Goal: Task Accomplishment & Management: Use online tool/utility

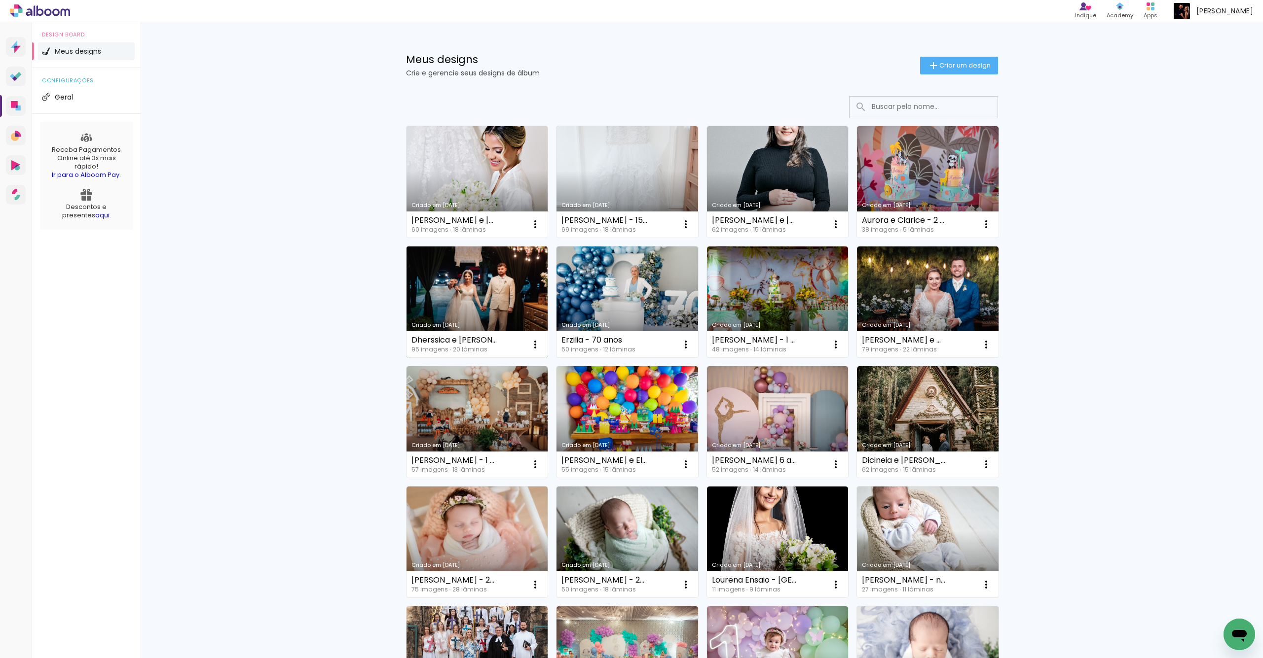
click at [521, 278] on link "[PERSON_NAME] [DATE]" at bounding box center [477, 302] width 142 height 111
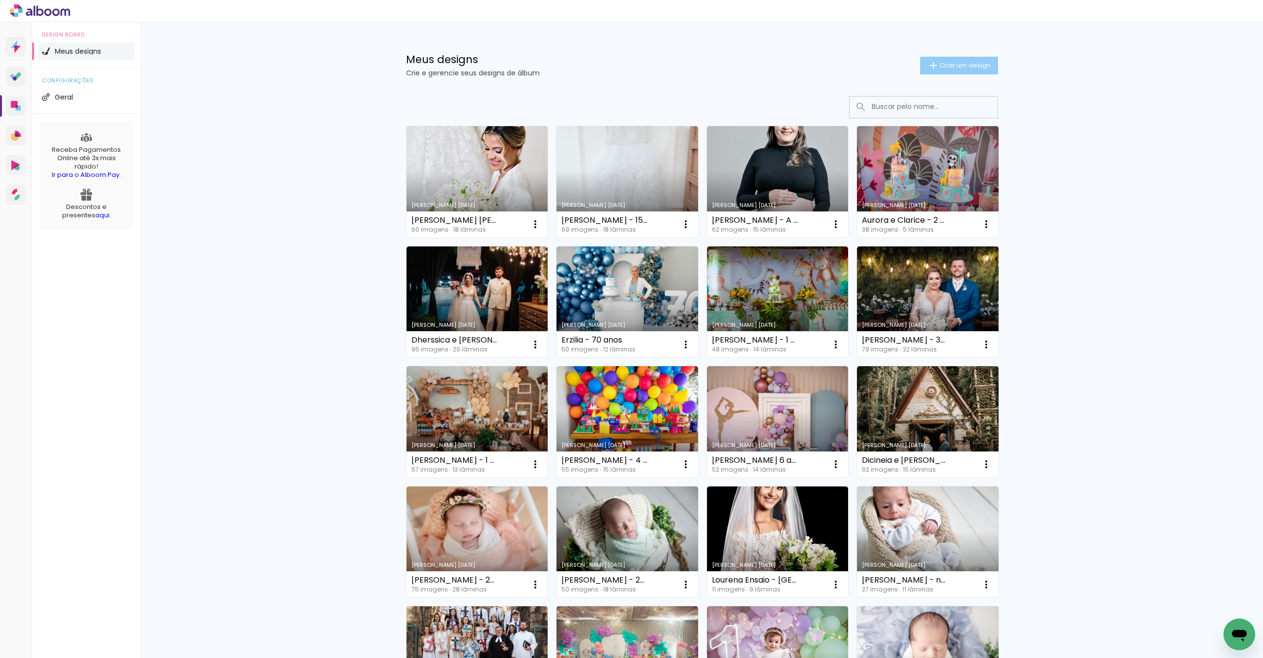
click at [965, 68] on span "Criar um design" at bounding box center [964, 65] width 51 height 6
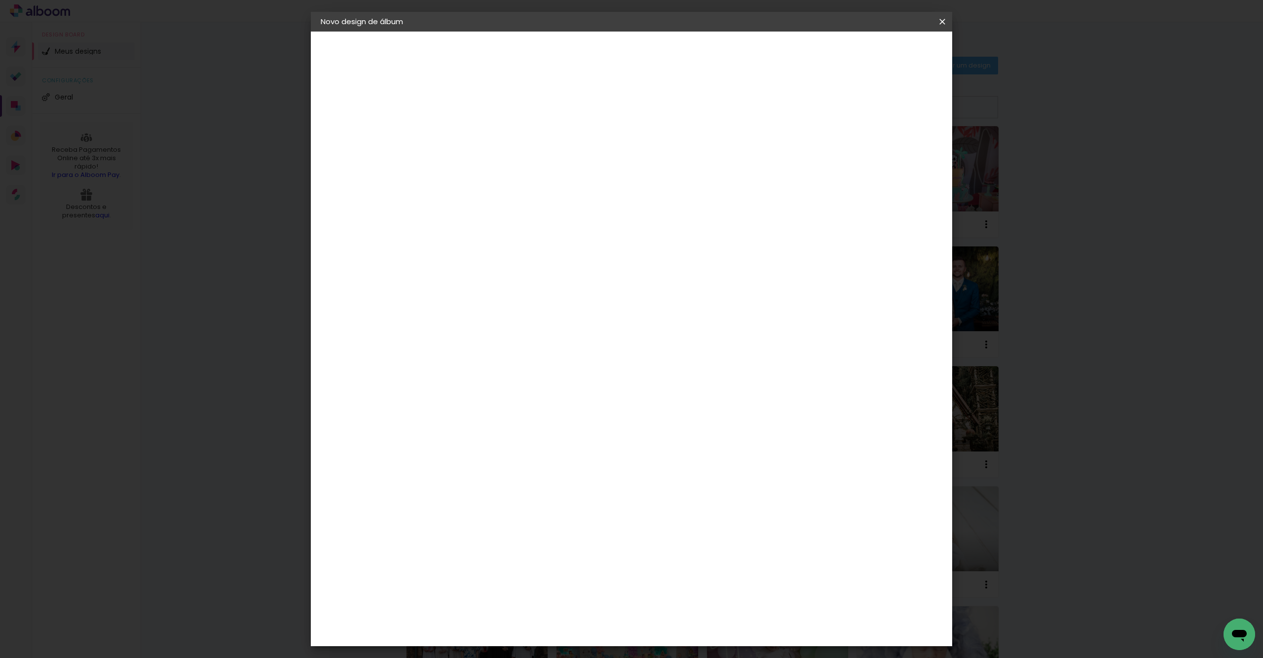
click at [0, 0] on paper-input-container "Título do álbum" at bounding box center [0, 0] width 0 height 0
click at [482, 132] on input at bounding box center [482, 132] width 0 height 15
type input "N"
type input "F"
type input "Nicoly Formatura - 20x25"
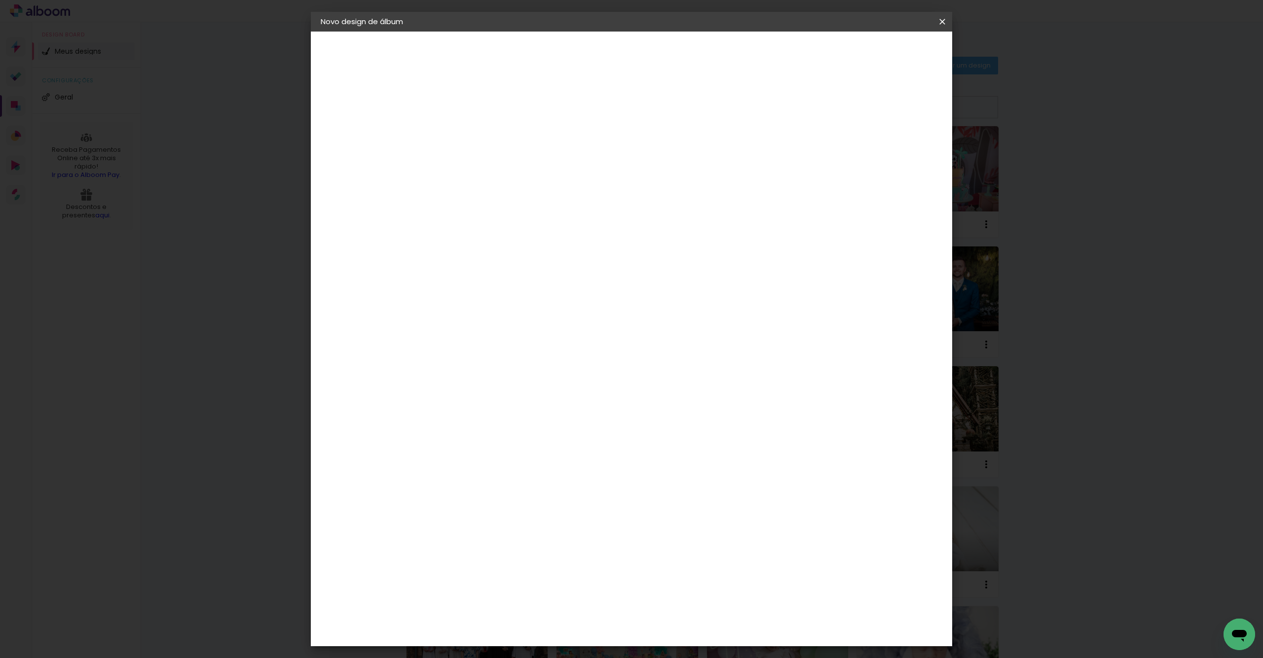
click at [0, 0] on slot "Avançar" at bounding box center [0, 0] width 0 height 0
click at [557, 182] on input at bounding box center [507, 187] width 100 height 12
type input "matias"
type paper-input "matias"
click at [536, 225] on div "Matias Encadernações" at bounding box center [505, 225] width 61 height 16
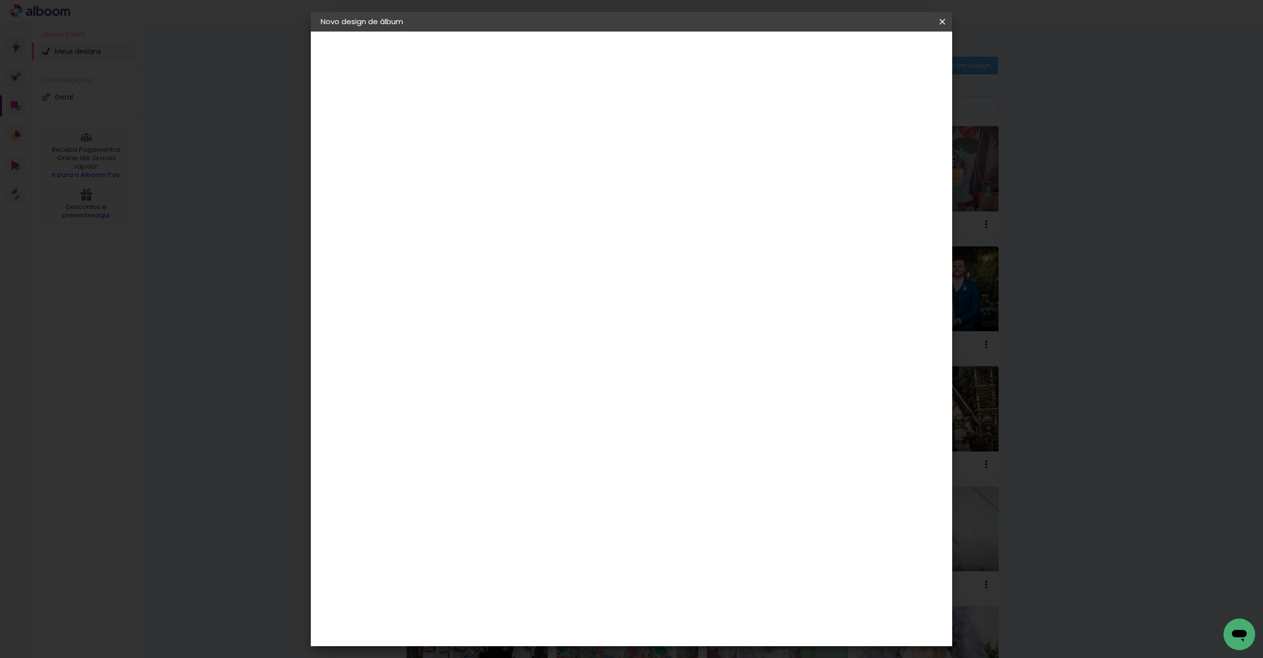
click at [640, 47] on paper-button "Avançar" at bounding box center [616, 52] width 48 height 17
click at [520, 164] on input "text" at bounding box center [501, 171] width 38 height 15
click at [0, 0] on slot "Panoramico Plus (Fosco ou Brilho)" at bounding box center [0, 0] width 0 height 0
type input "Panoramico Plus (Fosco ou Brilho)"
click at [548, 426] on span "20 × 25" at bounding box center [526, 439] width 46 height 26
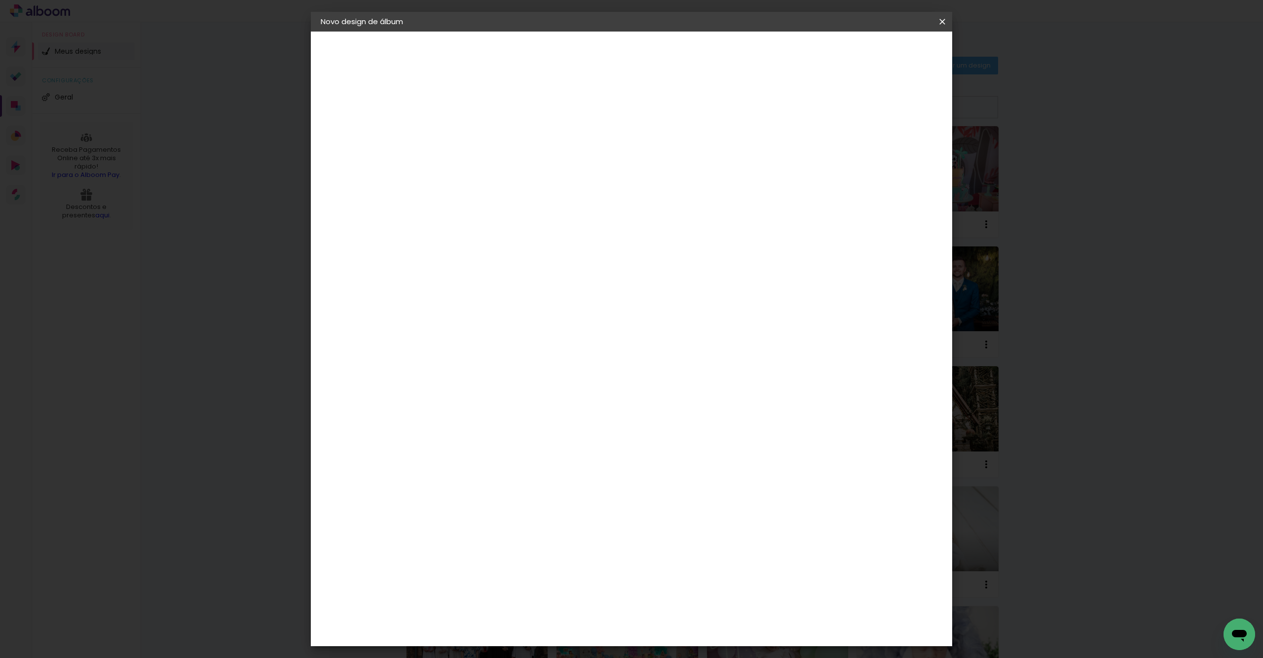
click at [0, 0] on slot "Avançar" at bounding box center [0, 0] width 0 height 0
click at [880, 50] on span "Iniciar design" at bounding box center [857, 52] width 45 height 7
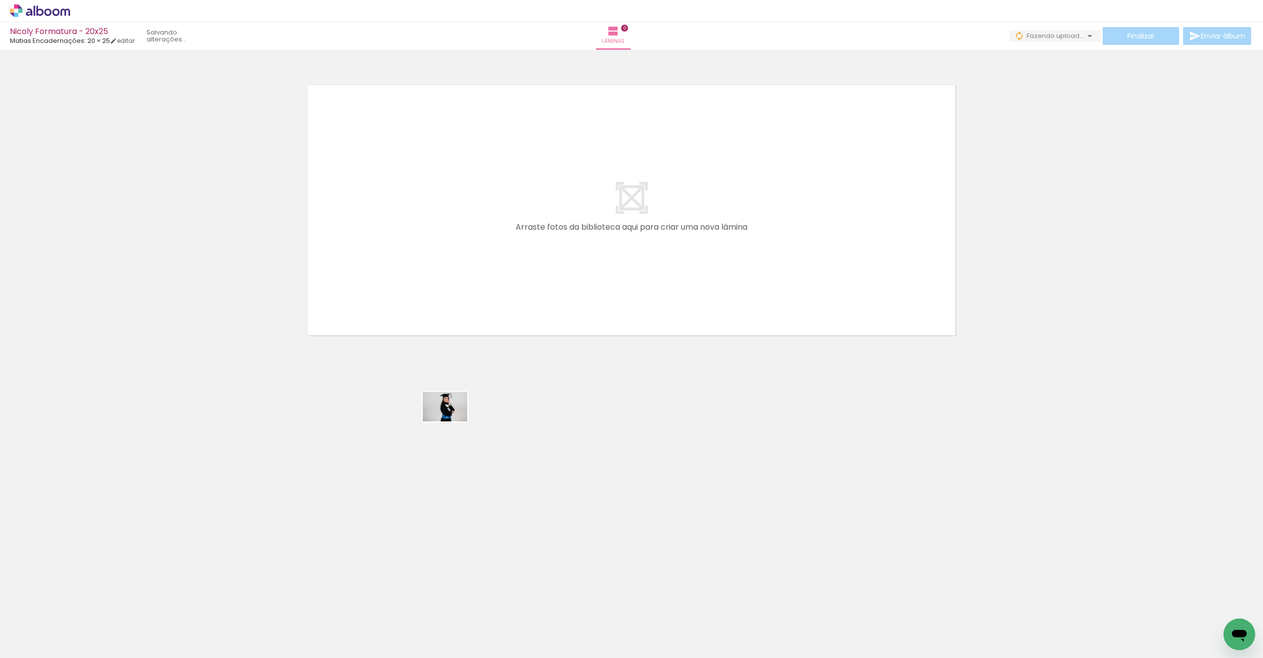
drag, startPoint x: 117, startPoint y: 629, endPoint x: 742, endPoint y: 295, distance: 708.2
click at [742, 295] on quentale-workspace at bounding box center [631, 329] width 1263 height 658
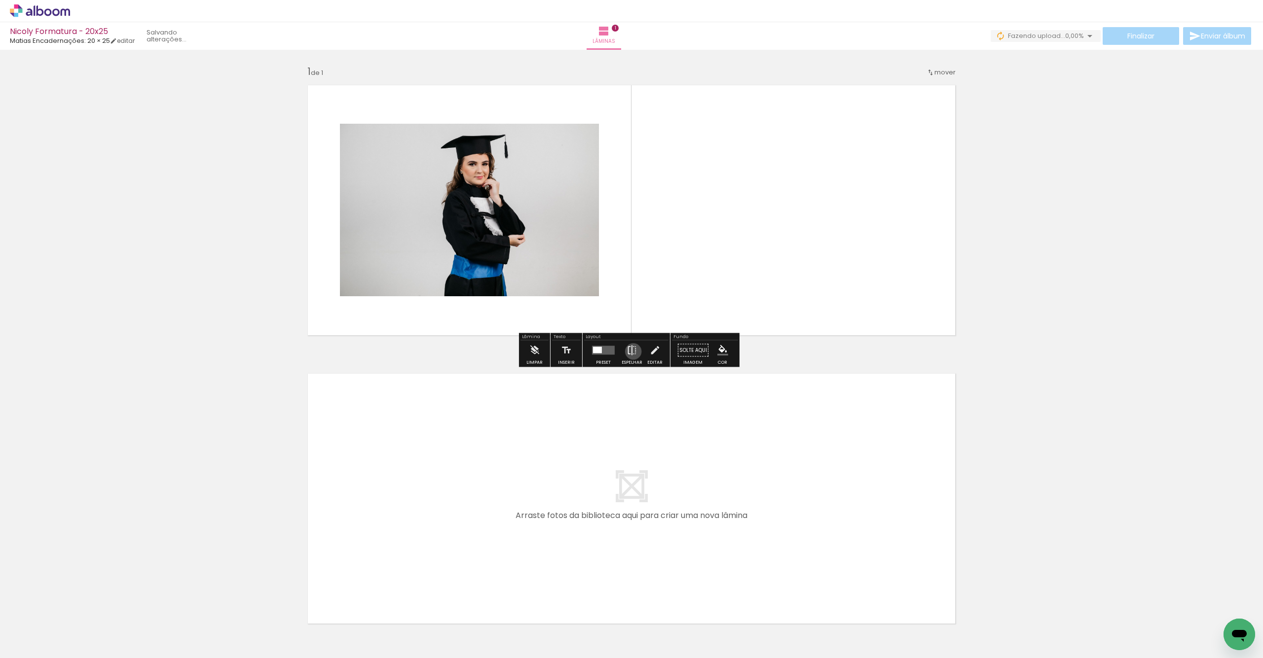
click at [630, 352] on iron-icon at bounding box center [631, 351] width 11 height 20
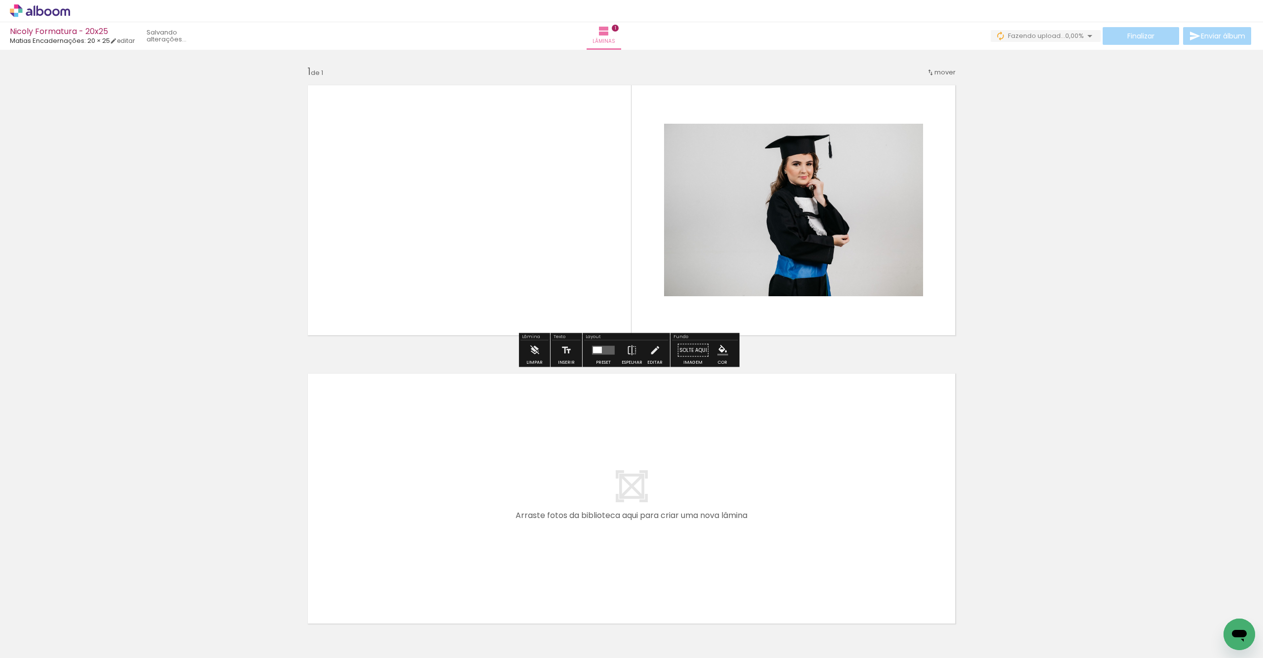
click at [704, 225] on quentale-photo at bounding box center [793, 210] width 259 height 173
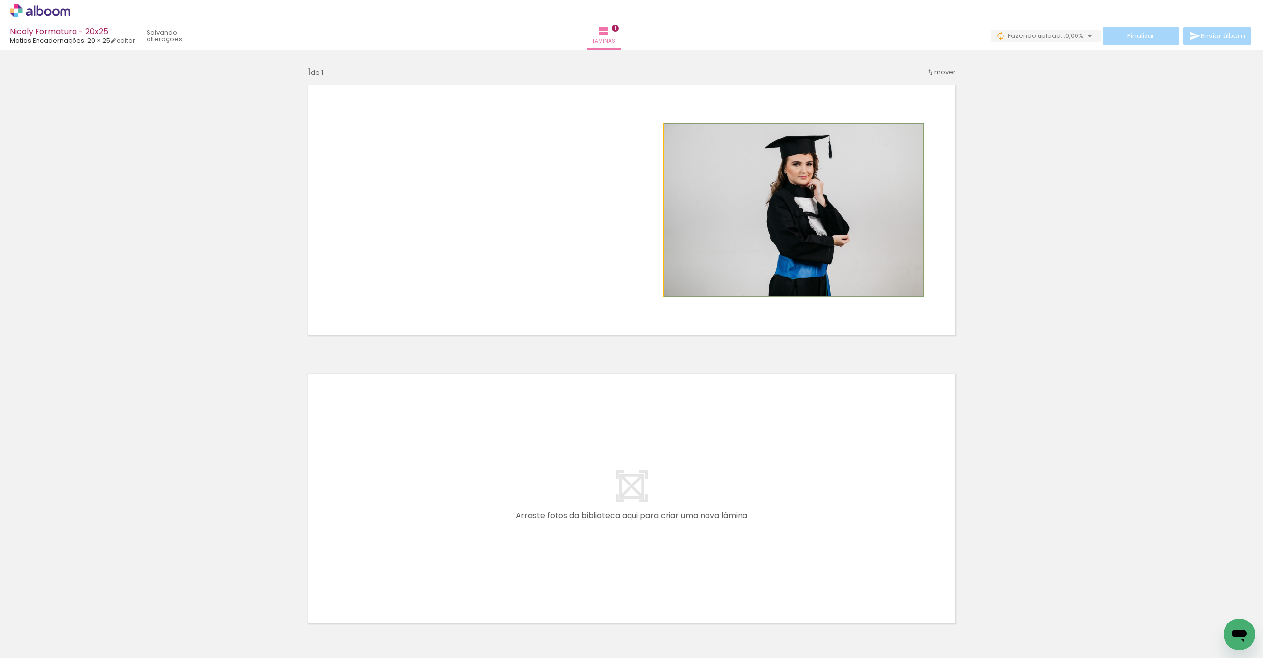
click at [720, 218] on quentale-photo at bounding box center [793, 210] width 259 height 173
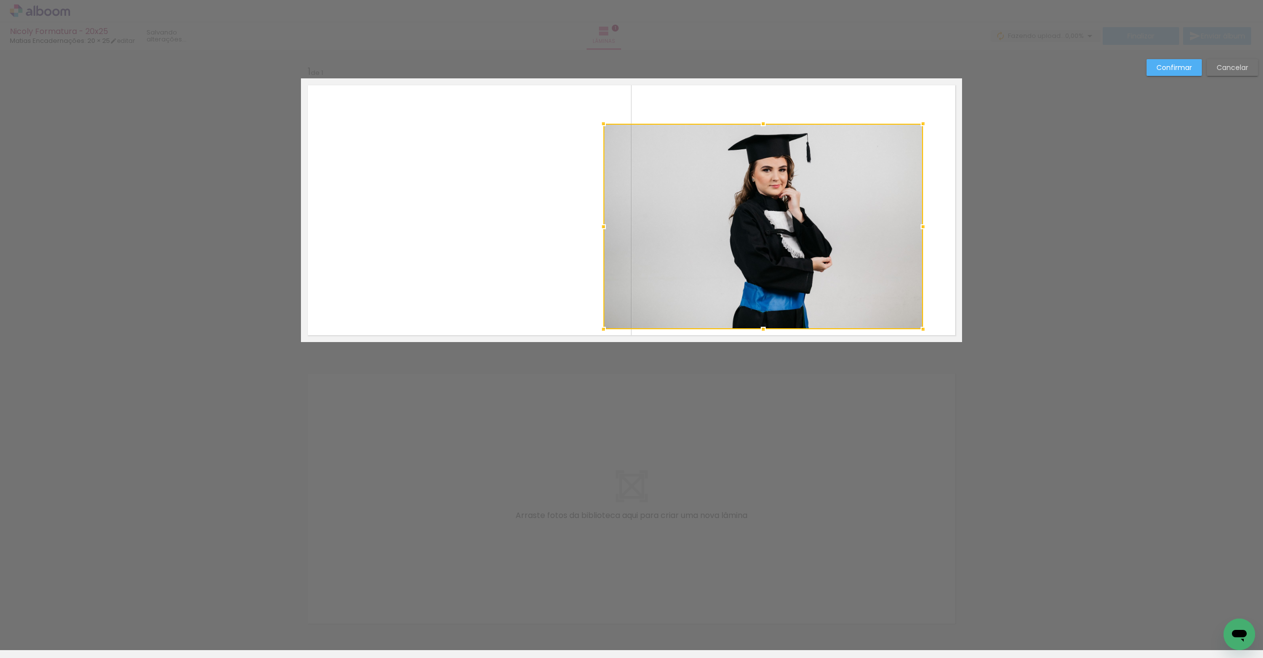
drag, startPoint x: 659, startPoint y: 296, endPoint x: 599, endPoint y: 330, distance: 69.6
click at [599, 330] on div at bounding box center [603, 330] width 20 height 20
click at [723, 239] on quentale-photo at bounding box center [763, 227] width 320 height 207
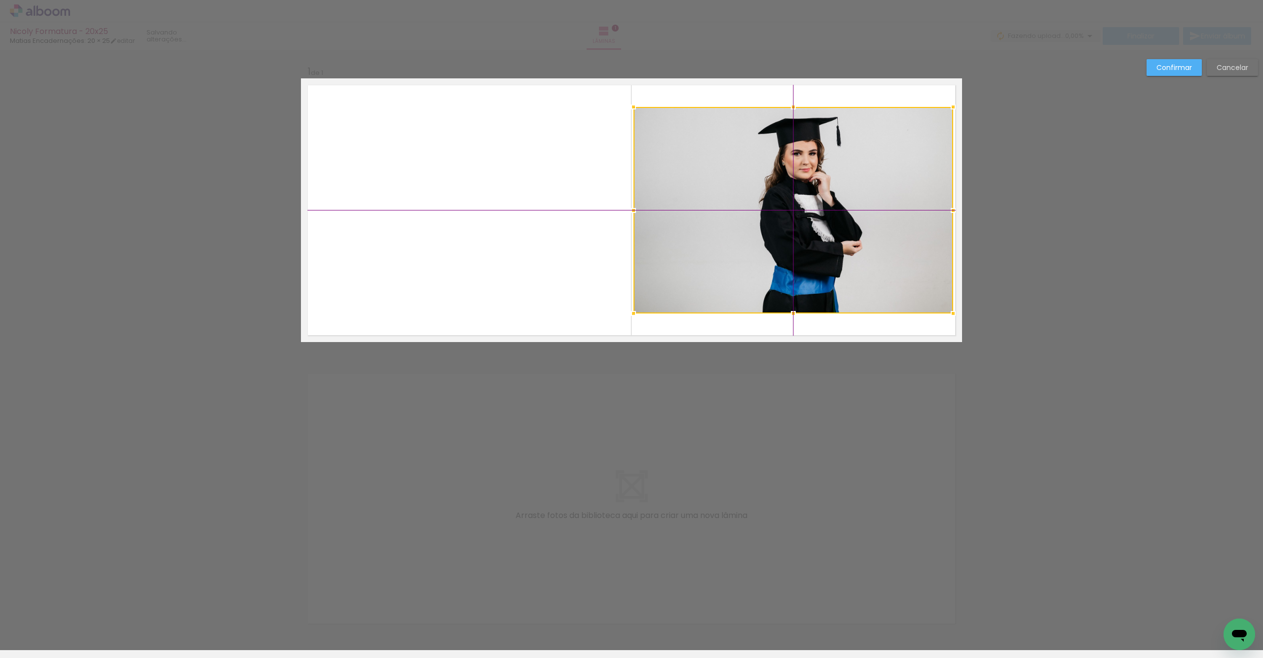
drag, startPoint x: 758, startPoint y: 230, endPoint x: 770, endPoint y: 216, distance: 18.9
click at [769, 217] on div at bounding box center [793, 210] width 320 height 207
click at [1154, 64] on paper-button "Confirmar" at bounding box center [1173, 67] width 55 height 17
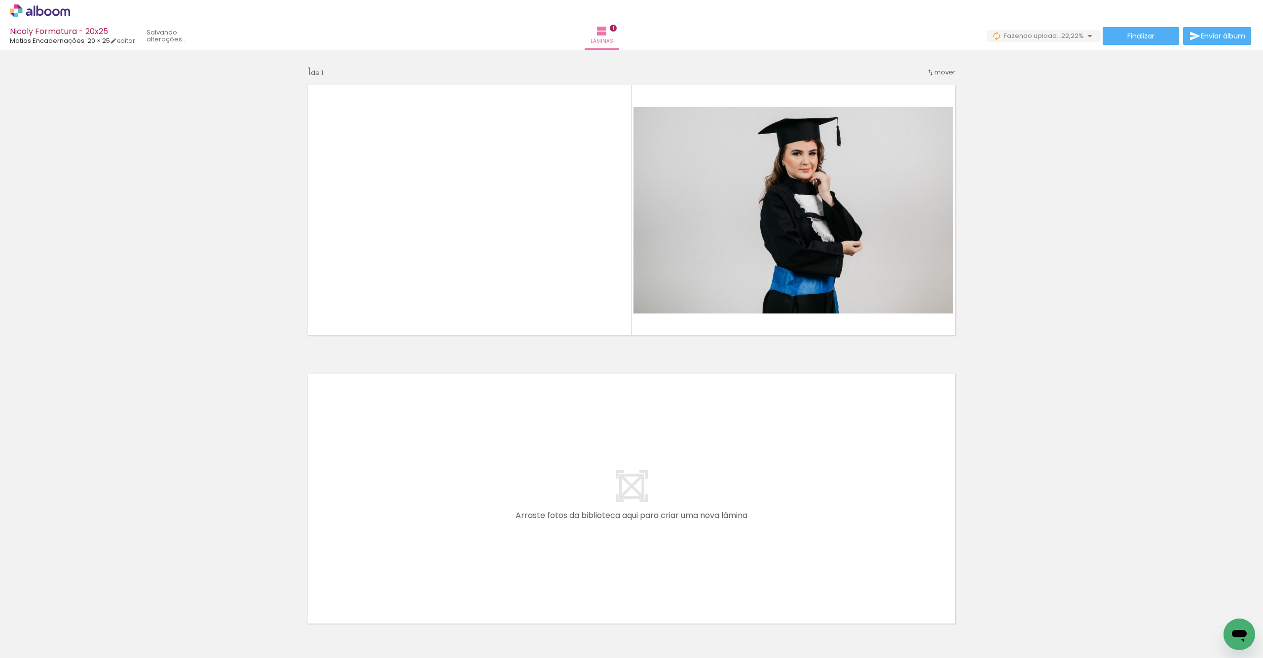
click at [46, 627] on input "Todas as fotos" at bounding box center [27, 628] width 37 height 8
click at [0, 0] on slot "Não utilizadas" at bounding box center [0, 0] width 0 height 0
type input "Não utilizadas"
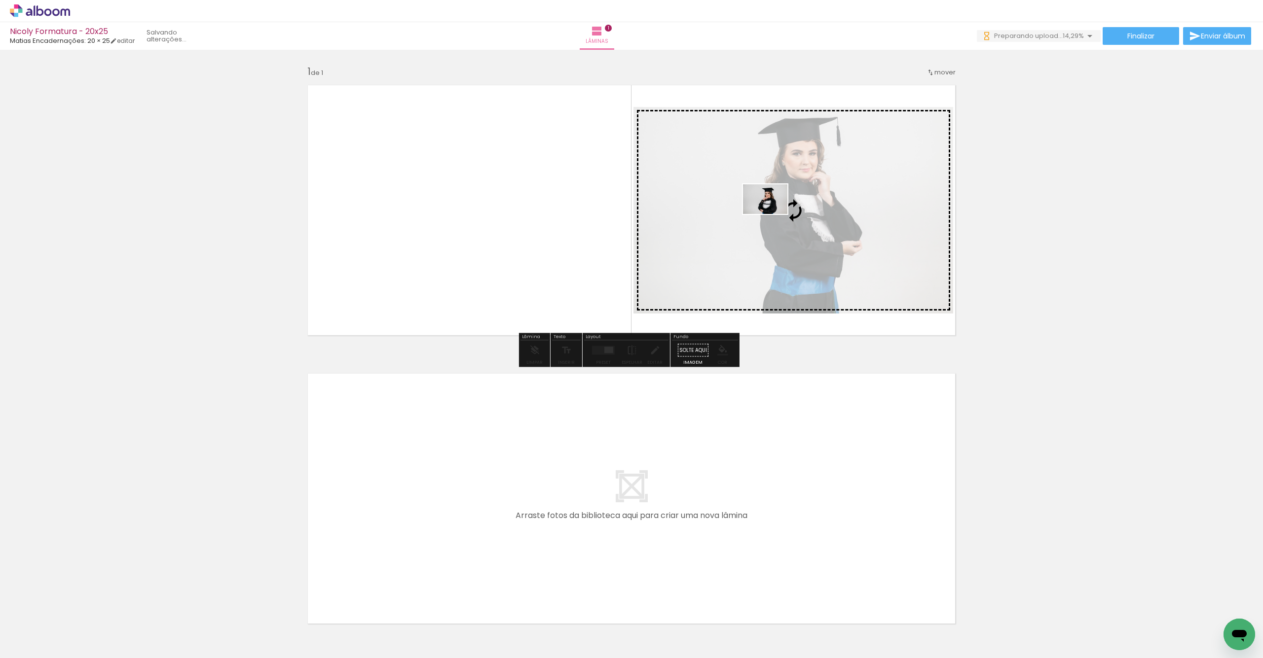
drag, startPoint x: 292, startPoint y: 616, endPoint x: 772, endPoint y: 214, distance: 626.3
click at [772, 214] on quentale-workspace at bounding box center [631, 329] width 1263 height 658
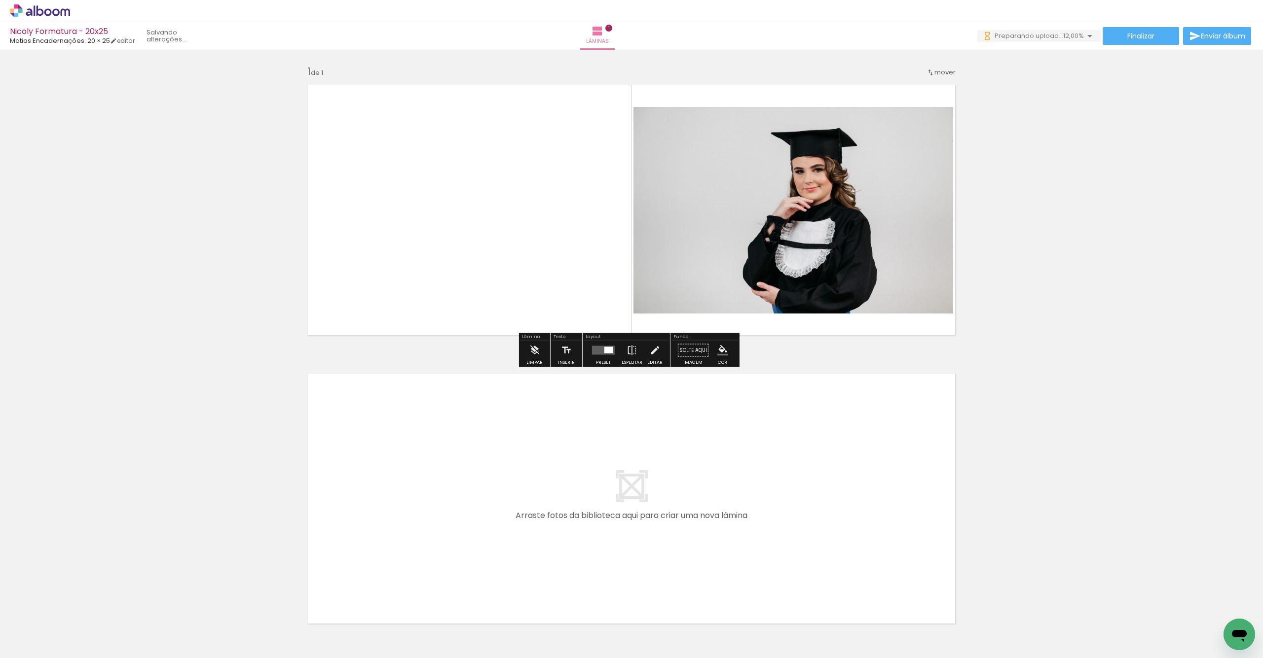
click at [733, 267] on quentale-photo at bounding box center [793, 210] width 320 height 207
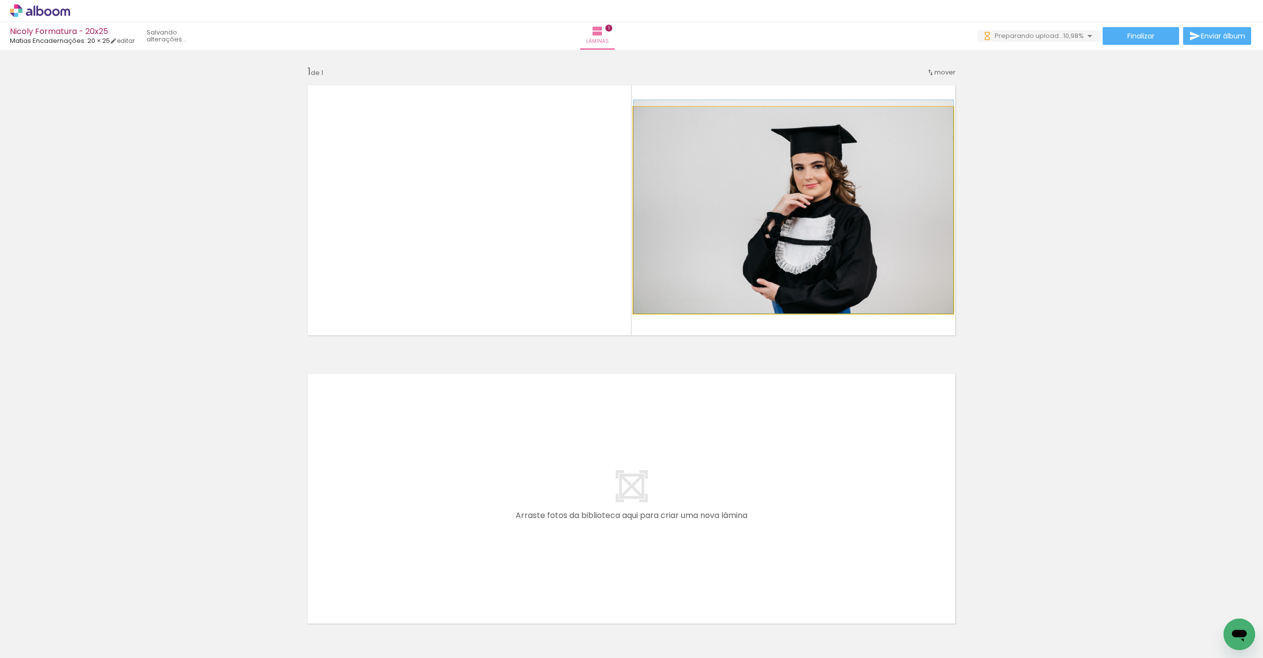
drag, startPoint x: 775, startPoint y: 263, endPoint x: 779, endPoint y: 240, distance: 23.0
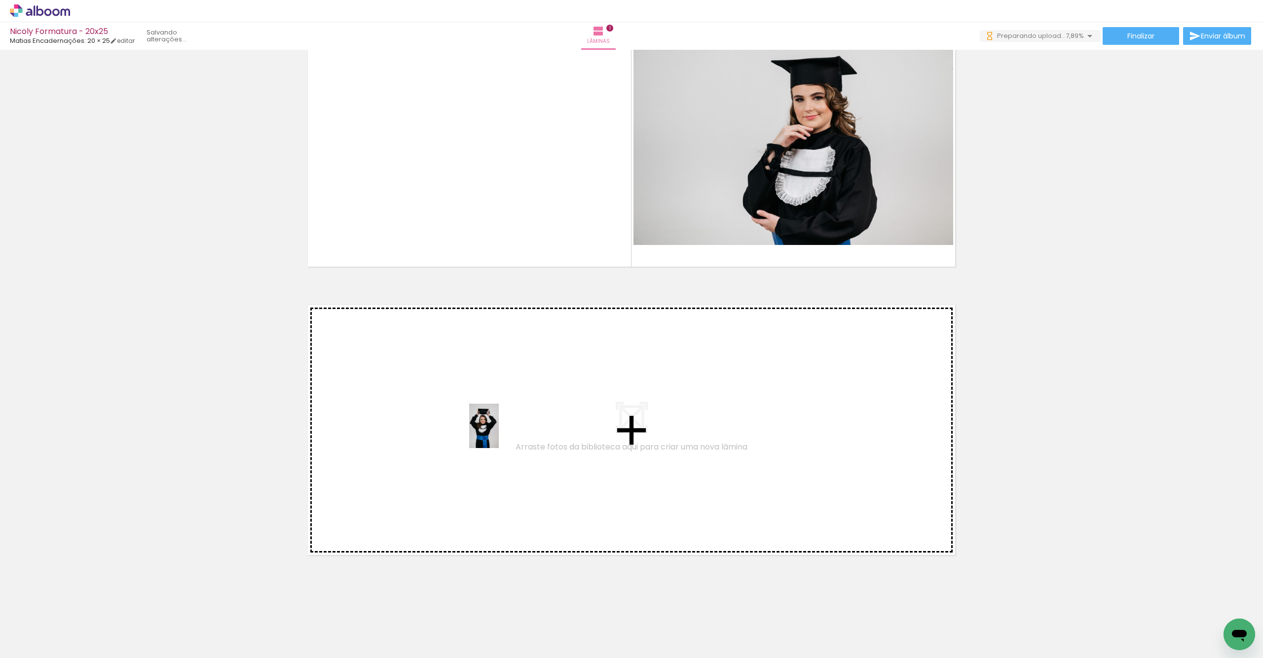
drag, startPoint x: 265, startPoint y: 637, endPoint x: 497, endPoint y: 436, distance: 306.3
click at [497, 436] on quentale-workspace at bounding box center [631, 329] width 1263 height 658
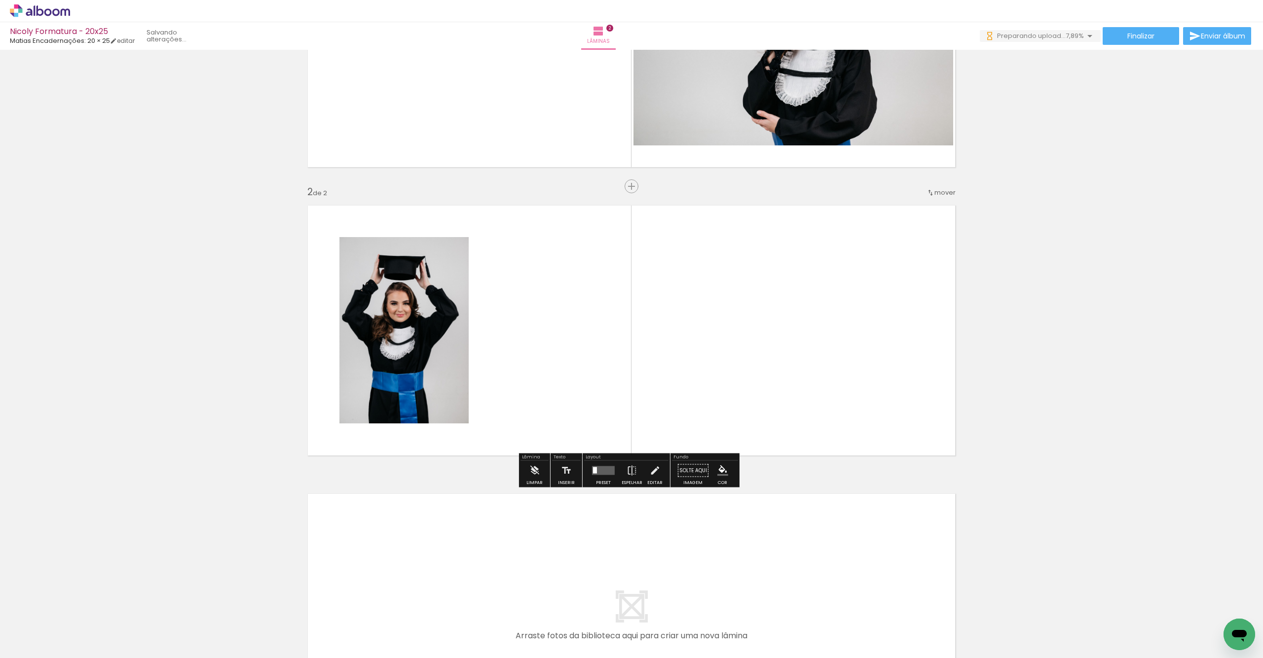
scroll to position [176, 0]
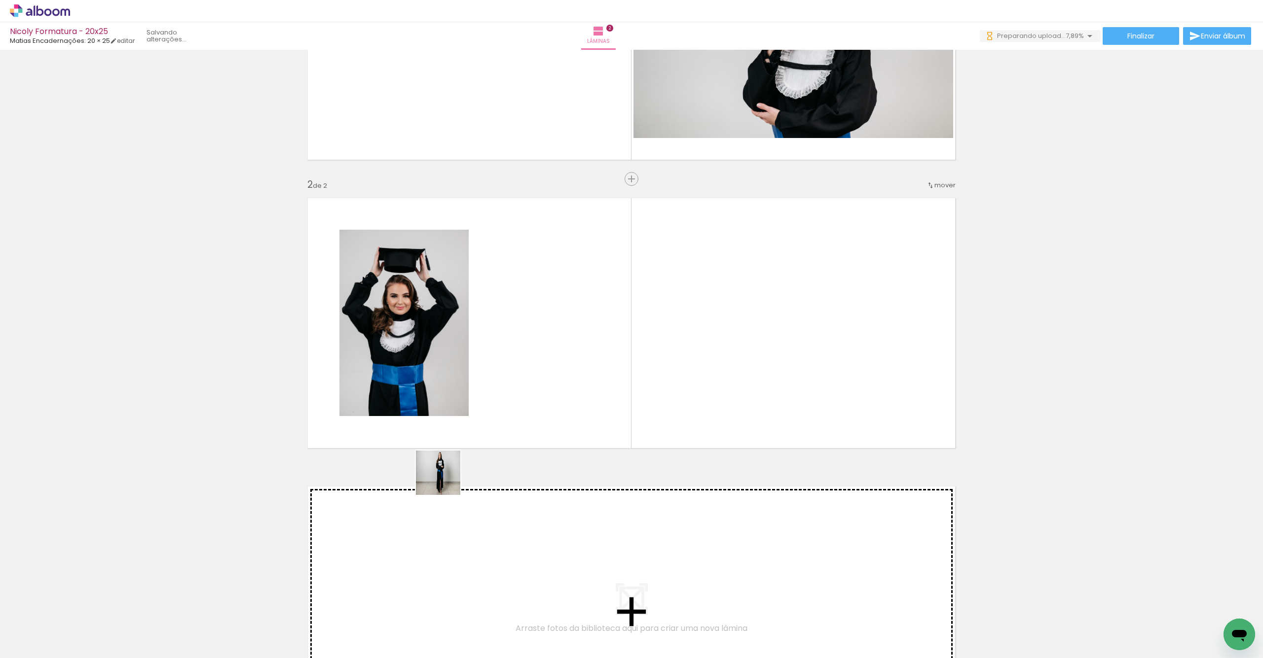
drag, startPoint x: 361, startPoint y: 600, endPoint x: 603, endPoint y: 358, distance: 342.1
click at [603, 358] on quentale-workspace at bounding box center [631, 329] width 1263 height 658
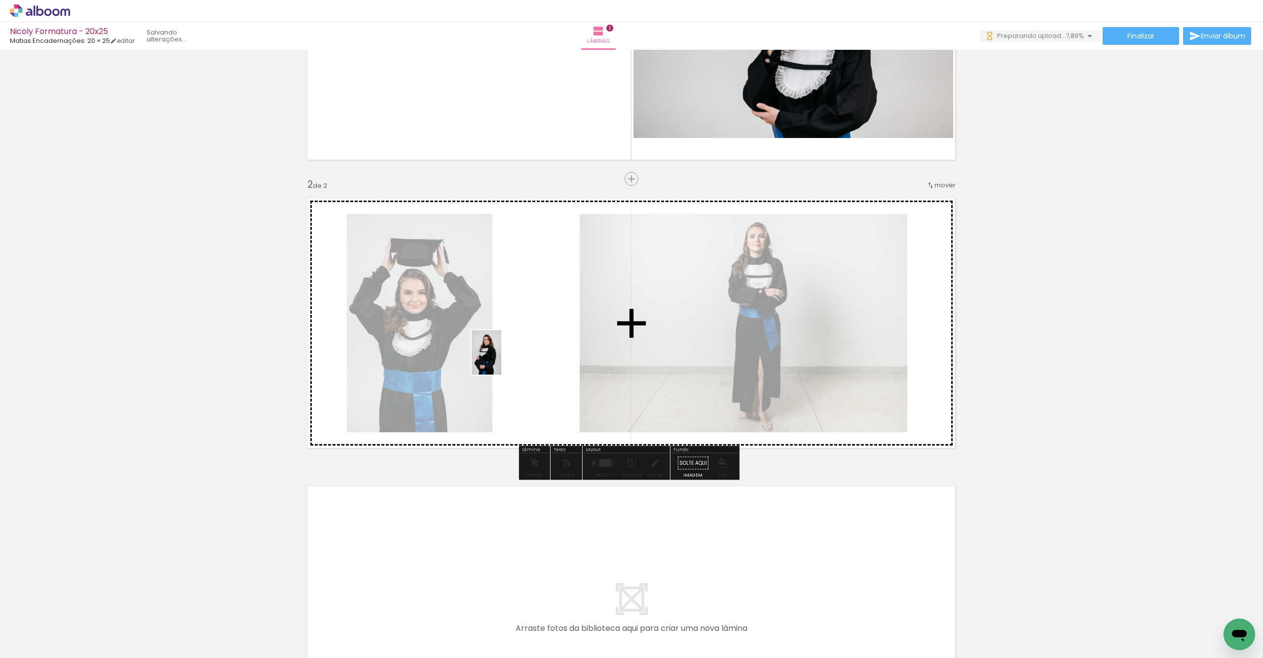
drag, startPoint x: 259, startPoint y: 610, endPoint x: 531, endPoint y: 340, distance: 382.6
click at [531, 340] on quentale-workspace at bounding box center [631, 329] width 1263 height 658
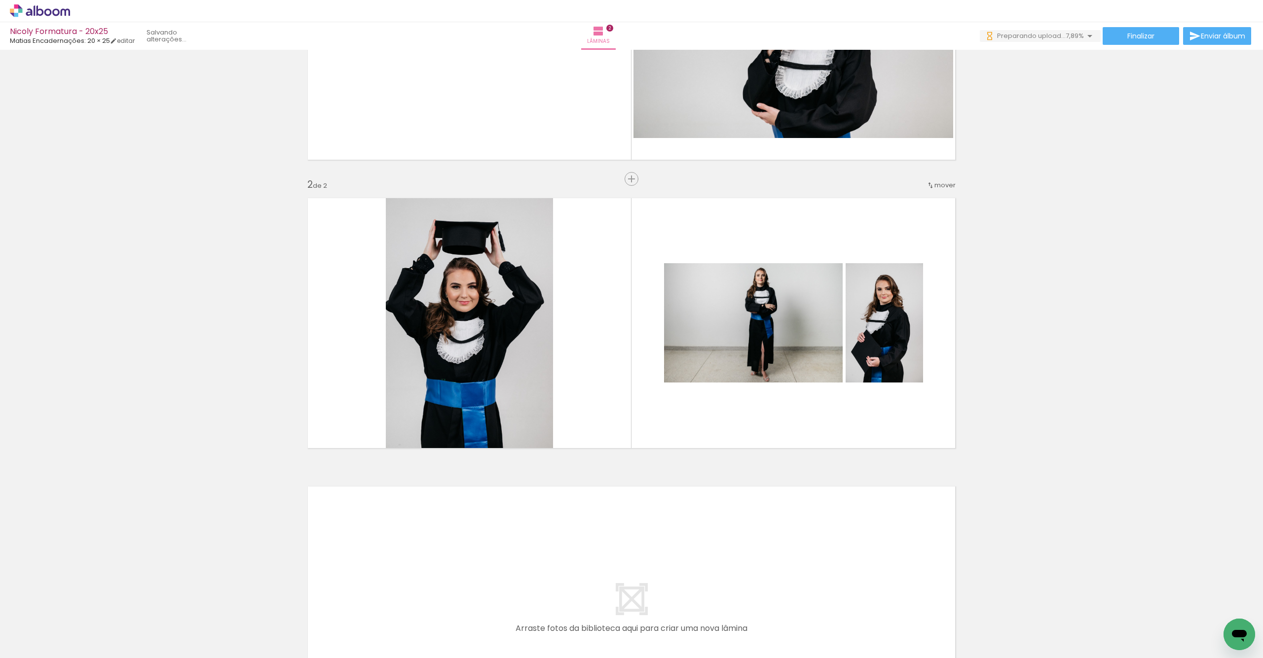
scroll to position [0, 1030]
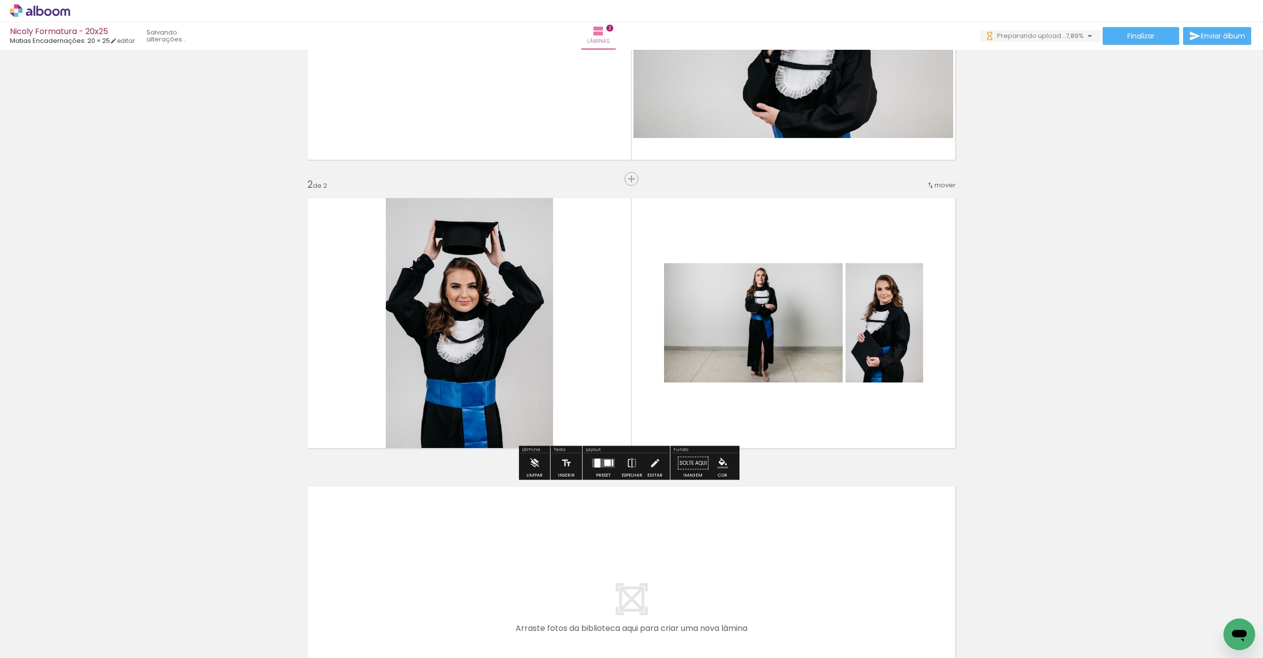
click at [767, 333] on quentale-photo at bounding box center [753, 322] width 179 height 119
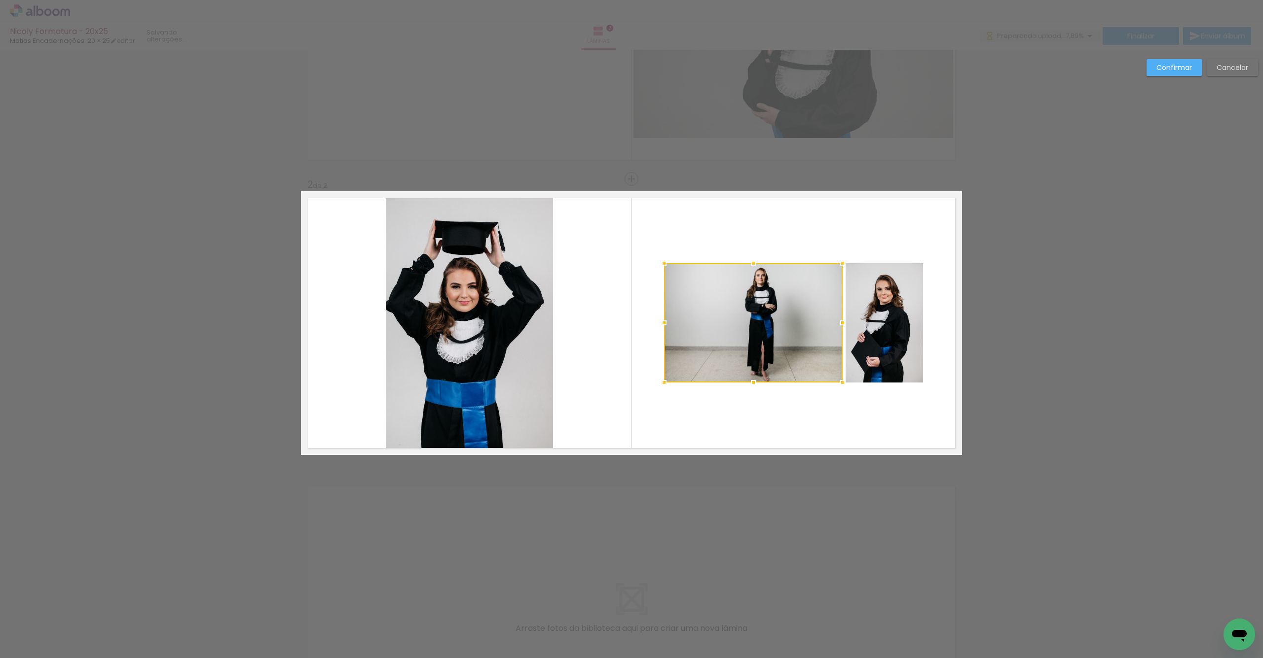
click at [894, 334] on quentale-photo at bounding box center [883, 322] width 77 height 119
click at [0, 0] on slot "Confirmar" at bounding box center [0, 0] width 0 height 0
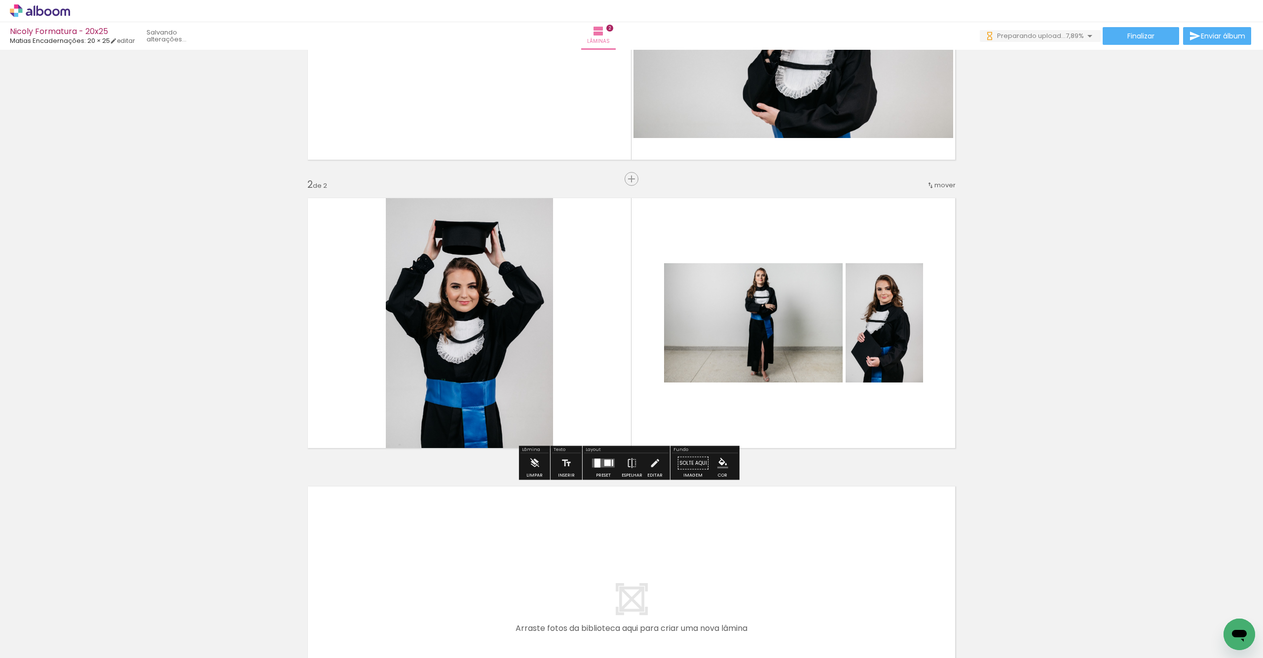
click at [718, 351] on quentale-photo at bounding box center [753, 322] width 179 height 119
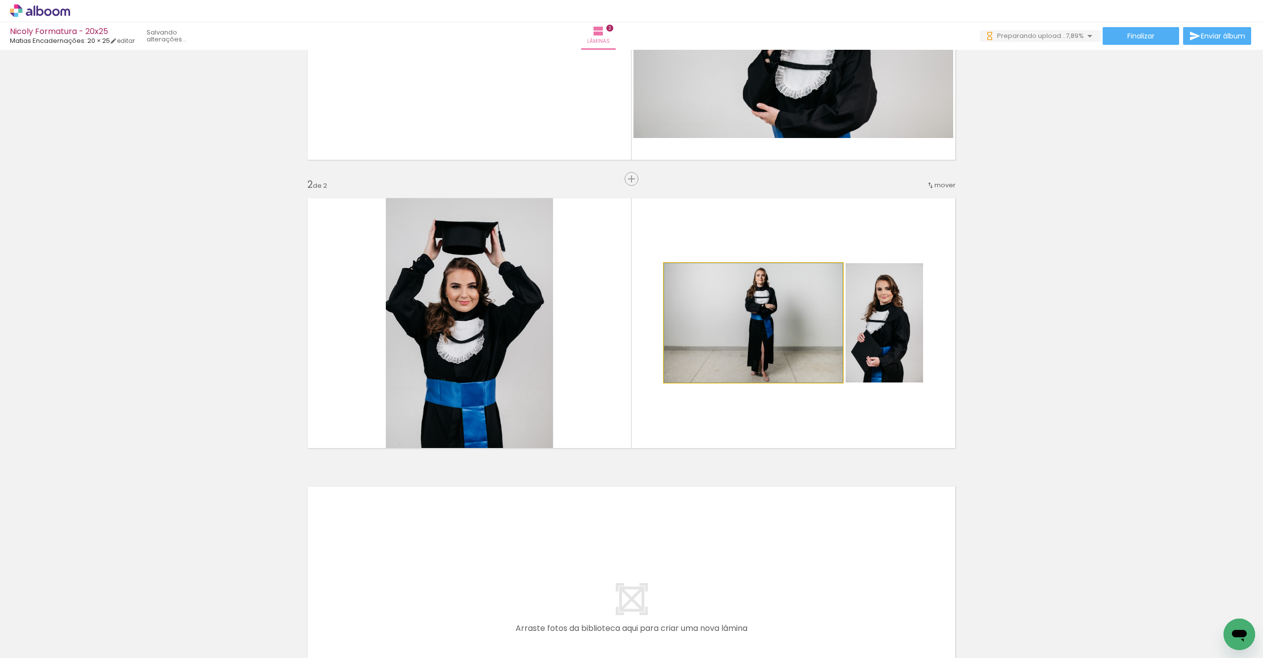
click at [718, 351] on quentale-photo at bounding box center [753, 322] width 179 height 119
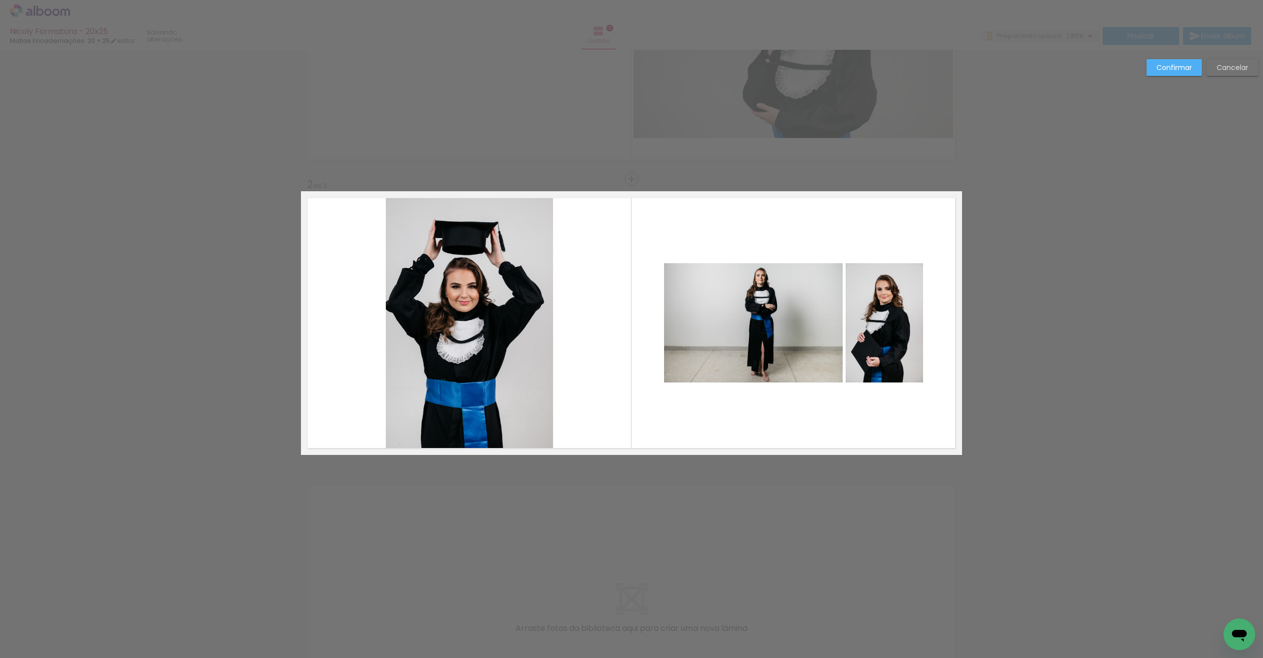
click at [793, 330] on quentale-photo at bounding box center [753, 322] width 179 height 119
click at [866, 327] on quentale-photo at bounding box center [883, 322] width 77 height 119
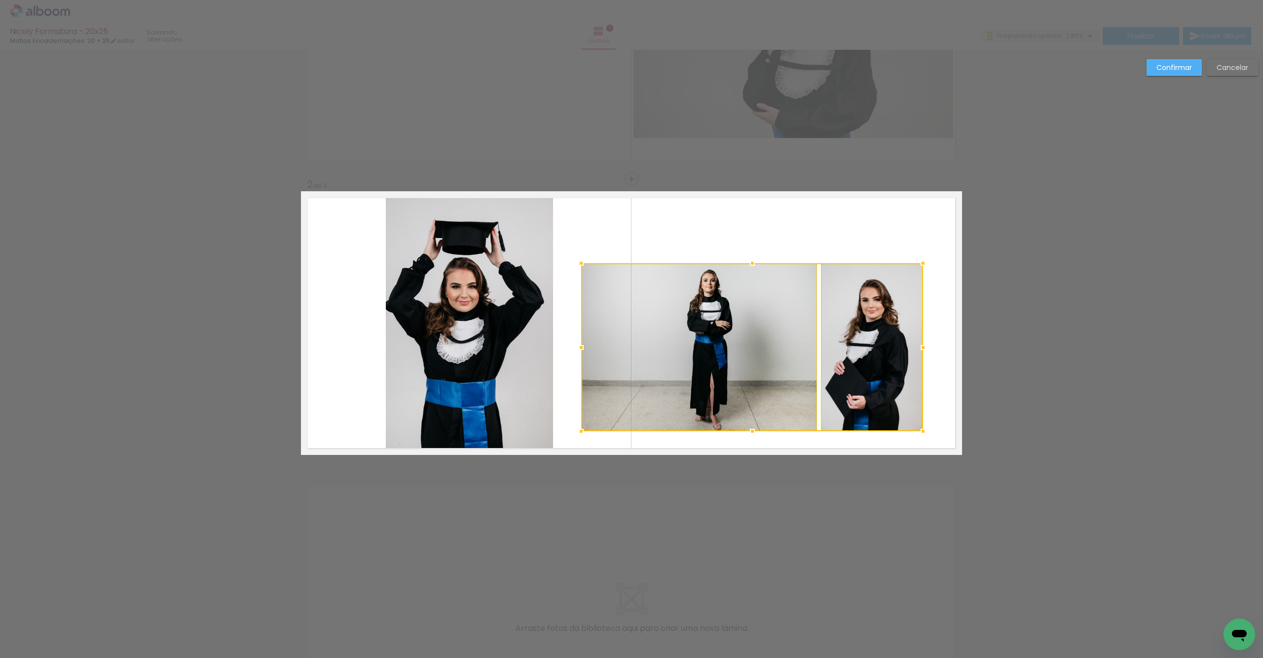
drag, startPoint x: 646, startPoint y: 390, endPoint x: 574, endPoint y: 432, distance: 83.3
click at [574, 432] on div at bounding box center [581, 432] width 20 height 20
click at [750, 367] on quentale-photo at bounding box center [699, 347] width 236 height 168
click at [857, 358] on quentale-photo at bounding box center [871, 347] width 103 height 168
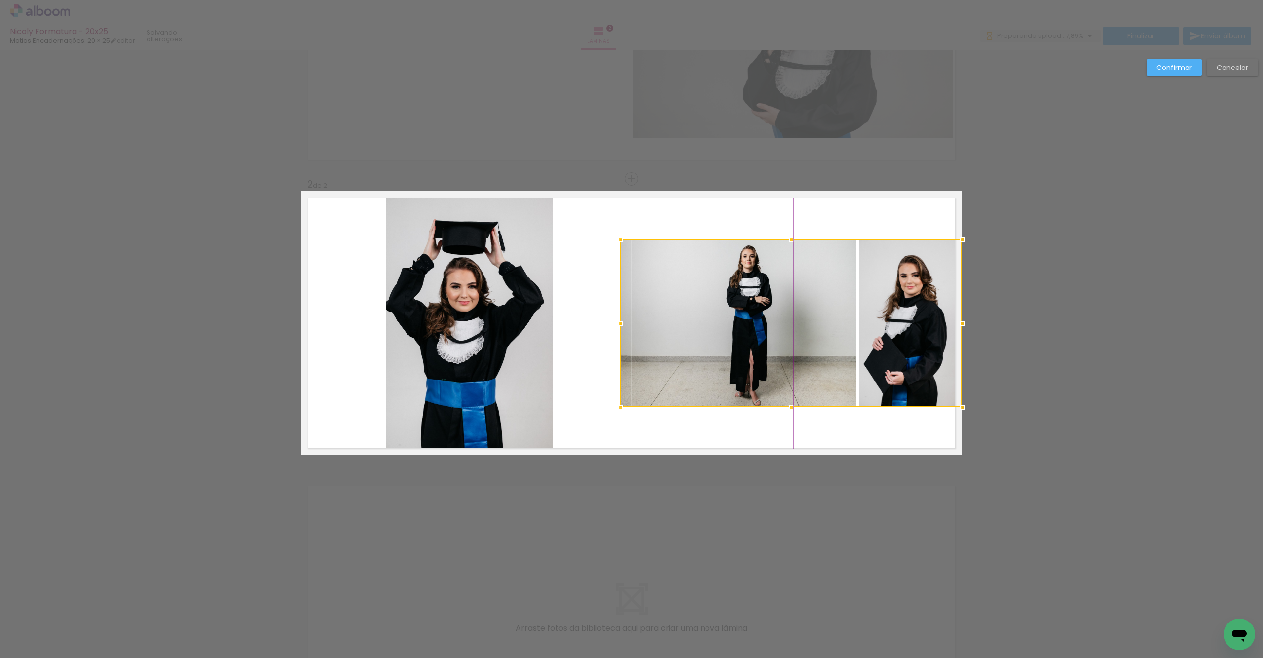
drag, startPoint x: 714, startPoint y: 369, endPoint x: 737, endPoint y: 357, distance: 26.3
click at [751, 354] on div at bounding box center [791, 323] width 342 height 168
click at [871, 346] on quentale-photo at bounding box center [910, 323] width 103 height 168
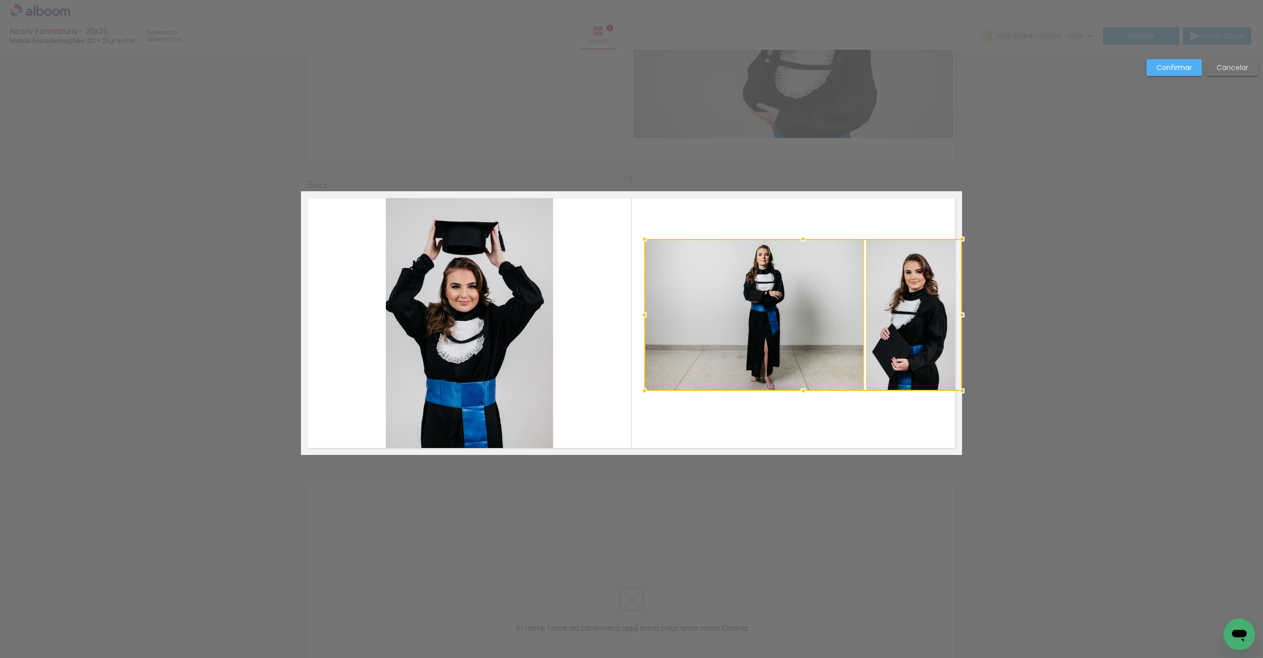
drag, startPoint x: 616, startPoint y: 406, endPoint x: 632, endPoint y: 384, distance: 27.1
click at [634, 386] on div at bounding box center [644, 391] width 20 height 20
click at [826, 342] on quentale-photo at bounding box center [753, 315] width 219 height 152
drag, startPoint x: 904, startPoint y: 336, endPoint x: 890, endPoint y: 342, distance: 15.5
click at [904, 336] on quentale-photo at bounding box center [914, 315] width 96 height 152
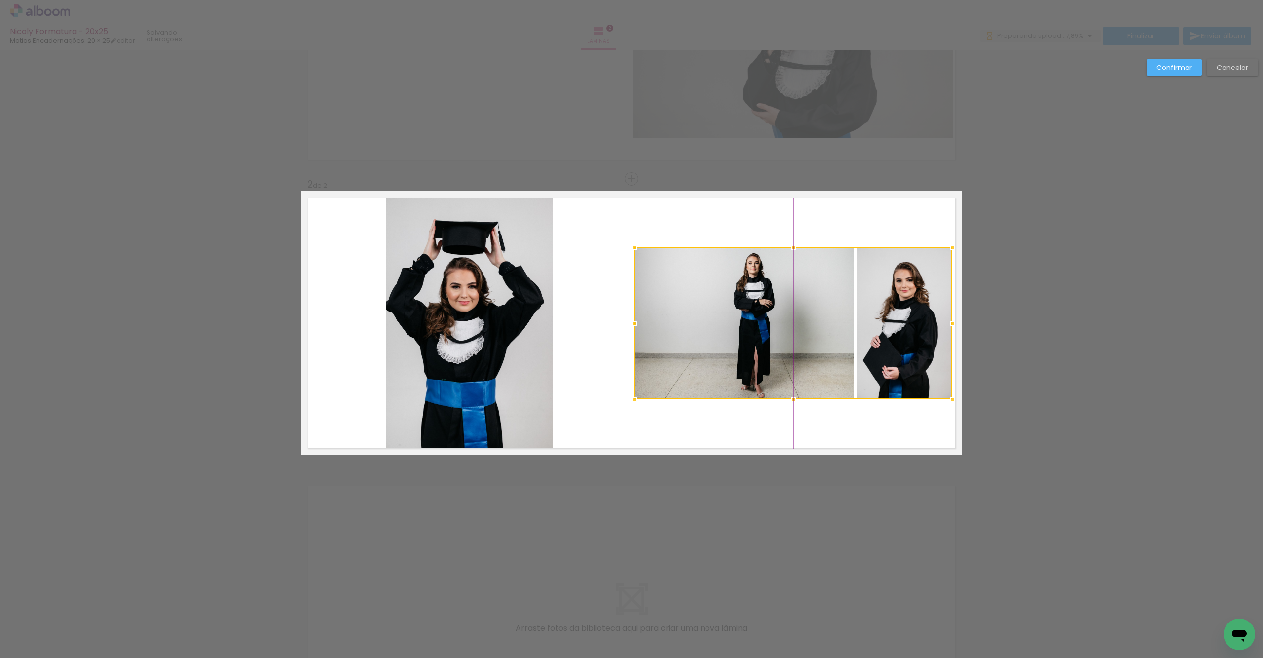
drag, startPoint x: 795, startPoint y: 346, endPoint x: 785, endPoint y: 354, distance: 12.3
click at [785, 354] on div at bounding box center [793, 324] width 318 height 152
drag, startPoint x: 1183, startPoint y: 65, endPoint x: 1144, endPoint y: 78, distance: 41.2
click at [0, 0] on slot "Confirmar" at bounding box center [0, 0] width 0 height 0
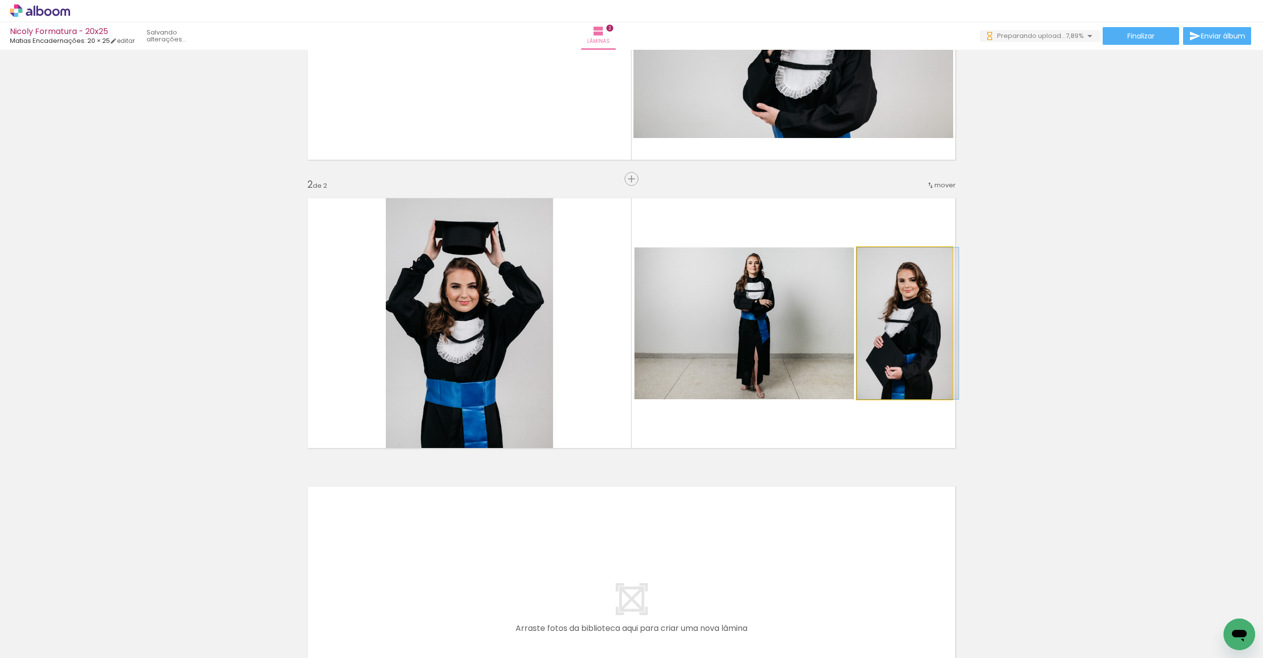
drag, startPoint x: 897, startPoint y: 337, endPoint x: 903, endPoint y: 324, distance: 14.6
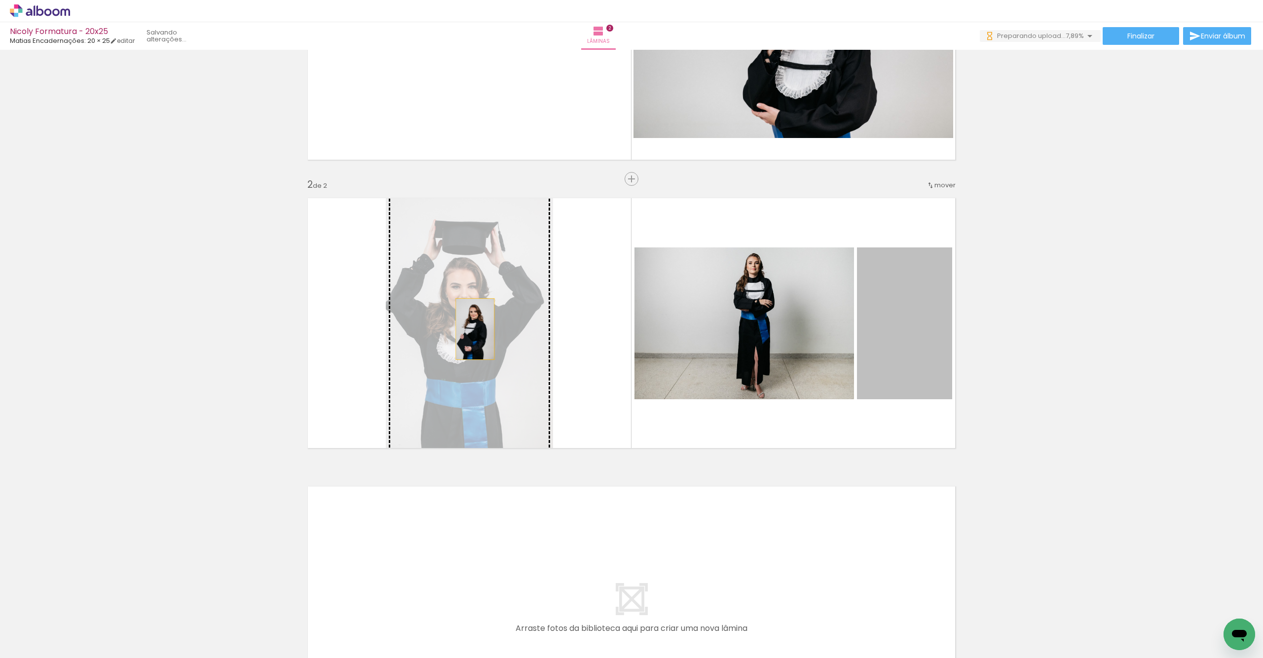
drag, startPoint x: 903, startPoint y: 335, endPoint x: 465, endPoint y: 326, distance: 438.0
click at [0, 0] on slot at bounding box center [0, 0] width 0 height 0
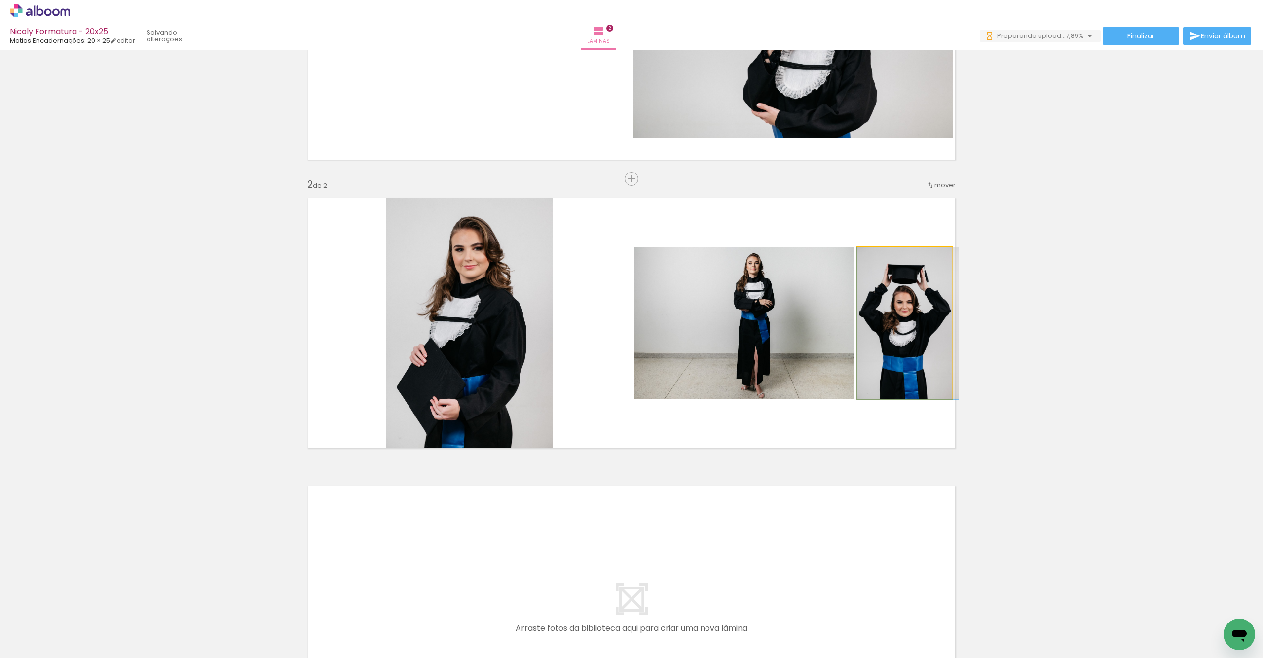
drag, startPoint x: 904, startPoint y: 347, endPoint x: 912, endPoint y: 345, distance: 8.6
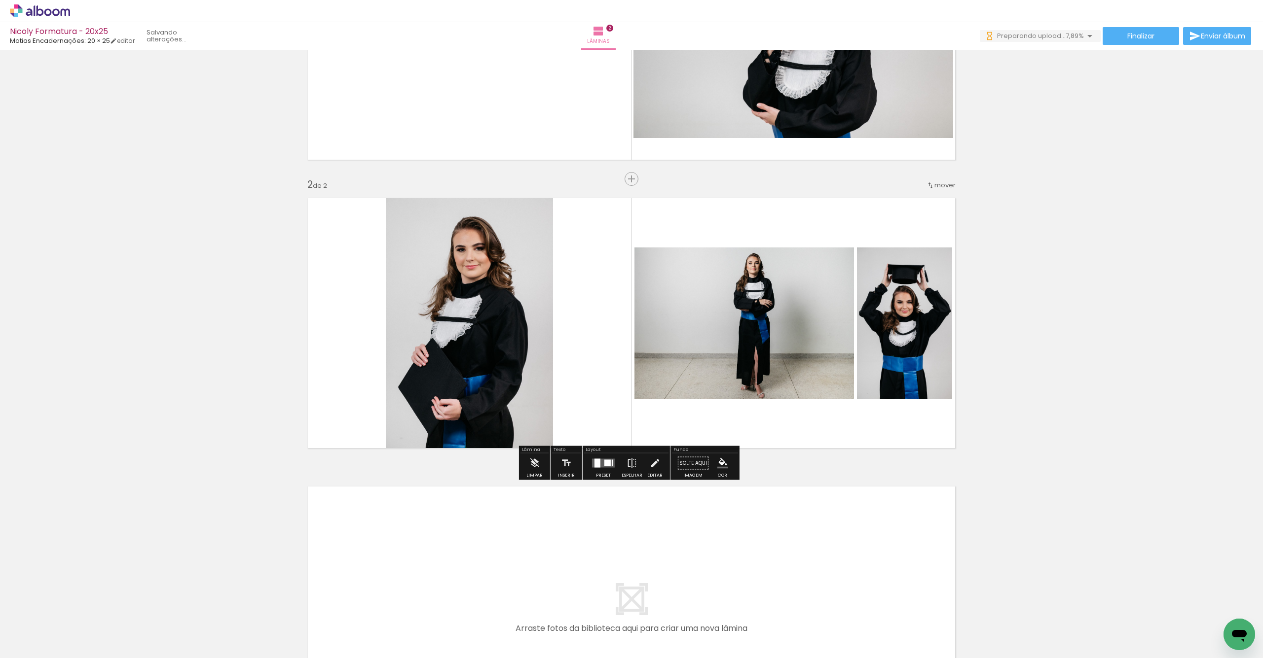
click at [492, 366] on quentale-photo at bounding box center [469, 323] width 167 height 264
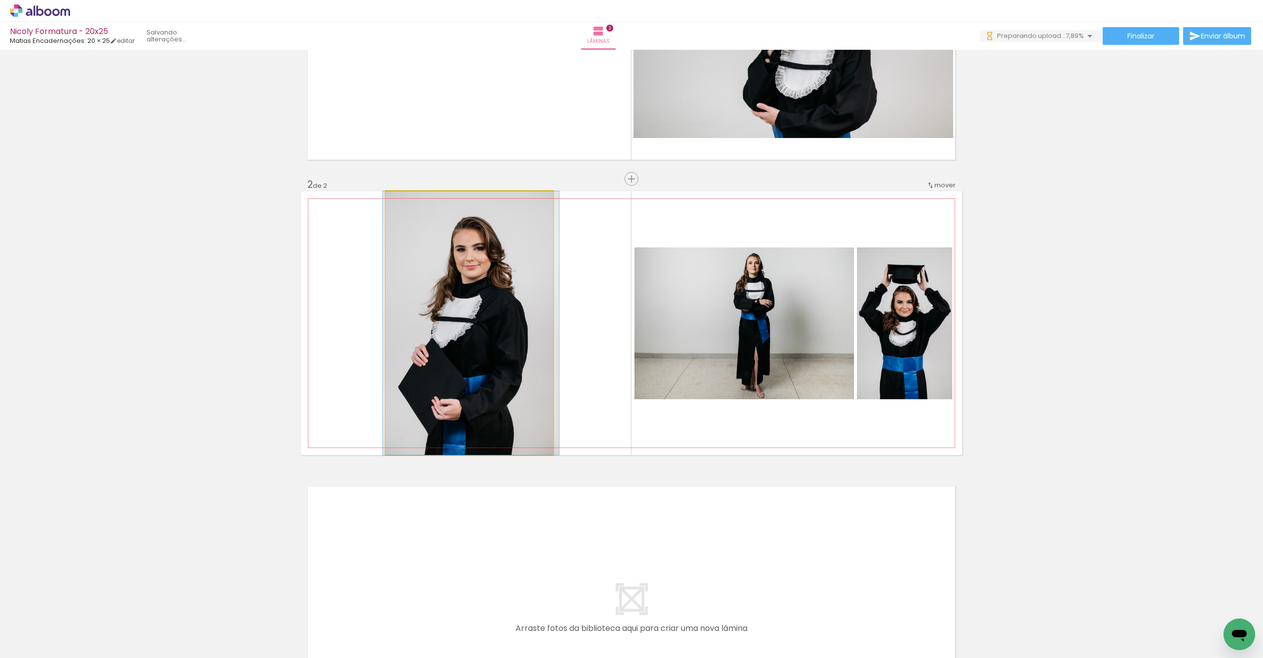
click at [492, 366] on quentale-photo at bounding box center [469, 323] width 167 height 264
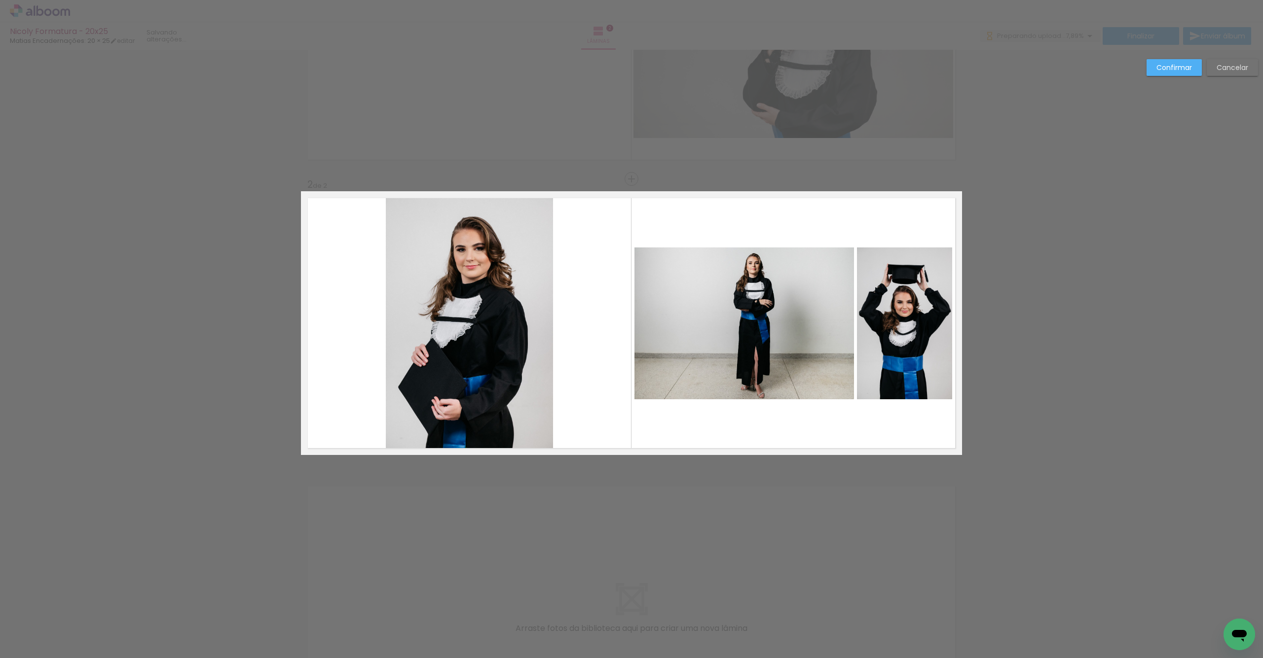
click at [533, 434] on quentale-photo at bounding box center [469, 323] width 167 height 264
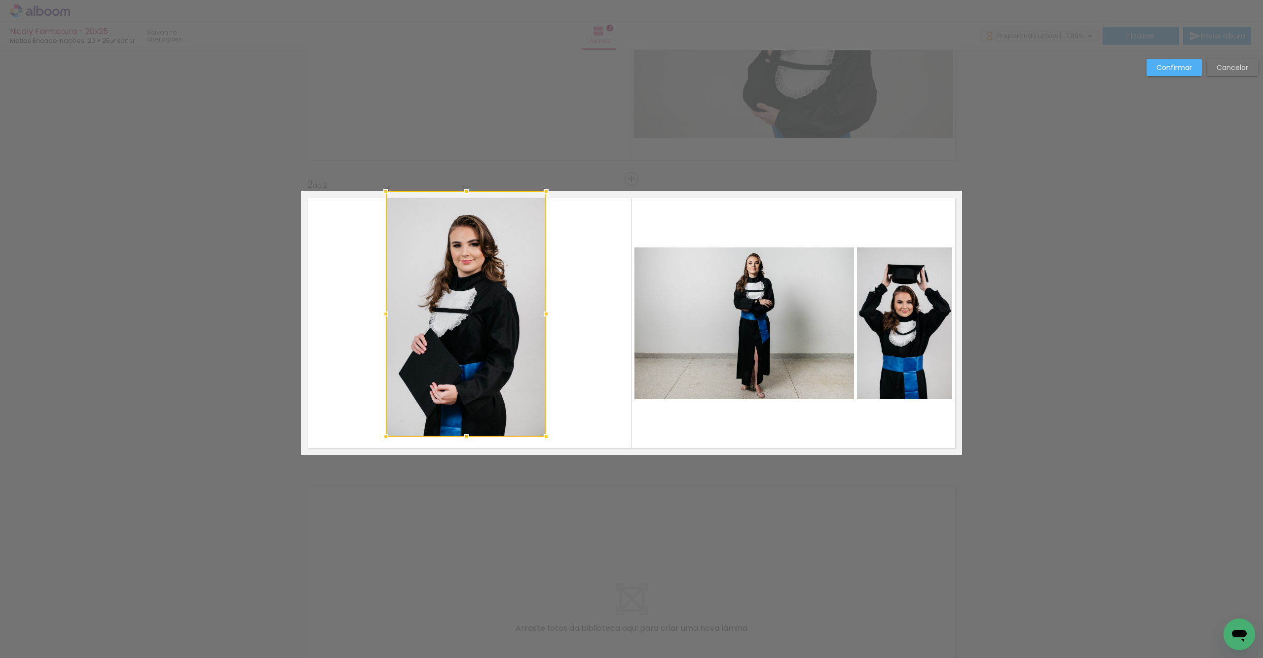
drag, startPoint x: 542, startPoint y: 447, endPoint x: 538, endPoint y: 432, distance: 16.1
click at [542, 436] on div at bounding box center [546, 437] width 20 height 20
click at [483, 339] on div at bounding box center [466, 313] width 160 height 245
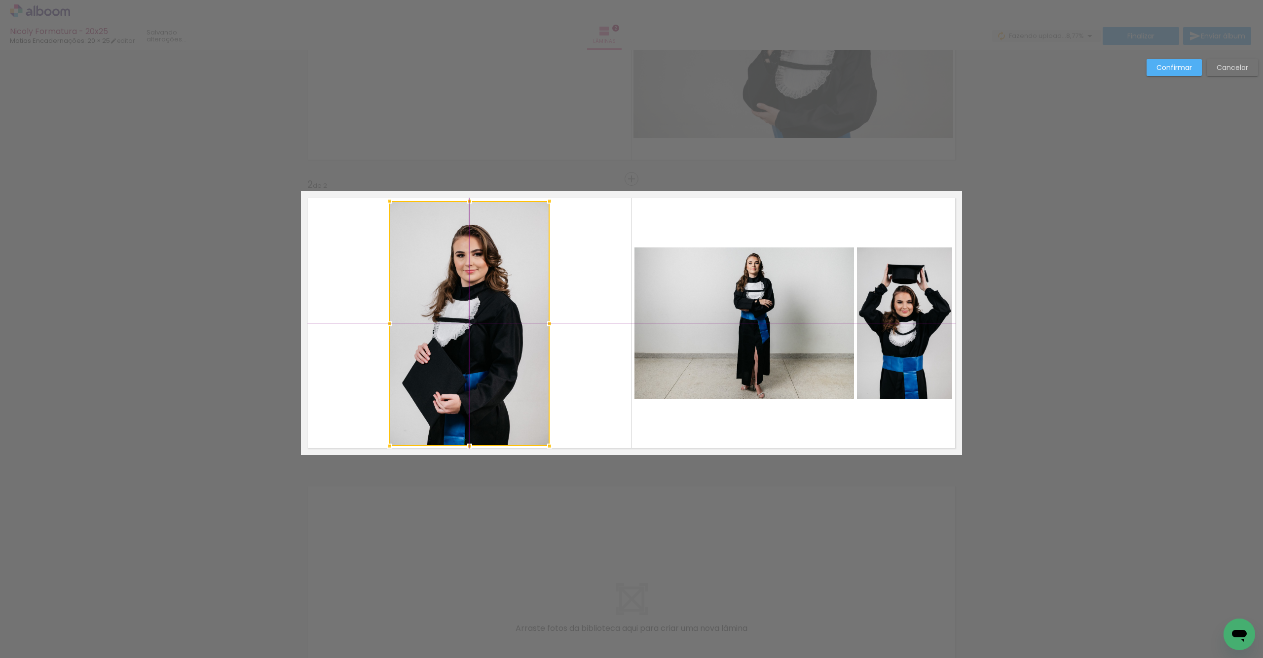
drag, startPoint x: 471, startPoint y: 325, endPoint x: 534, endPoint y: 301, distance: 66.8
click at [471, 328] on div at bounding box center [469, 323] width 160 height 245
click at [1155, 65] on paper-button "Confirmar" at bounding box center [1173, 67] width 55 height 17
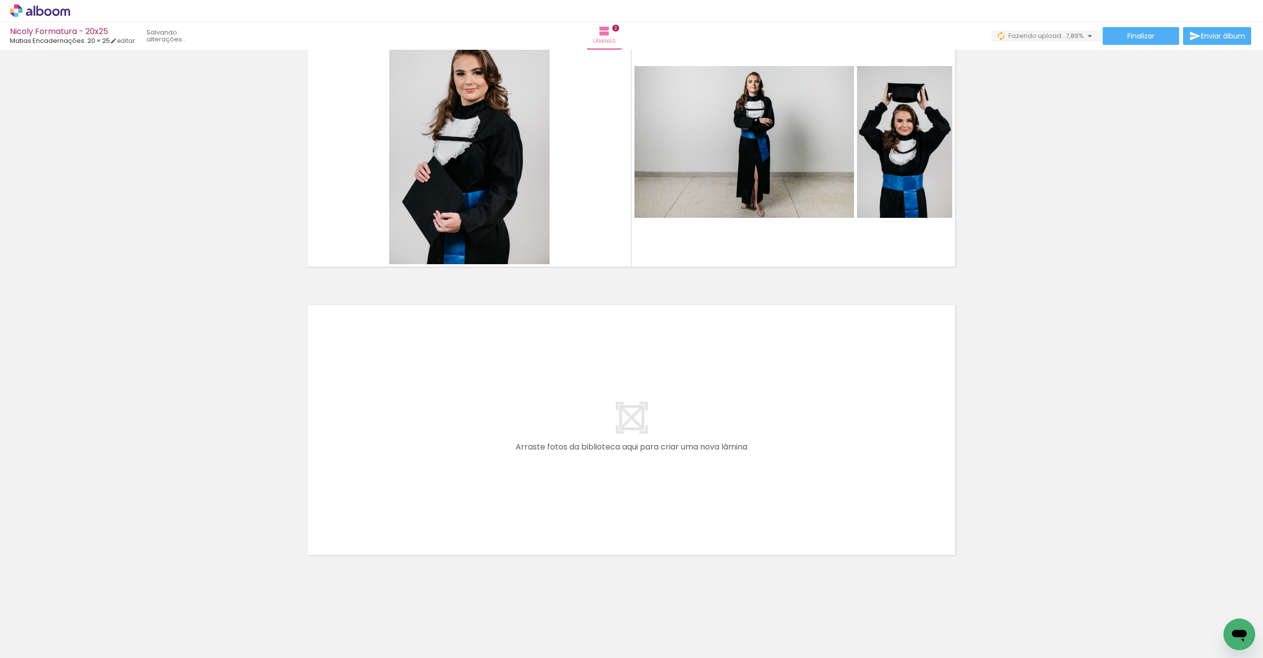
scroll to position [357, 0]
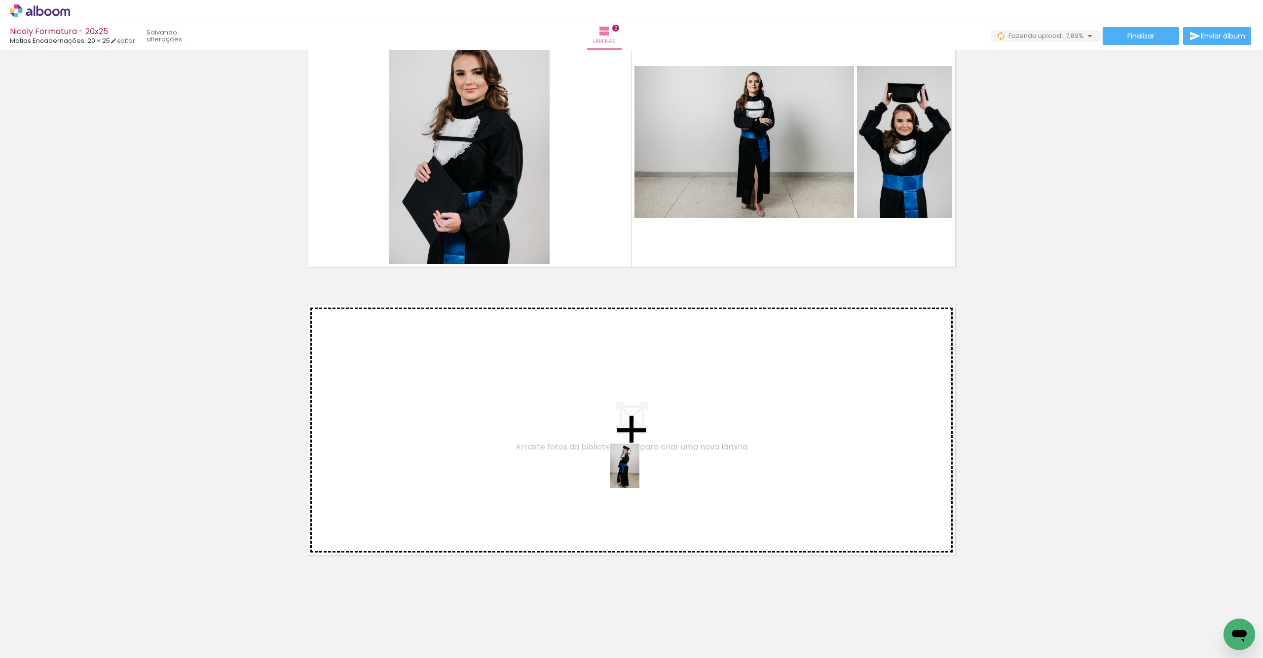
drag, startPoint x: 566, startPoint y: 636, endPoint x: 642, endPoint y: 465, distance: 187.5
click at [642, 465] on quentale-workspace at bounding box center [631, 329] width 1263 height 658
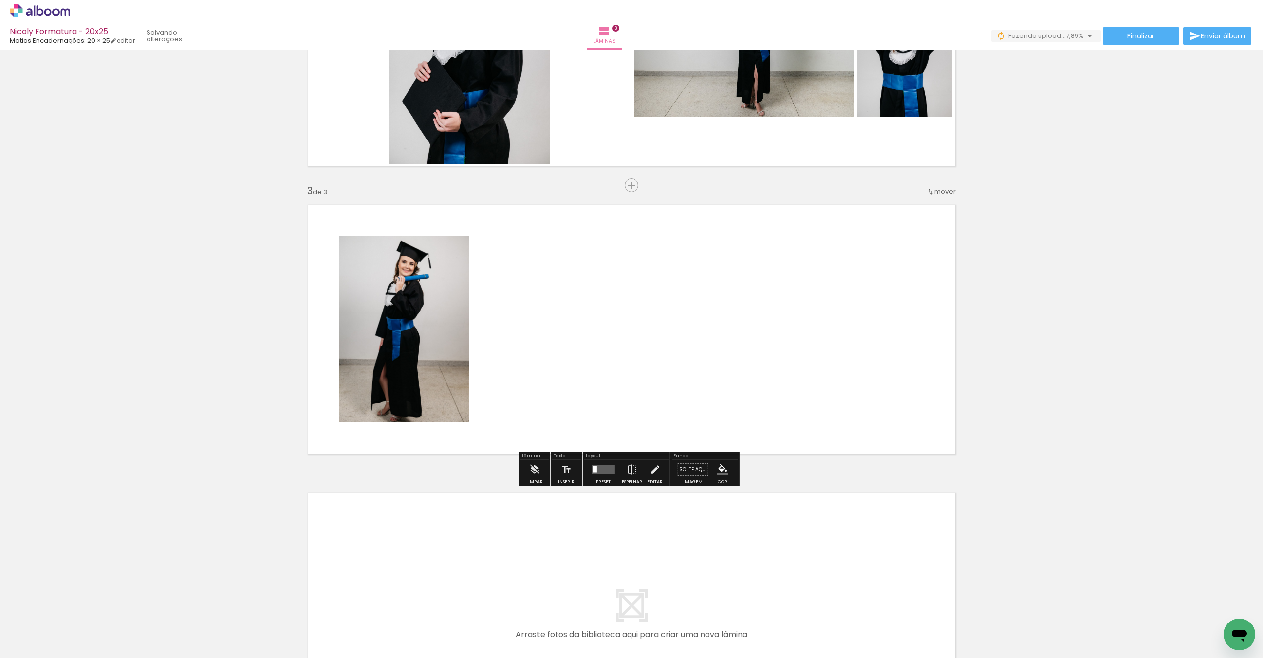
scroll to position [464, 0]
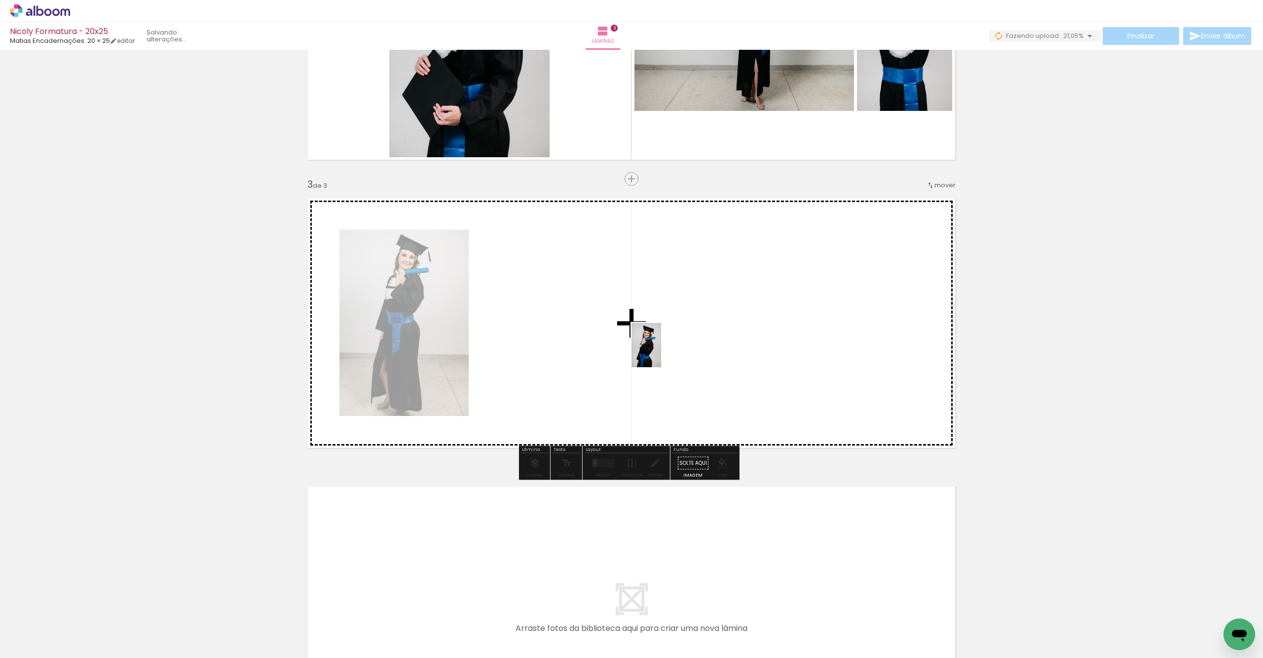
drag, startPoint x: 614, startPoint y: 638, endPoint x: 665, endPoint y: 496, distance: 151.5
click at [659, 346] on quentale-workspace at bounding box center [631, 329] width 1263 height 658
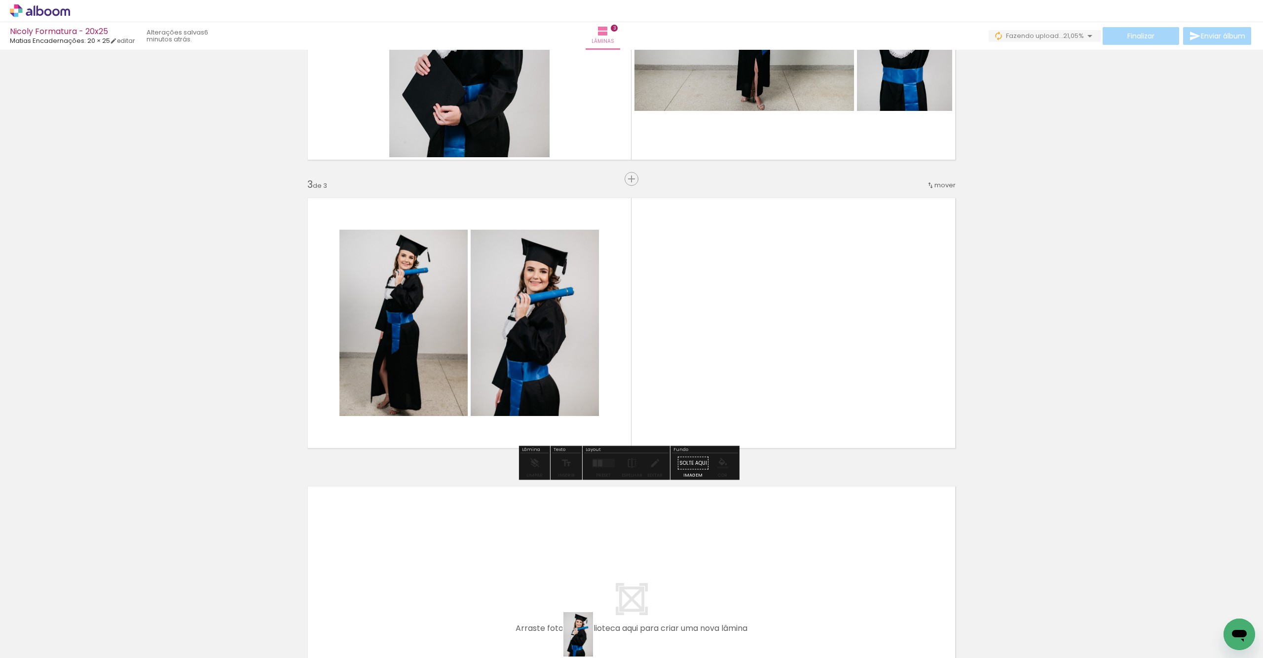
drag, startPoint x: 566, startPoint y: 621, endPoint x: 610, endPoint y: 630, distance: 44.3
click at [0, 0] on slot at bounding box center [0, 0] width 0 height 0
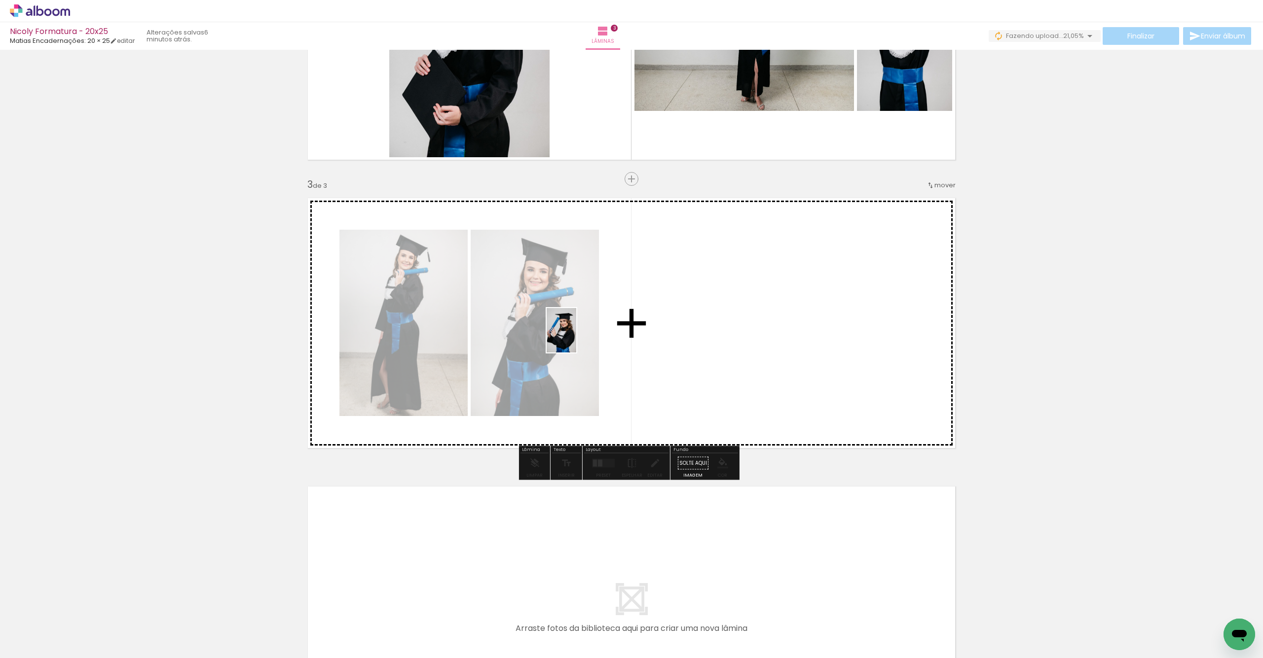
drag, startPoint x: 720, startPoint y: 602, endPoint x: 577, endPoint y: 349, distance: 290.9
click at [570, 330] on quentale-workspace at bounding box center [631, 329] width 1263 height 658
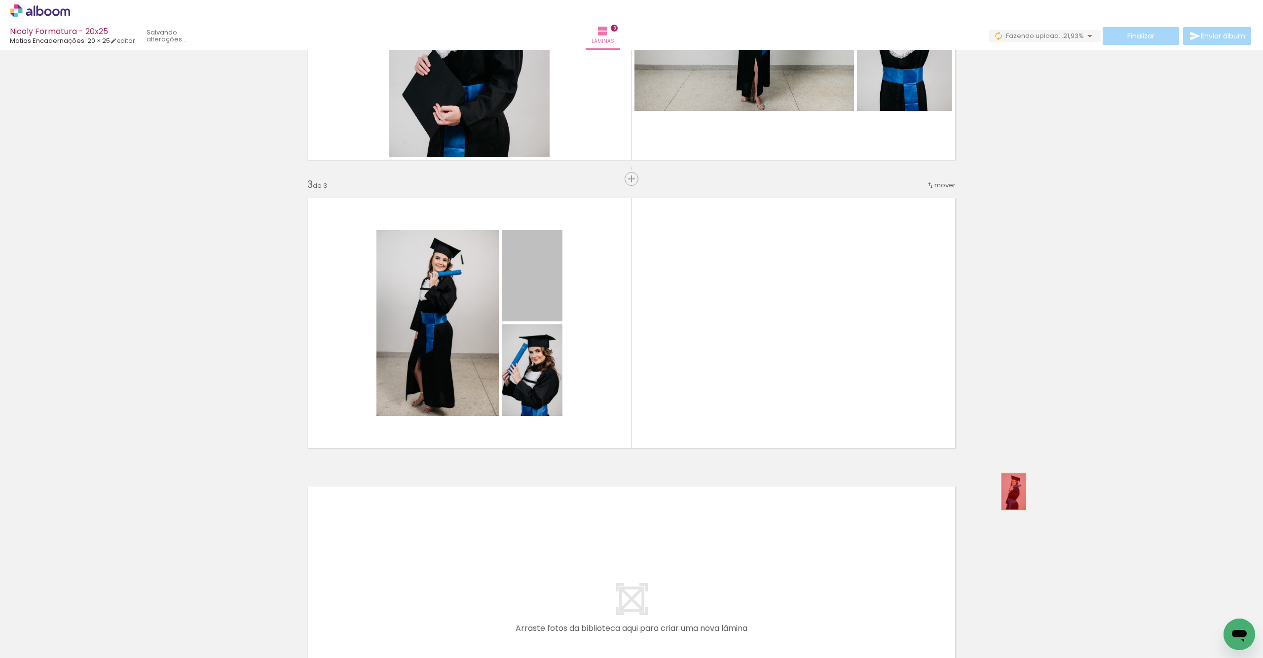
drag, startPoint x: 537, startPoint y: 289, endPoint x: 1016, endPoint y: 489, distance: 519.6
click at [1016, 489] on div "Inserir lâmina 1 de 3 Inserir lâmina 2 de 3 Inserir lâmina 3 de 3" at bounding box center [631, 166] width 1263 height 1155
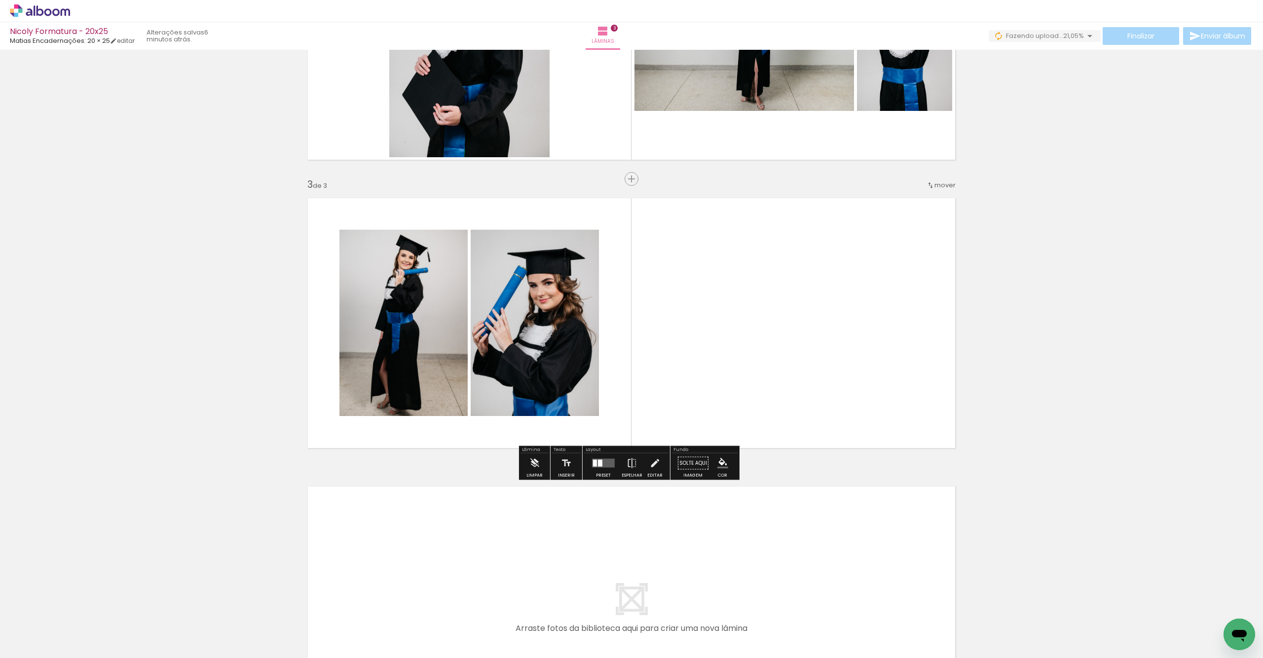
drag, startPoint x: 685, startPoint y: 639, endPoint x: 731, endPoint y: 638, distance: 45.9
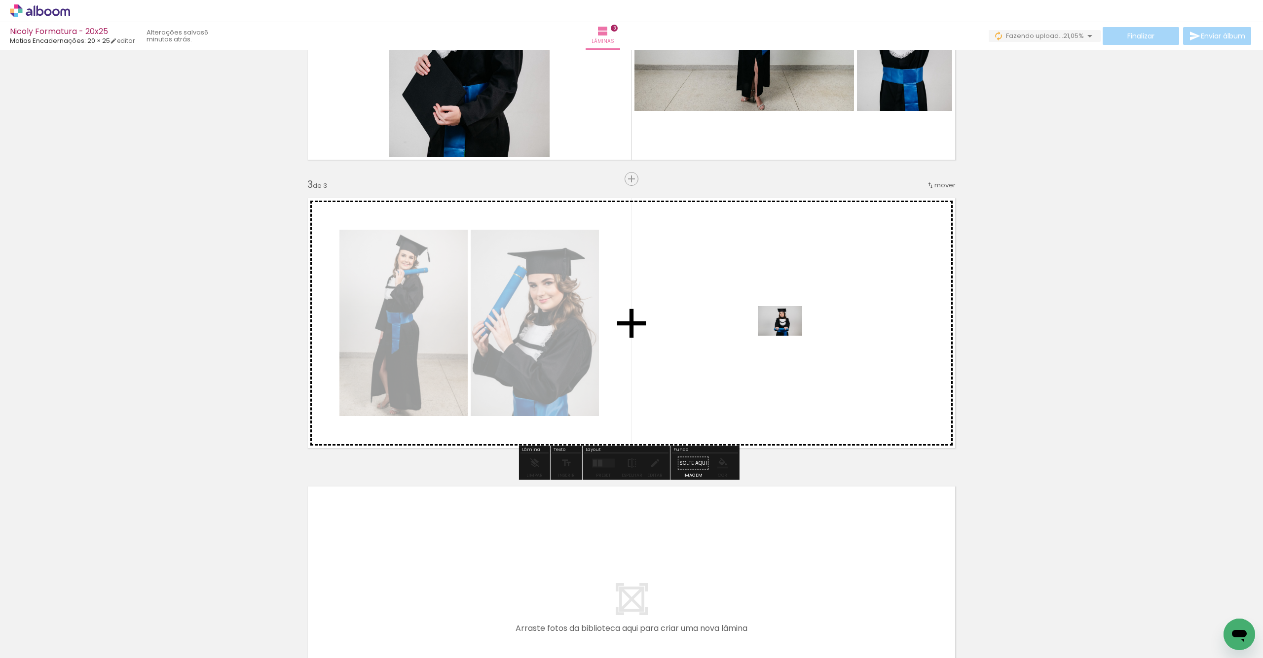
drag, startPoint x: 778, startPoint y: 639, endPoint x: 786, endPoint y: 338, distance: 301.4
click at [786, 338] on quentale-workspace at bounding box center [631, 329] width 1263 height 658
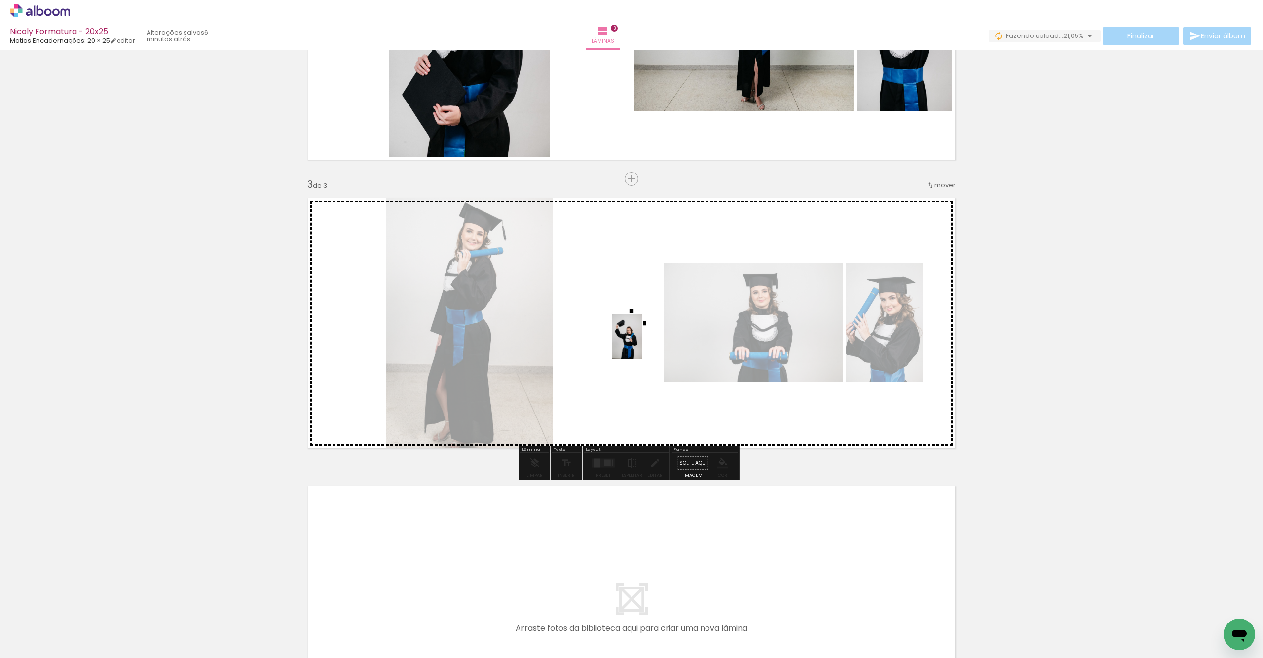
drag, startPoint x: 781, startPoint y: 635, endPoint x: 653, endPoint y: 341, distance: 320.5
click at [637, 343] on quentale-workspace at bounding box center [631, 329] width 1263 height 658
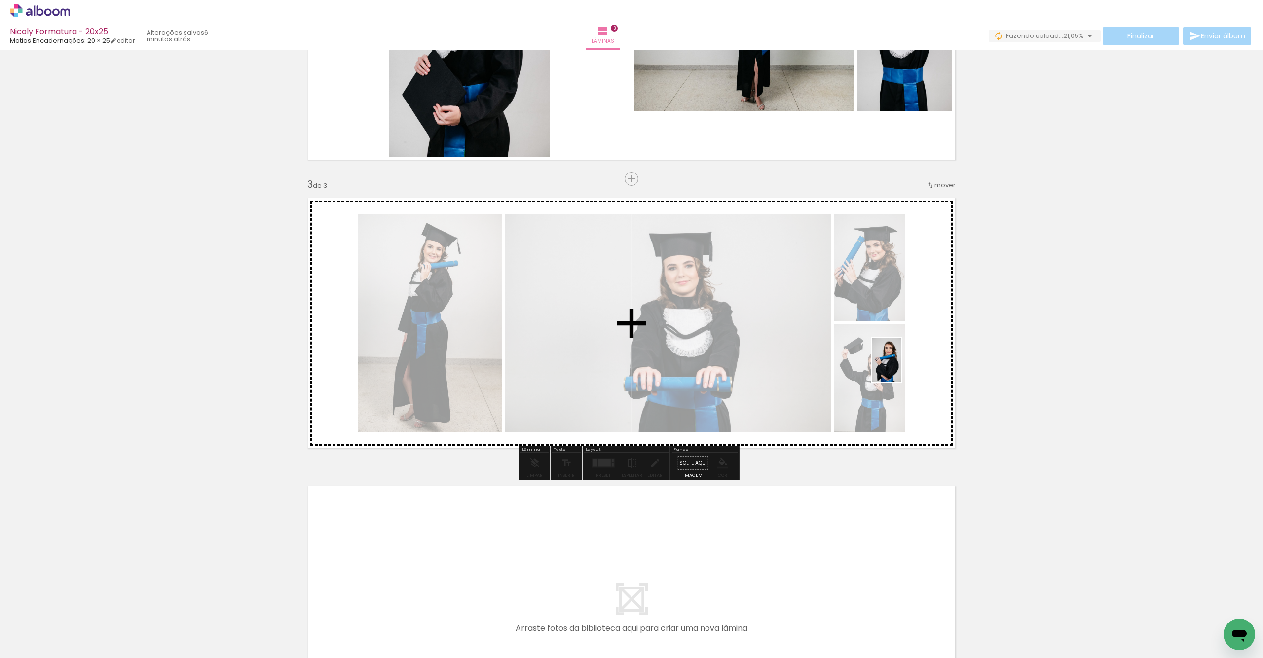
drag, startPoint x: 786, startPoint y: 632, endPoint x: 901, endPoint y: 368, distance: 287.5
click at [901, 368] on quentale-workspace at bounding box center [631, 329] width 1263 height 658
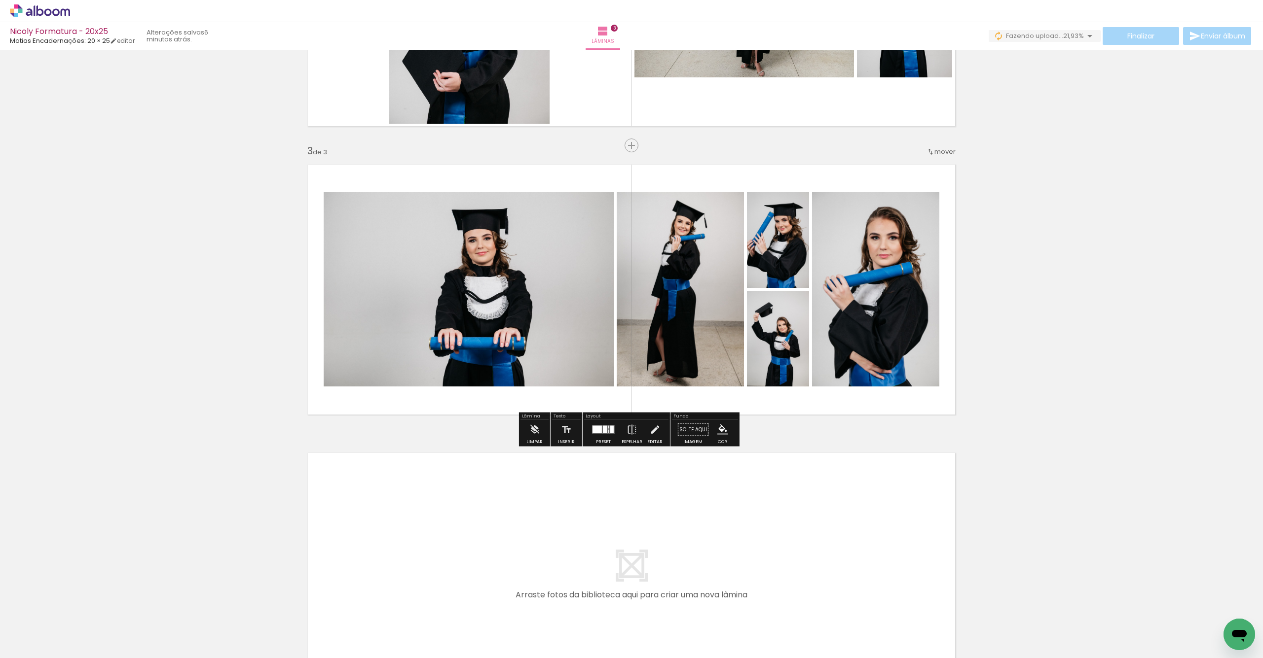
scroll to position [498, 0]
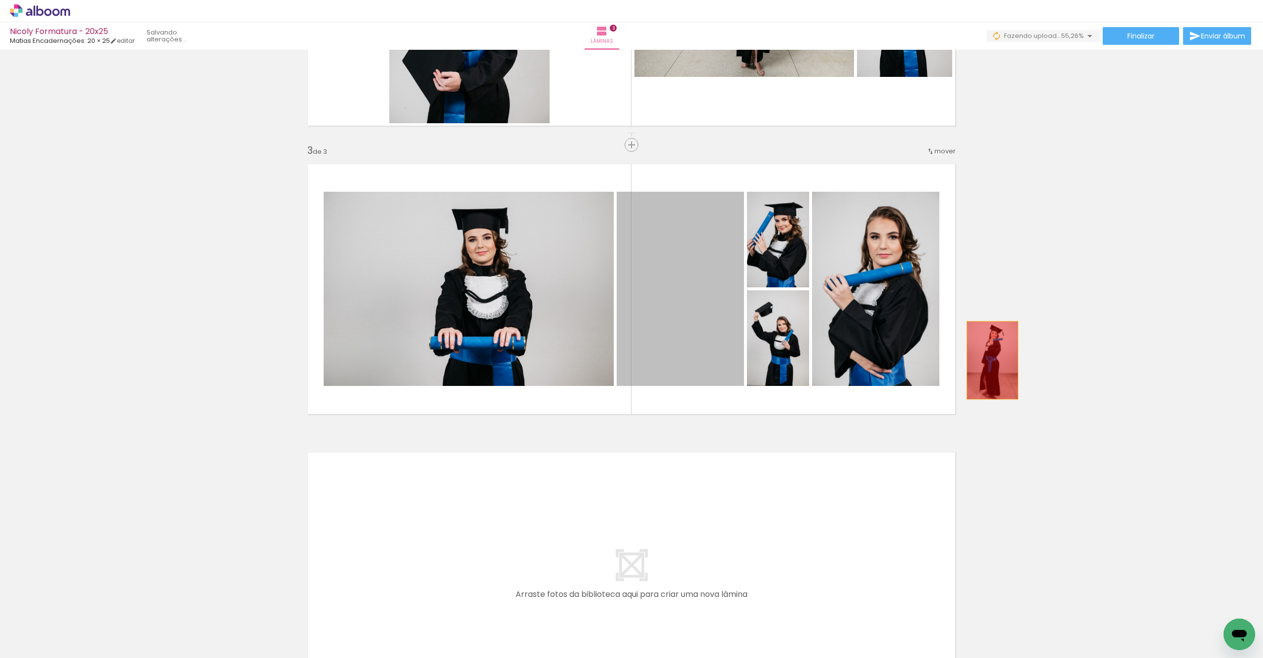
drag, startPoint x: 683, startPoint y: 308, endPoint x: 861, endPoint y: 379, distance: 191.4
click at [994, 367] on div "Inserir lâmina 1 de 3 Inserir lâmina 2 de 3 Inserir lâmina 3 de 3" at bounding box center [631, 132] width 1263 height 1155
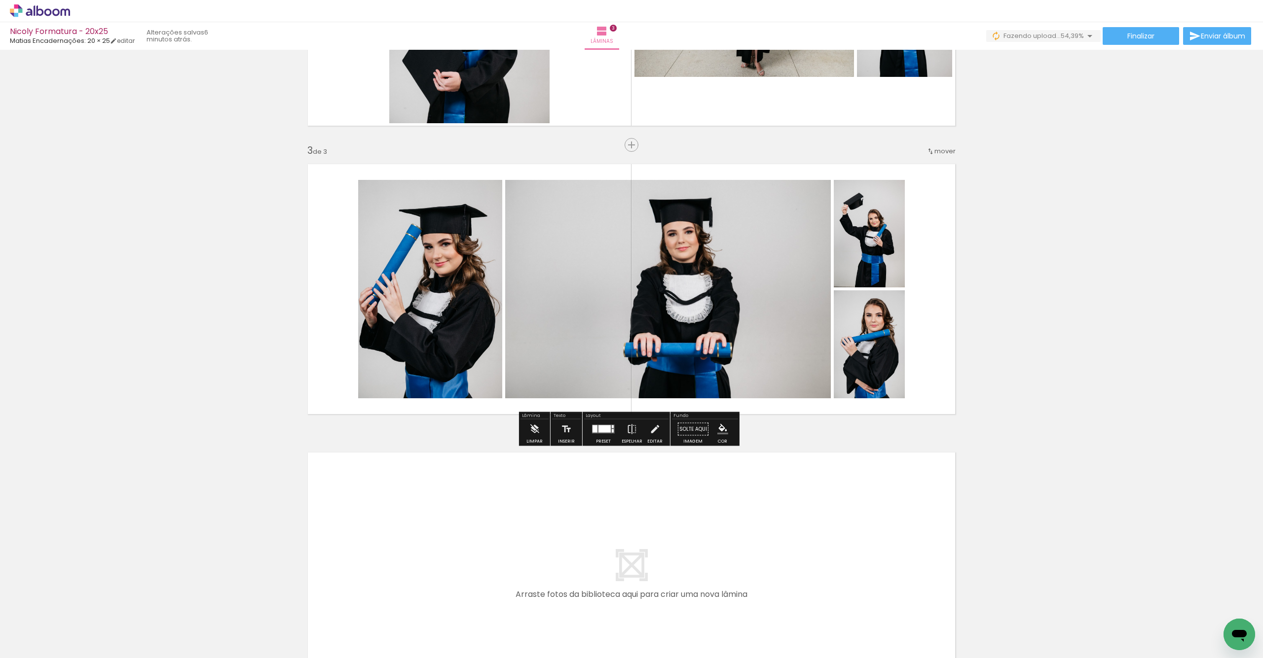
drag, startPoint x: 598, startPoint y: 430, endPoint x: 672, endPoint y: 380, distance: 89.5
click at [598, 430] on div at bounding box center [604, 429] width 12 height 7
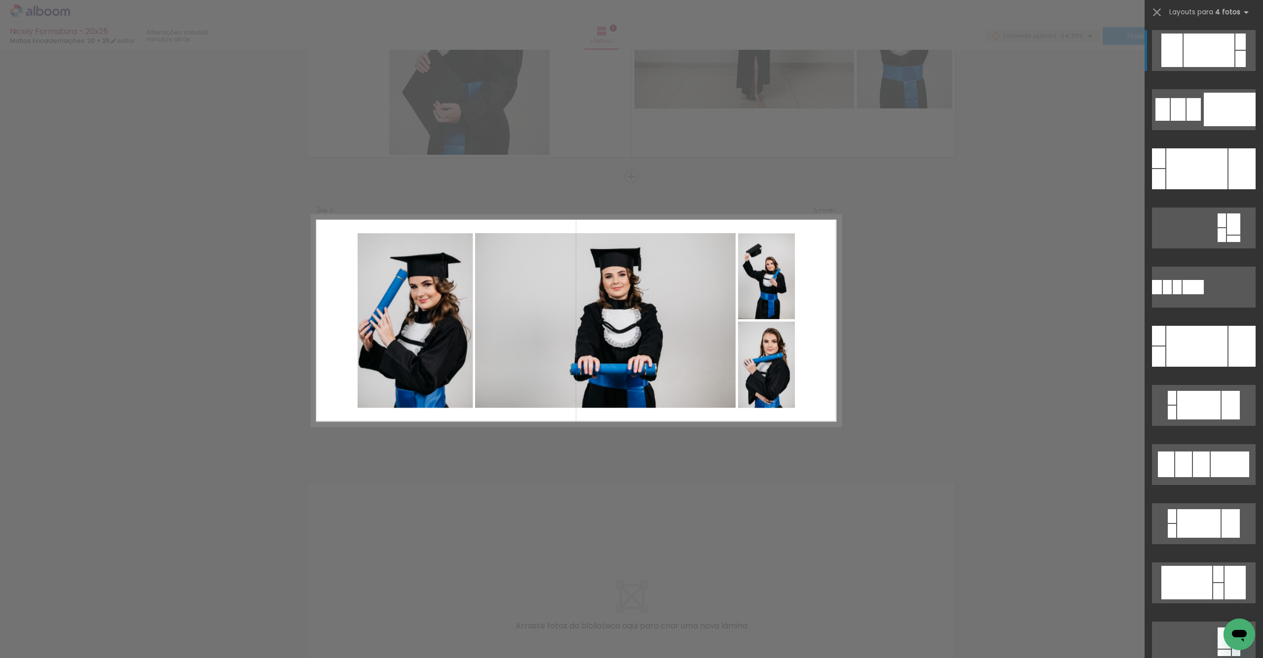
scroll to position [464, 0]
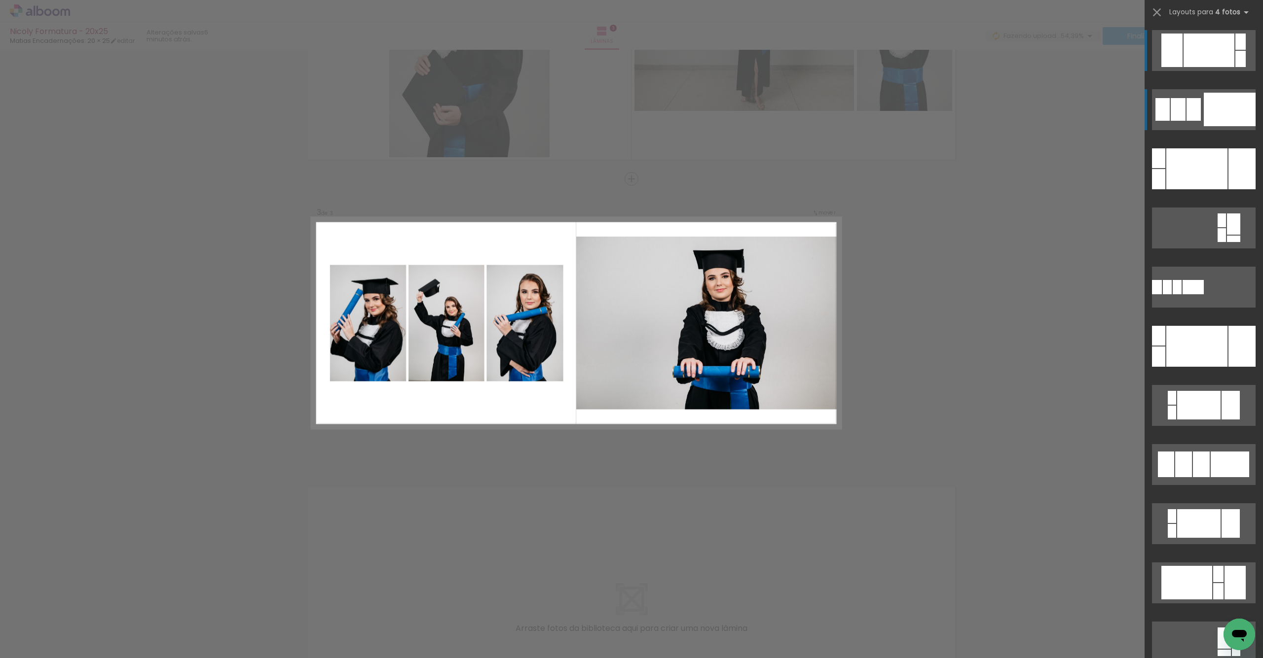
click at [1235, 50] on div at bounding box center [1240, 42] width 10 height 16
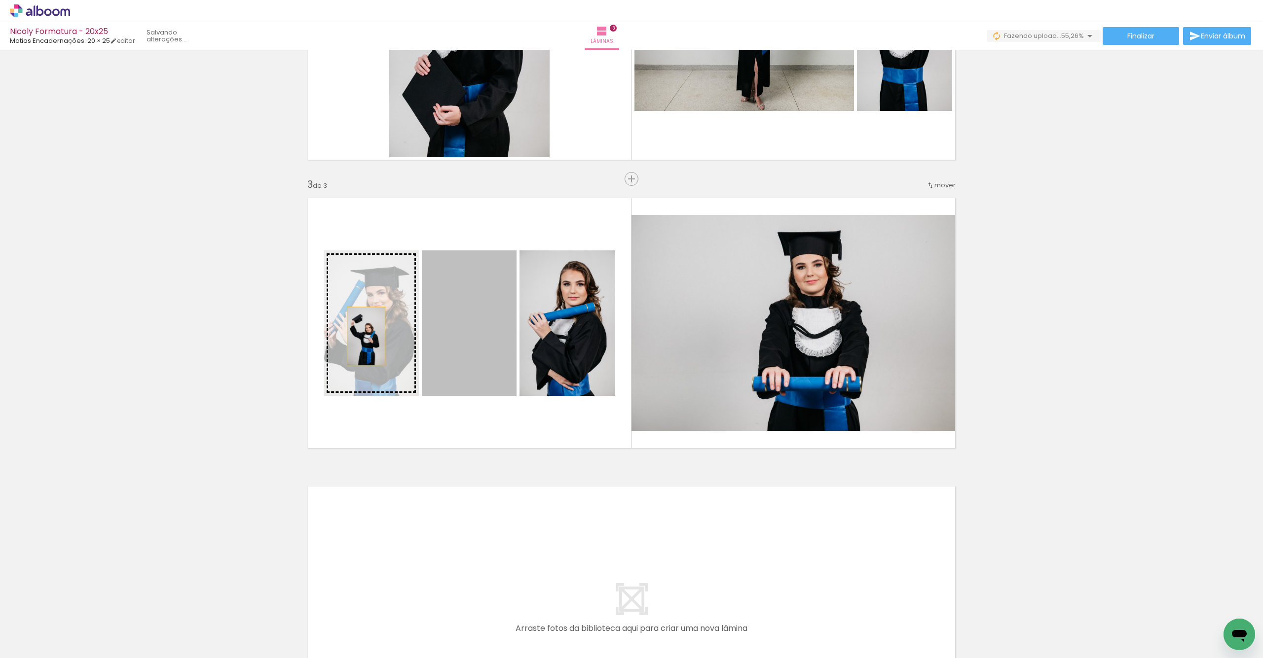
drag, startPoint x: 481, startPoint y: 347, endPoint x: 375, endPoint y: 333, distance: 106.9
click at [0, 0] on slot at bounding box center [0, 0] width 0 height 0
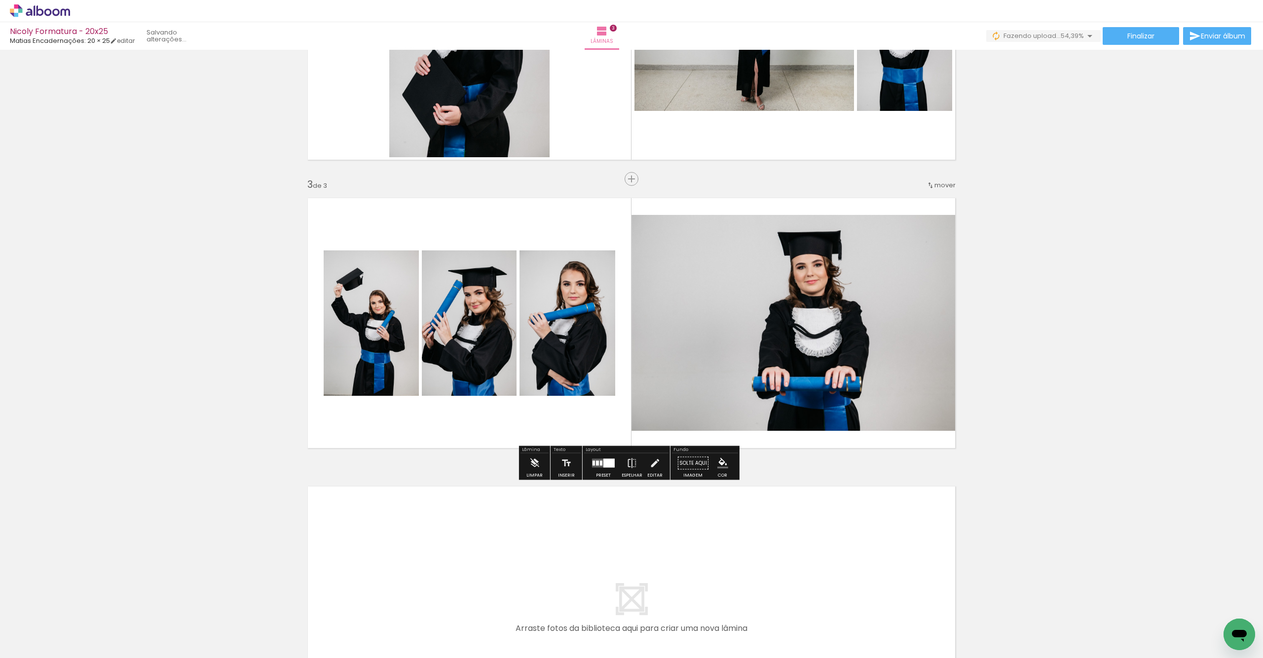
click at [465, 344] on quentale-photo at bounding box center [469, 323] width 95 height 145
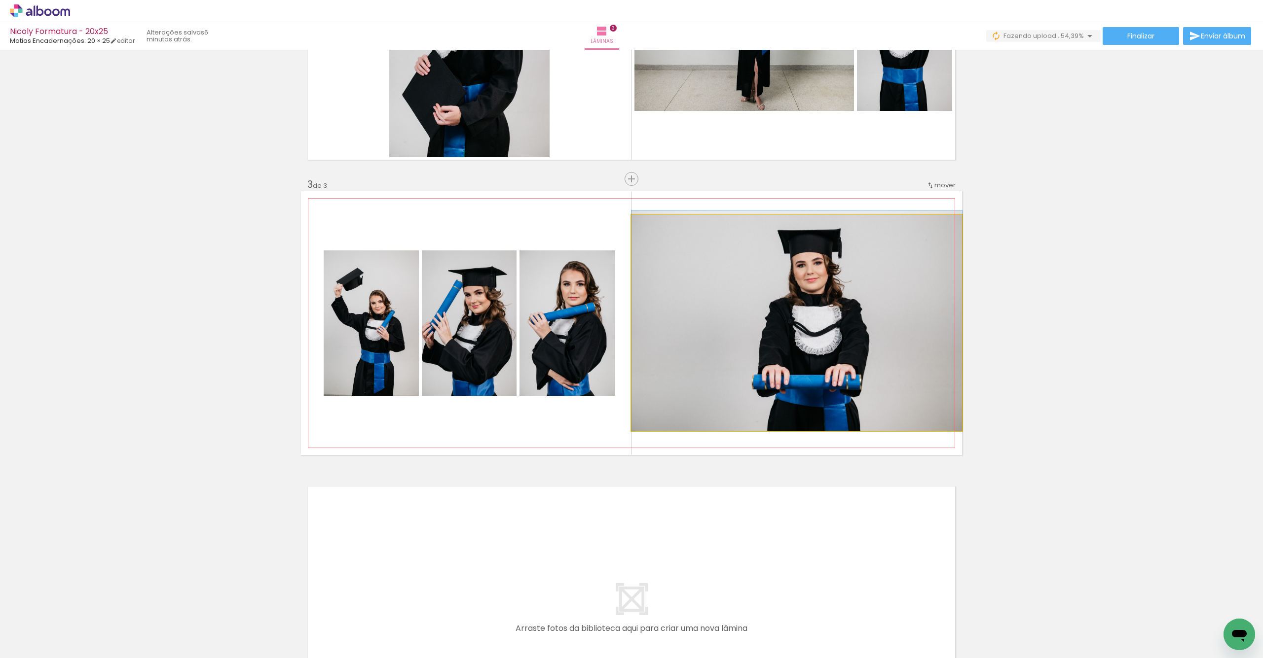
drag, startPoint x: 784, startPoint y: 348, endPoint x: 745, endPoint y: 325, distance: 45.3
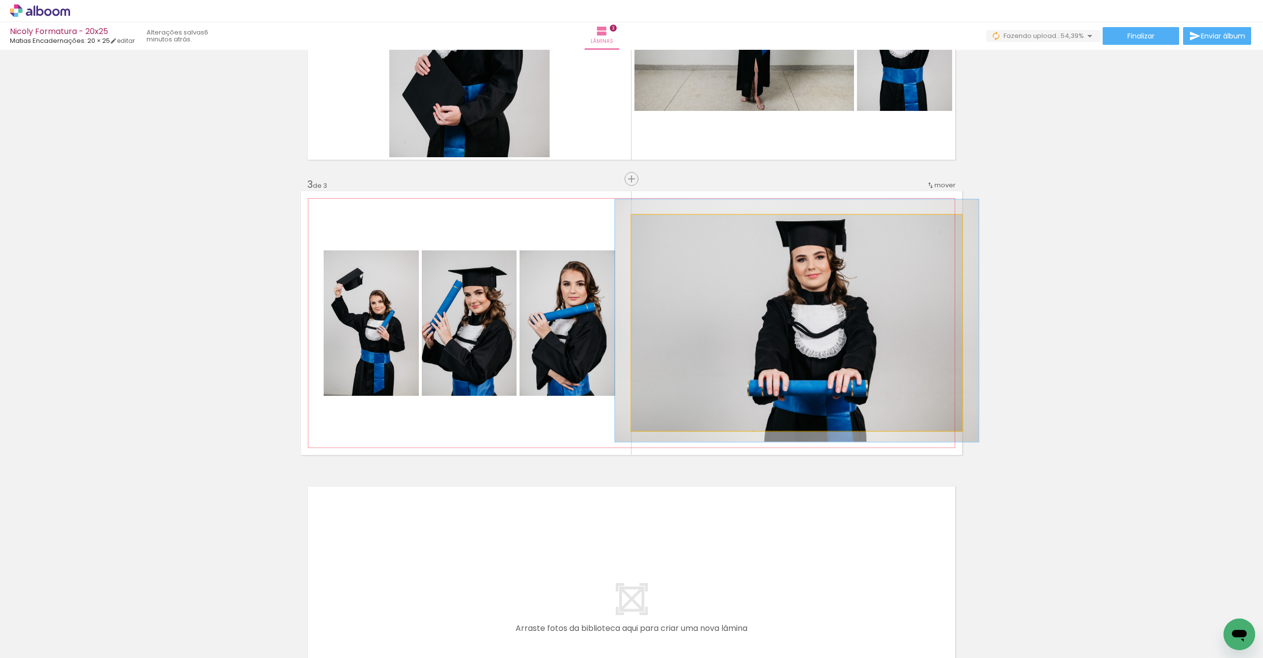
click at [651, 226] on div at bounding box center [658, 225] width 16 height 16
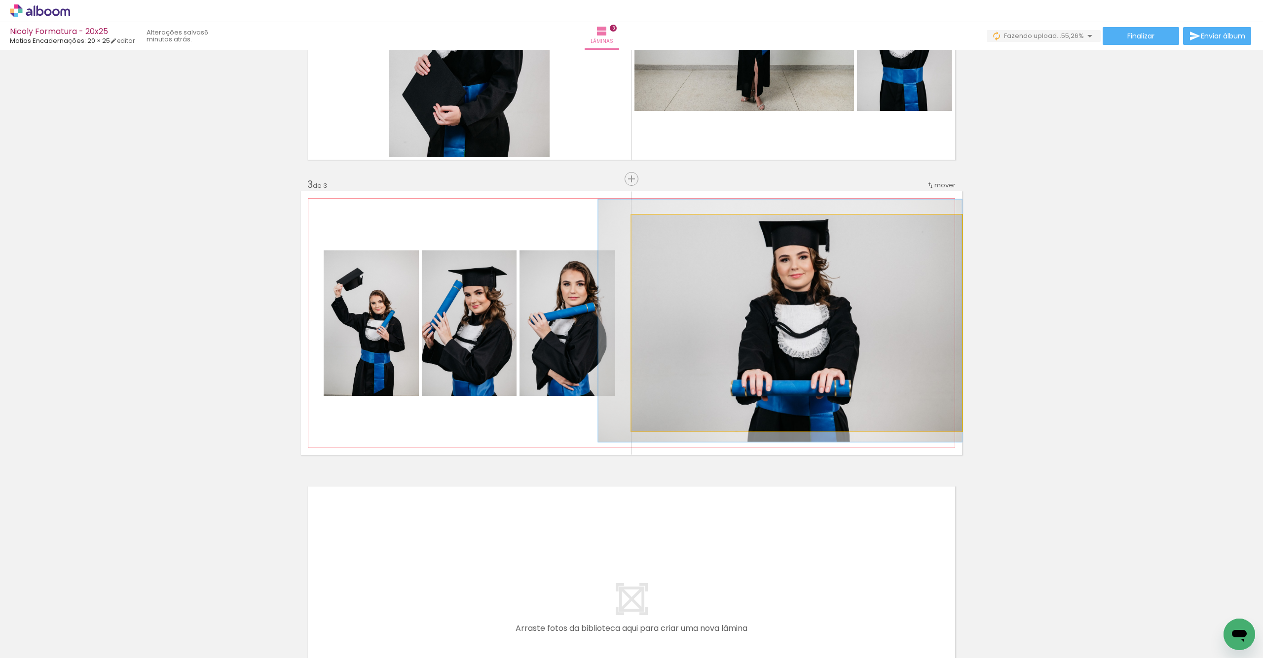
drag, startPoint x: 800, startPoint y: 340, endPoint x: 657, endPoint y: 227, distance: 182.5
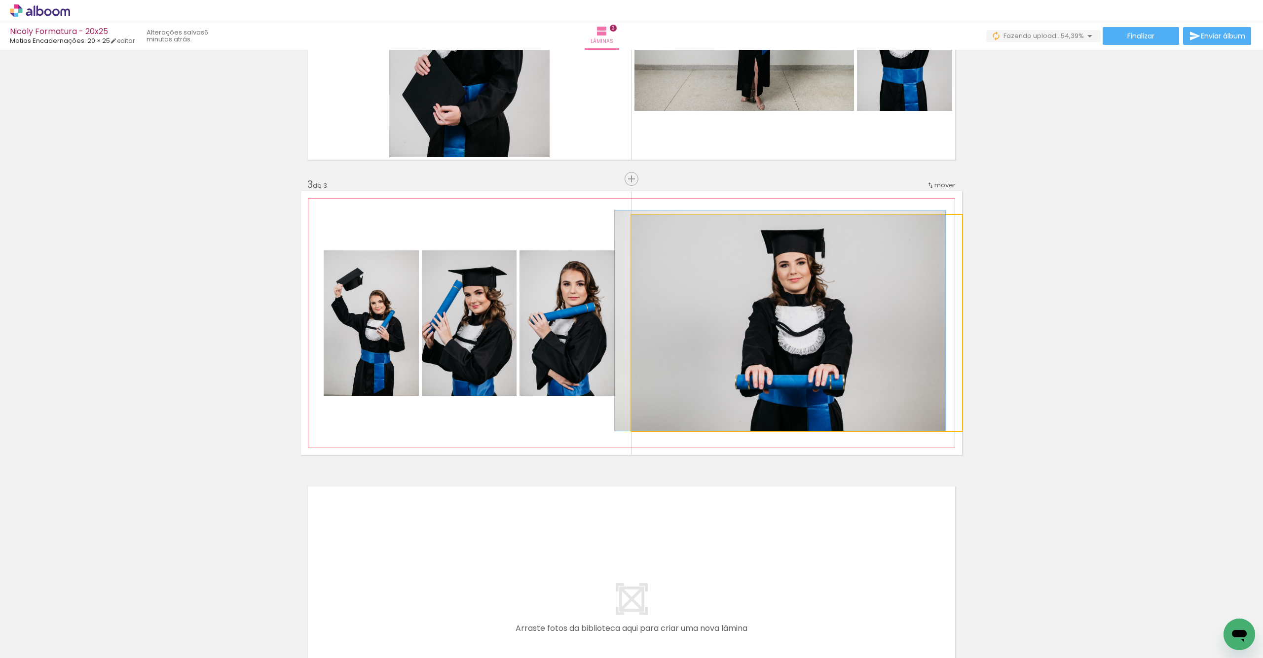
type paper-slider "100"
click at [650, 228] on div at bounding box center [654, 225] width 9 height 9
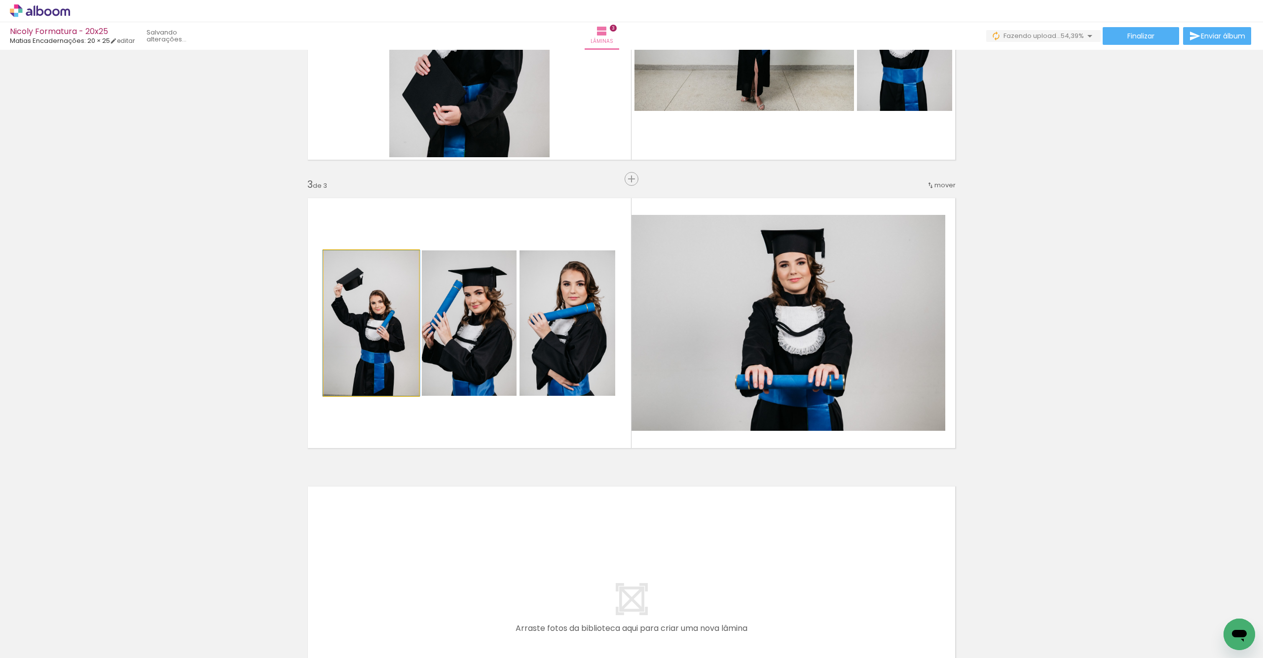
click at [388, 358] on quentale-photo at bounding box center [371, 323] width 95 height 145
click at [389, 358] on quentale-photo at bounding box center [371, 323] width 95 height 145
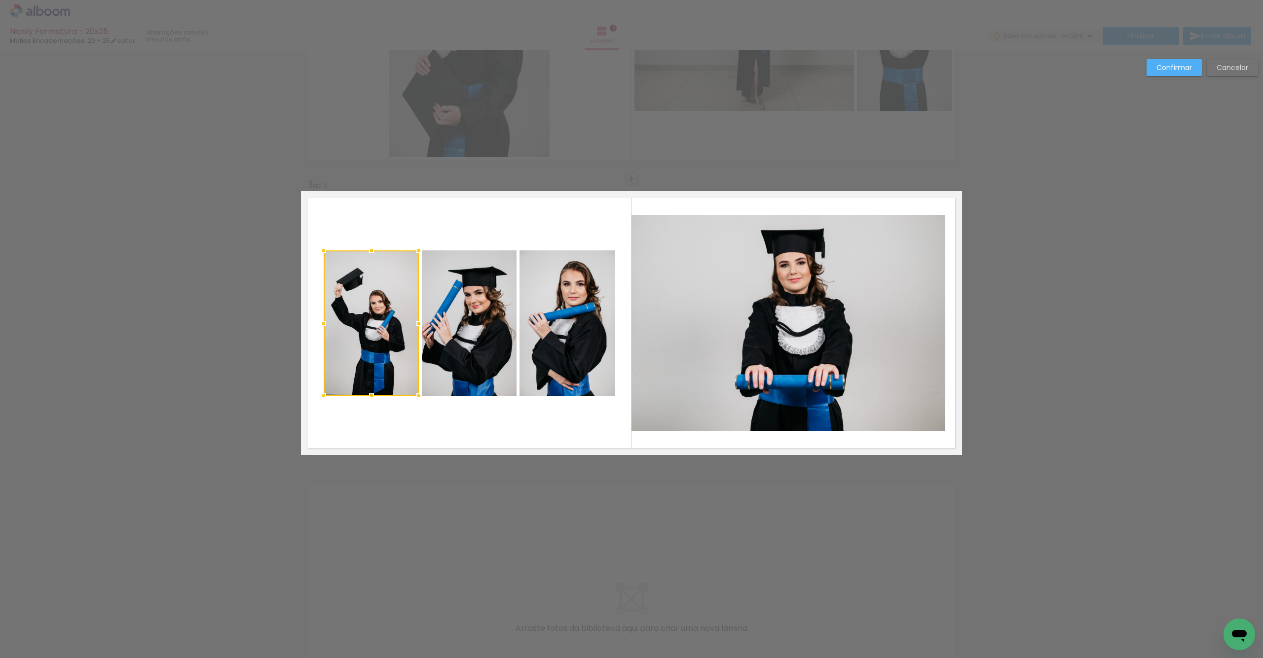
click at [480, 362] on quentale-photo at bounding box center [469, 323] width 95 height 145
click at [562, 354] on quentale-photo at bounding box center [567, 323] width 96 height 145
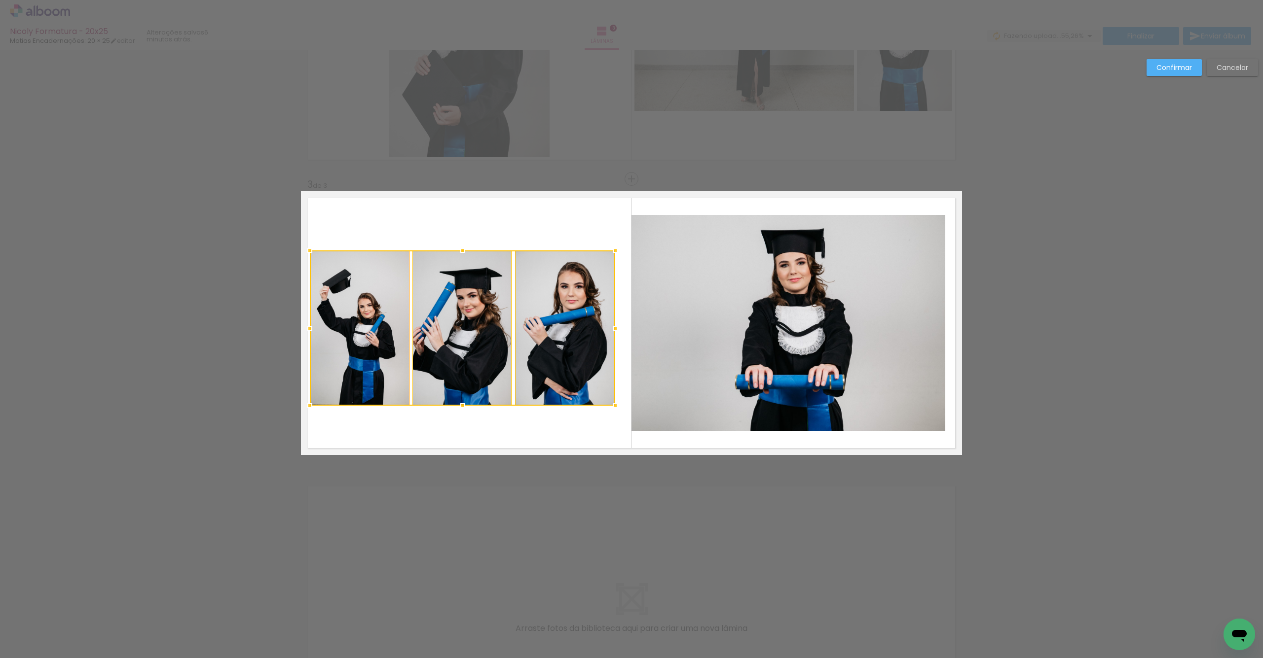
drag, startPoint x: 314, startPoint y: 397, endPoint x: 321, endPoint y: 400, distance: 7.5
click at [305, 406] on div at bounding box center [310, 406] width 20 height 20
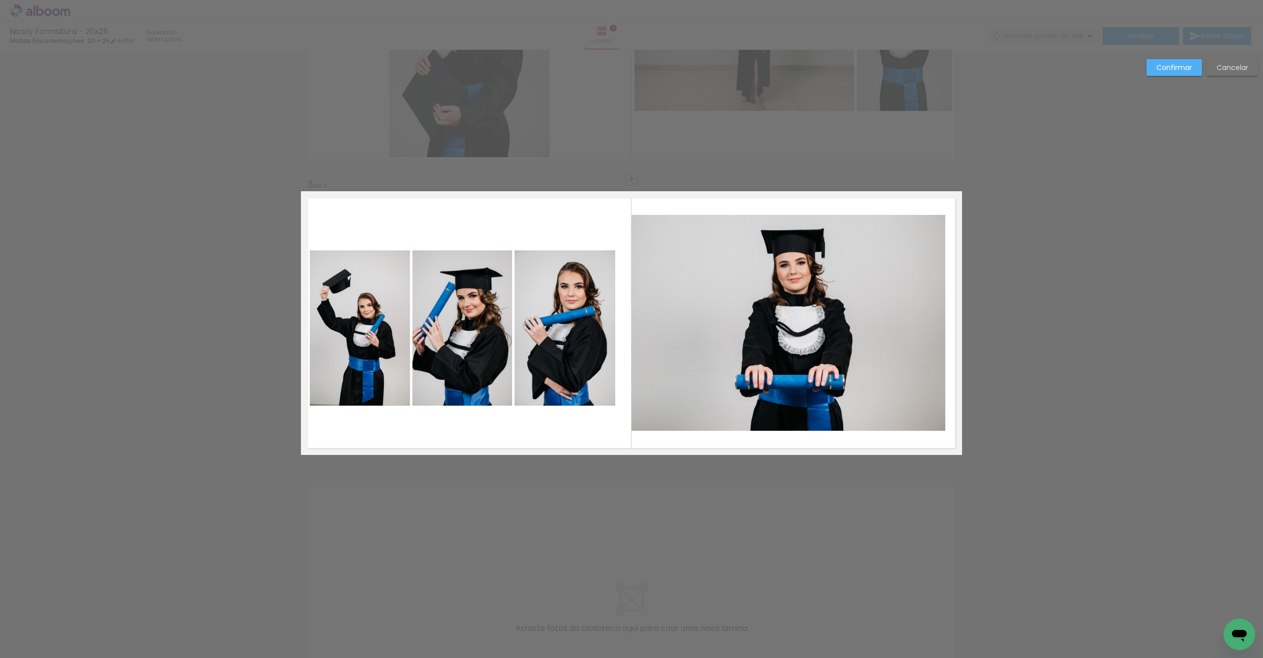
click at [367, 368] on quentale-photo at bounding box center [360, 328] width 100 height 155
click at [472, 353] on quentale-photo at bounding box center [462, 328] width 100 height 155
click at [561, 362] on quentale-photo at bounding box center [564, 328] width 101 height 155
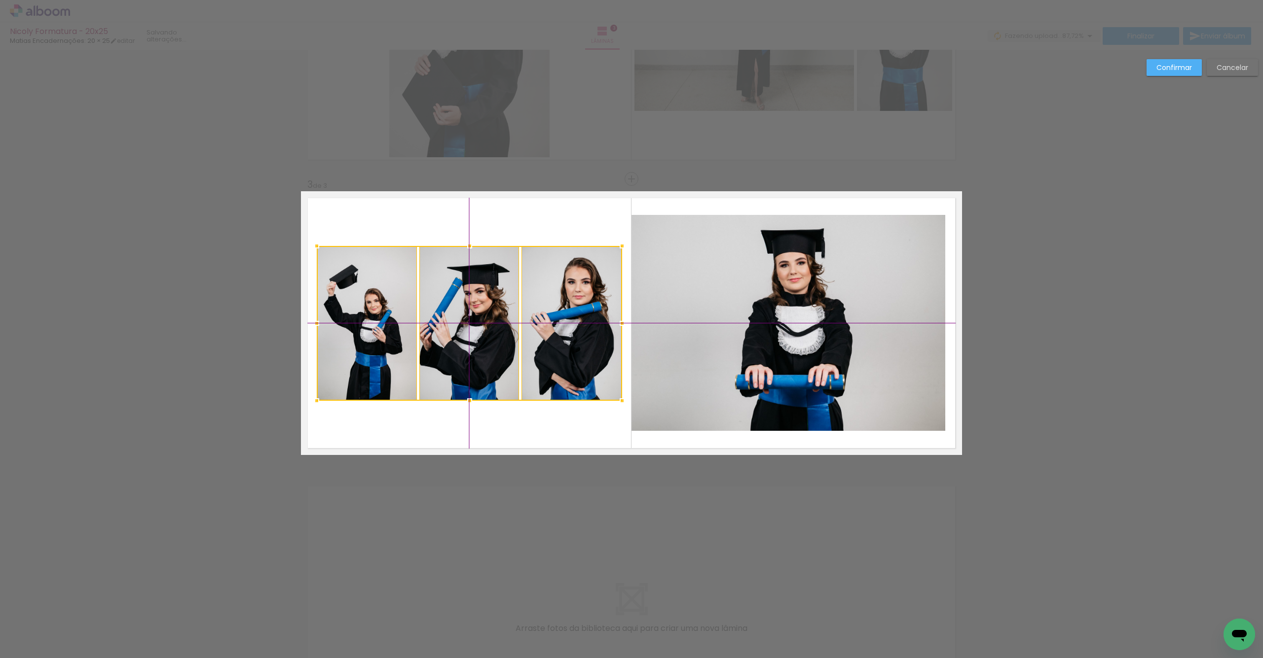
drag, startPoint x: 447, startPoint y: 359, endPoint x: 452, endPoint y: 353, distance: 8.4
click at [452, 353] on div at bounding box center [469, 323] width 305 height 155
drag, startPoint x: 380, startPoint y: 363, endPoint x: 389, endPoint y: 362, distance: 9.4
click at [380, 363] on quentale-photo at bounding box center [367, 323] width 100 height 155
click at [553, 356] on quentale-photo at bounding box center [571, 323] width 101 height 155
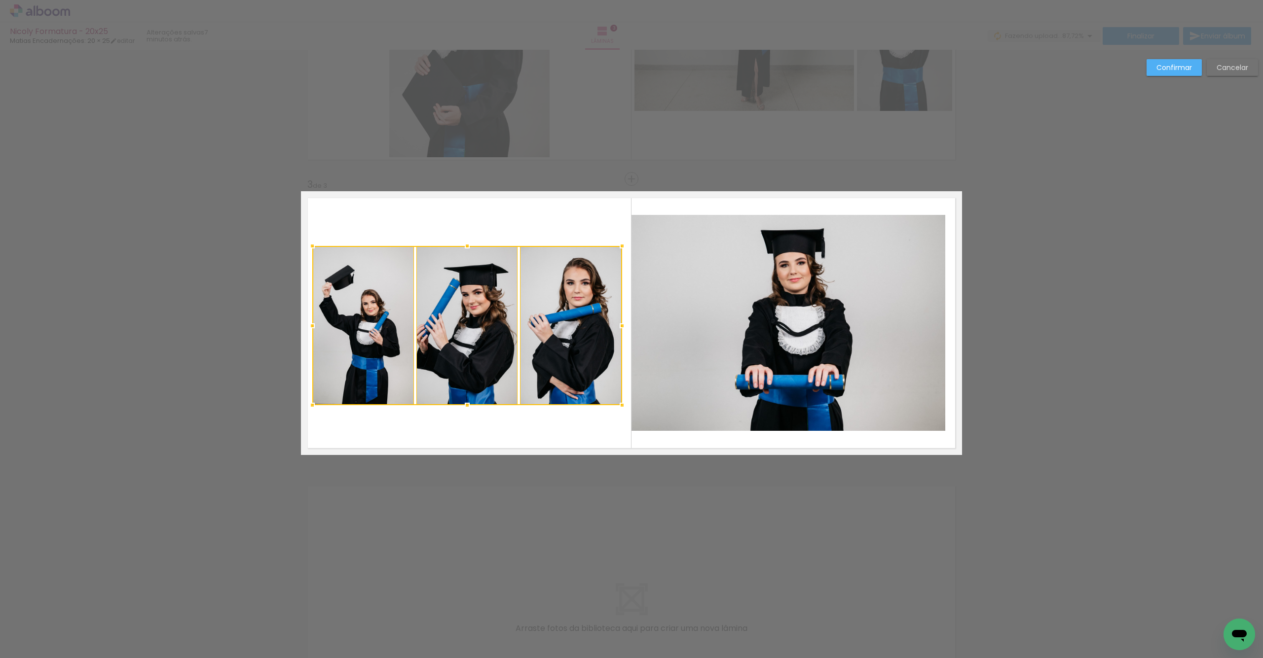
drag, startPoint x: 311, startPoint y: 402, endPoint x: 308, endPoint y: 408, distance: 6.6
click at [308, 408] on div at bounding box center [312, 406] width 20 height 20
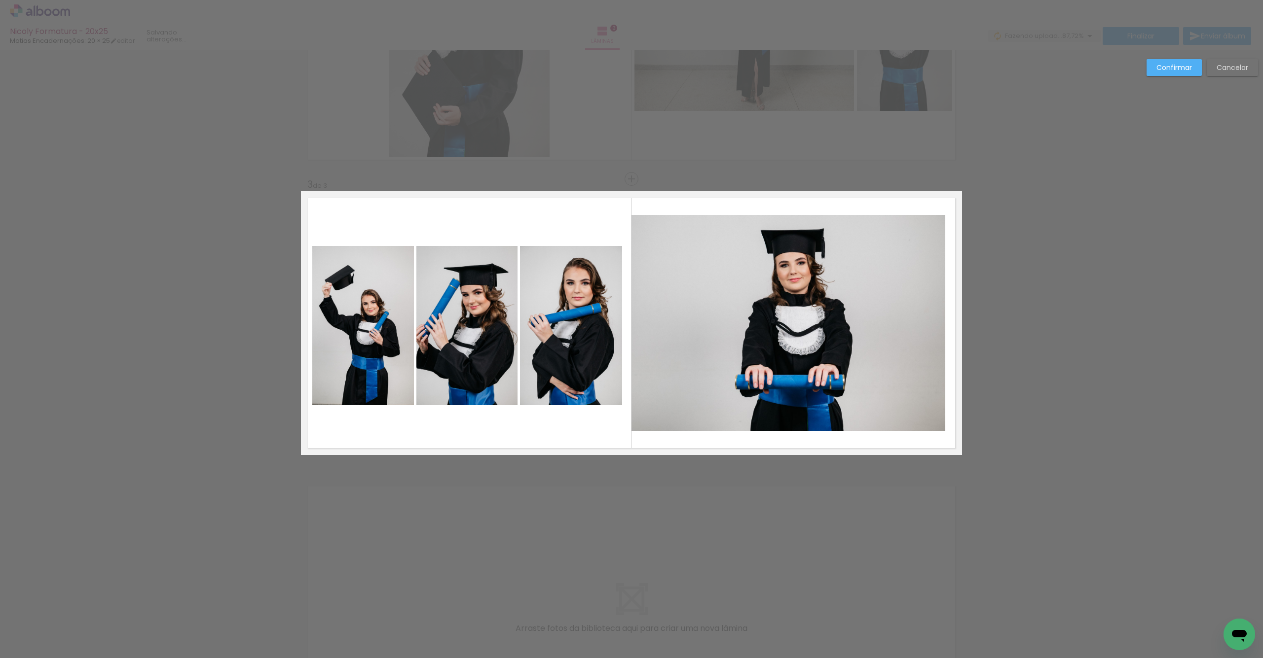
click at [390, 364] on quentale-photo at bounding box center [363, 325] width 102 height 159
click at [463, 366] on quentale-photo at bounding box center [466, 325] width 101 height 159
click at [567, 362] on quentale-photo at bounding box center [571, 325] width 102 height 159
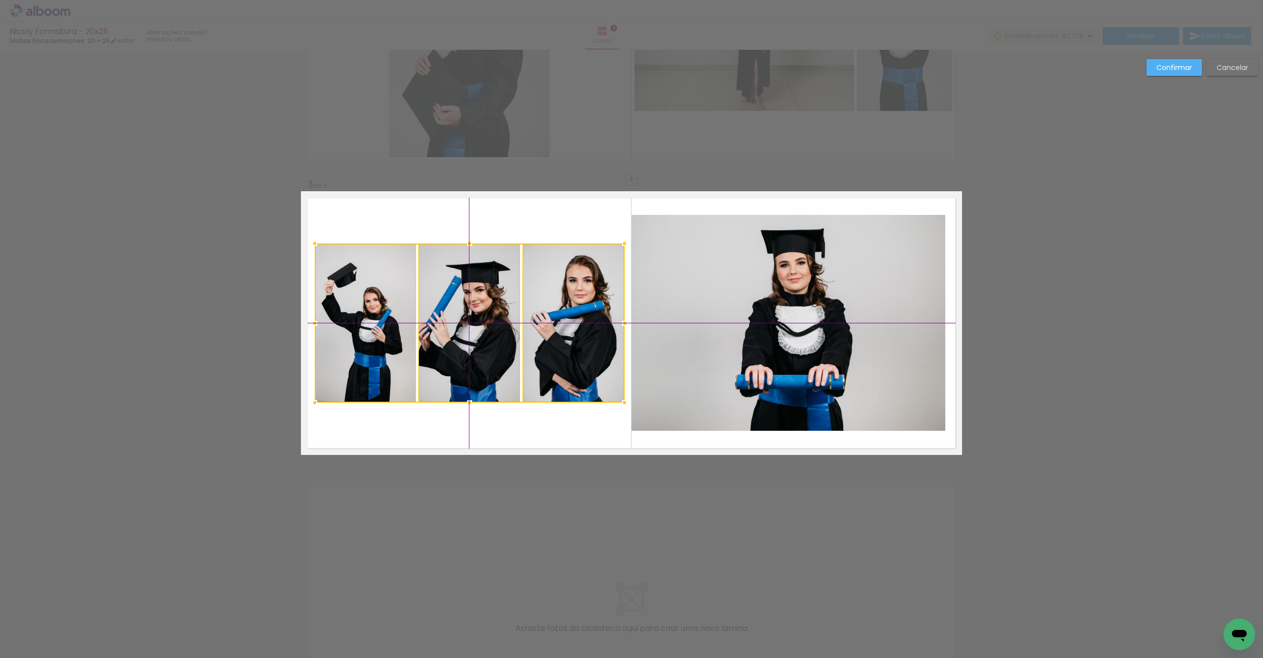
click at [463, 374] on div at bounding box center [470, 323] width 310 height 159
click at [450, 230] on quentale-layouter at bounding box center [631, 323] width 661 height 264
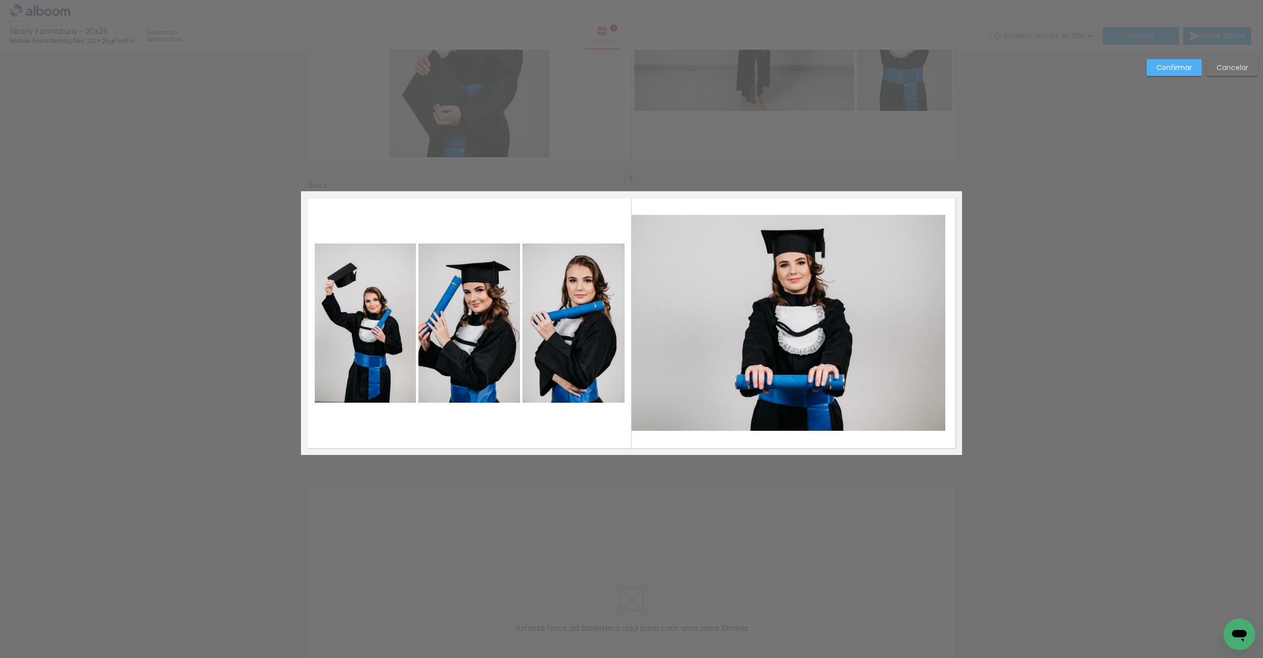
click at [349, 311] on quentale-photo at bounding box center [366, 323] width 102 height 159
click at [462, 332] on quentale-photo at bounding box center [468, 323] width 101 height 159
click at [556, 344] on quentale-photo at bounding box center [573, 323] width 102 height 159
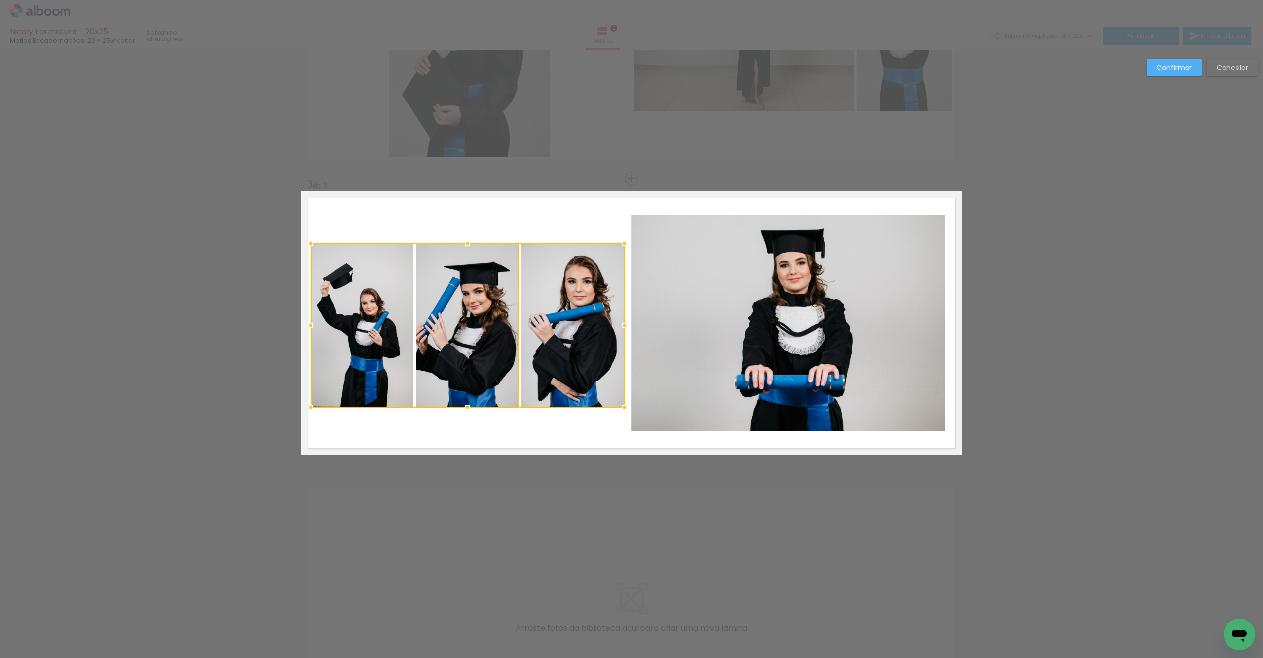
drag, startPoint x: 309, startPoint y: 404, endPoint x: 355, endPoint y: 386, distance: 49.2
click at [305, 408] on div at bounding box center [311, 408] width 20 height 20
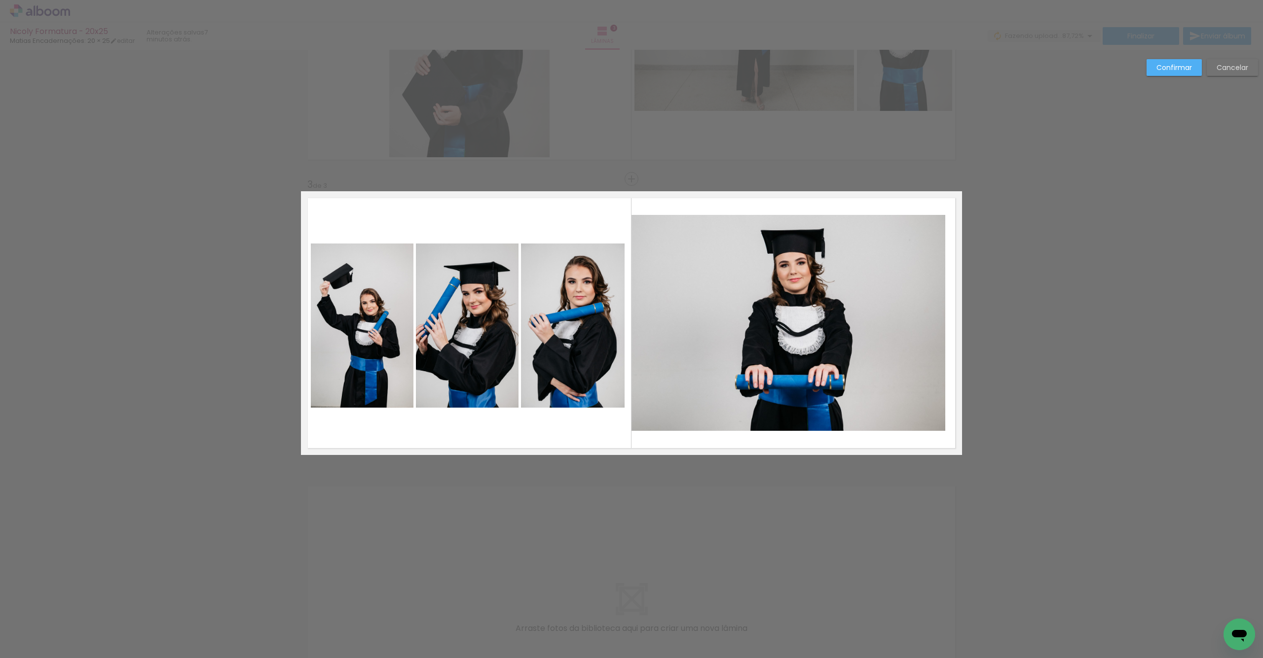
drag, startPoint x: 361, startPoint y: 358, endPoint x: 379, endPoint y: 359, distance: 18.3
click at [361, 358] on quentale-photo at bounding box center [362, 326] width 103 height 164
click at [441, 358] on quentale-photo at bounding box center [467, 326] width 103 height 164
drag, startPoint x: 551, startPoint y: 359, endPoint x: 535, endPoint y: 358, distance: 16.8
click at [551, 359] on quentale-photo at bounding box center [572, 326] width 103 height 164
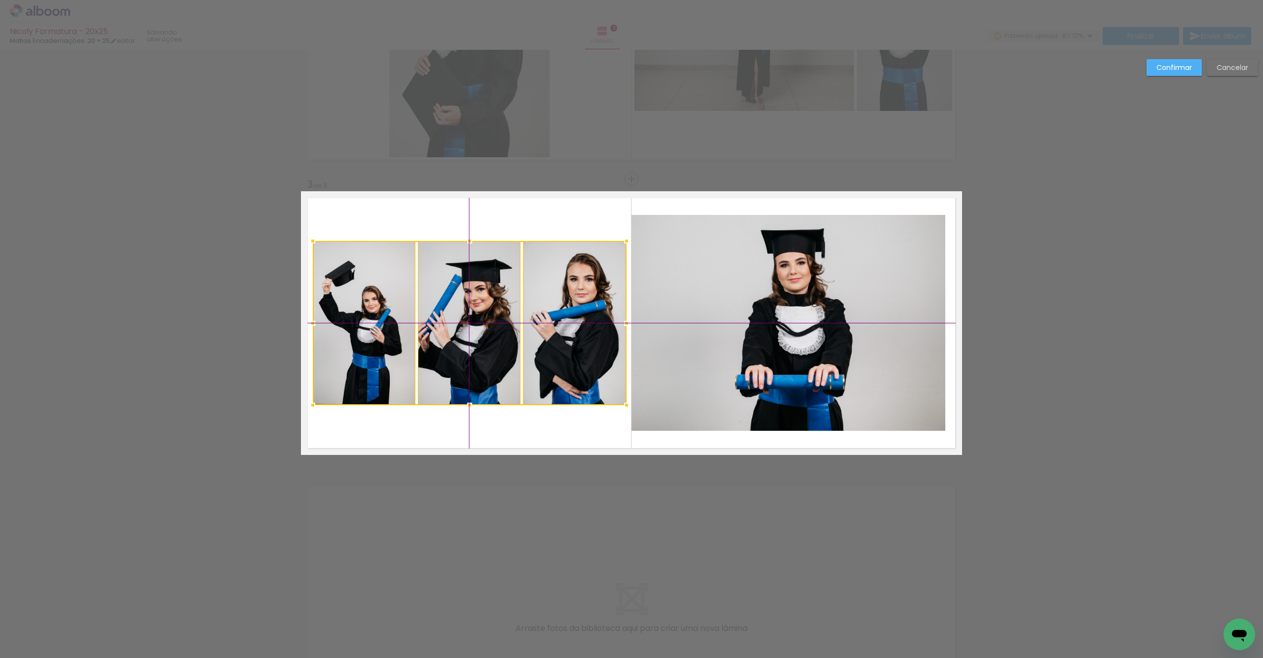
drag, startPoint x: 450, startPoint y: 365, endPoint x: 462, endPoint y: 350, distance: 18.9
click at [453, 363] on div at bounding box center [470, 323] width 314 height 164
click at [518, 218] on quentale-layouter at bounding box center [631, 323] width 661 height 264
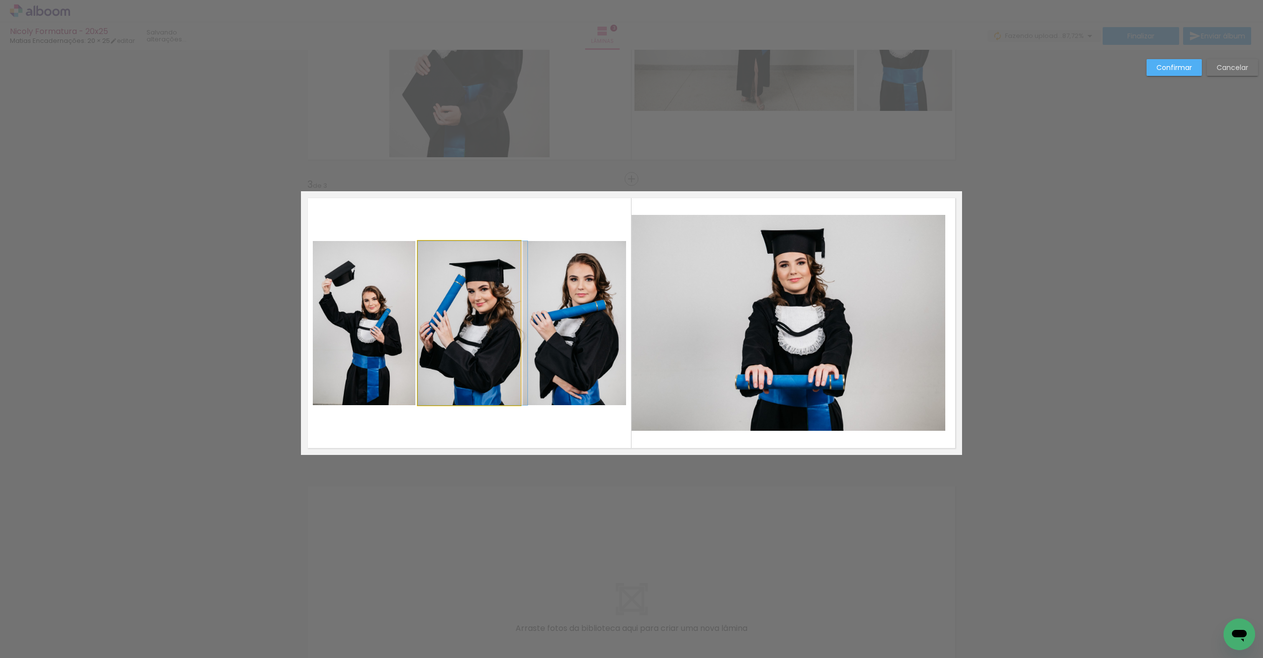
drag, startPoint x: 477, startPoint y: 331, endPoint x: 472, endPoint y: 333, distance: 5.3
click at [385, 343] on quentale-photo at bounding box center [364, 323] width 103 height 164
click at [546, 350] on quentale-photo at bounding box center [574, 323] width 103 height 164
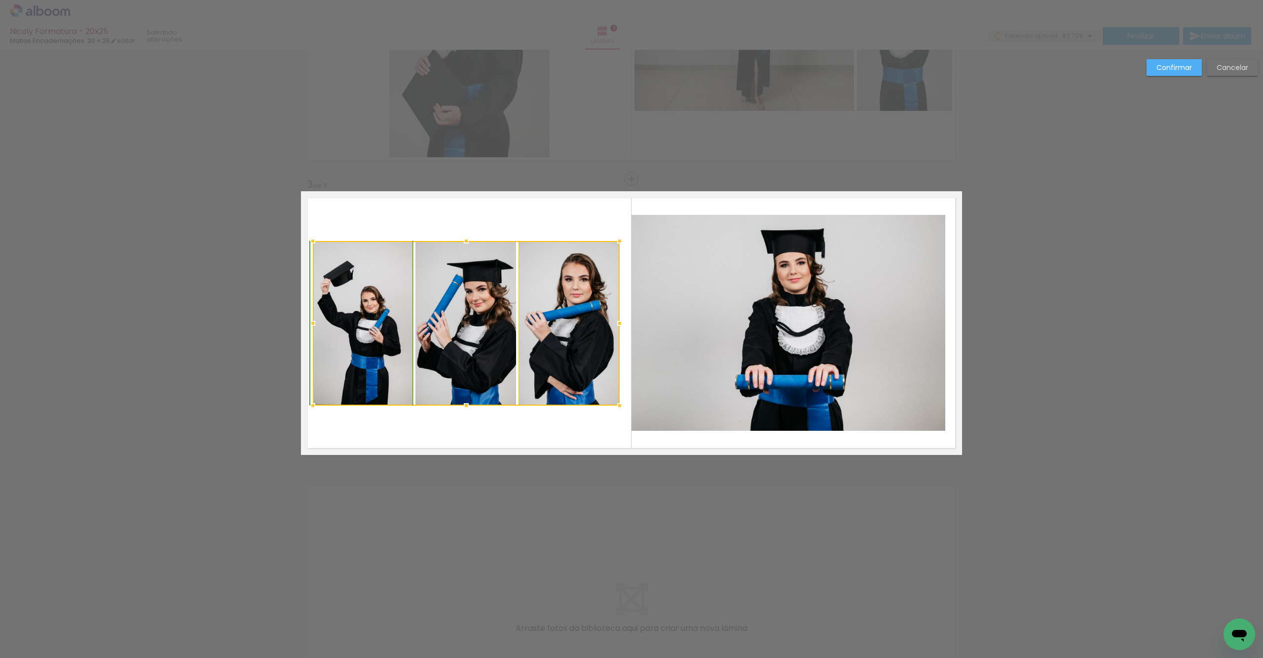
drag, startPoint x: 623, startPoint y: 403, endPoint x: 614, endPoint y: 397, distance: 11.1
click at [615, 398] on div at bounding box center [620, 406] width 20 height 20
click at [370, 357] on quentale-photo at bounding box center [363, 323] width 101 height 165
click at [482, 365] on quentale-photo at bounding box center [465, 323] width 100 height 165
click at [550, 367] on quentale-photo at bounding box center [568, 323] width 101 height 165
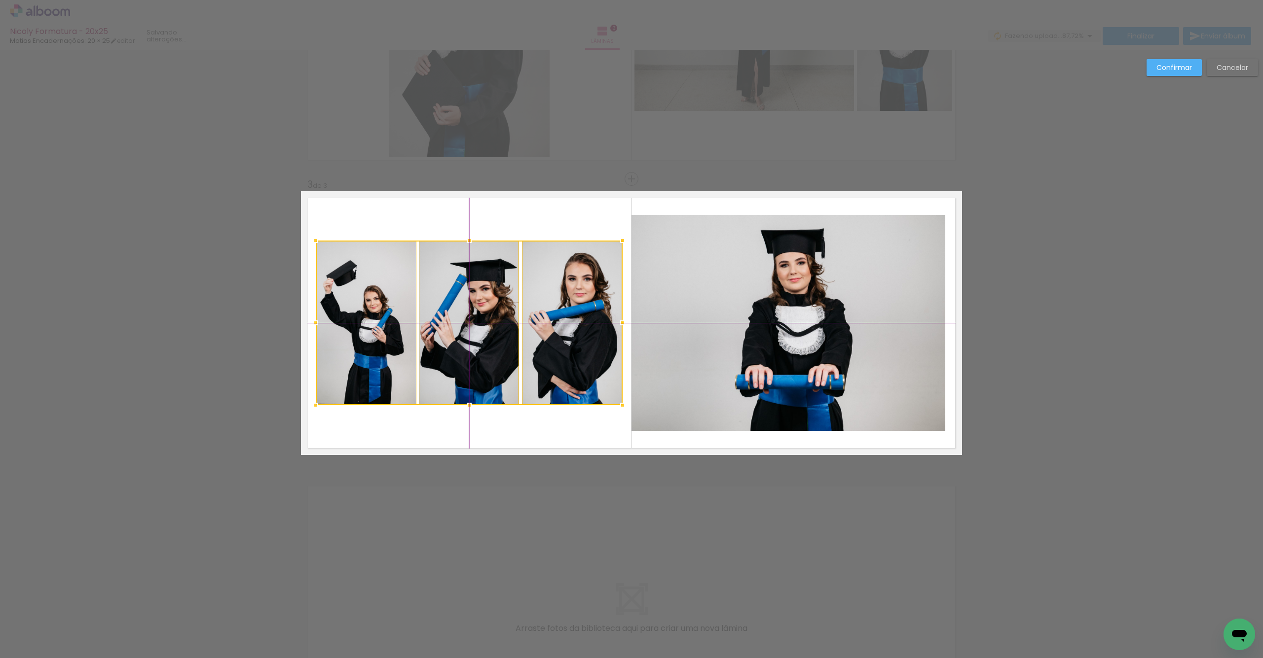
drag, startPoint x: 472, startPoint y: 361, endPoint x: 477, endPoint y: 363, distance: 6.0
click at [477, 363] on div at bounding box center [469, 323] width 307 height 165
click at [373, 332] on quentale-photo at bounding box center [366, 323] width 101 height 165
click at [457, 432] on quentale-layouter at bounding box center [631, 323] width 661 height 264
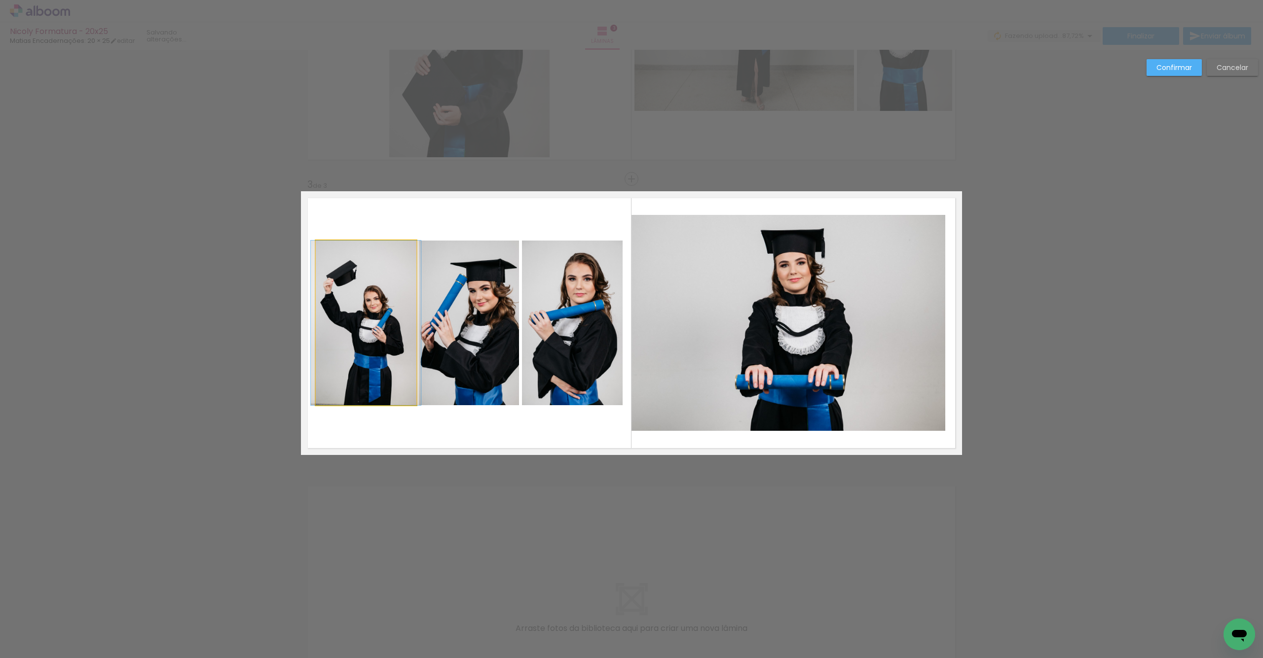
drag, startPoint x: 366, startPoint y: 379, endPoint x: 357, endPoint y: 386, distance: 11.0
click at [366, 379] on quentale-photo at bounding box center [366, 323] width 101 height 165
click at [466, 339] on quentale-photo at bounding box center [469, 323] width 100 height 165
drag, startPoint x: 558, startPoint y: 350, endPoint x: 564, endPoint y: 359, distance: 10.4
click at [558, 350] on quentale-photo at bounding box center [572, 323] width 101 height 165
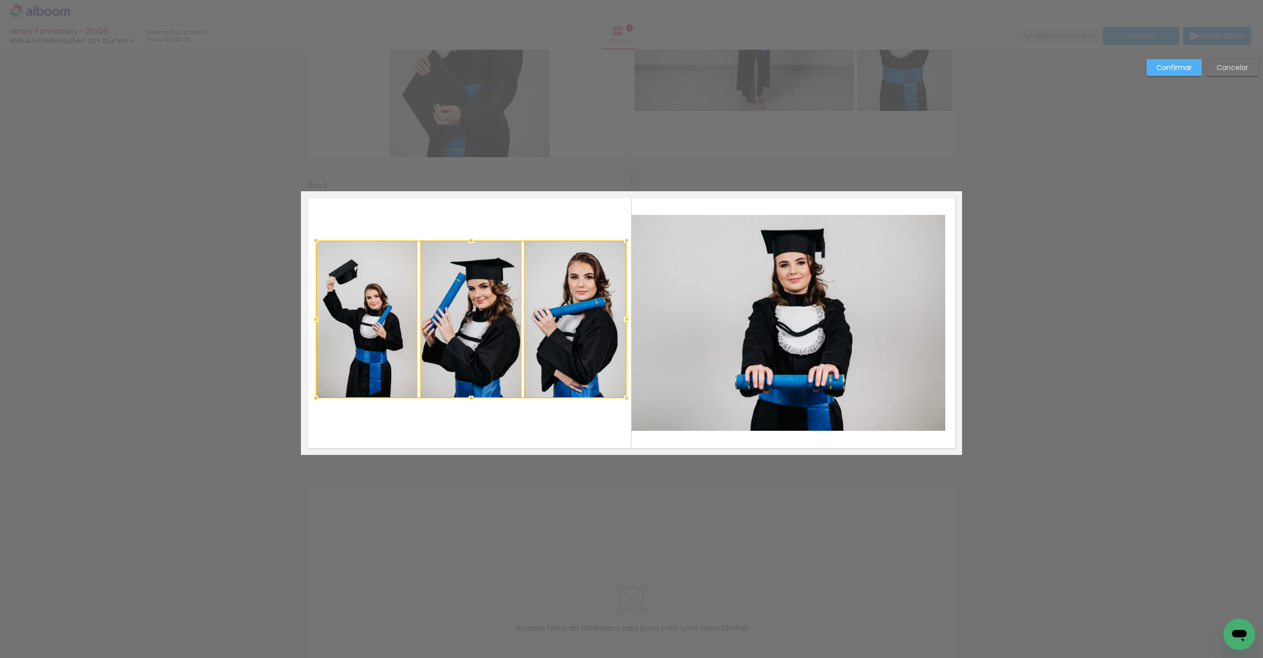
drag, startPoint x: 620, startPoint y: 401, endPoint x: 617, endPoint y: 395, distance: 6.9
click at [621, 394] on div at bounding box center [626, 399] width 20 height 20
click at [492, 354] on quentale-photo at bounding box center [471, 320] width 102 height 158
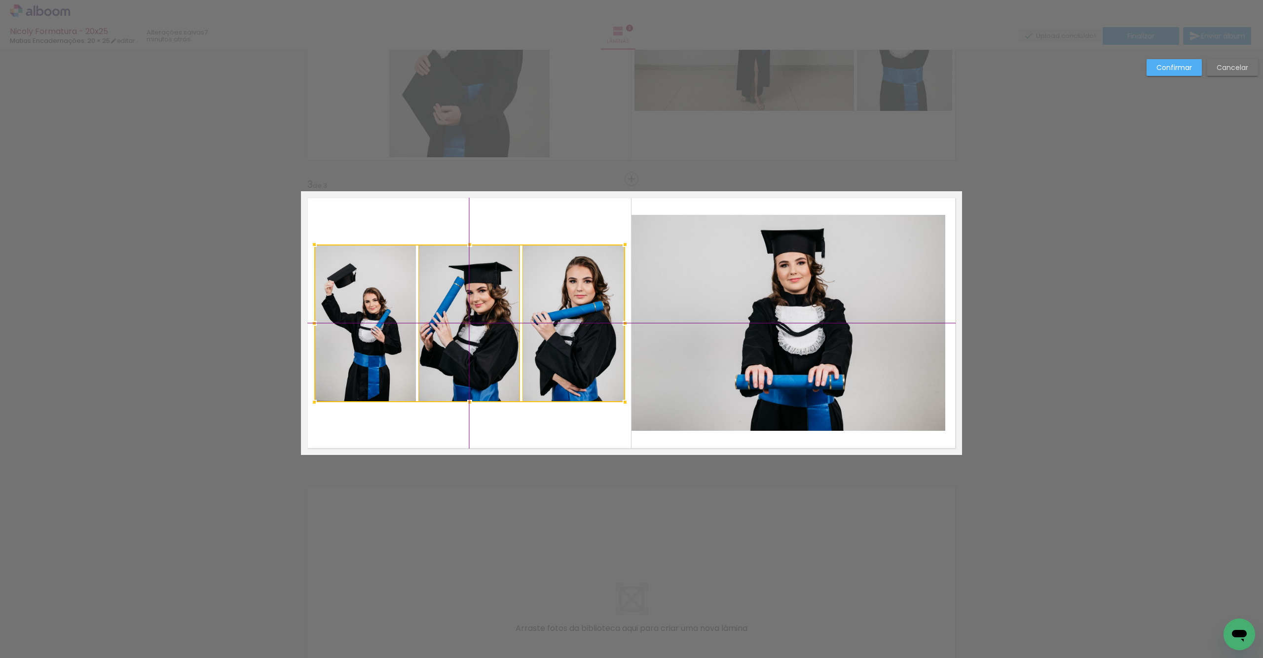
click at [471, 357] on div at bounding box center [469, 324] width 311 height 158
drag, startPoint x: 734, startPoint y: 332, endPoint x: 753, endPoint y: 332, distance: 18.7
click at [734, 332] on quentale-photo at bounding box center [796, 323] width 330 height 216
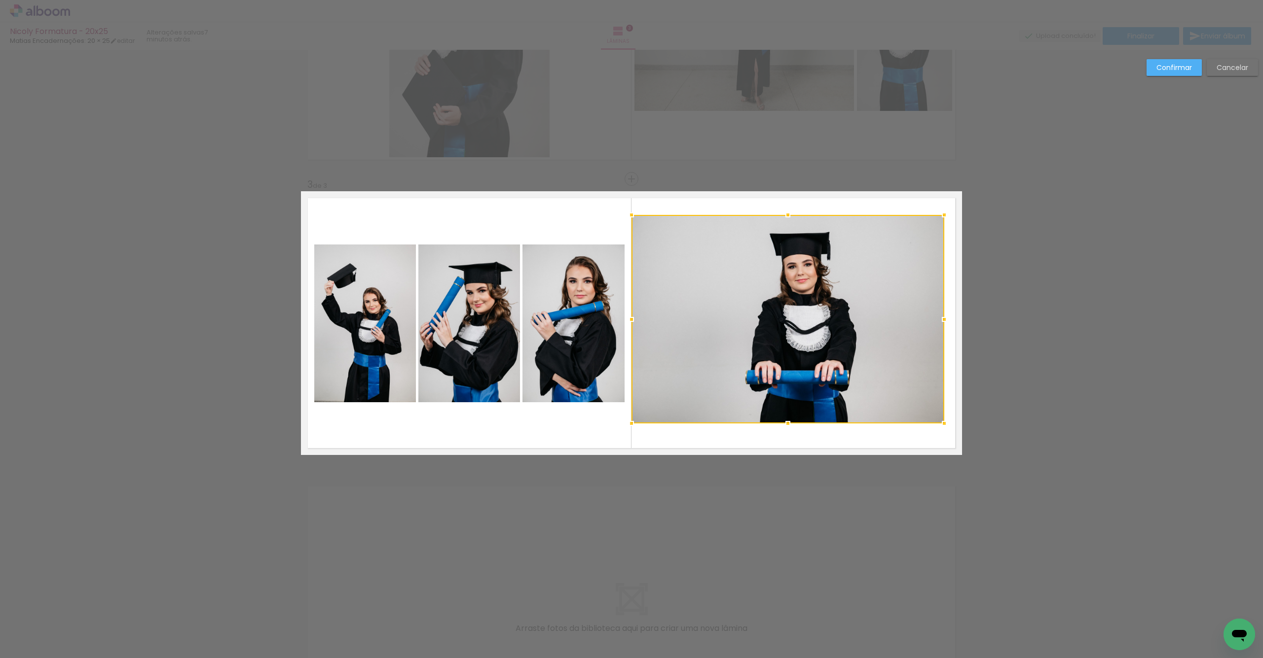
drag, startPoint x: 957, startPoint y: 428, endPoint x: 940, endPoint y: 420, distance: 19.2
click at [941, 421] on div at bounding box center [944, 424] width 20 height 20
click at [789, 346] on quentale-photo at bounding box center [787, 319] width 313 height 209
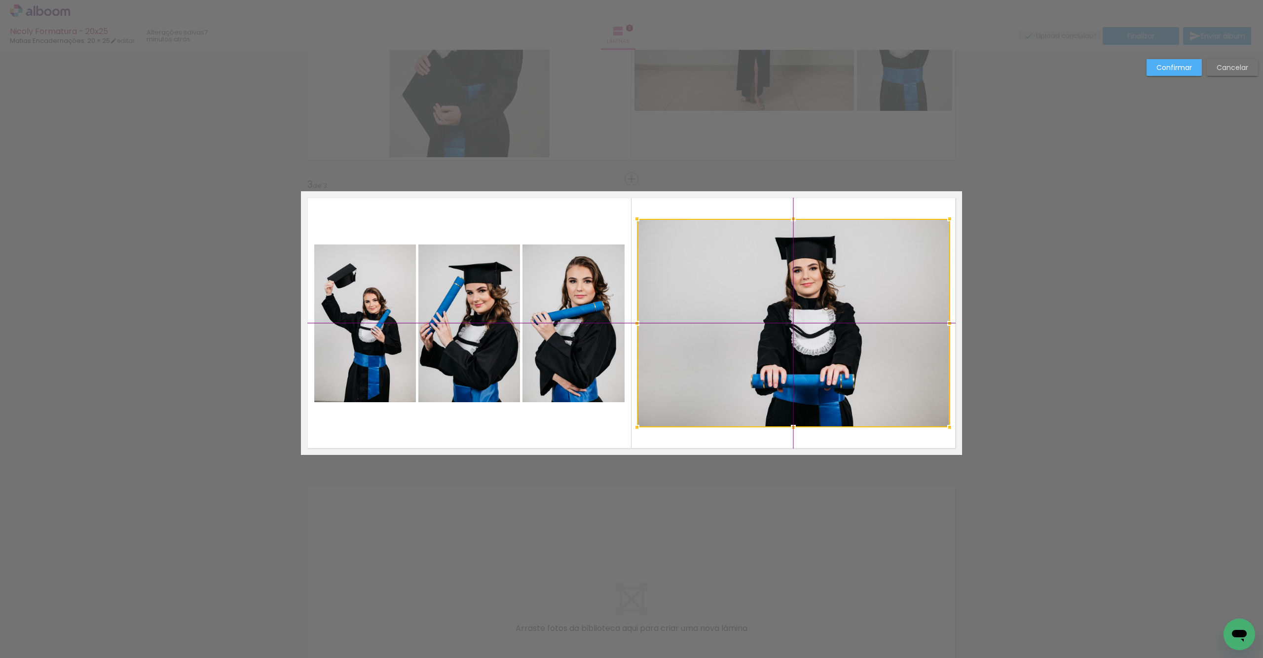
click at [791, 326] on div at bounding box center [793, 323] width 313 height 209
click at [1182, 58] on div "Confirmar Cancelar" at bounding box center [631, 175] width 1263 height 1178
click at [1165, 78] on div "Confirmar Cancelar" at bounding box center [1199, 71] width 116 height 24
click at [0, 0] on slot "Confirmar" at bounding box center [0, 0] width 0 height 0
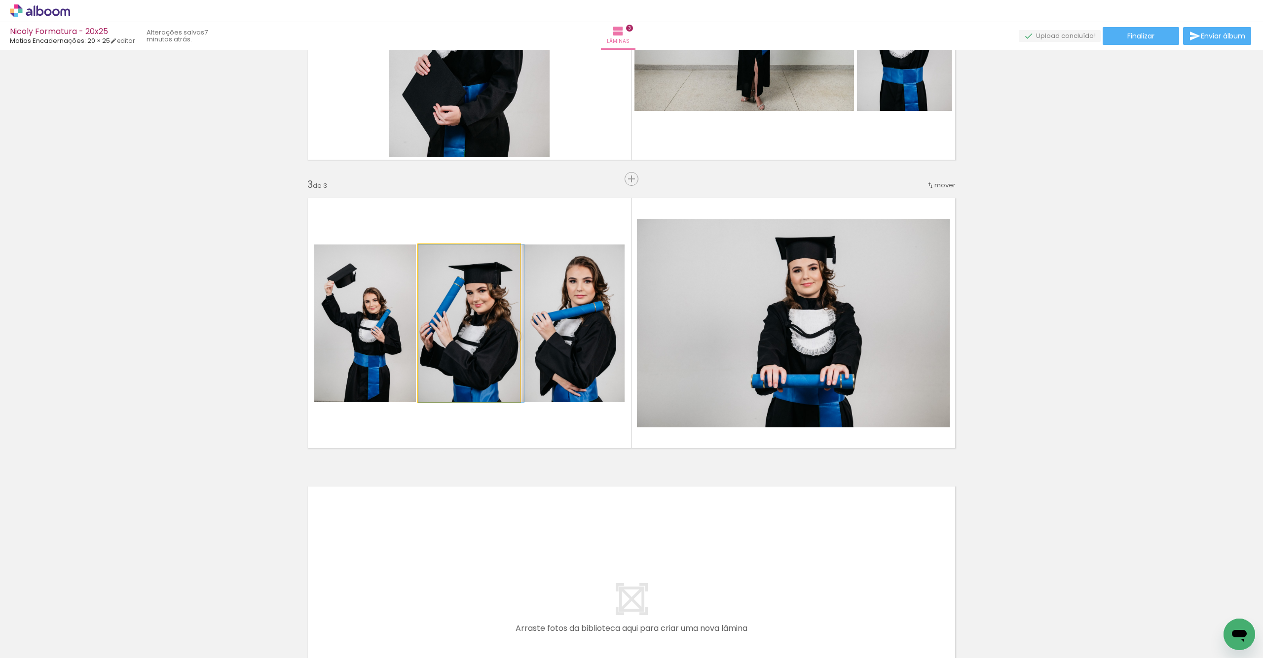
drag, startPoint x: 444, startPoint y: 327, endPoint x: 459, endPoint y: 327, distance: 14.3
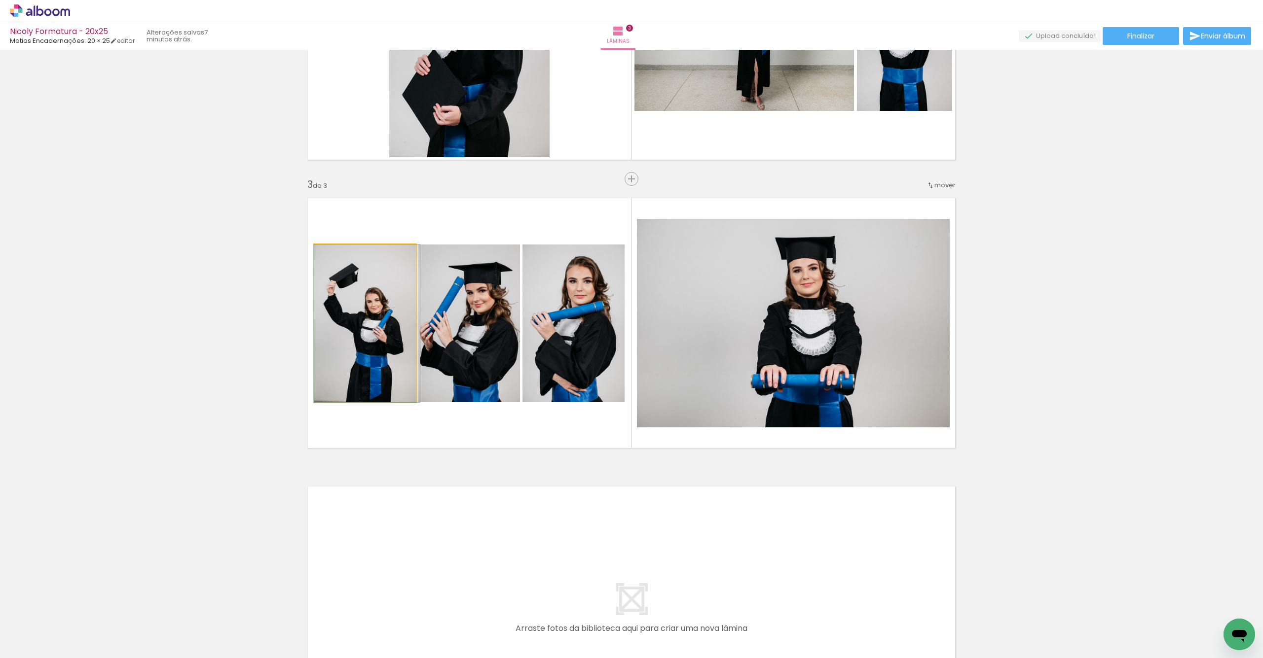
drag, startPoint x: 344, startPoint y: 344, endPoint x: 350, endPoint y: 340, distance: 6.9
type paper-slider "106"
click at [338, 255] on div at bounding box center [339, 255] width 9 height 9
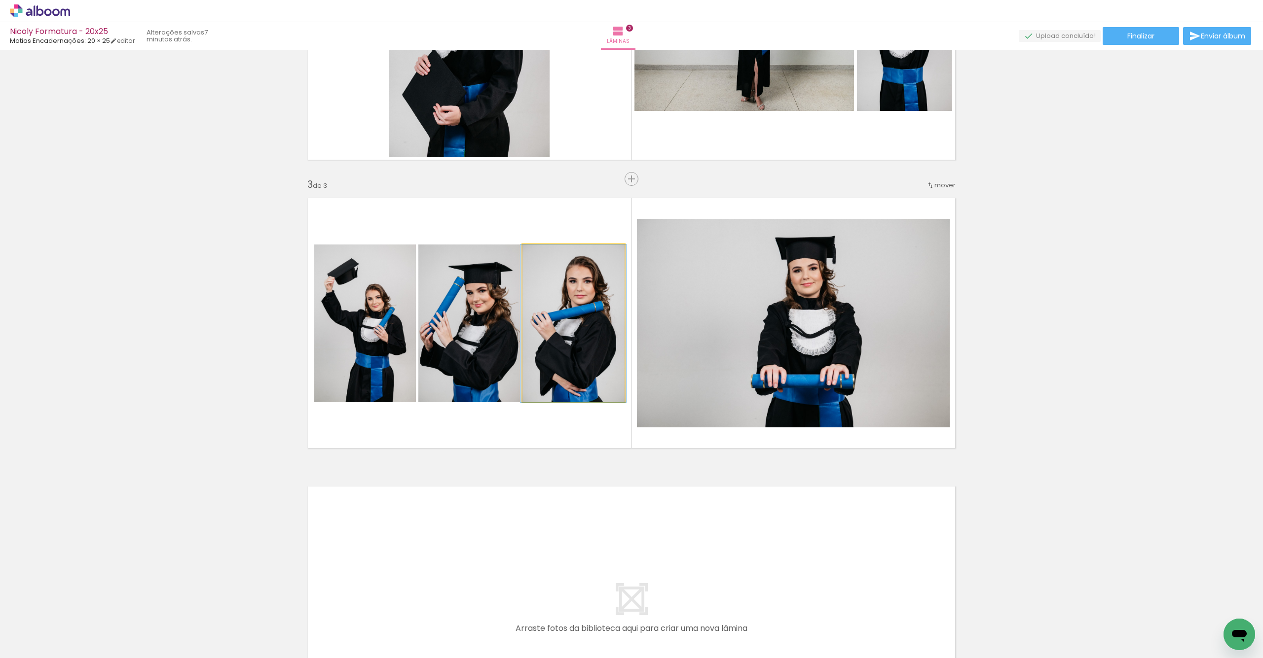
click at [595, 342] on quentale-photo at bounding box center [573, 324] width 102 height 158
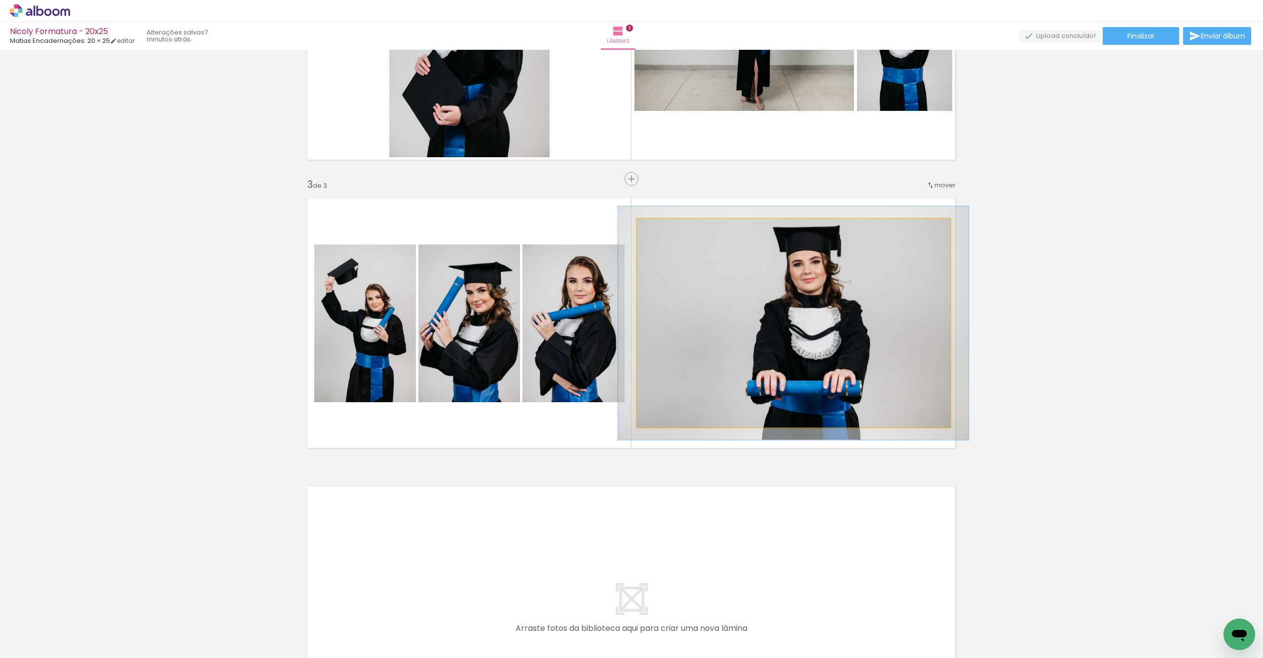
drag, startPoint x: 657, startPoint y: 229, endPoint x: 688, endPoint y: 243, distance: 34.2
type paper-slider "110"
click at [660, 229] on div at bounding box center [664, 229] width 9 height 9
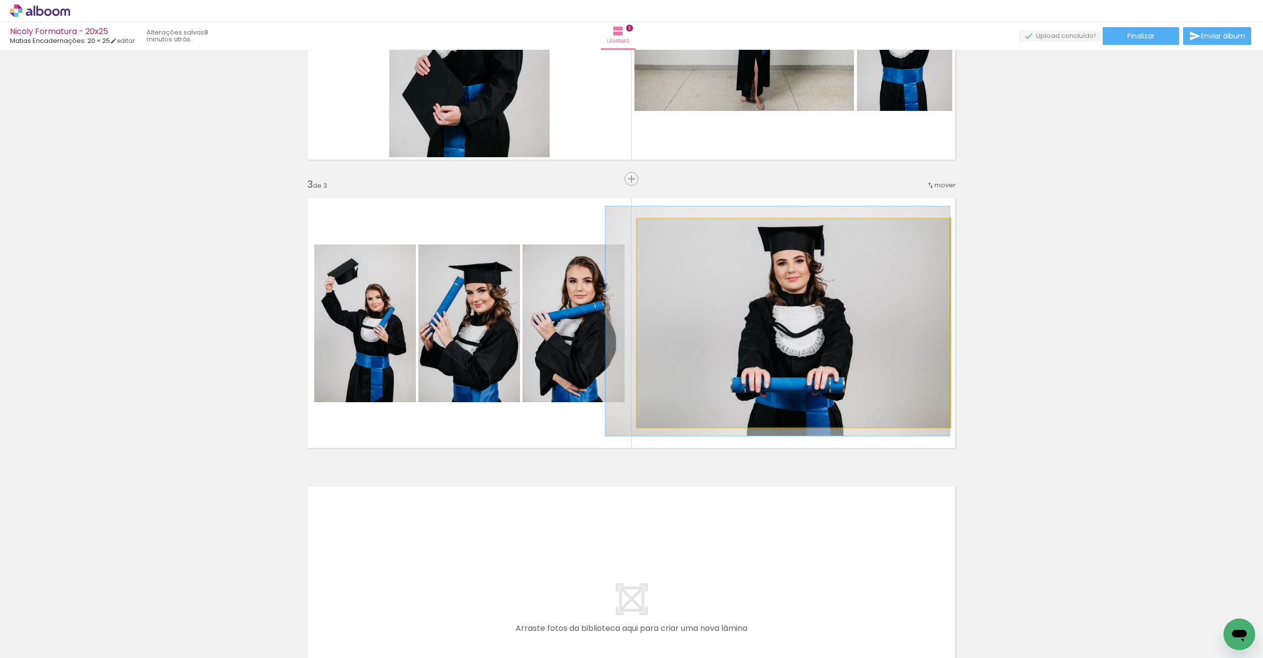
drag, startPoint x: 801, startPoint y: 328, endPoint x: 769, endPoint y: 326, distance: 32.1
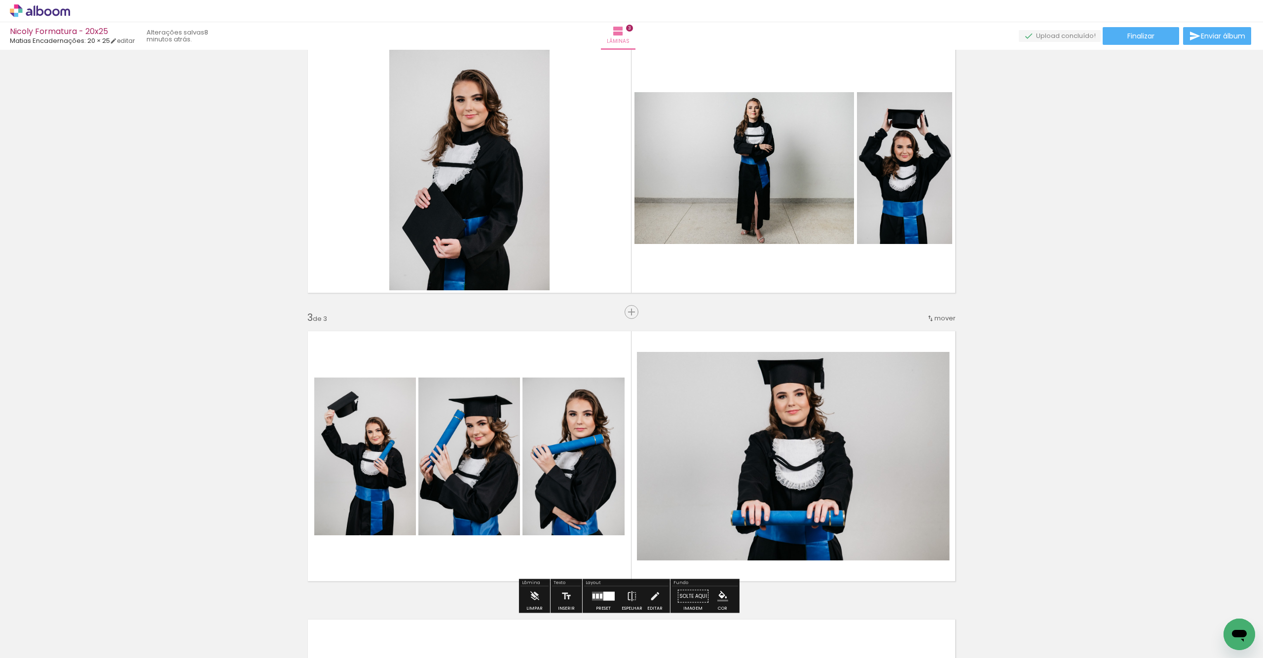
scroll to position [353, 0]
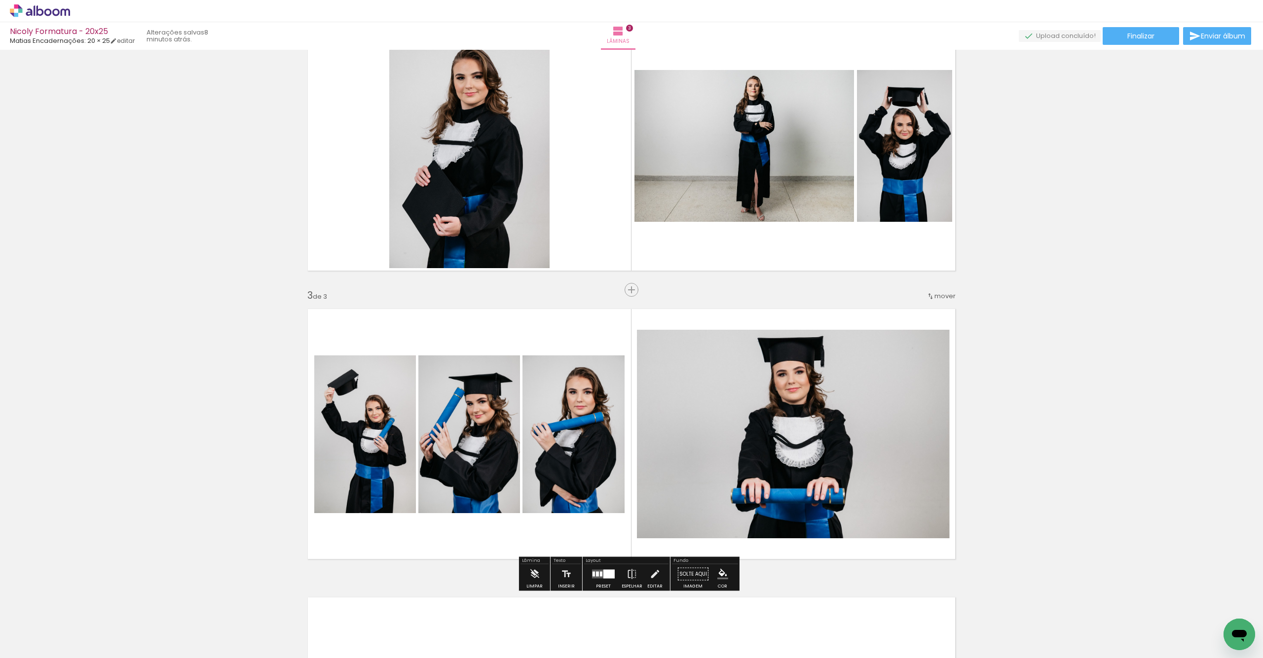
click at [934, 295] on span "mover" at bounding box center [944, 295] width 21 height 9
drag, startPoint x: 929, startPoint y: 309, endPoint x: 927, endPoint y: 317, distance: 8.5
click at [929, 309] on paper-item "antes da 2" at bounding box center [915, 311] width 75 height 16
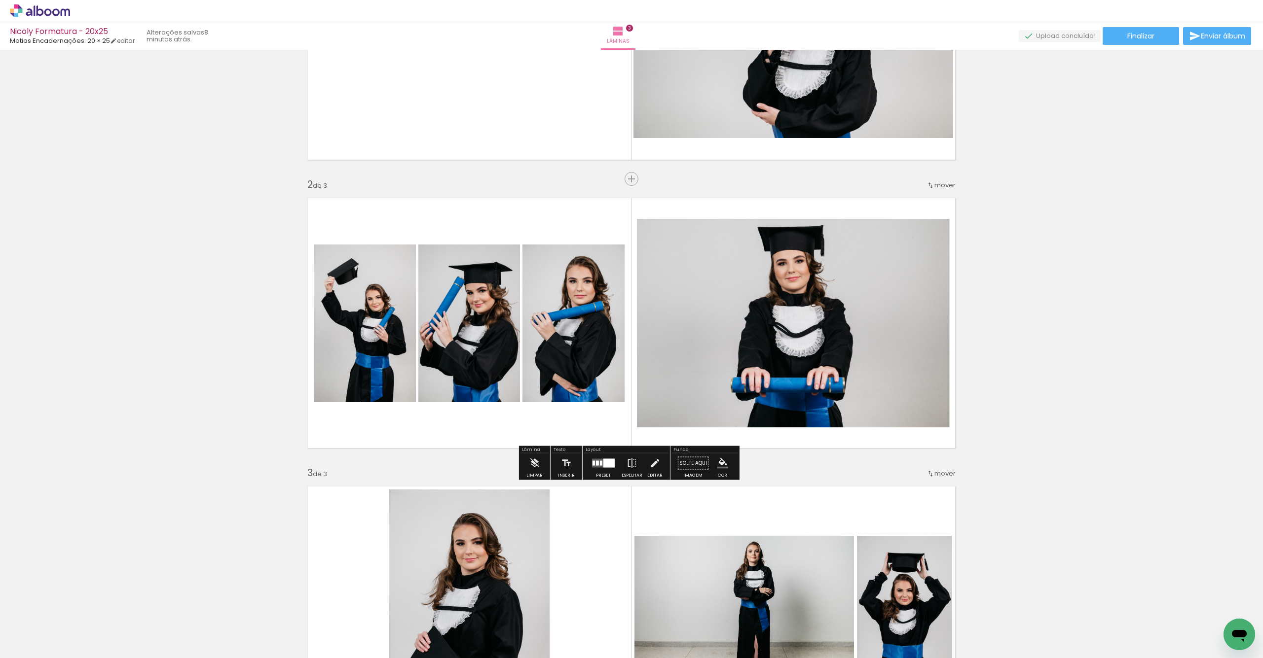
click at [810, 269] on quentale-photo at bounding box center [793, 323] width 313 height 209
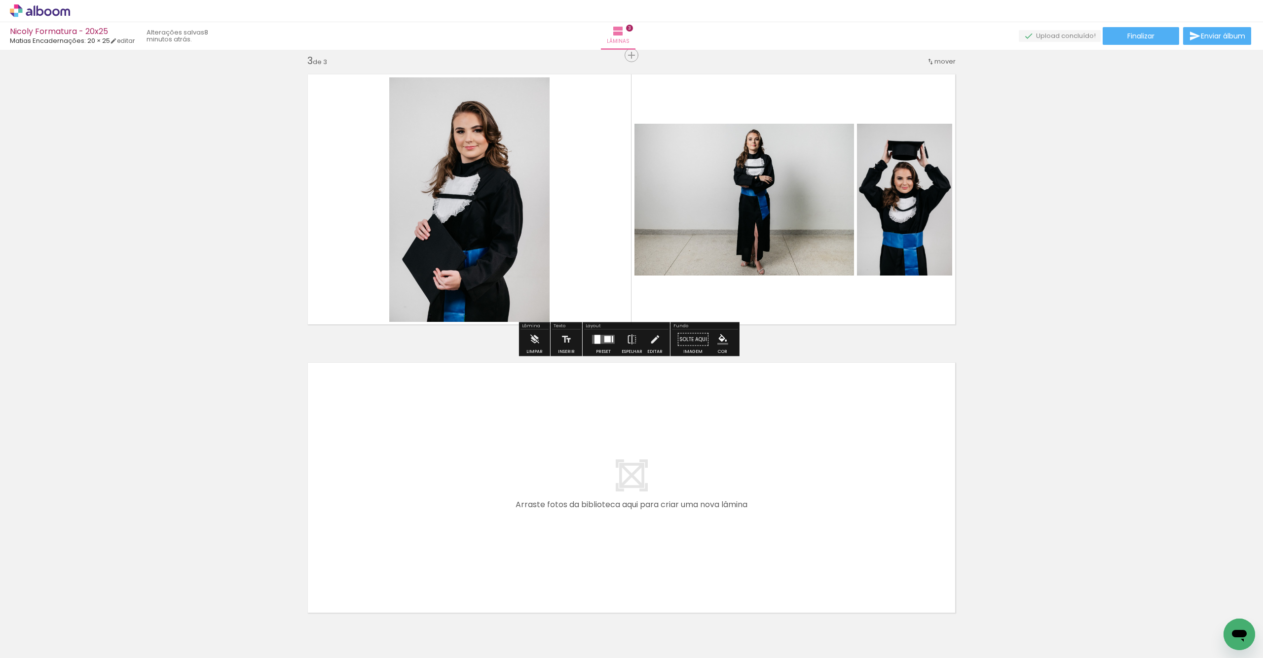
scroll to position [590, 0]
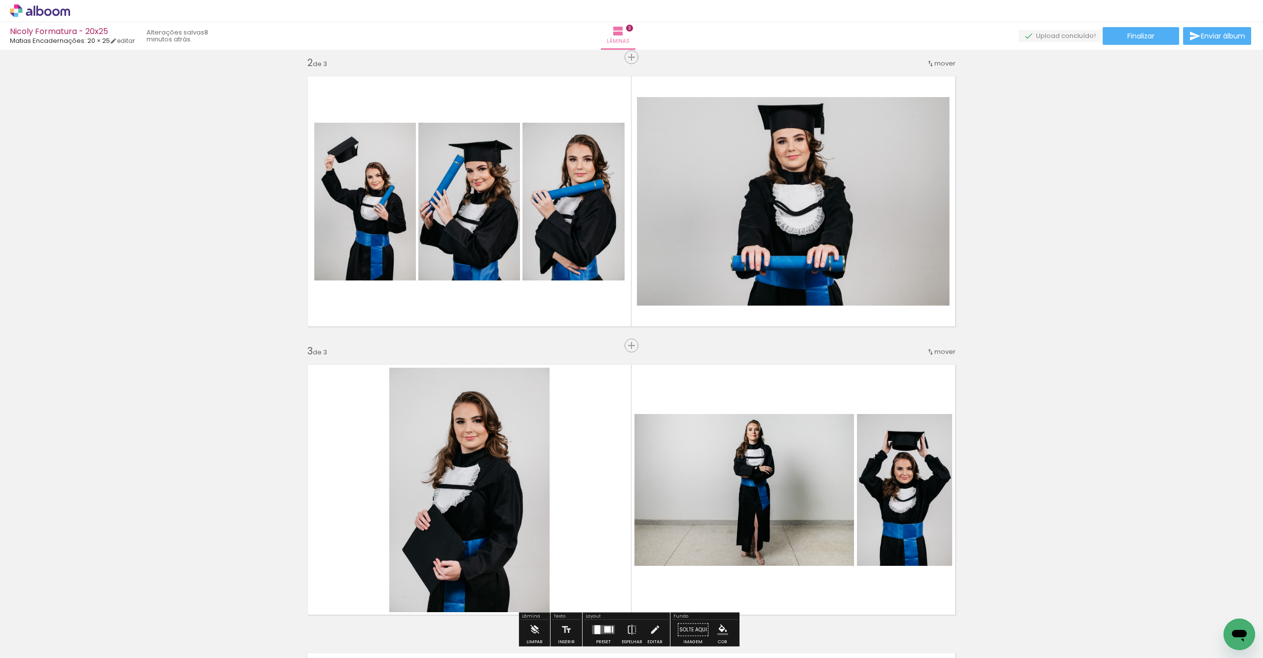
scroll to position [296, 0]
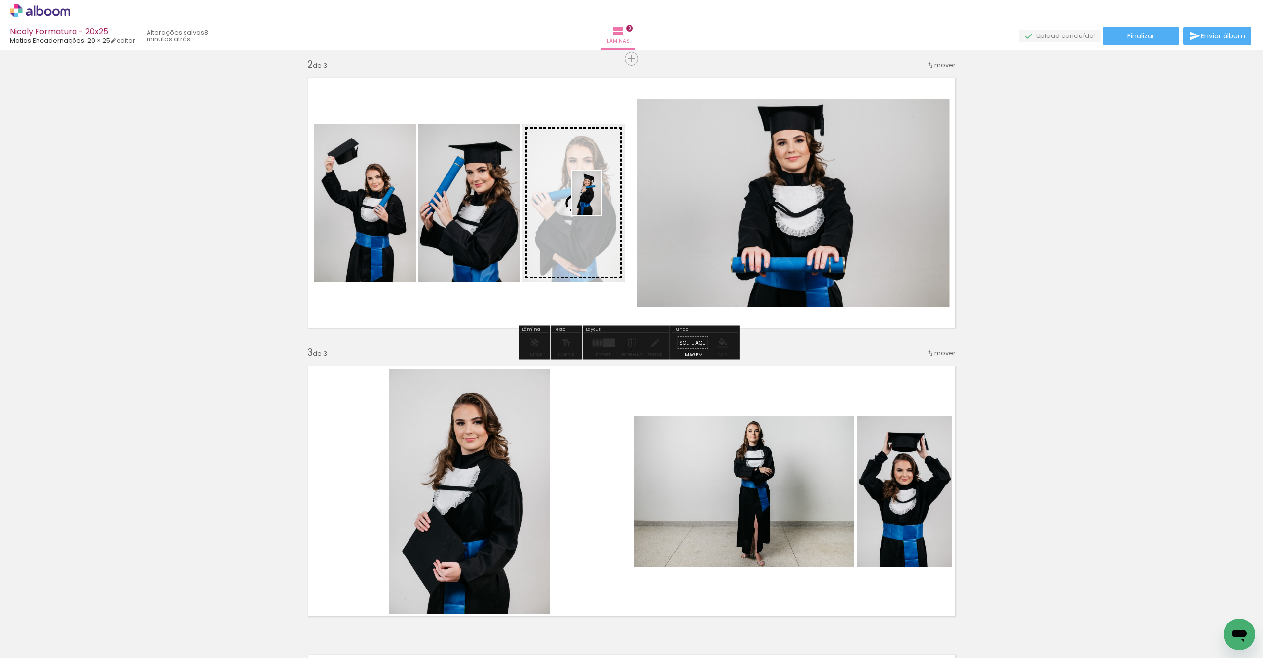
drag, startPoint x: 674, startPoint y: 614, endPoint x: 596, endPoint y: 202, distance: 419.5
click at [601, 201] on quentale-workspace at bounding box center [631, 329] width 1263 height 658
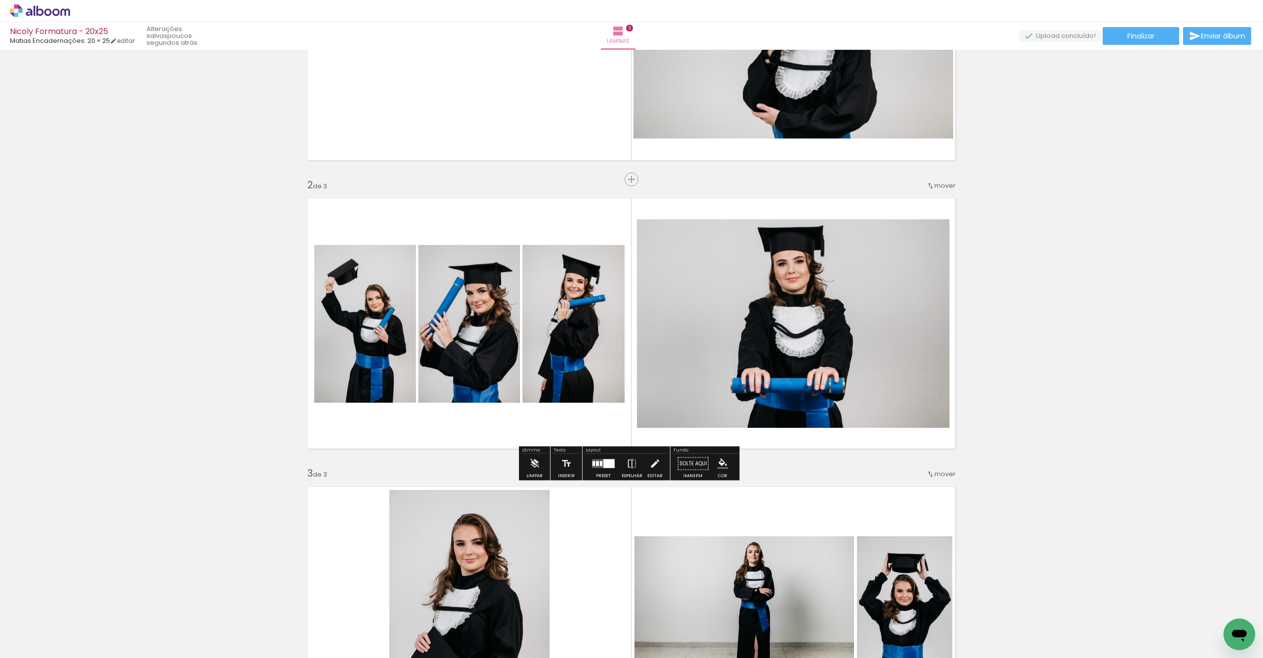
scroll to position [176, 0]
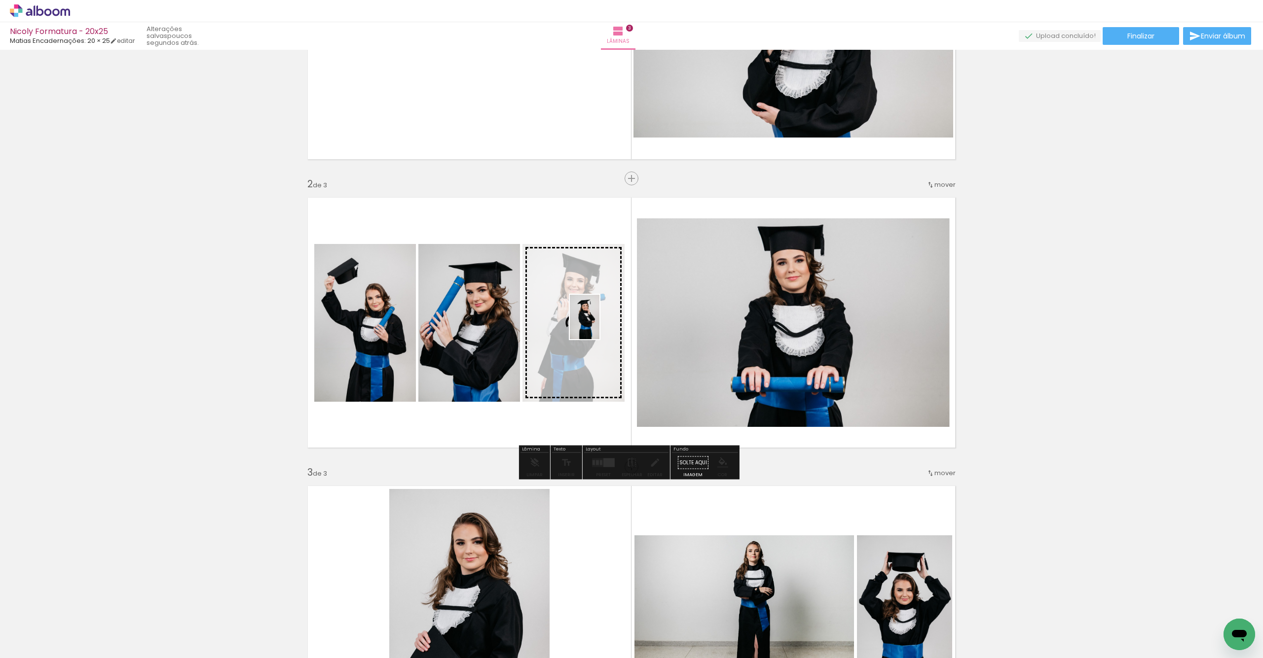
drag, startPoint x: 328, startPoint y: 639, endPoint x: 597, endPoint y: 329, distance: 410.4
click at [599, 324] on quentale-workspace at bounding box center [631, 329] width 1263 height 658
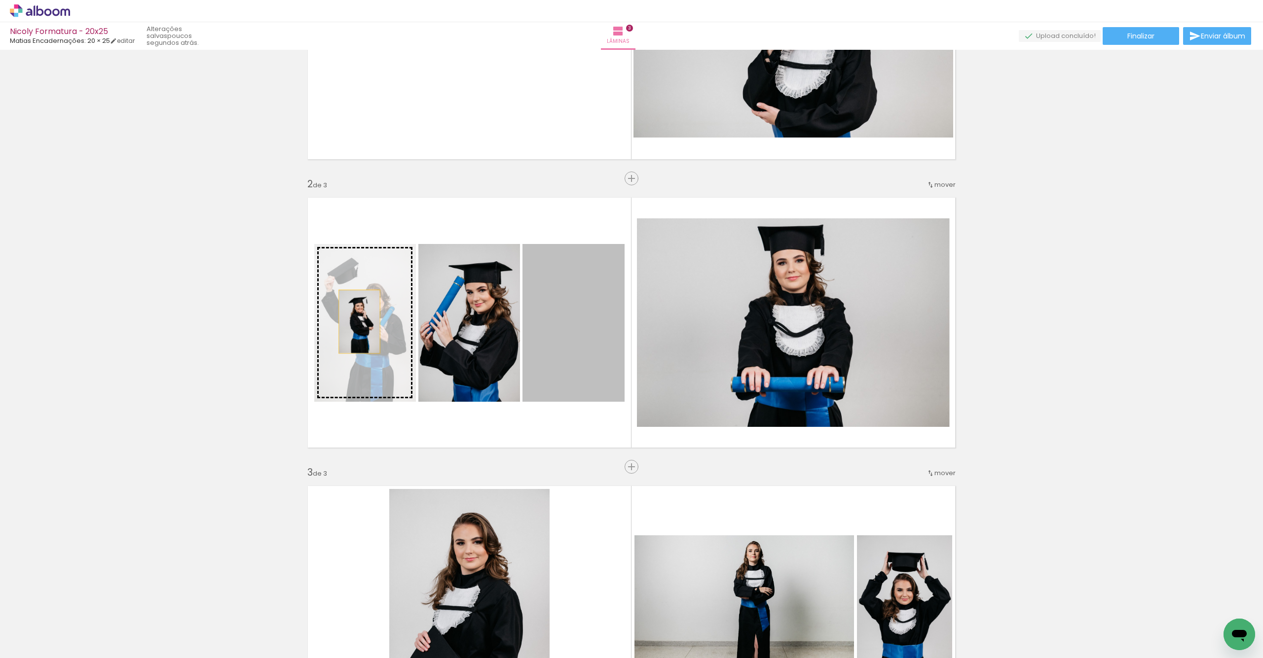
drag, startPoint x: 581, startPoint y: 335, endPoint x: 356, endPoint y: 322, distance: 226.3
click at [0, 0] on slot at bounding box center [0, 0] width 0 height 0
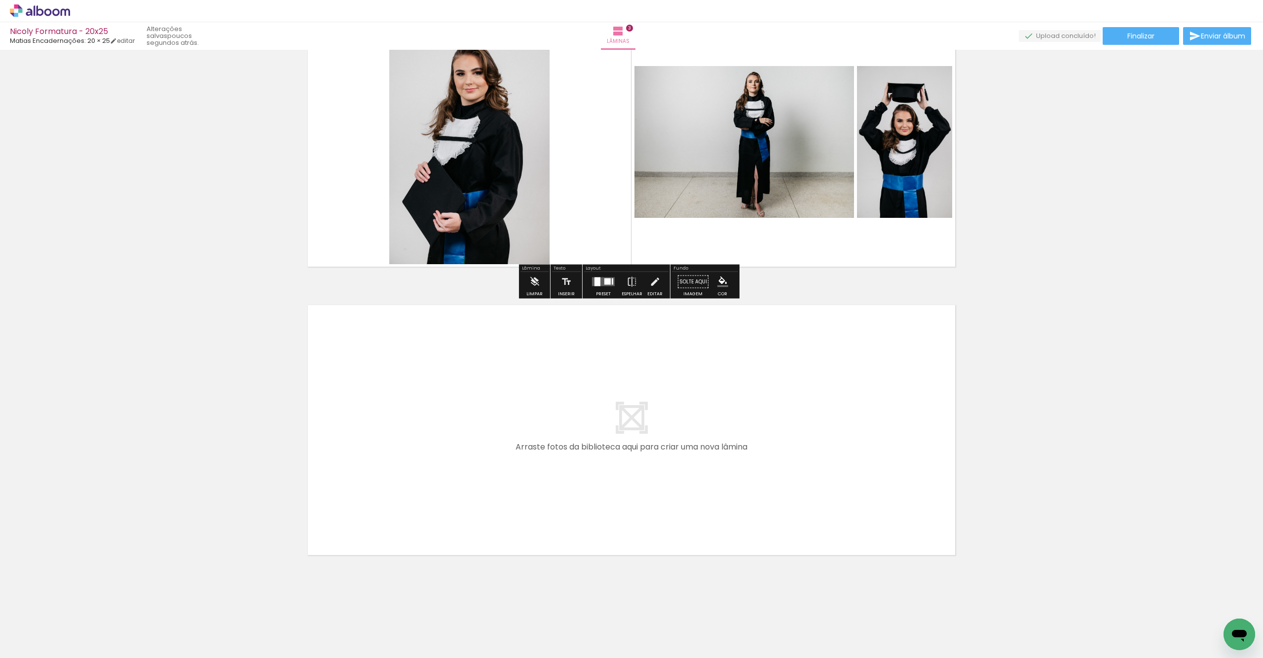
scroll to position [646, 0]
drag, startPoint x: 78, startPoint y: 605, endPoint x: 79, endPoint y: 611, distance: 5.5
click at [127, 605] on iron-icon at bounding box center [132, 605] width 10 height 10
click at [127, 606] on iron-icon at bounding box center [132, 605] width 10 height 10
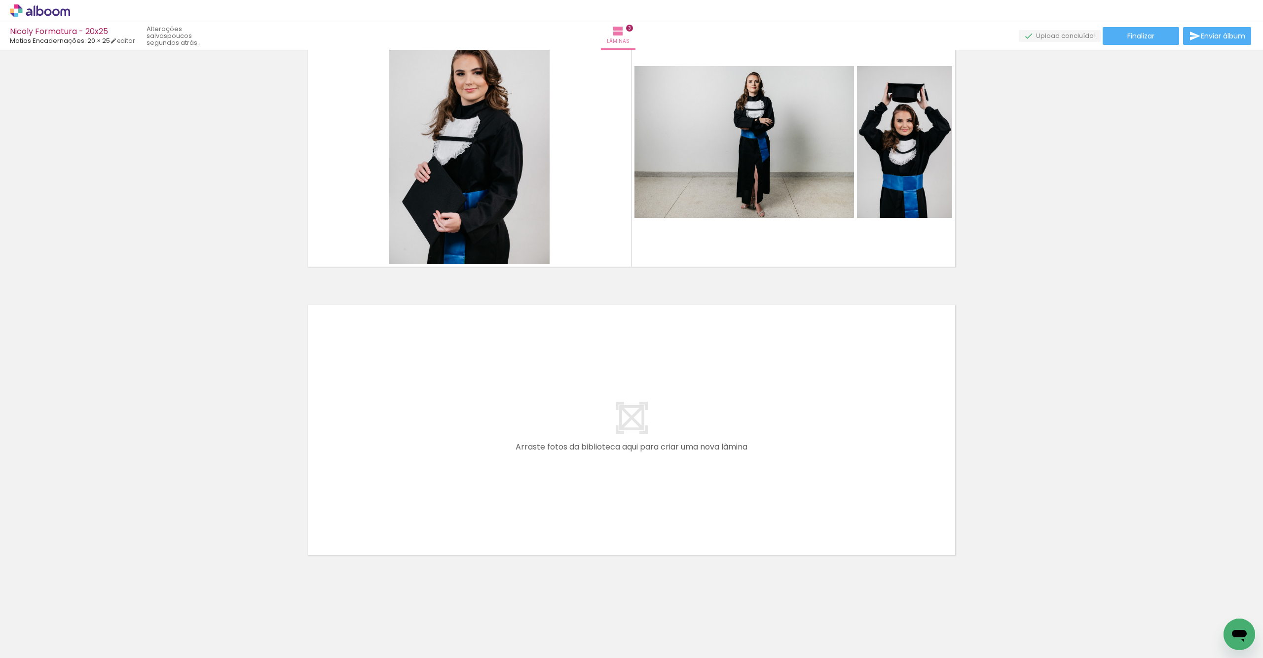
click at [127, 605] on iron-icon at bounding box center [132, 605] width 10 height 10
drag, startPoint x: 111, startPoint y: 634, endPoint x: 122, endPoint y: 631, distance: 11.2
click at [122, 637] on div at bounding box center [98, 625] width 49 height 33
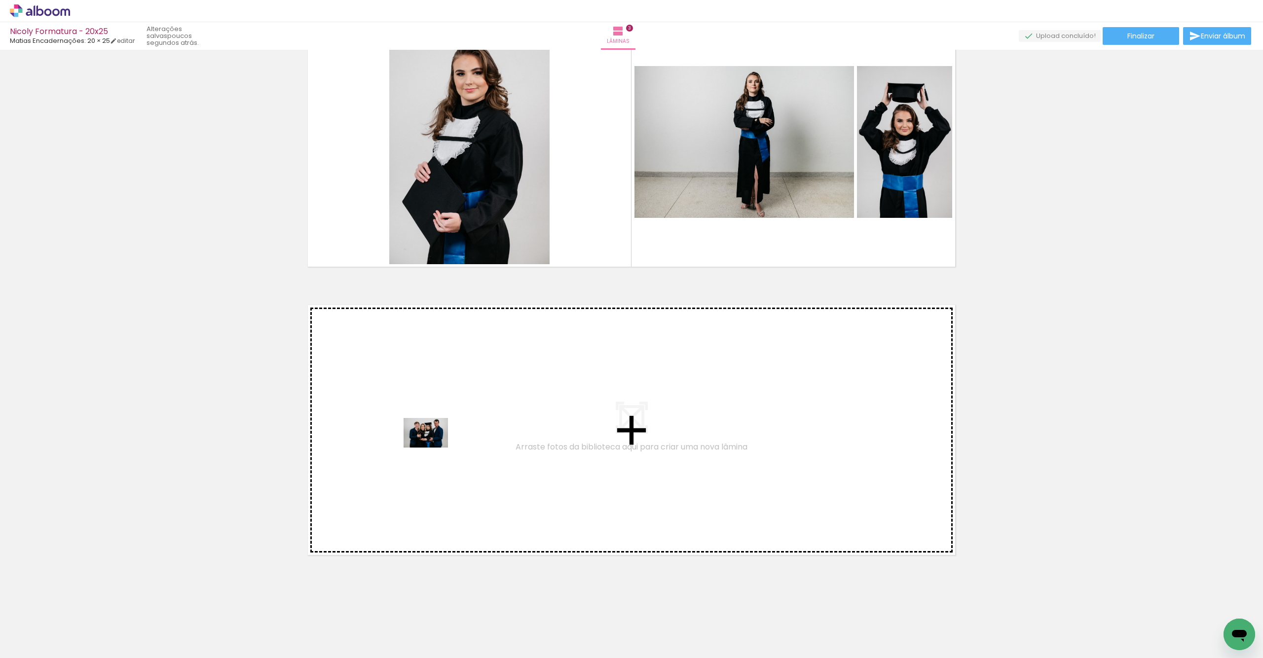
drag, startPoint x: 297, startPoint y: 581, endPoint x: 433, endPoint y: 448, distance: 190.8
click at [433, 448] on quentale-workspace at bounding box center [631, 329] width 1263 height 658
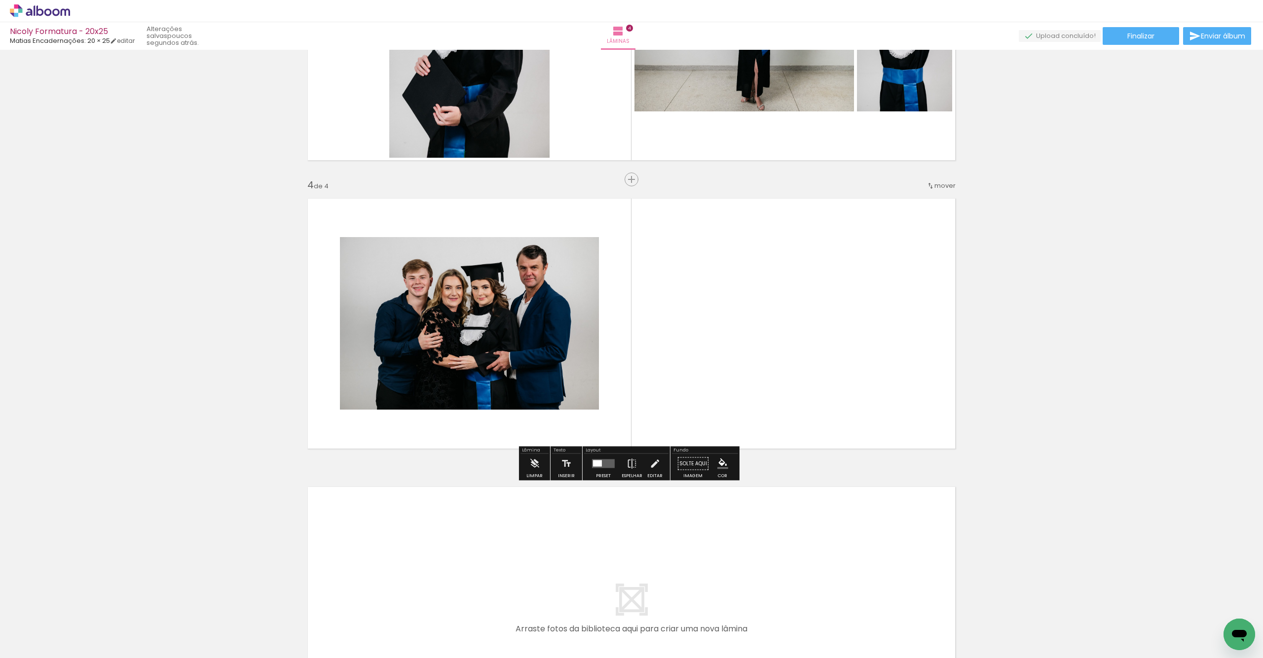
scroll to position [753, 0]
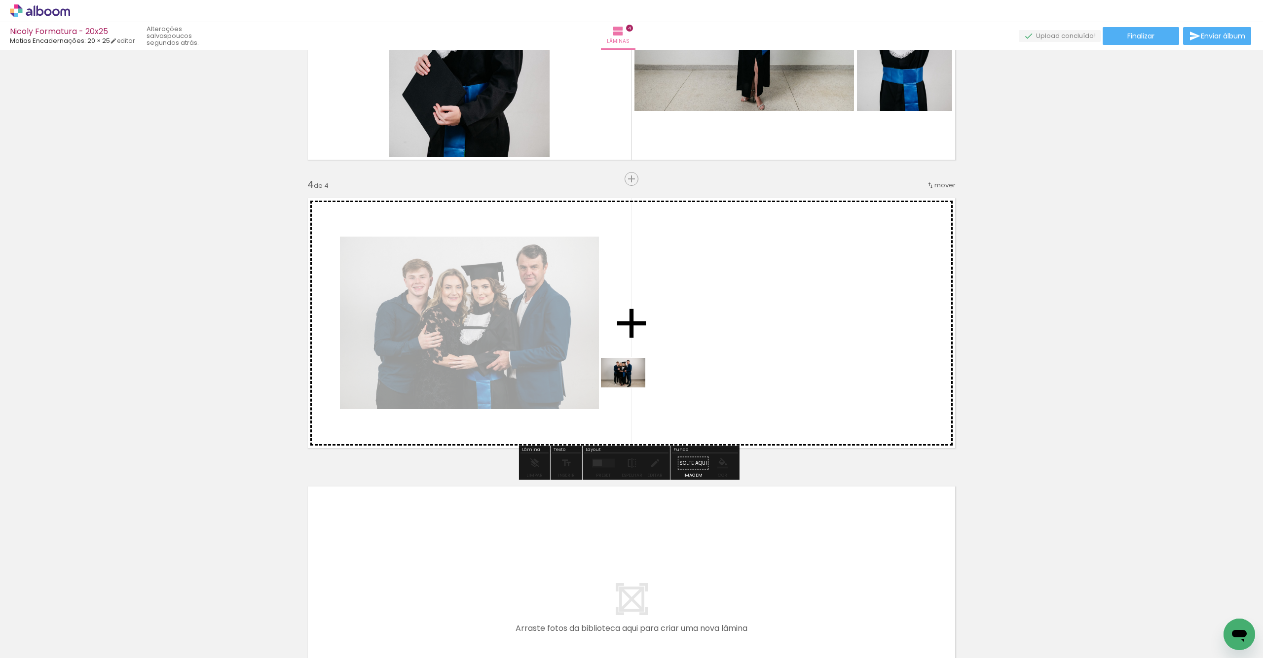
drag, startPoint x: 313, startPoint y: 605, endPoint x: 557, endPoint y: 504, distance: 264.2
click at [630, 388] on quentale-workspace at bounding box center [631, 329] width 1263 height 658
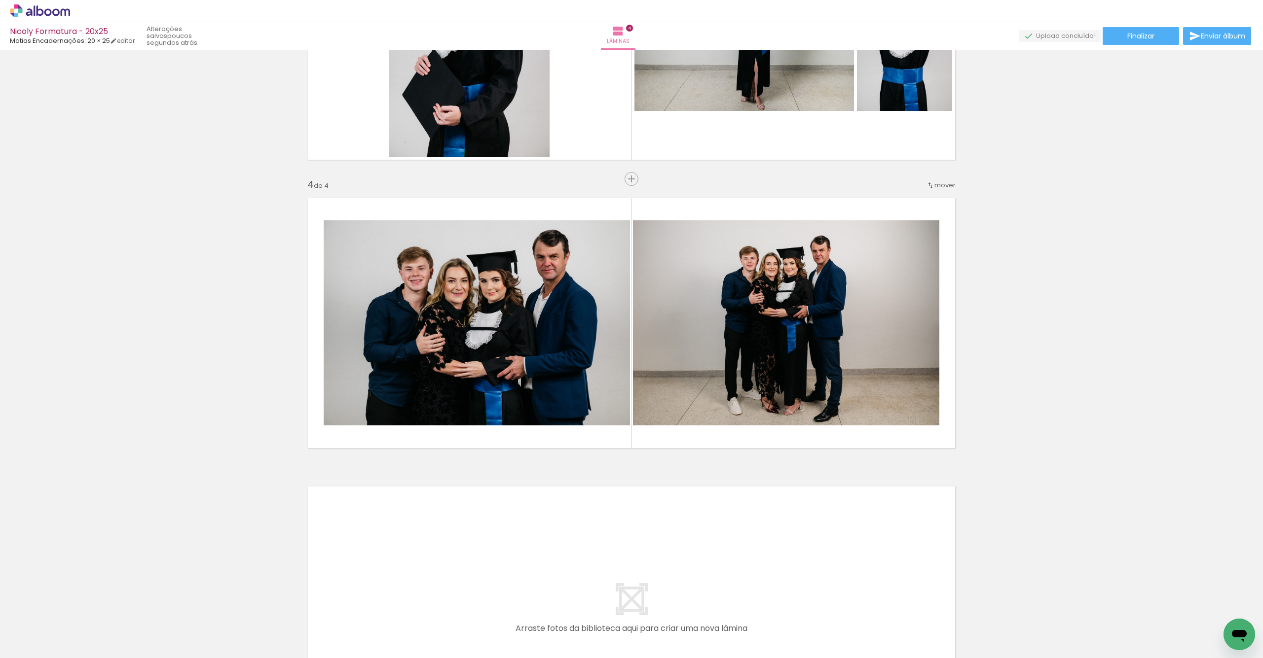
scroll to position [0, 998]
click at [544, 357] on quentale-photo at bounding box center [477, 322] width 306 height 205
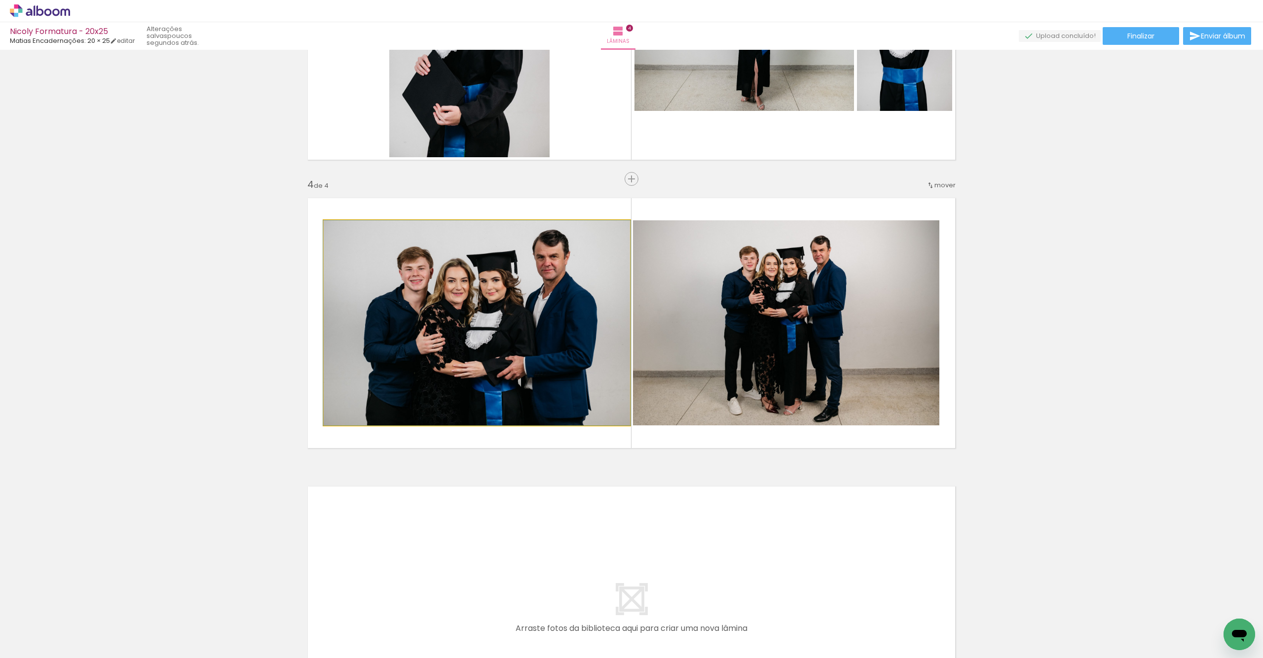
click at [544, 357] on quentale-photo at bounding box center [477, 322] width 306 height 205
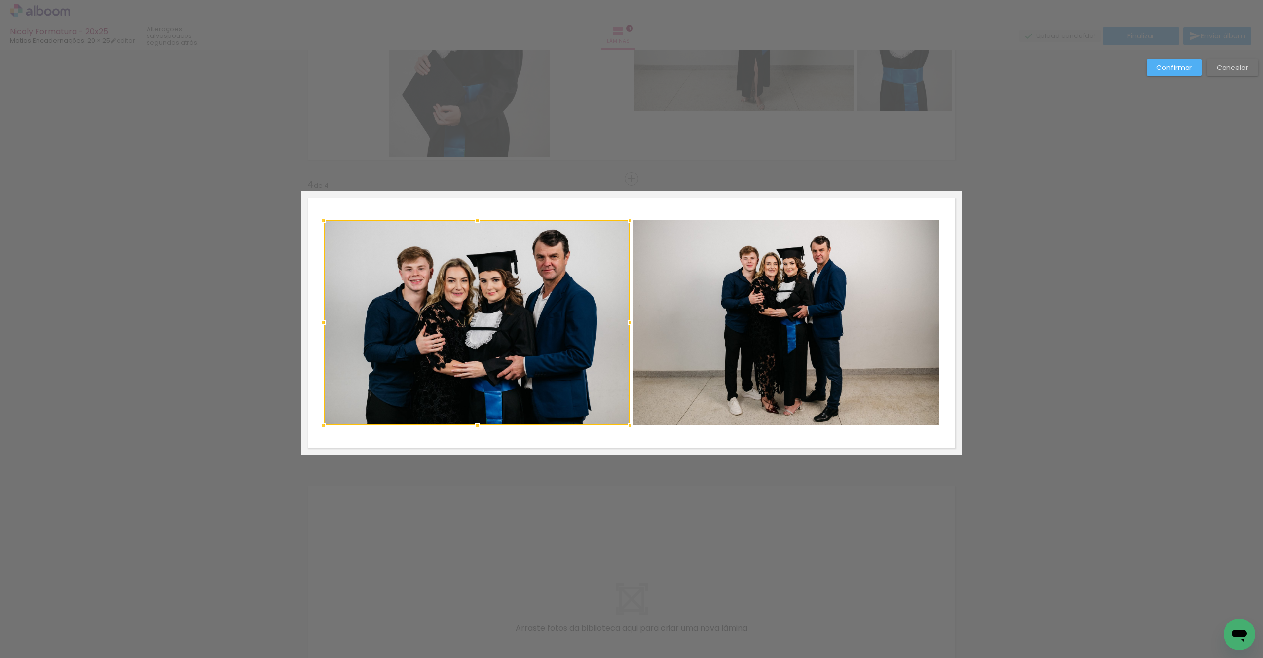
click at [688, 346] on quentale-photo at bounding box center [786, 322] width 306 height 205
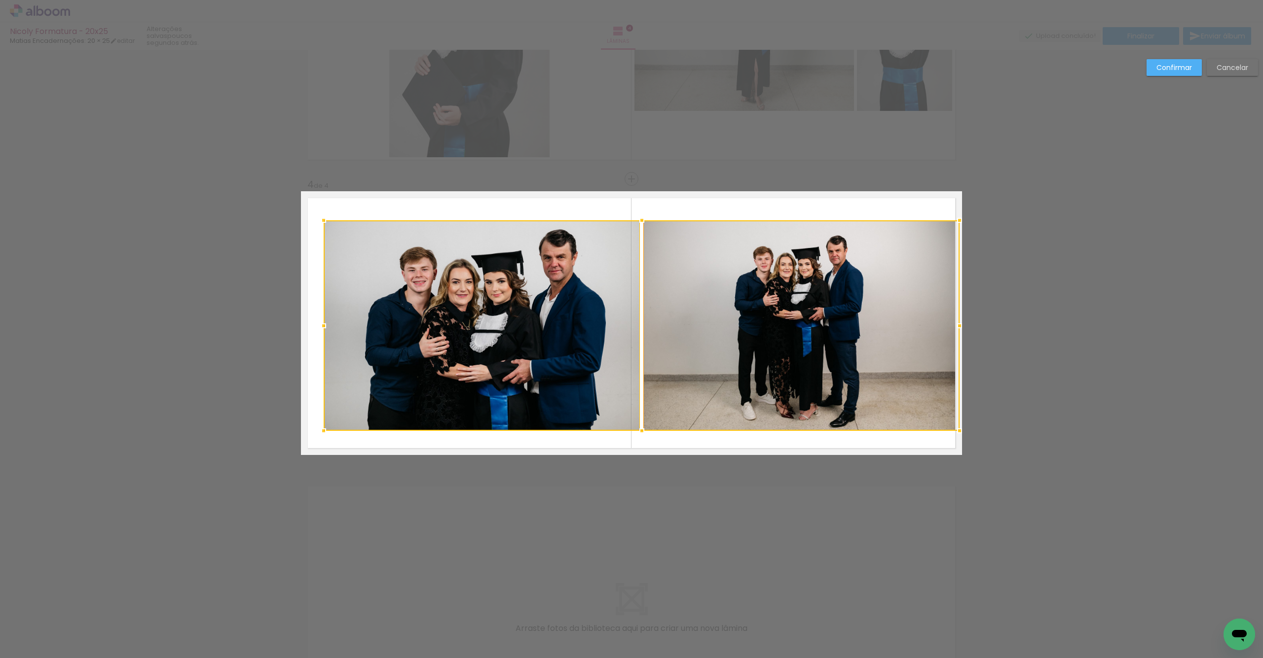
drag, startPoint x: 937, startPoint y: 427, endPoint x: 946, endPoint y: 432, distance: 10.6
click at [953, 434] on div at bounding box center [959, 431] width 20 height 20
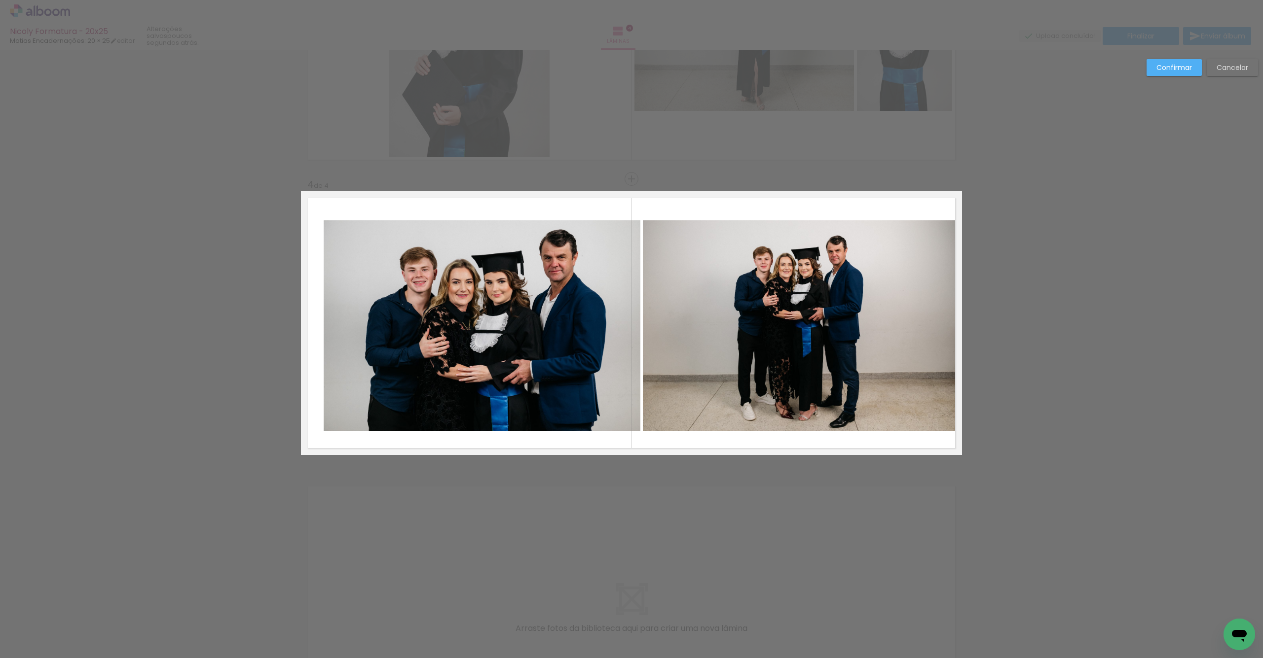
click at [609, 380] on quentale-photo at bounding box center [482, 325] width 317 height 211
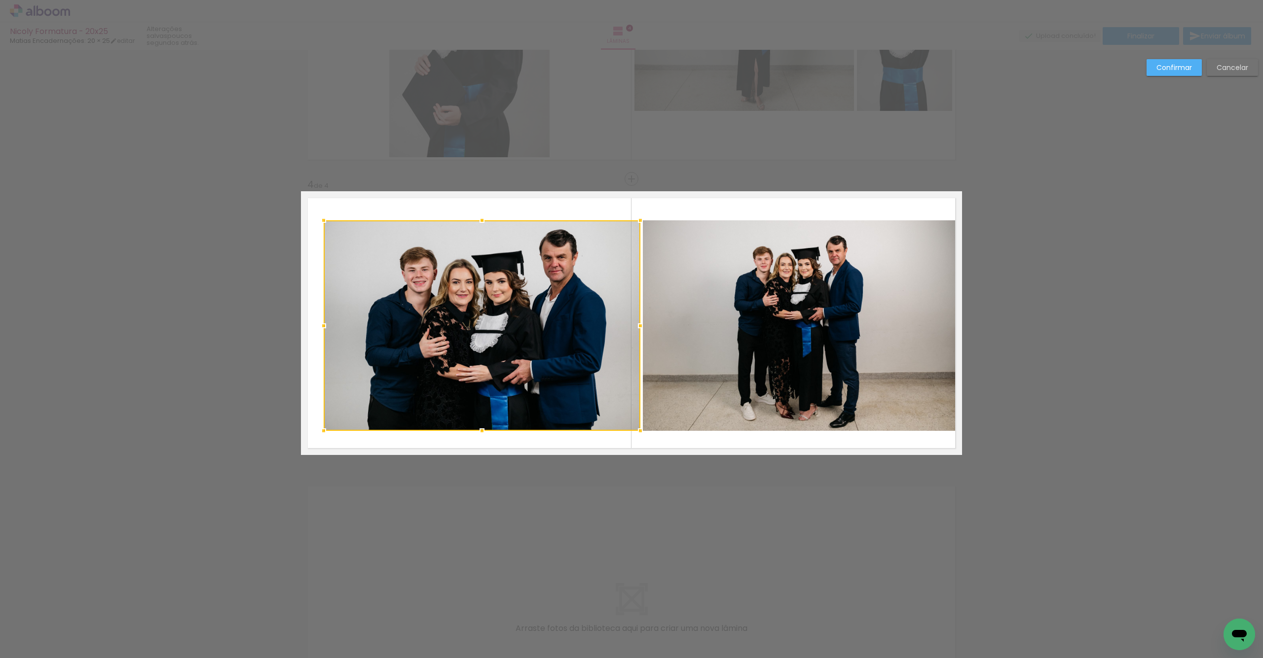
click at [702, 384] on quentale-photo at bounding box center [801, 325] width 317 height 211
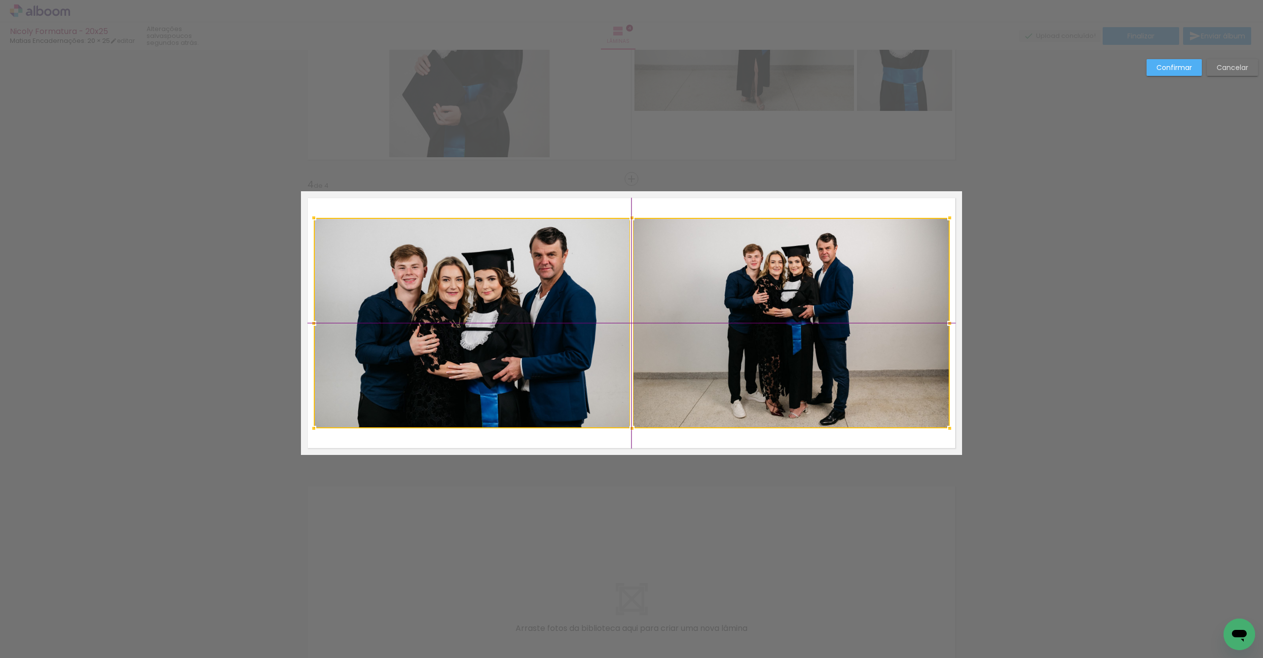
drag, startPoint x: 758, startPoint y: 374, endPoint x: 768, endPoint y: 369, distance: 11.7
click at [750, 372] on div at bounding box center [632, 323] width 636 height 211
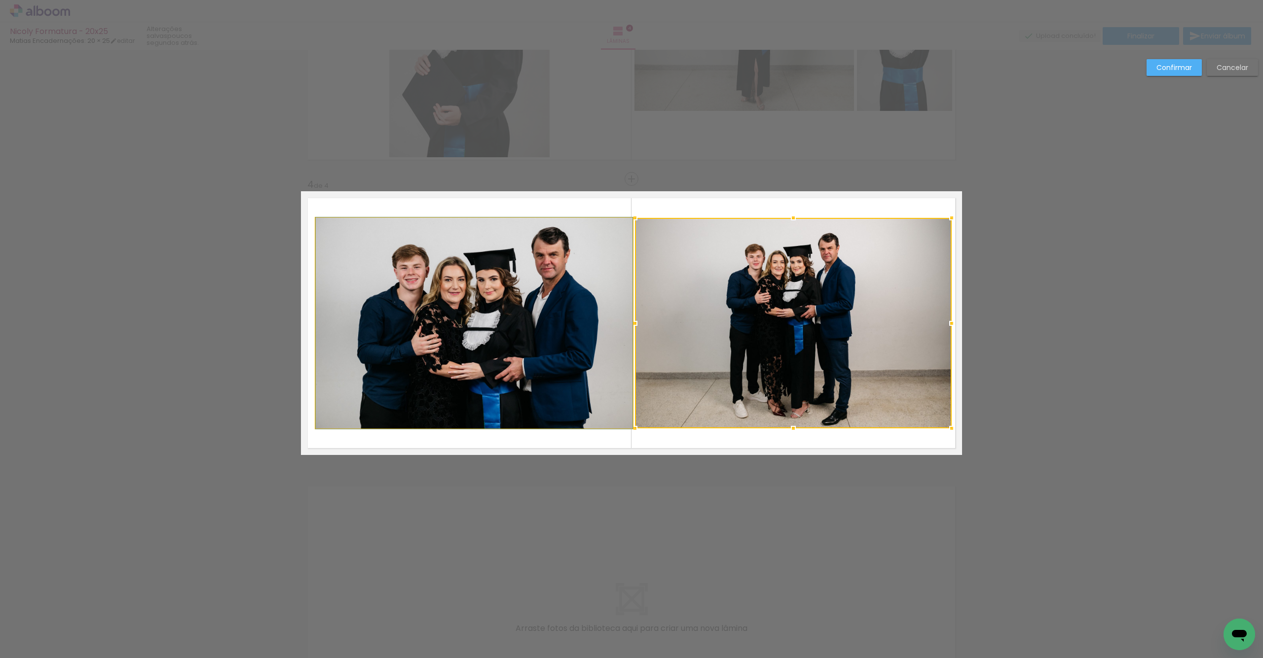
drag, startPoint x: 610, startPoint y: 348, endPoint x: 619, endPoint y: 350, distance: 10.1
click at [610, 348] on quentale-photo at bounding box center [474, 323] width 317 height 211
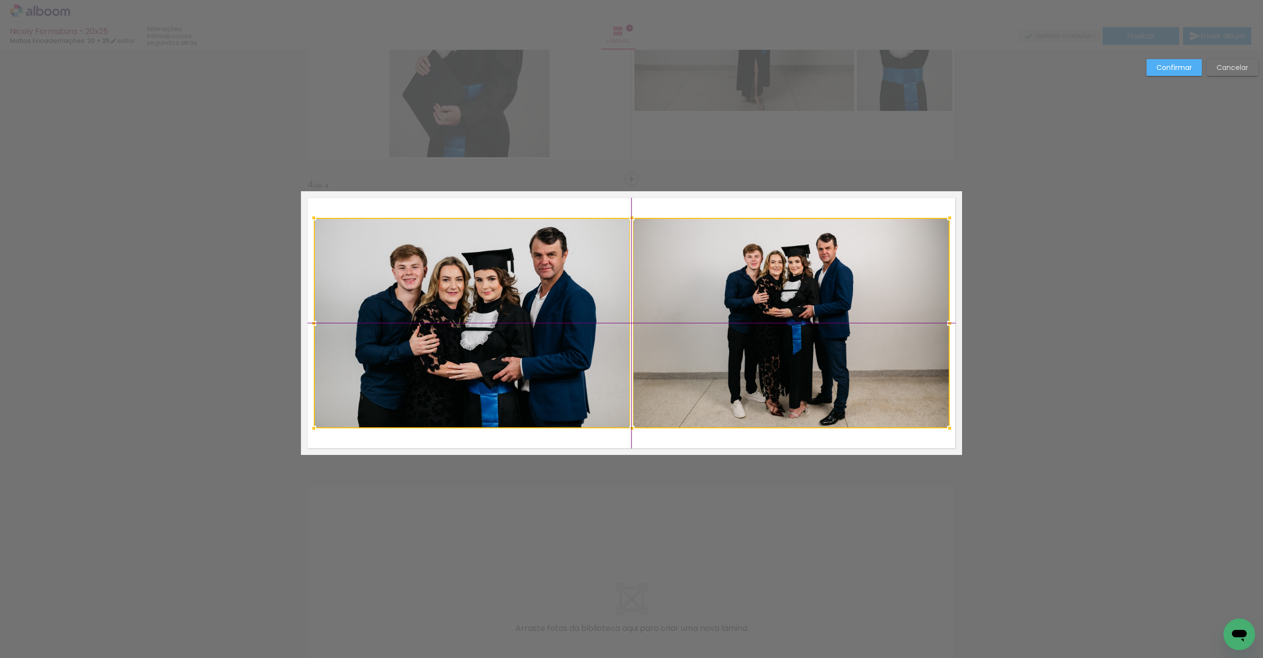
drag, startPoint x: 711, startPoint y: 364, endPoint x: 719, endPoint y: 363, distance: 8.4
click at [713, 365] on div at bounding box center [632, 323] width 636 height 211
click at [0, 0] on slot "Confirmar" at bounding box center [0, 0] width 0 height 0
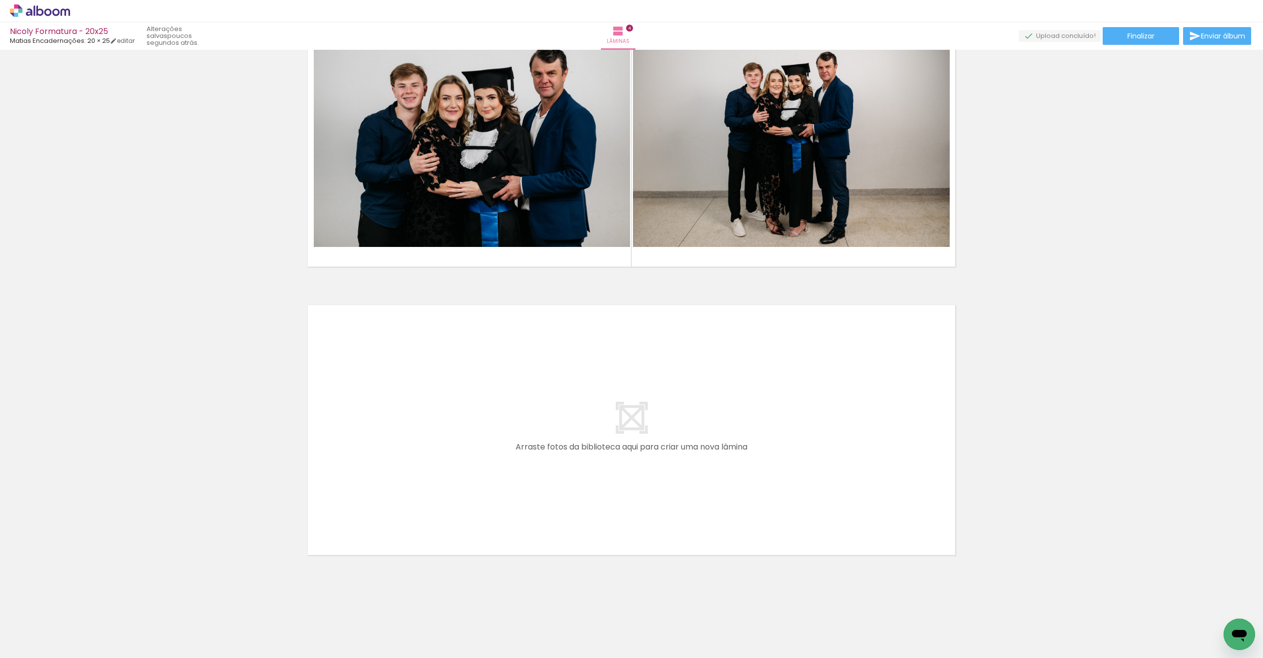
scroll to position [934, 0]
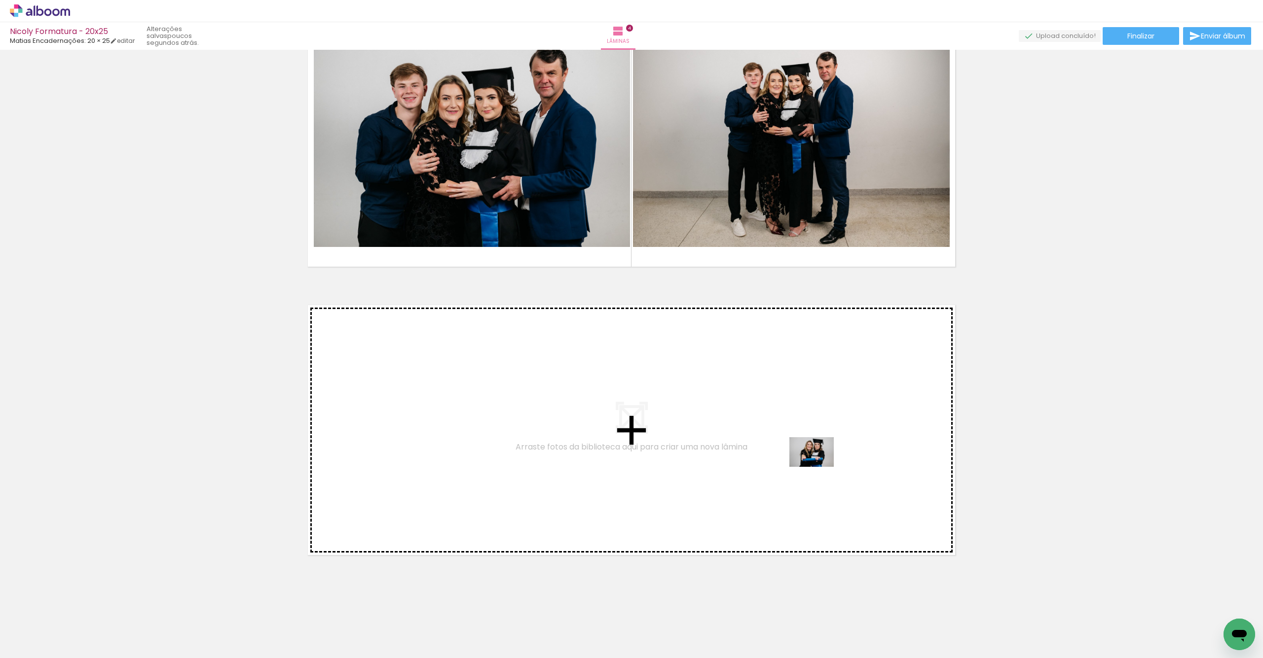
drag, startPoint x: 1050, startPoint y: 613, endPoint x: 1029, endPoint y: 614, distance: 21.2
click at [820, 466] on quentale-workspace at bounding box center [631, 329] width 1263 height 658
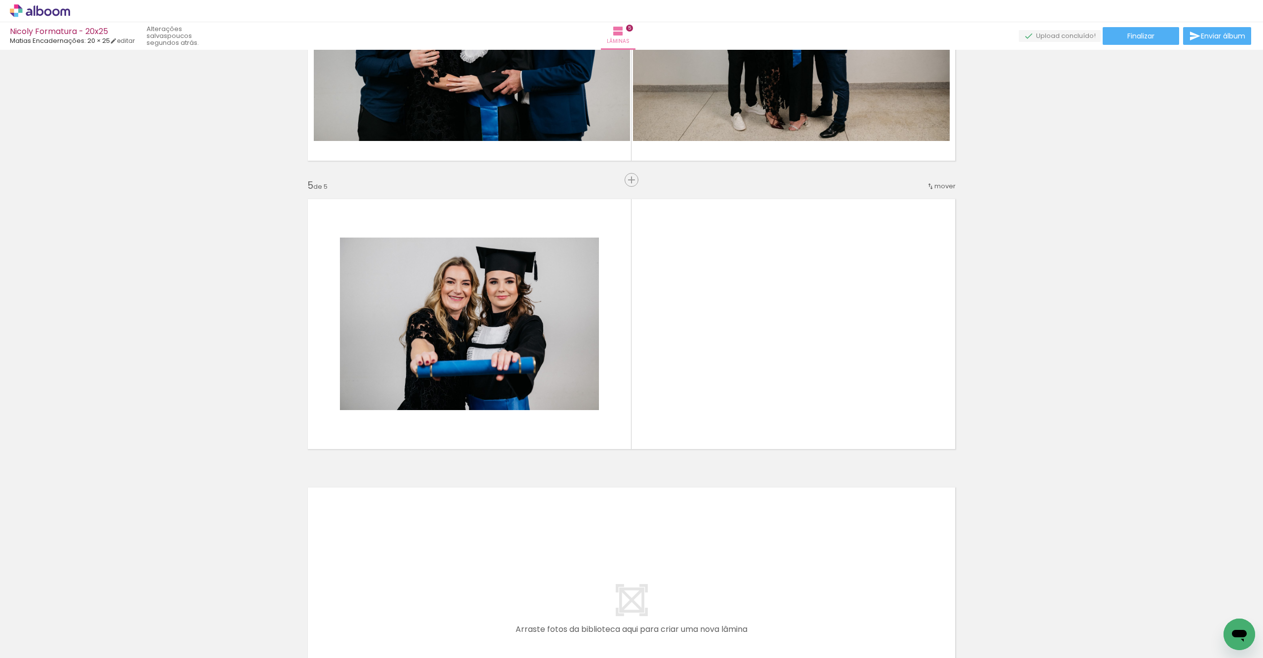
scroll to position [1041, 0]
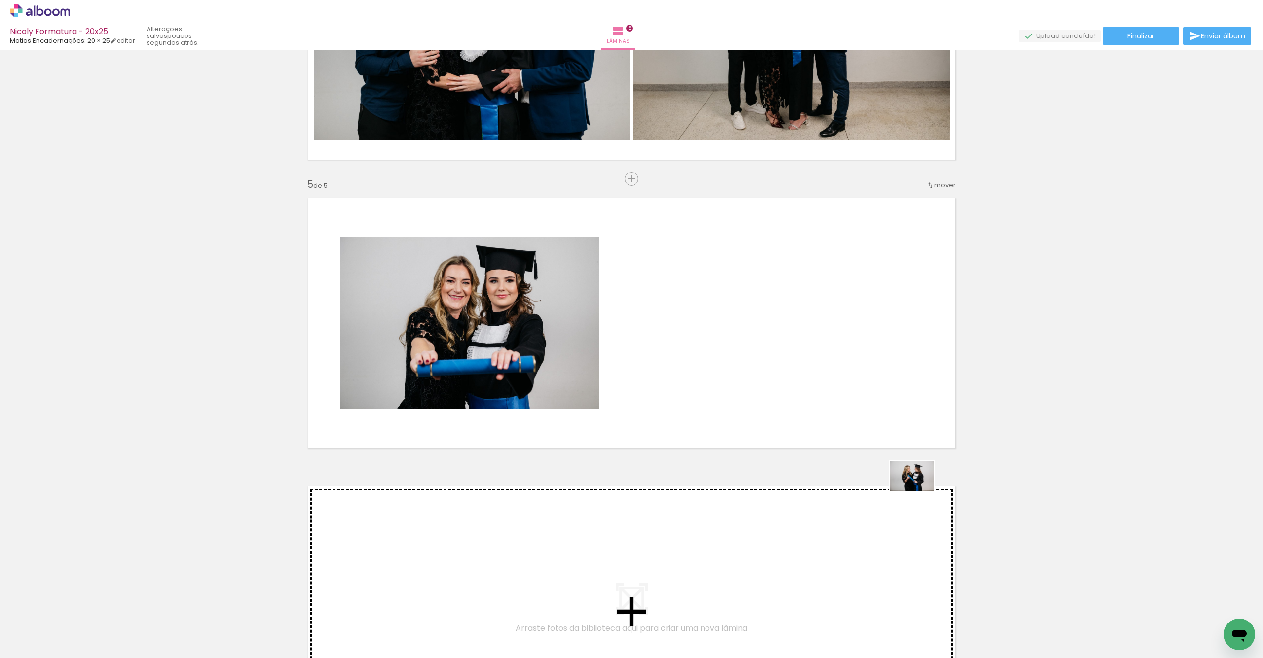
drag, startPoint x: 1003, startPoint y: 628, endPoint x: 875, endPoint y: 481, distance: 194.4
click at [819, 365] on quentale-workspace at bounding box center [631, 329] width 1263 height 658
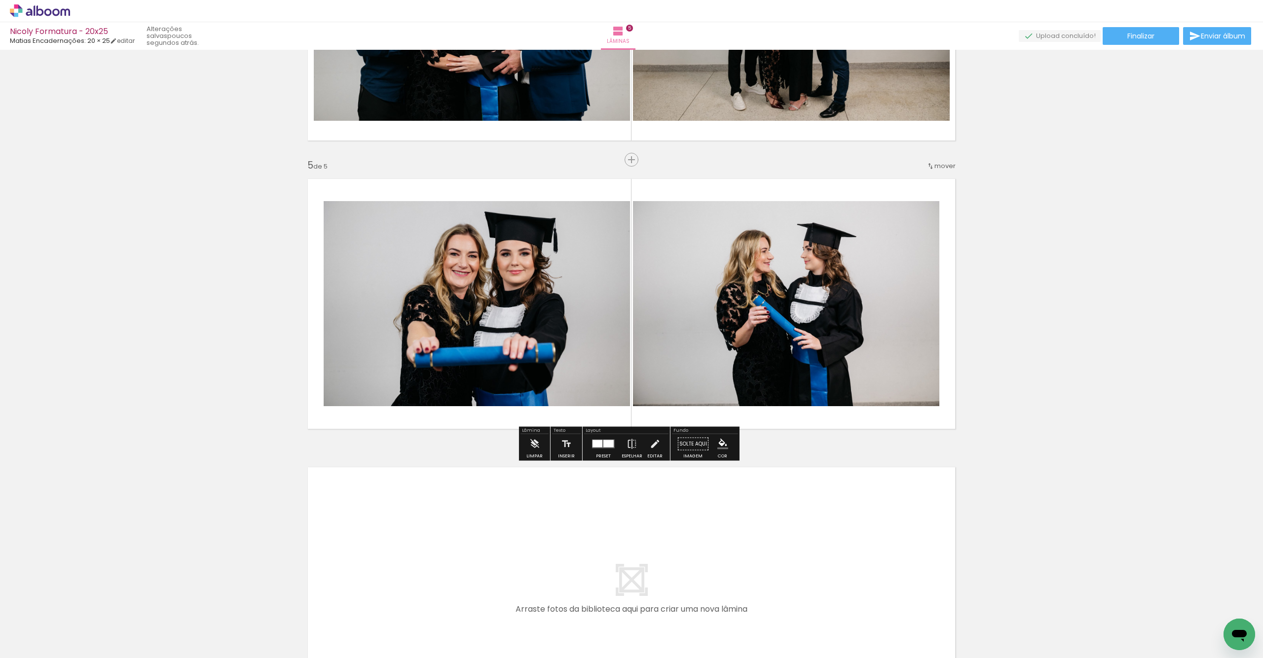
scroll to position [1066, 0]
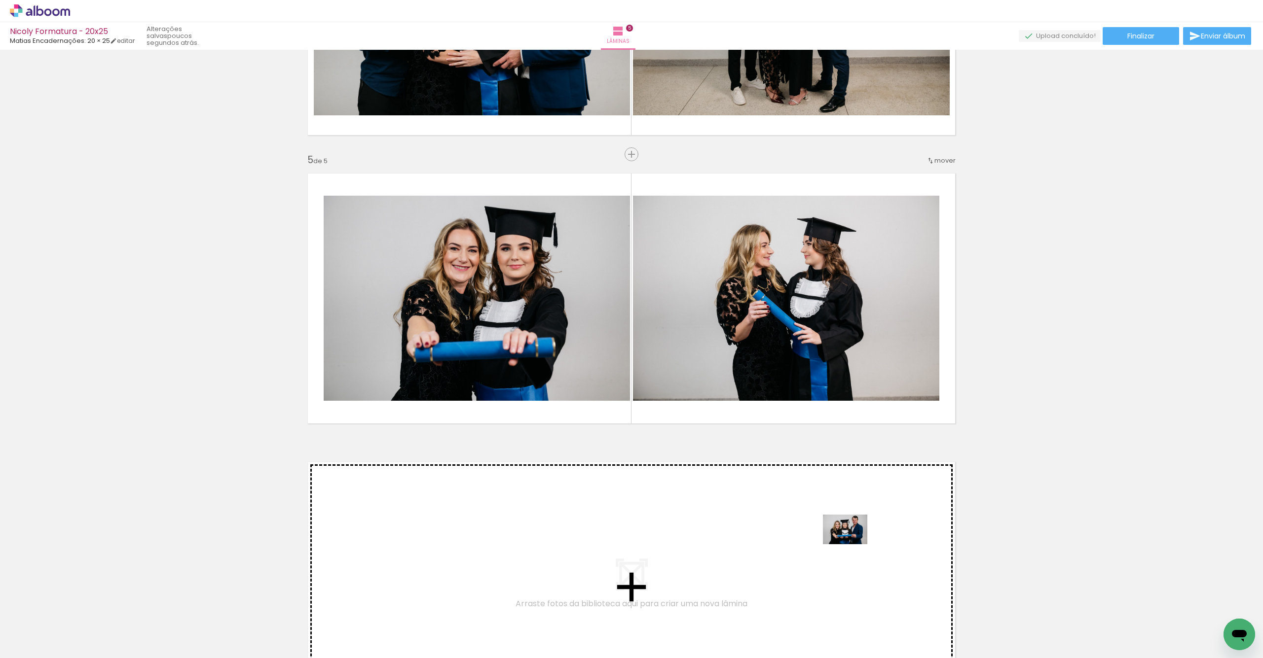
drag, startPoint x: 903, startPoint y: 628, endPoint x: 844, endPoint y: 540, distance: 105.7
click at [844, 540] on quentale-workspace at bounding box center [631, 329] width 1263 height 658
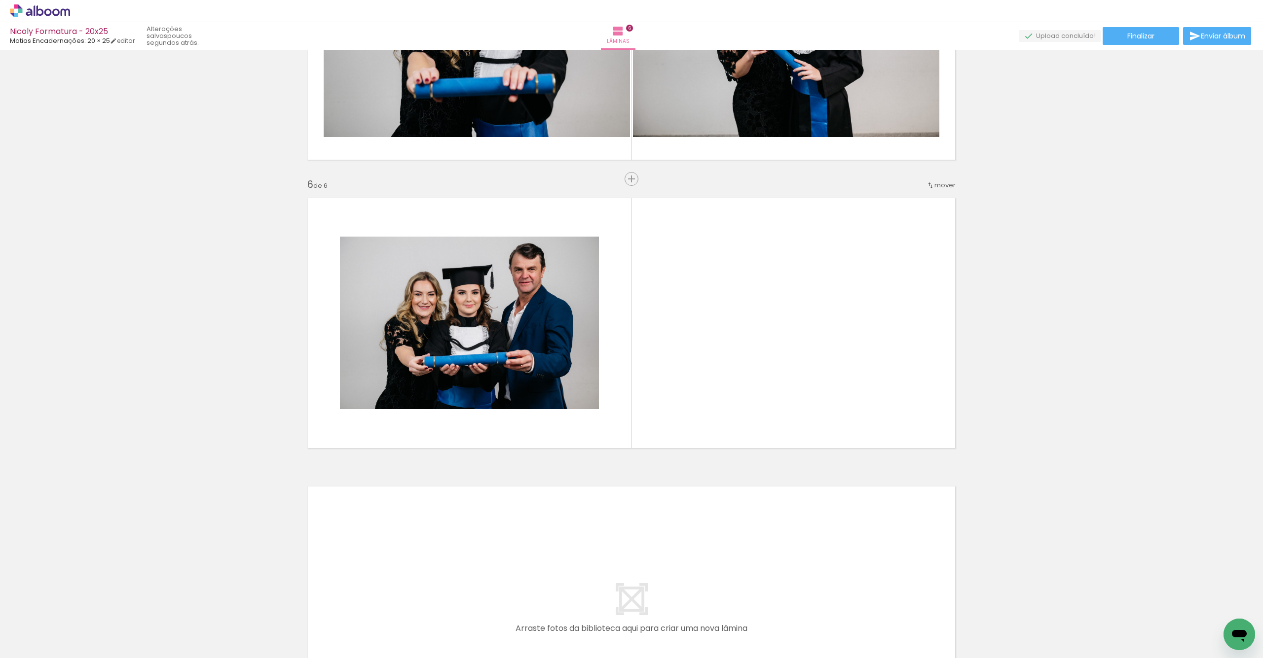
scroll to position [0, 0]
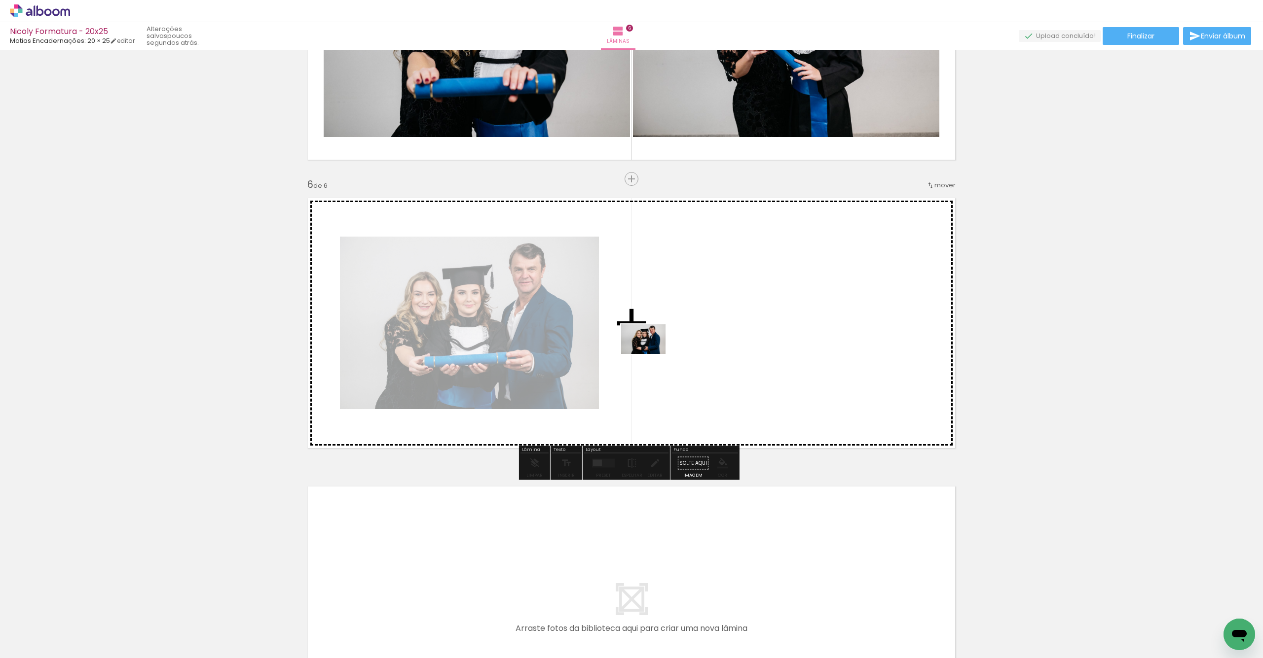
drag, startPoint x: 228, startPoint y: 633, endPoint x: 651, endPoint y: 353, distance: 507.1
click at [651, 353] on quentale-workspace at bounding box center [631, 329] width 1263 height 658
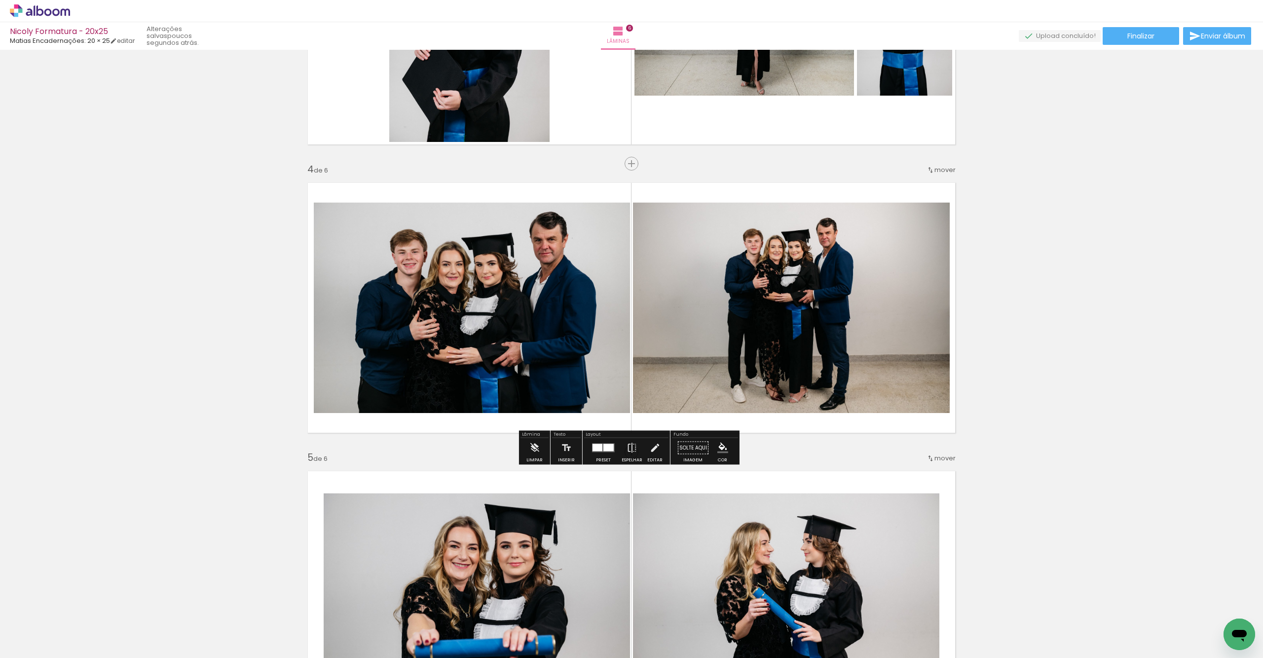
scroll to position [766, 0]
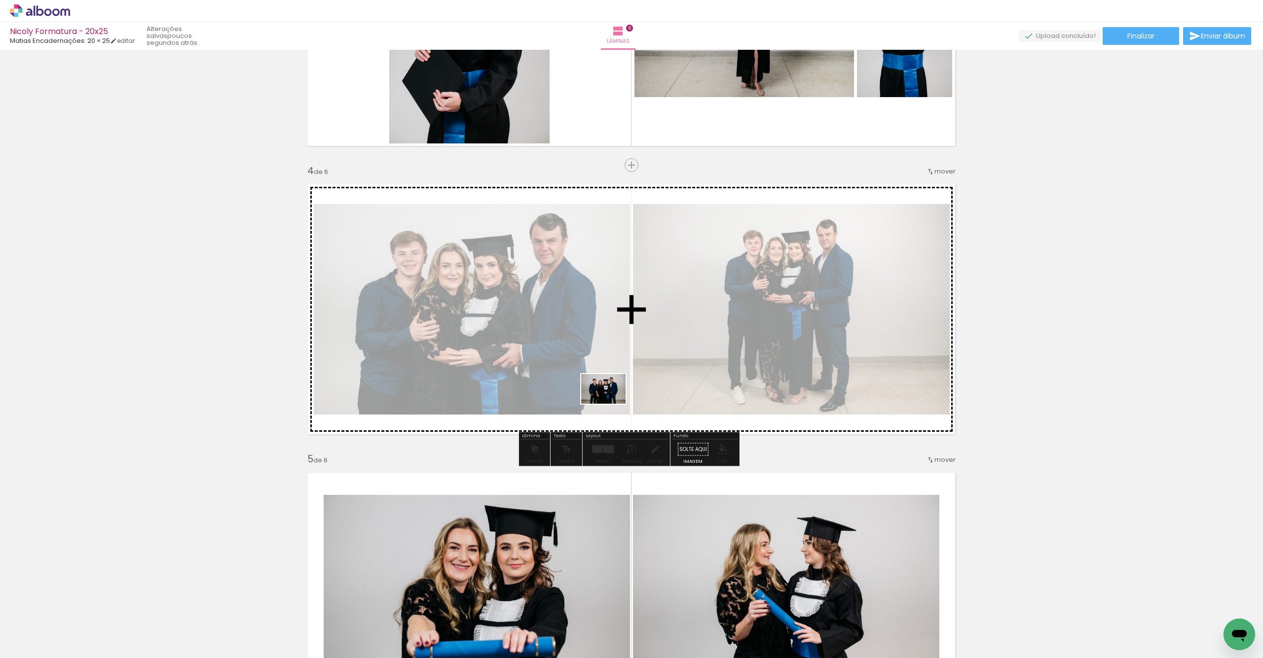
drag, startPoint x: 220, startPoint y: 636, endPoint x: 623, endPoint y: 441, distance: 448.2
click at [647, 384] on quentale-workspace at bounding box center [631, 329] width 1263 height 658
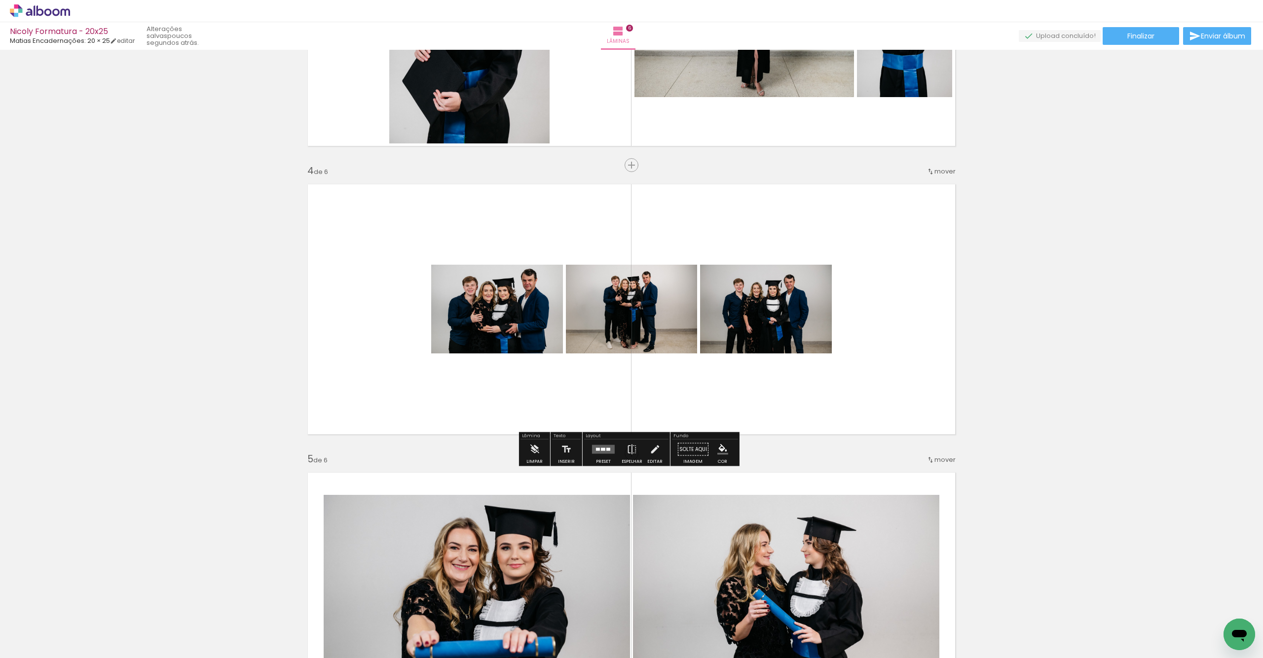
click at [601, 448] on quentale-layouter at bounding box center [603, 449] width 23 height 9
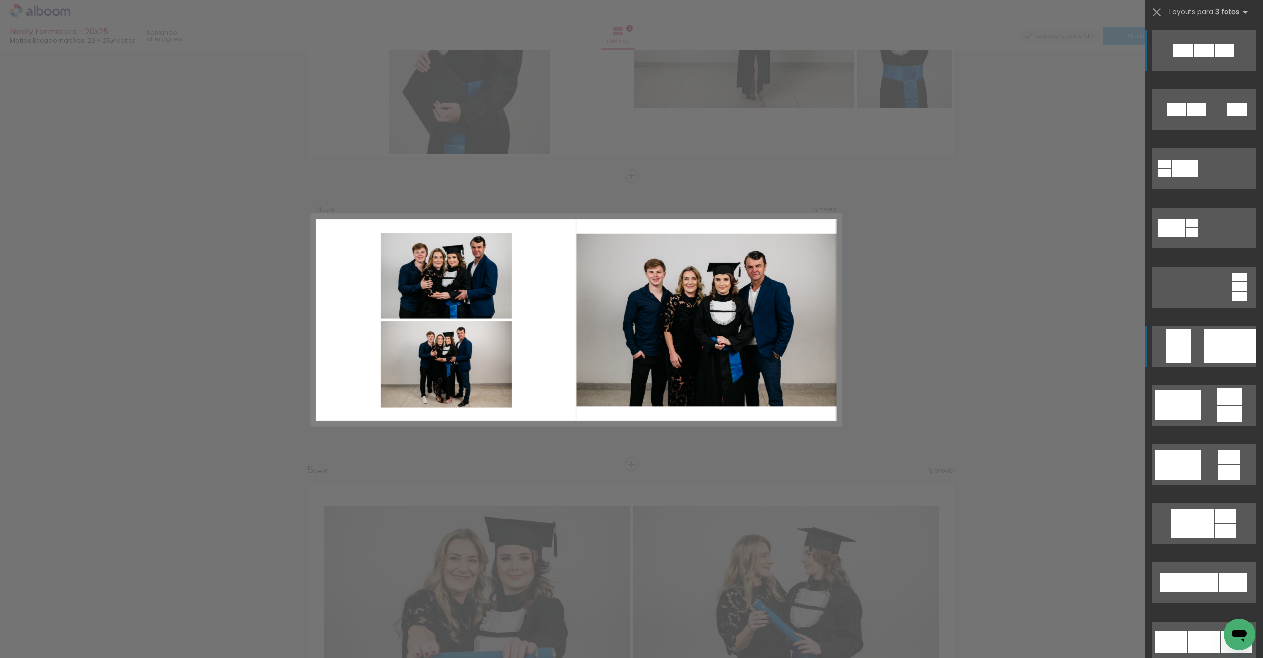
scroll to position [753, 0]
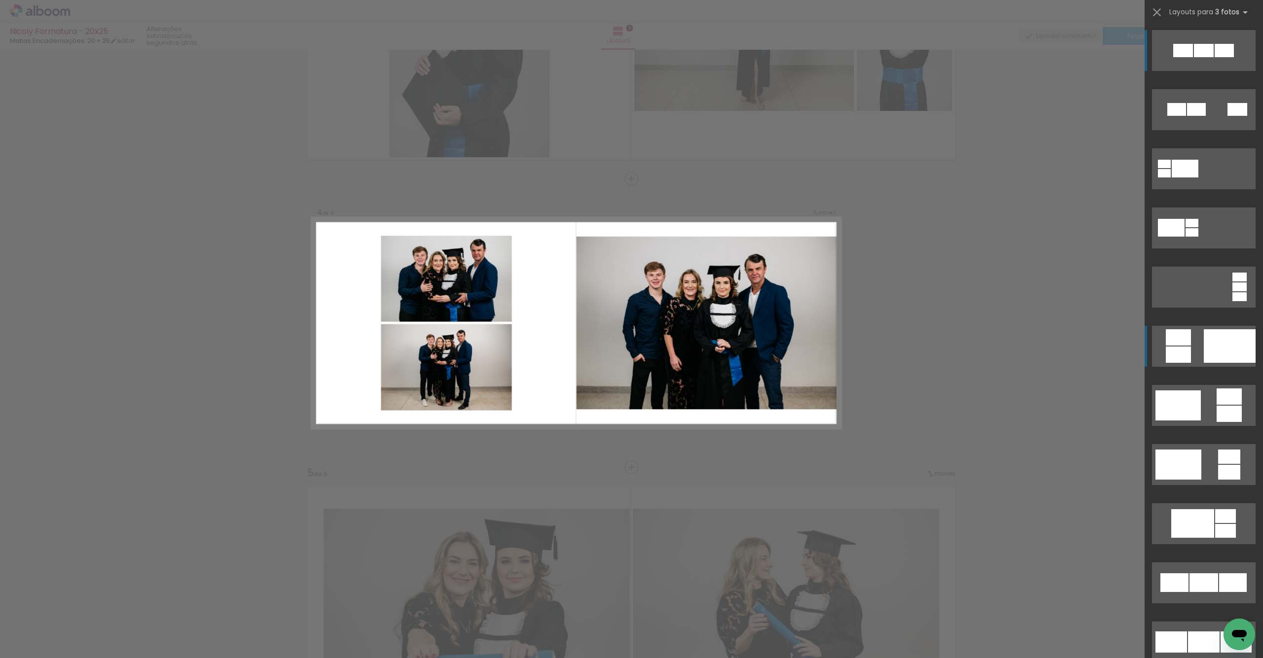
click at [1173, 57] on div at bounding box center [1183, 50] width 20 height 13
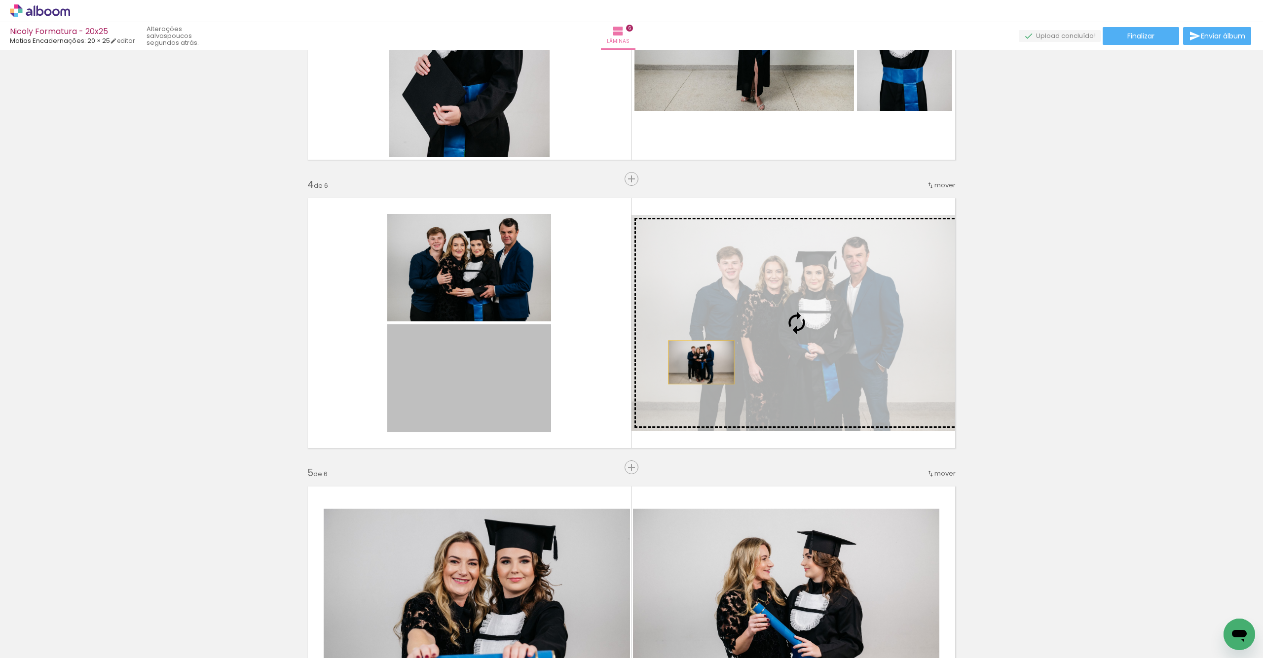
drag, startPoint x: 467, startPoint y: 383, endPoint x: 703, endPoint y: 366, distance: 236.8
click at [0, 0] on slot at bounding box center [0, 0] width 0 height 0
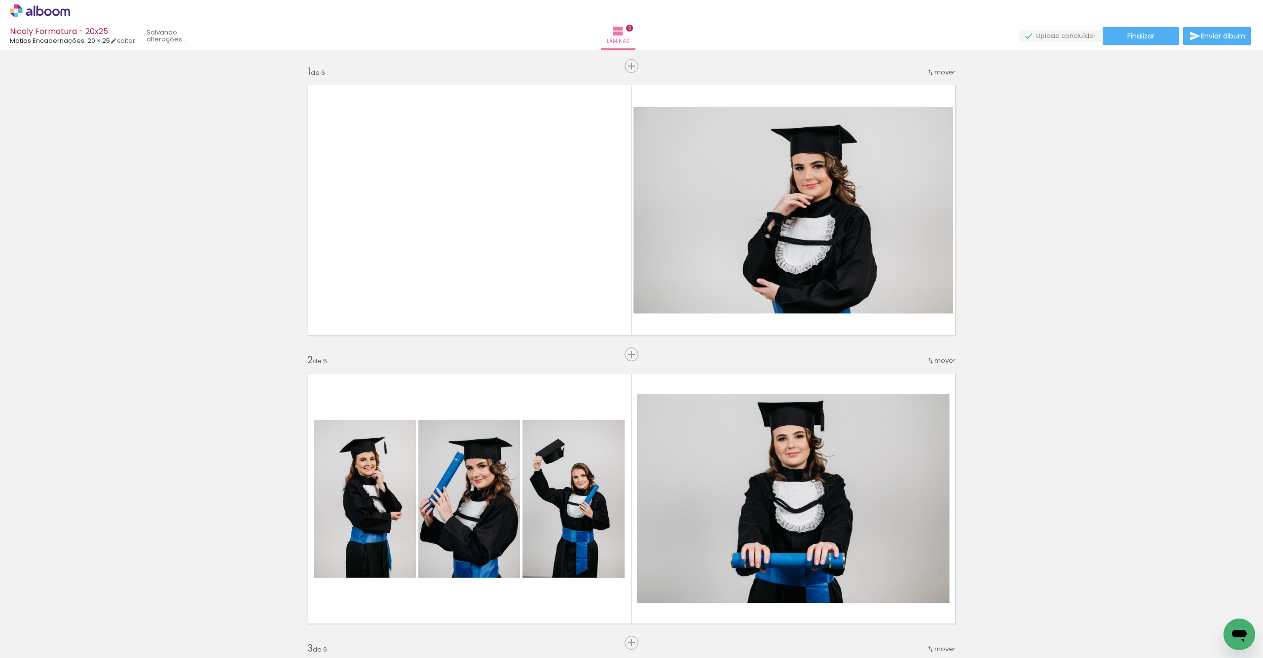
scroll to position [753, 0]
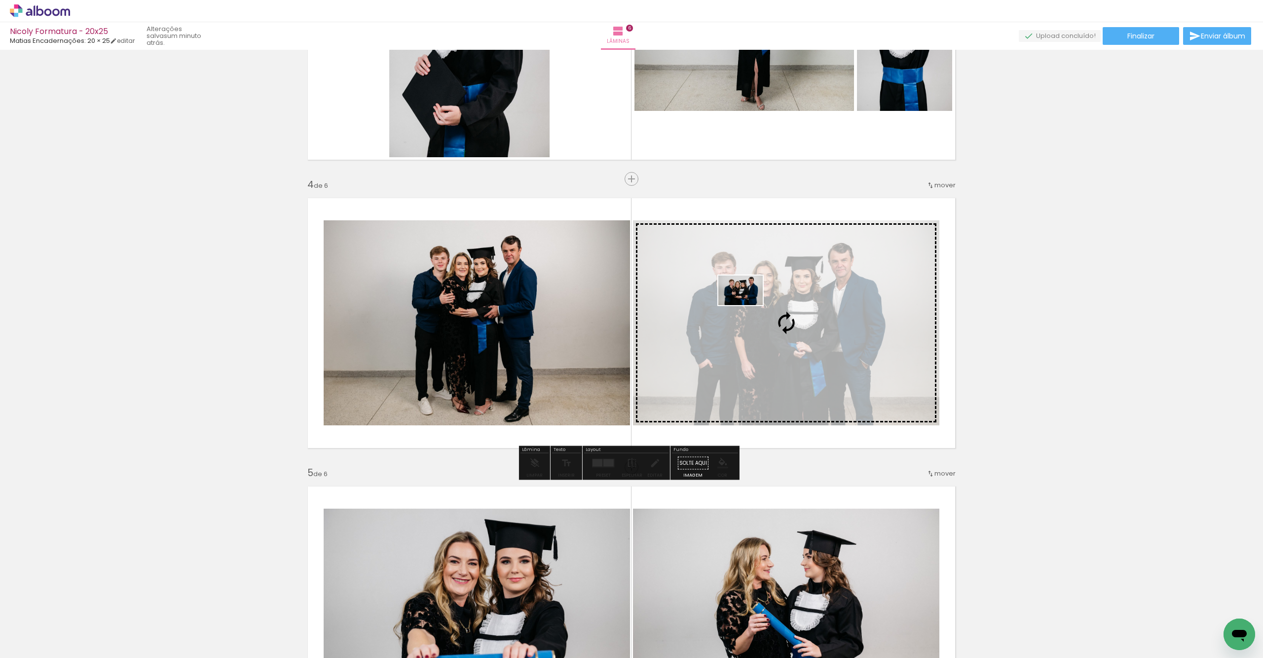
drag, startPoint x: 204, startPoint y: 628, endPoint x: 752, endPoint y: 318, distance: 629.2
click at [752, 311] on quentale-workspace at bounding box center [631, 329] width 1263 height 658
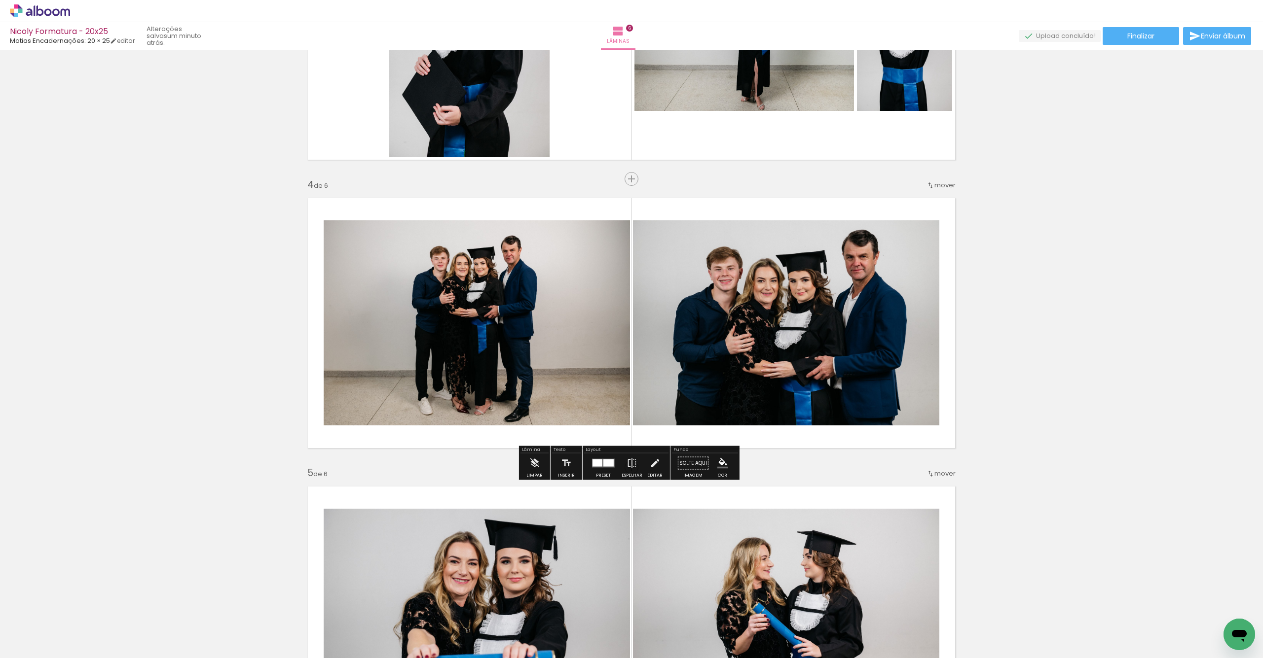
click at [540, 312] on quentale-photo at bounding box center [477, 322] width 306 height 205
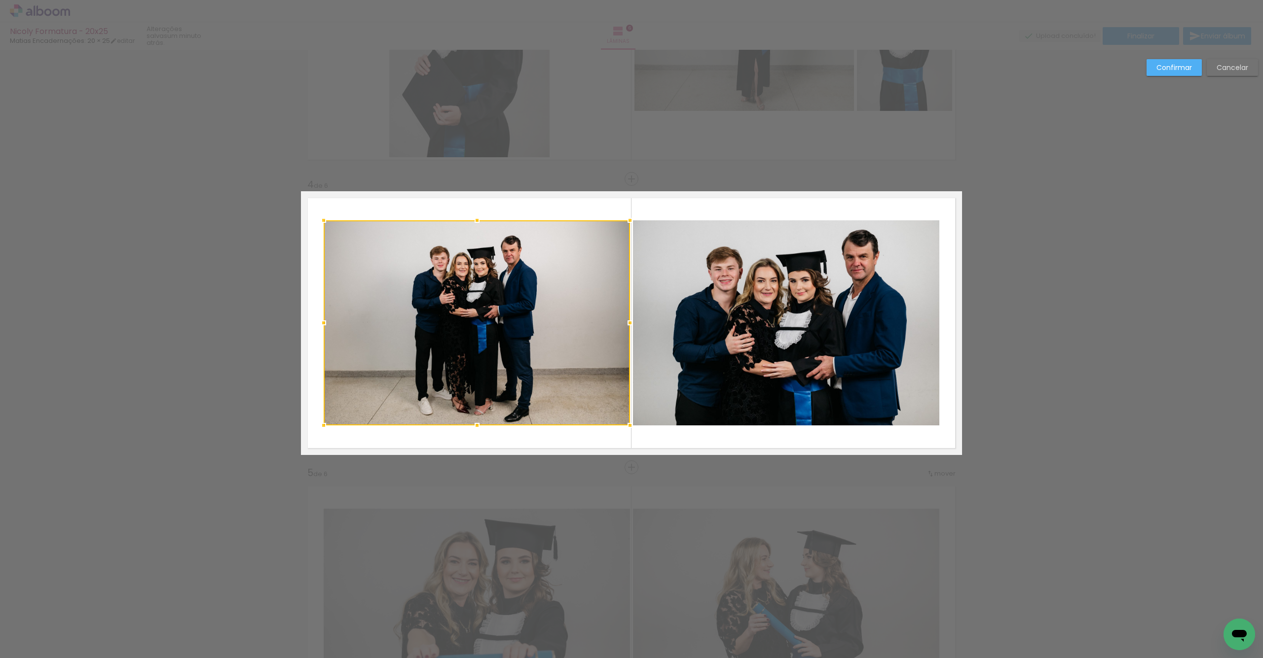
click at [1165, 62] on paper-button "Confirmar" at bounding box center [1173, 67] width 55 height 17
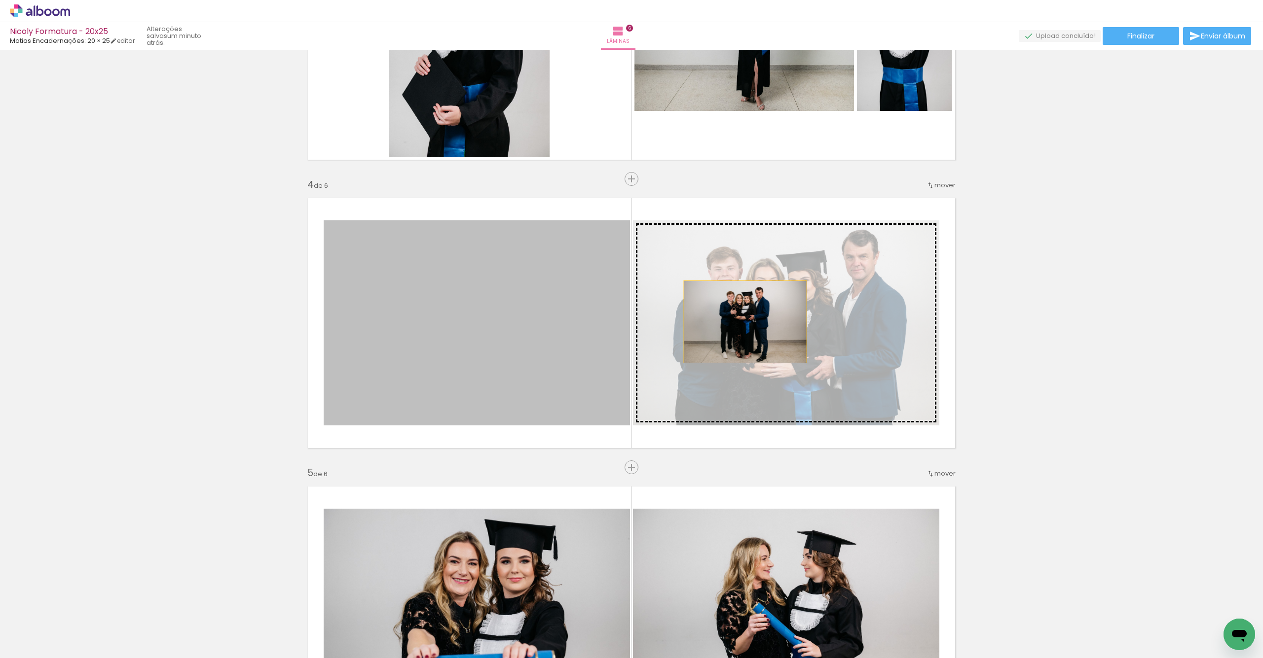
drag, startPoint x: 500, startPoint y: 334, endPoint x: 752, endPoint y: 322, distance: 252.8
click at [0, 0] on slot at bounding box center [0, 0] width 0 height 0
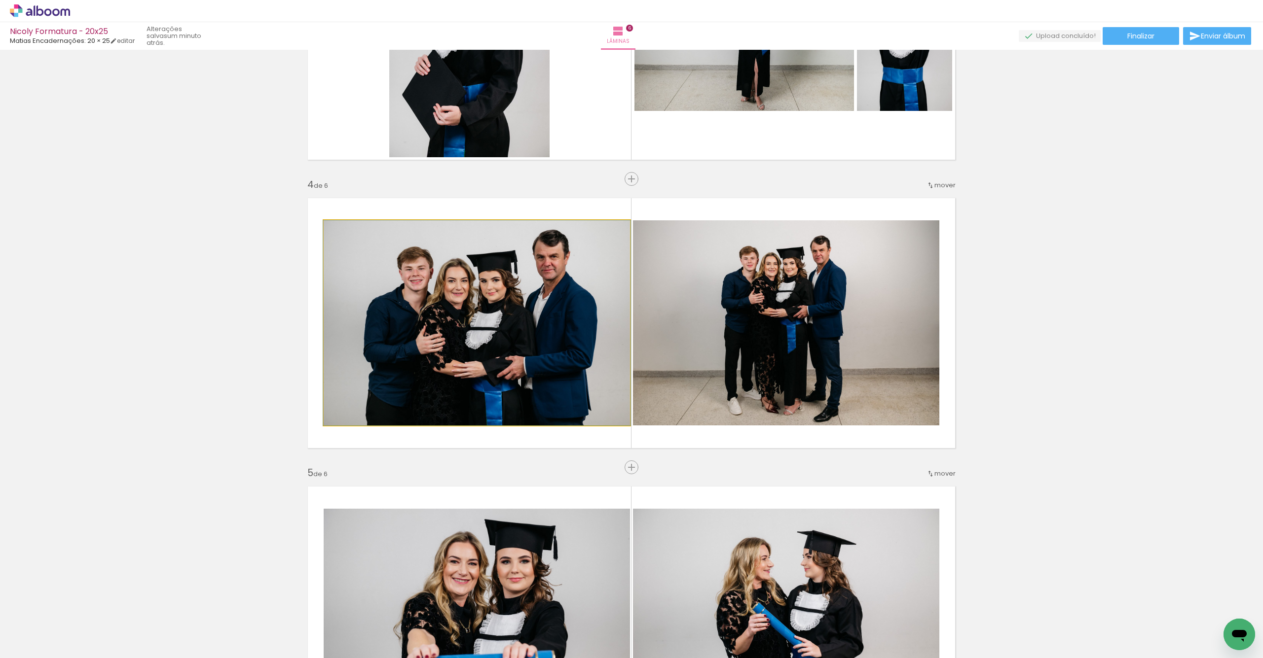
click at [509, 354] on quentale-photo at bounding box center [477, 322] width 306 height 205
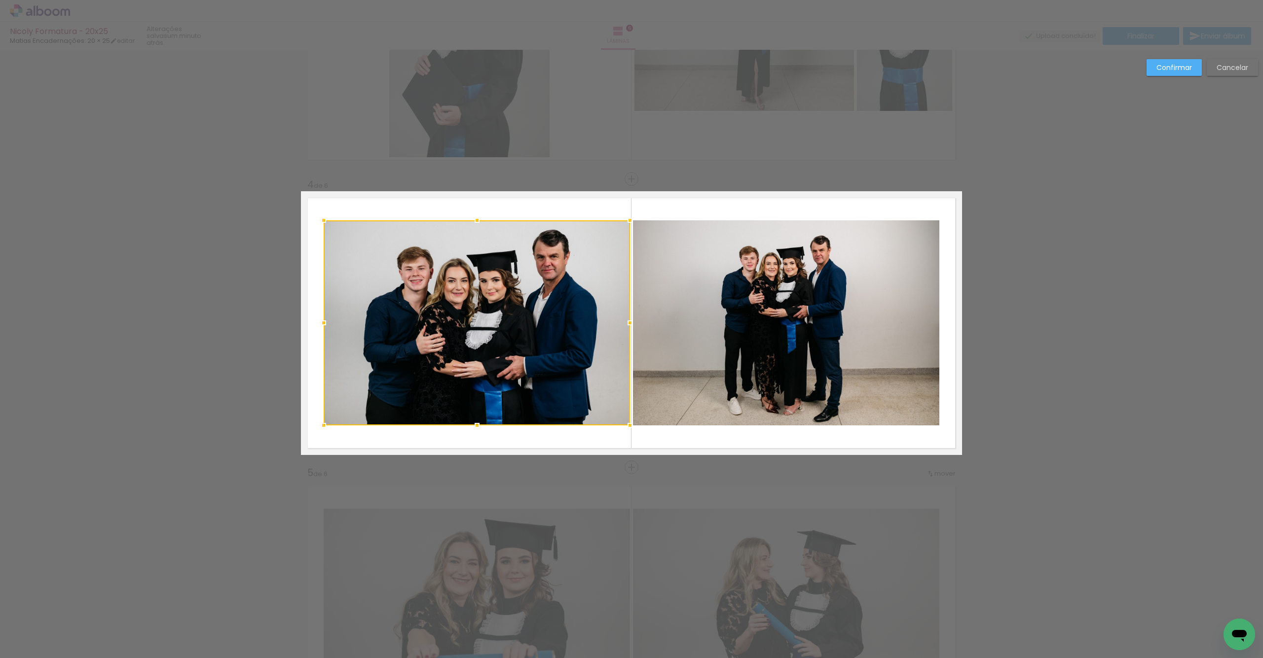
click at [769, 340] on quentale-photo at bounding box center [786, 322] width 306 height 205
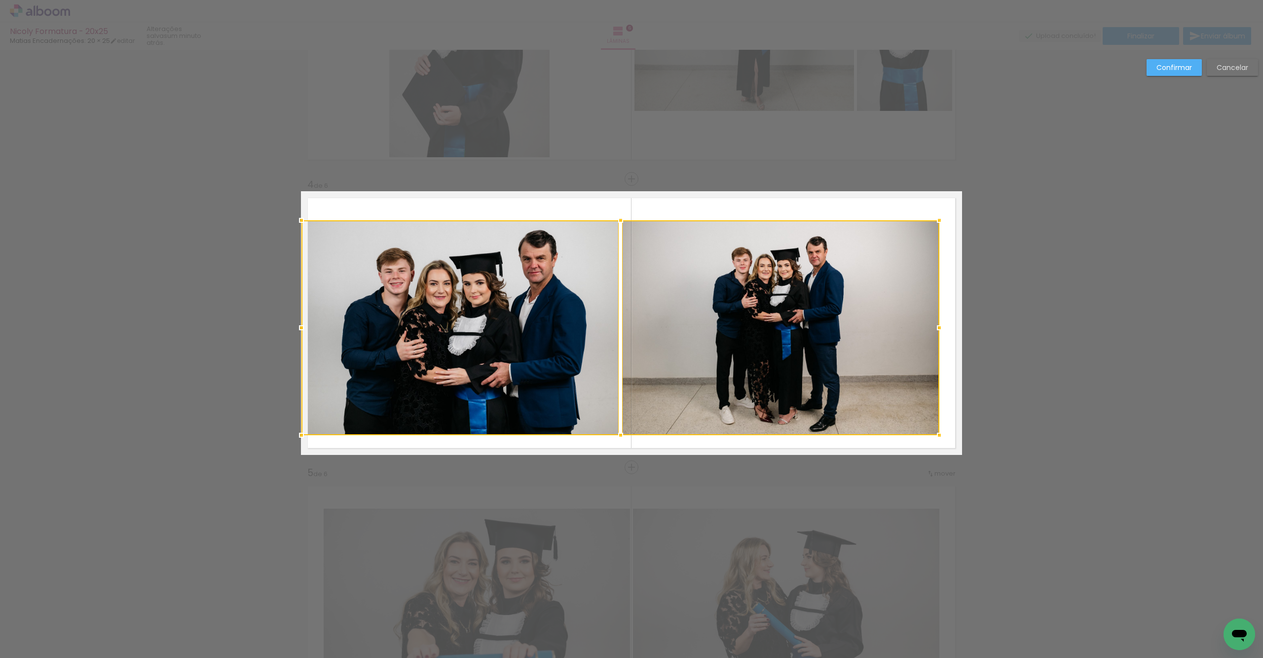
drag, startPoint x: 321, startPoint y: 426, endPoint x: 303, endPoint y: 432, distance: 18.7
click at [299, 434] on div at bounding box center [301, 436] width 20 height 20
click at [704, 324] on quentale-photo at bounding box center [780, 327] width 318 height 215
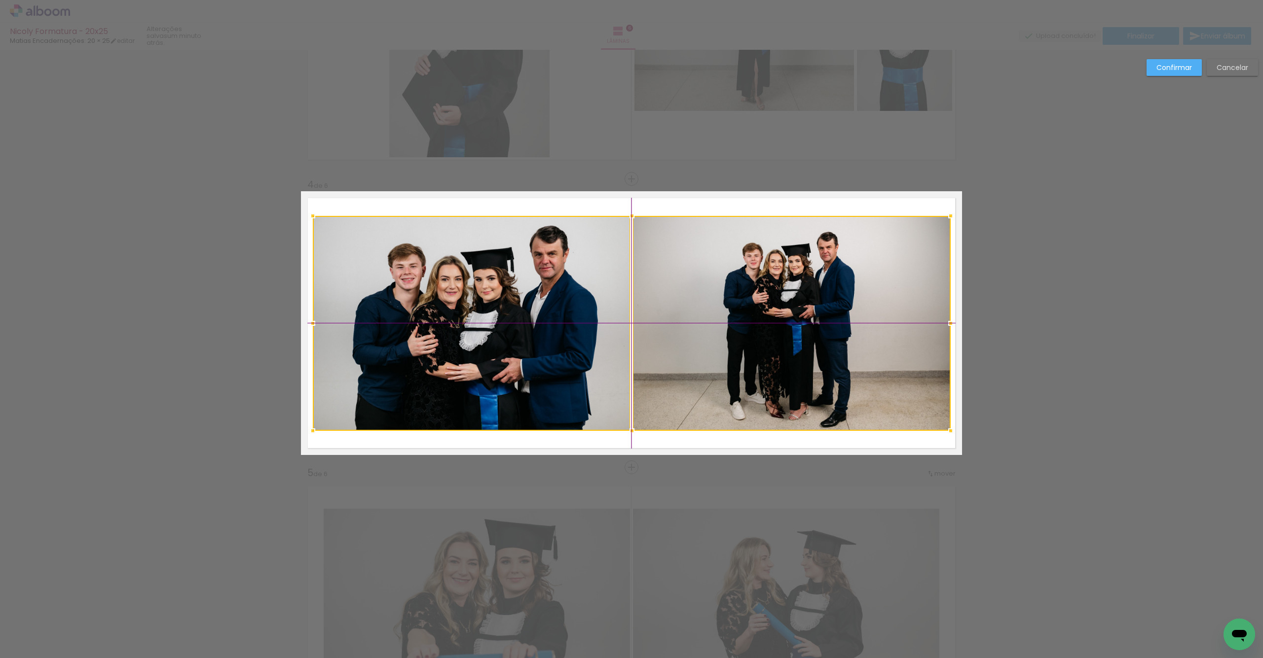
drag, startPoint x: 704, startPoint y: 347, endPoint x: 718, endPoint y: 344, distance: 14.0
click at [718, 345] on div at bounding box center [632, 323] width 638 height 215
drag, startPoint x: 504, startPoint y: 323, endPoint x: 489, endPoint y: 331, distance: 16.8
click at [506, 324] on quentale-photo at bounding box center [472, 323] width 318 height 215
click at [0, 0] on slot "Confirmar" at bounding box center [0, 0] width 0 height 0
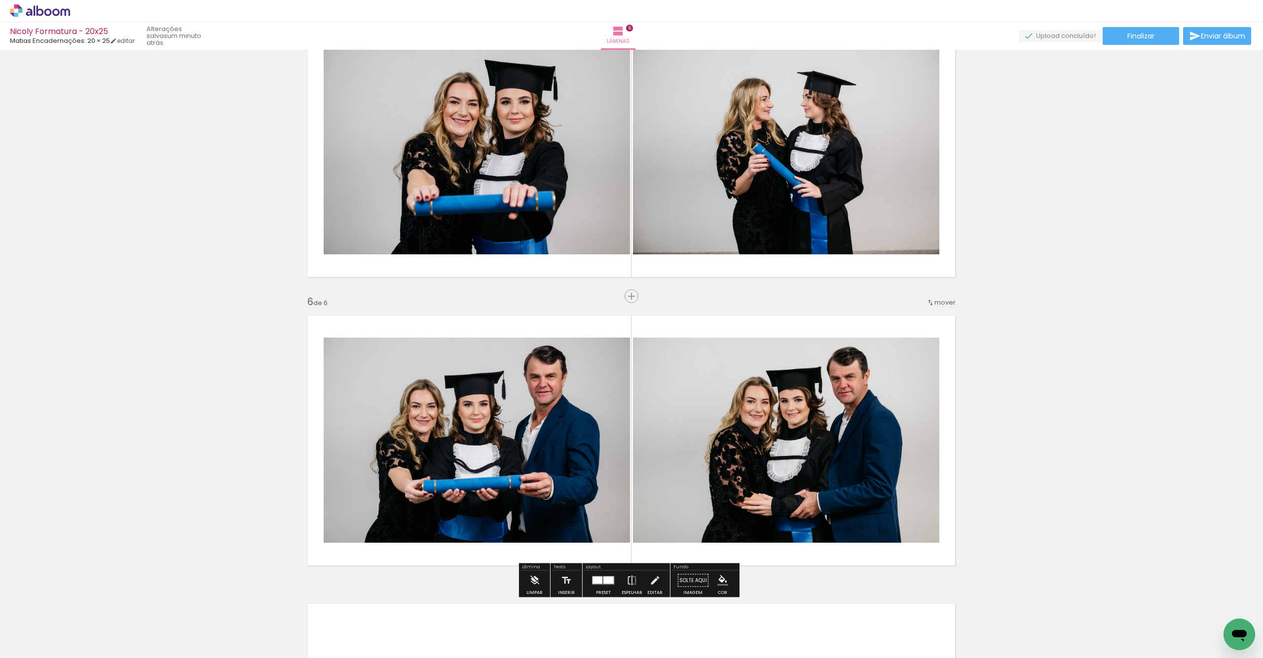
scroll to position [1203, 0]
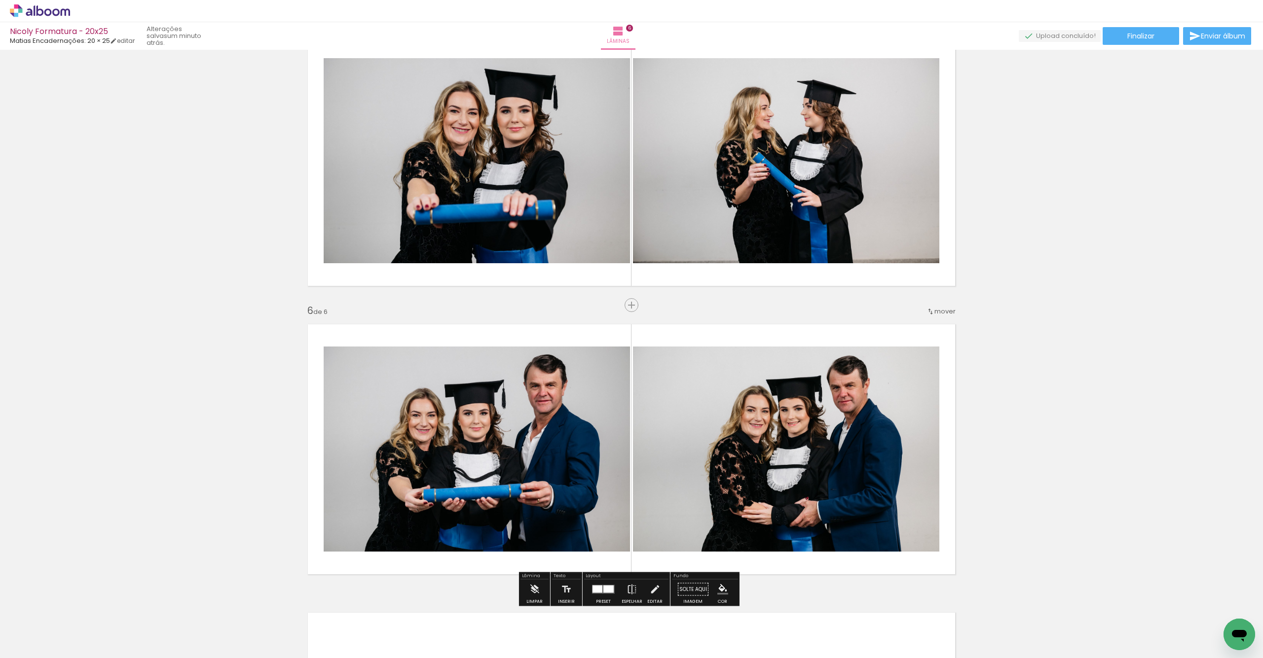
click at [936, 309] on span "mover" at bounding box center [944, 311] width 21 height 9
click at [902, 375] on span "antes da" at bounding box center [900, 375] width 29 height 16
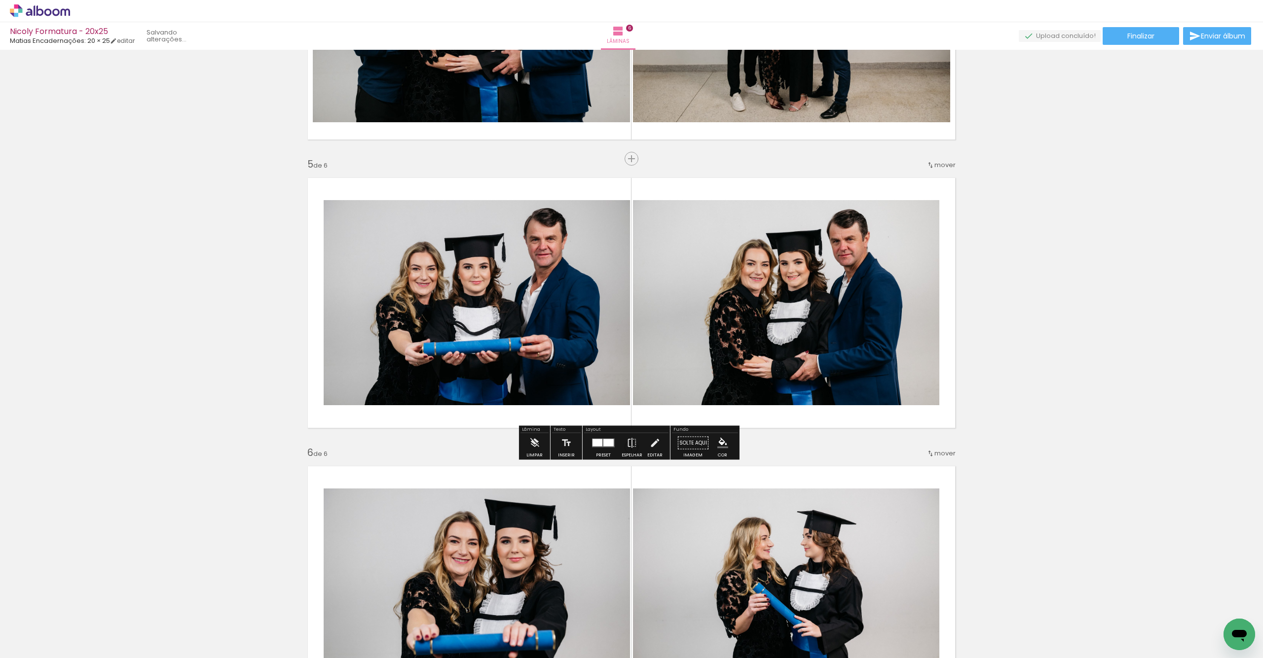
scroll to position [1041, 0]
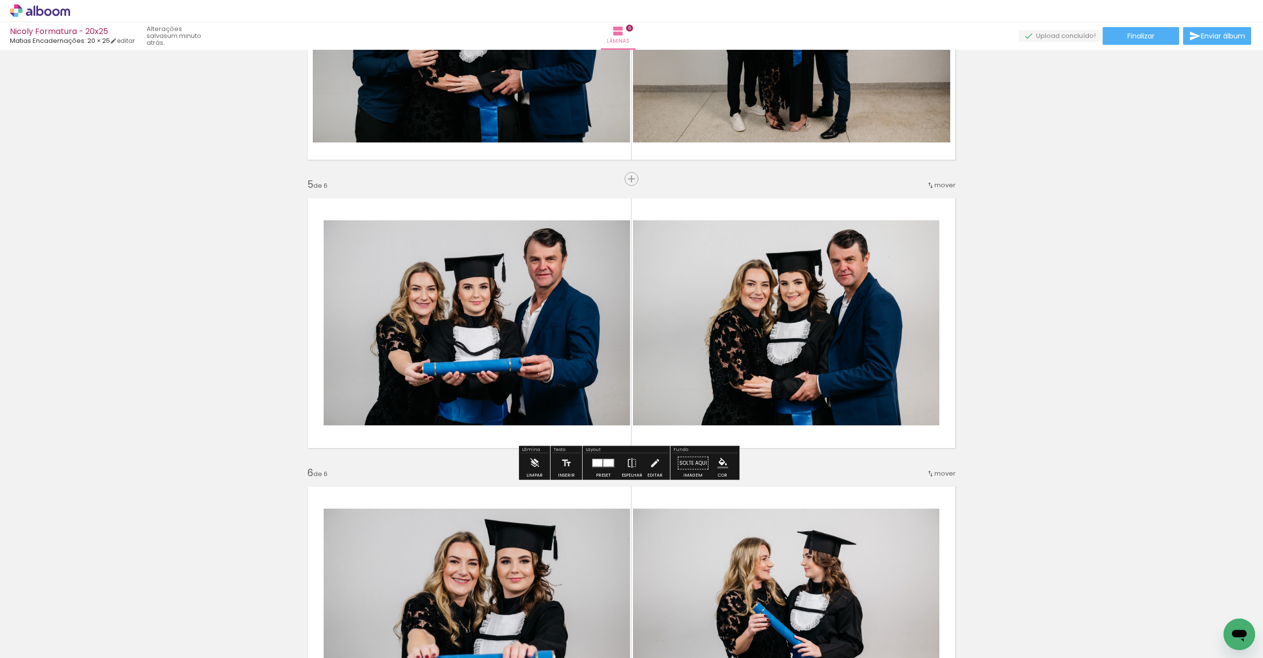
click at [524, 348] on quentale-photo at bounding box center [477, 322] width 306 height 205
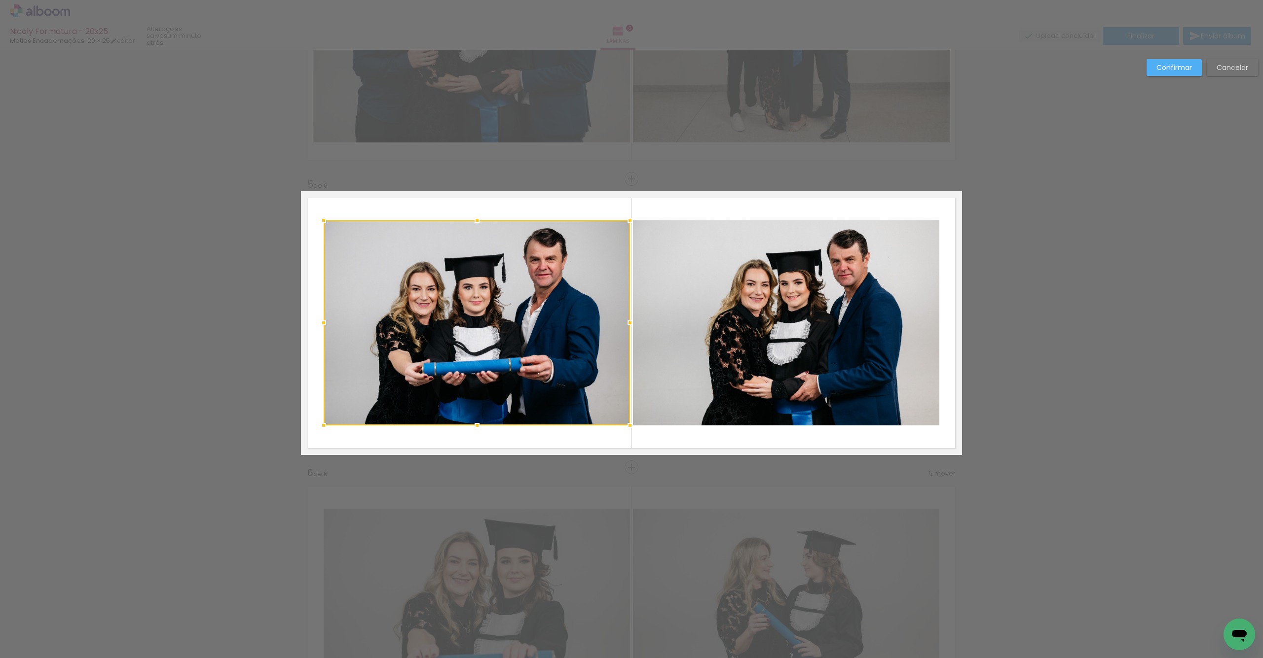
click at [719, 325] on quentale-photo at bounding box center [786, 322] width 306 height 205
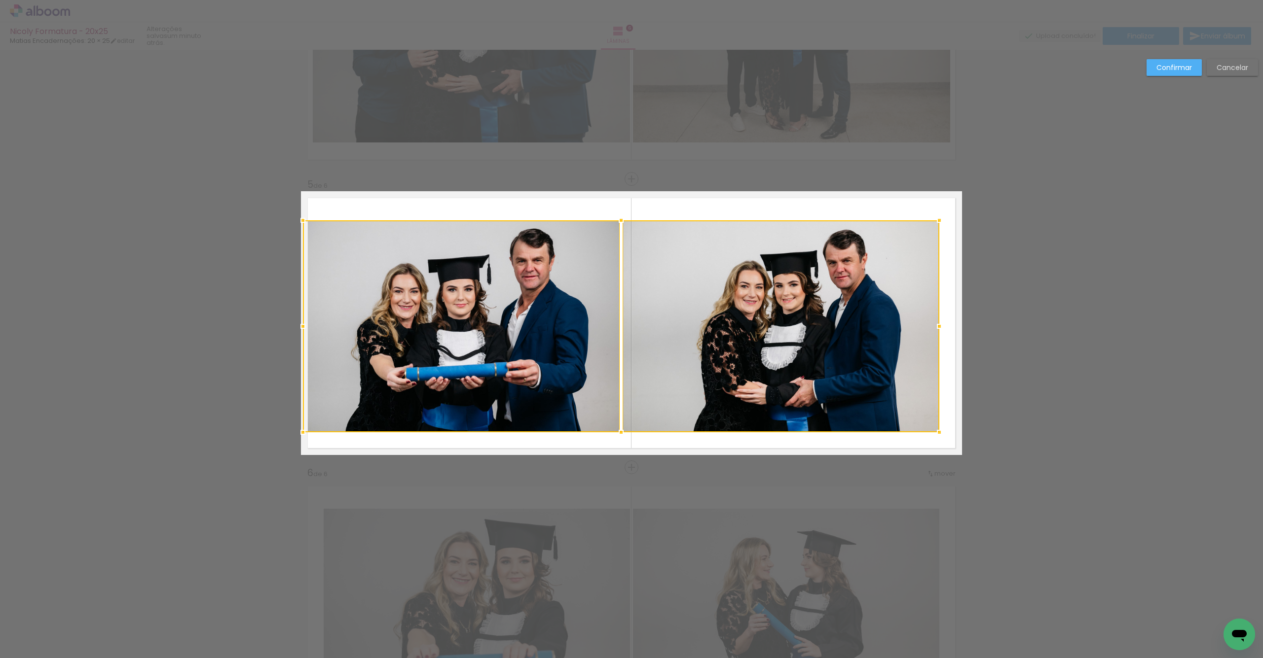
drag, startPoint x: 319, startPoint y: 425, endPoint x: 307, endPoint y: 420, distance: 12.2
click at [299, 427] on div at bounding box center [303, 433] width 20 height 20
click at [700, 314] on quentale-photo at bounding box center [780, 326] width 317 height 212
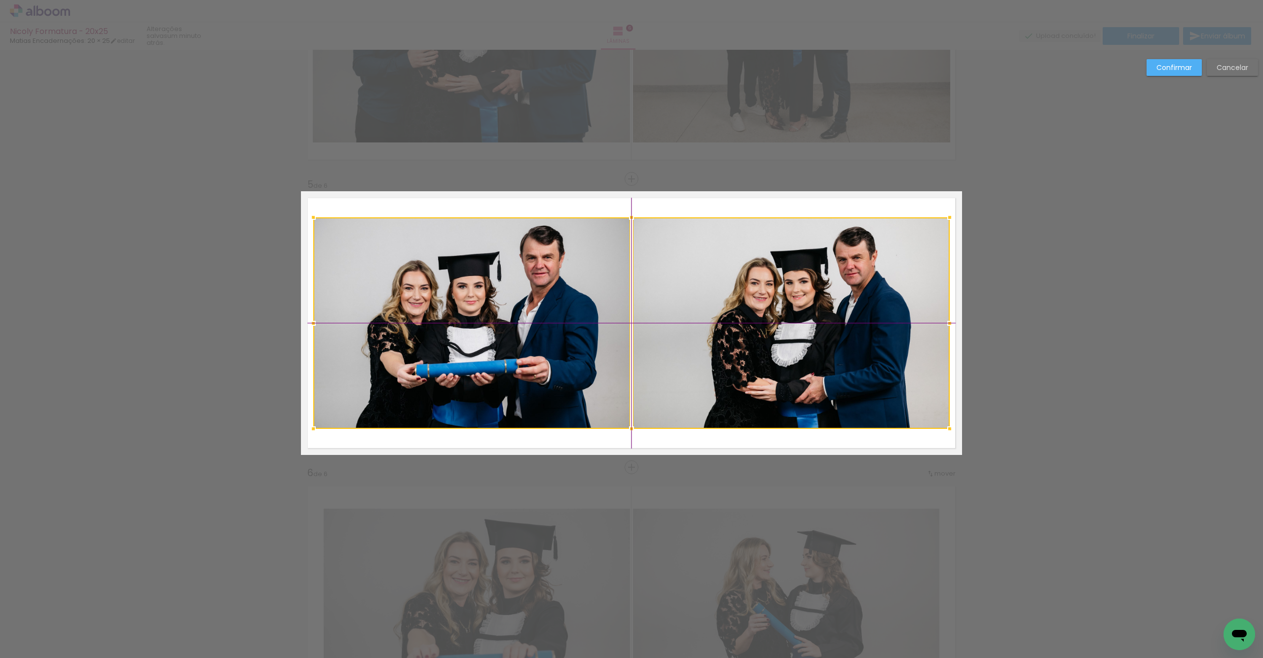
click at [732, 329] on div at bounding box center [631, 323] width 636 height 212
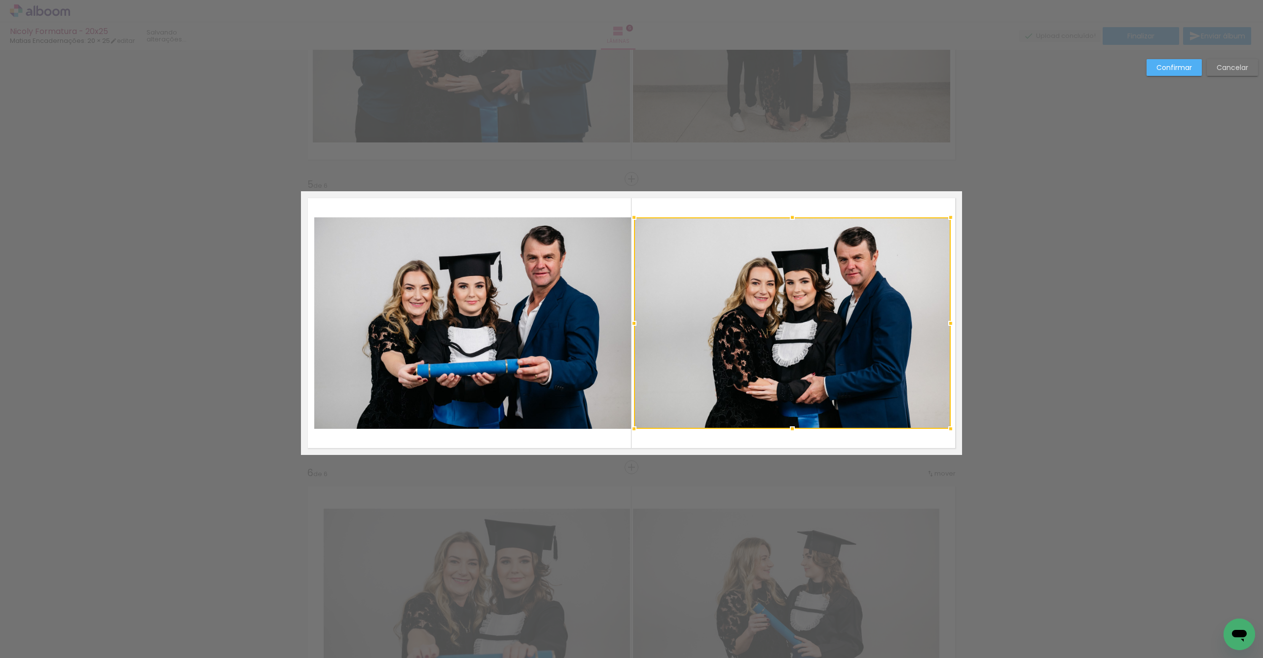
click at [565, 332] on quentale-photo at bounding box center [472, 323] width 317 height 212
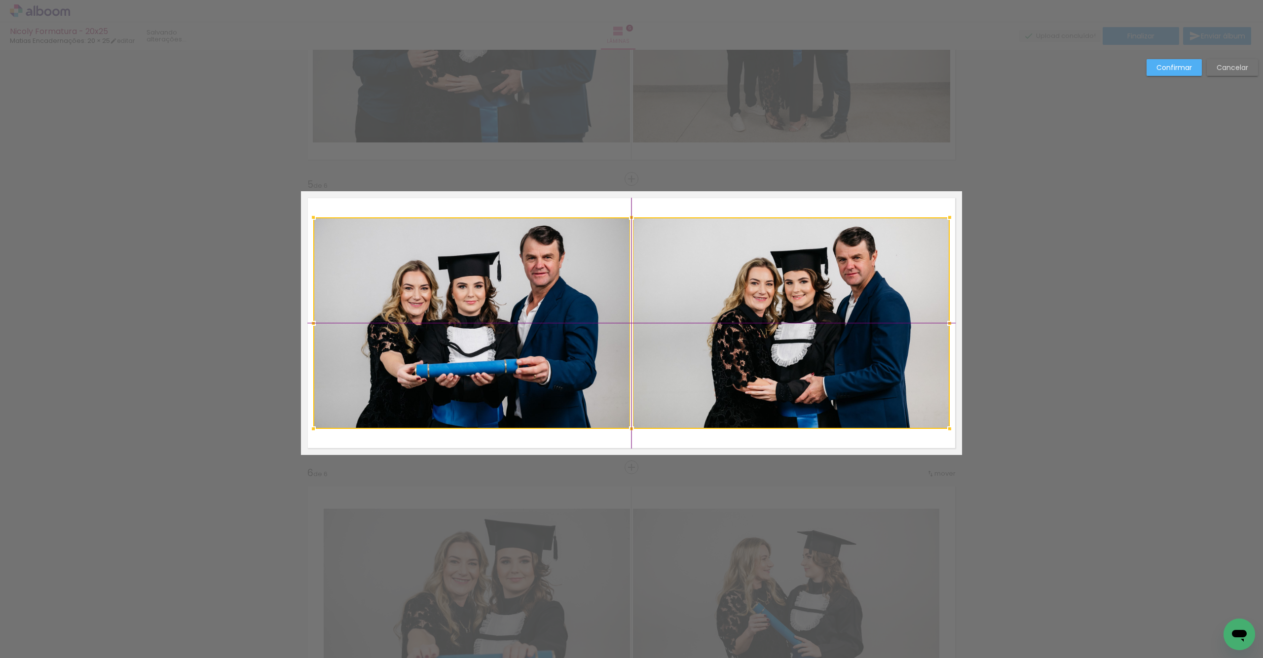
click at [699, 335] on div at bounding box center [631, 323] width 636 height 212
click at [0, 0] on slot "Confirmar" at bounding box center [0, 0] width 0 height 0
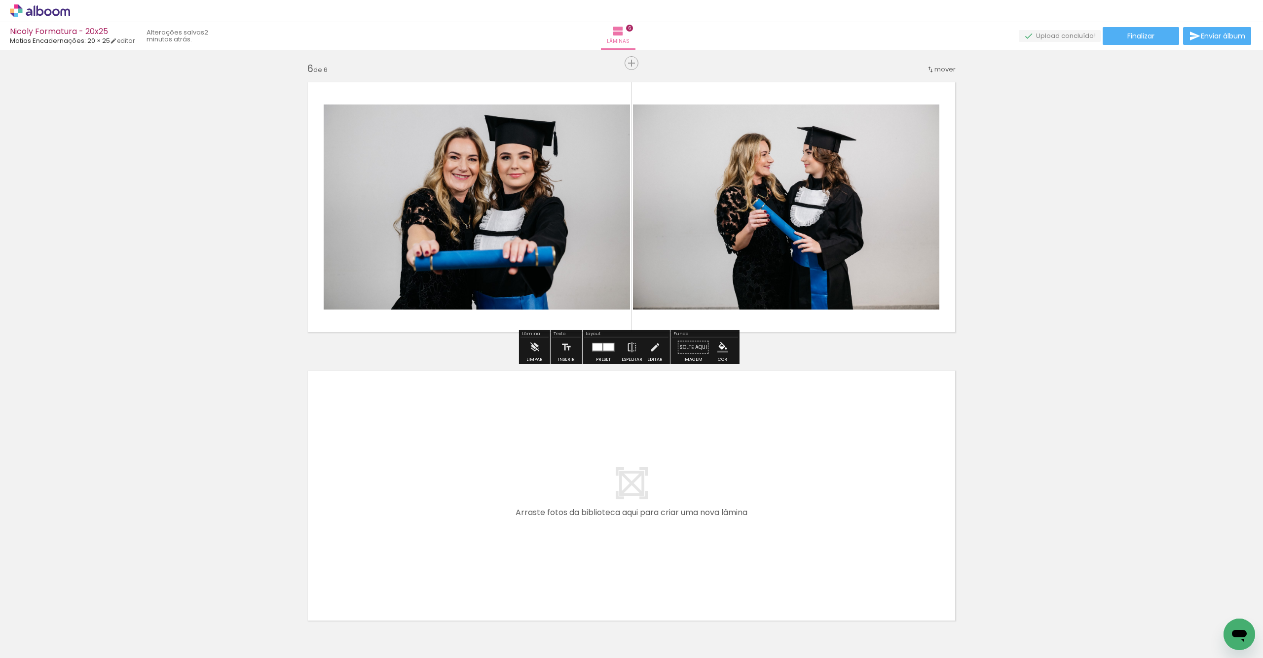
scroll to position [1446, 0]
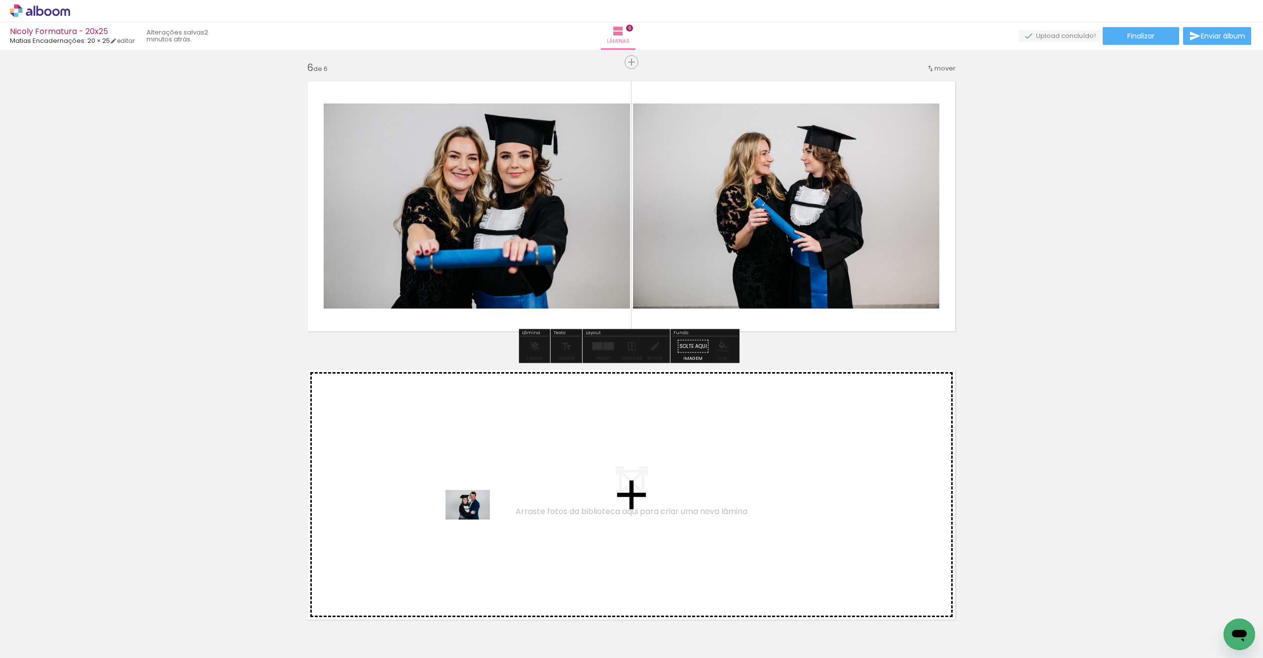
drag, startPoint x: 430, startPoint y: 640, endPoint x: 479, endPoint y: 625, distance: 51.5
click at [475, 519] on quentale-workspace at bounding box center [631, 329] width 1263 height 658
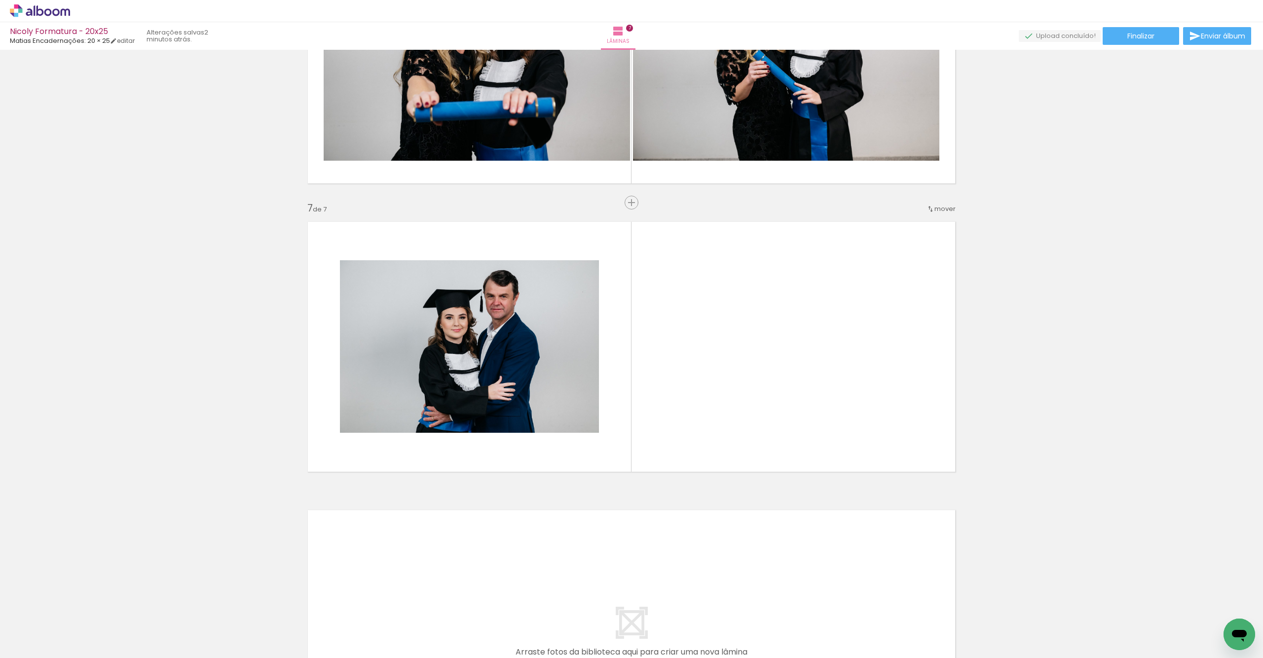
scroll to position [1618, 0]
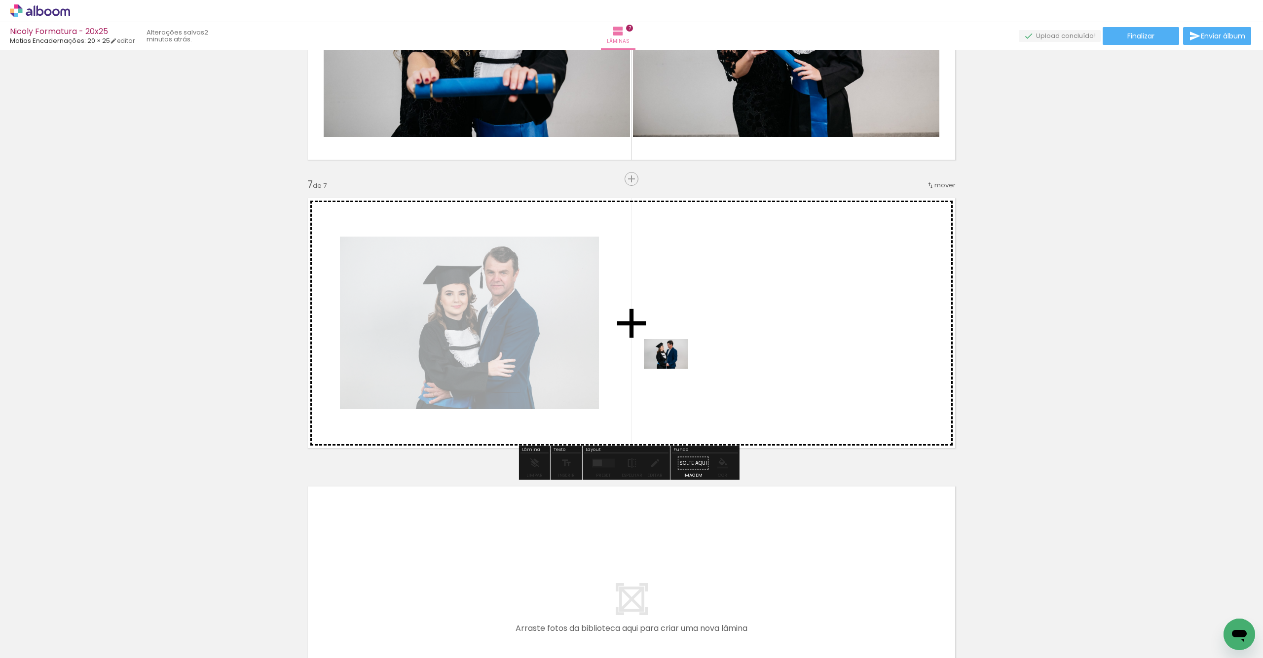
drag, startPoint x: 435, startPoint y: 632, endPoint x: 673, endPoint y: 367, distance: 356.2
click at [673, 367] on quentale-workspace at bounding box center [631, 329] width 1263 height 658
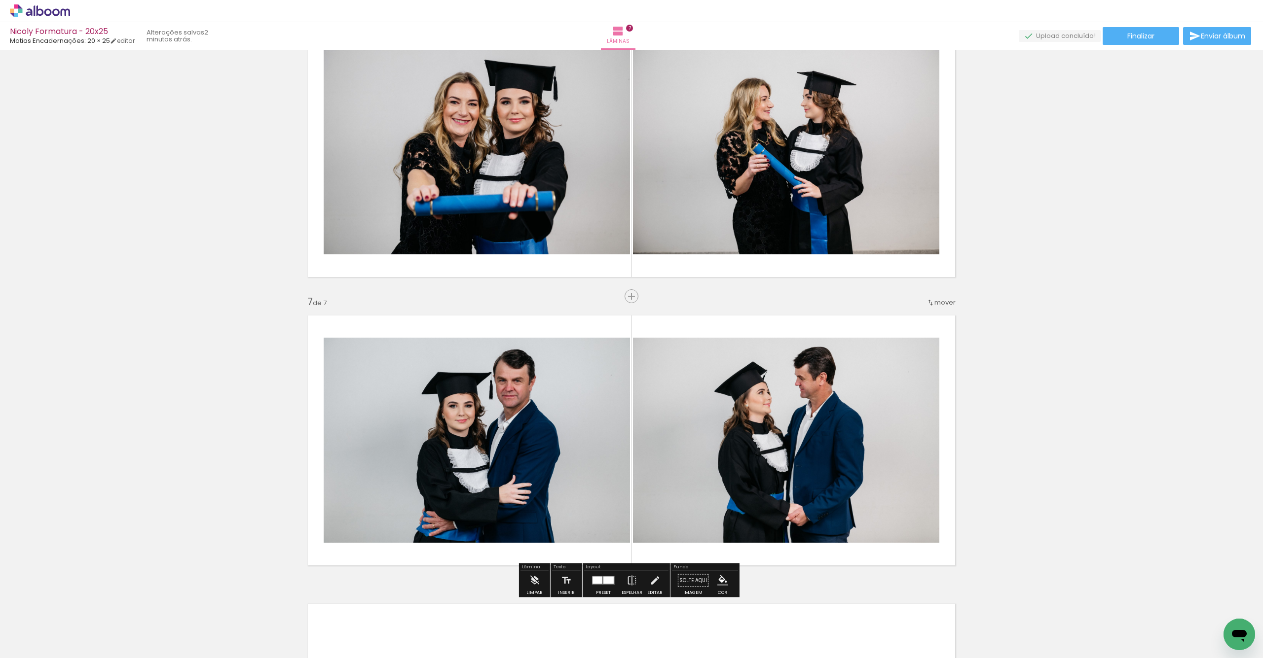
scroll to position [1499, 0]
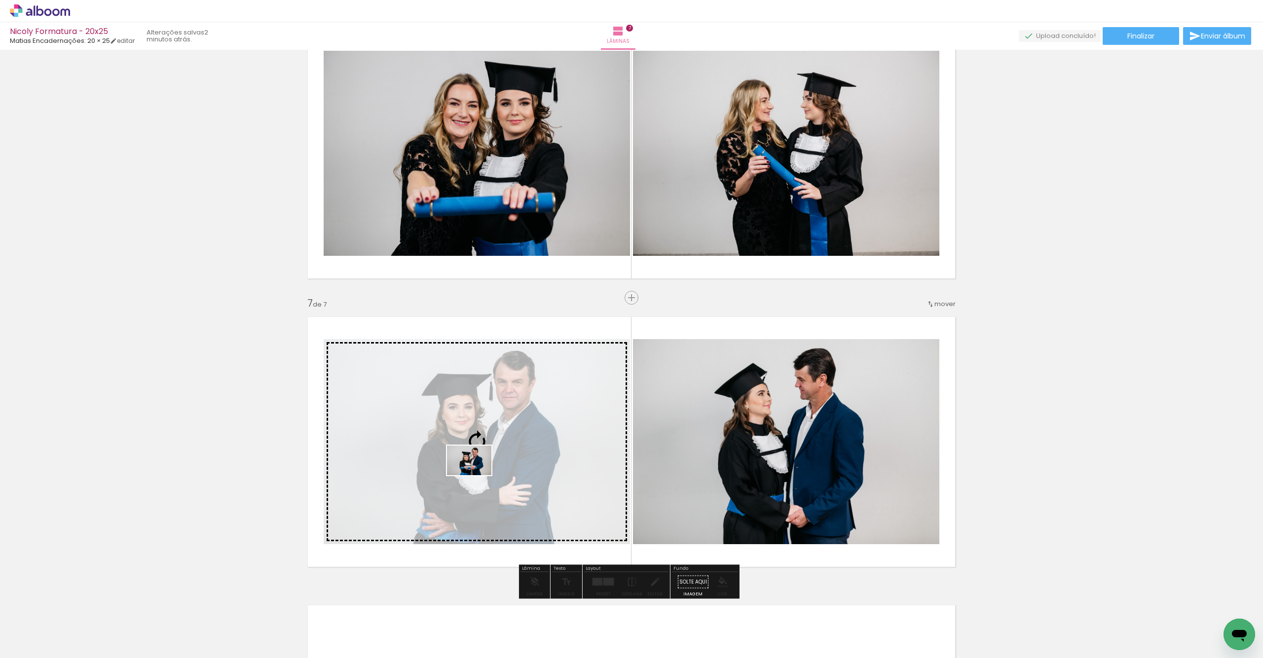
drag, startPoint x: 989, startPoint y: 624, endPoint x: 473, endPoint y: 488, distance: 533.6
click at [475, 475] on quentale-workspace at bounding box center [631, 329] width 1263 height 658
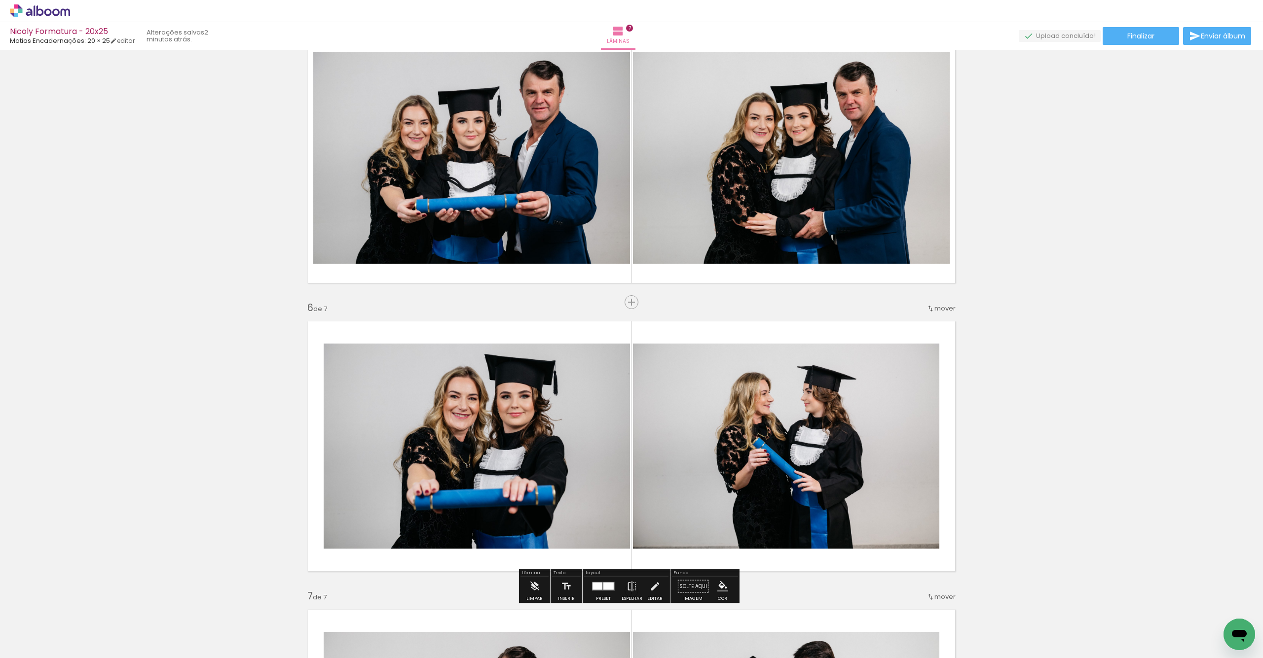
scroll to position [1206, 0]
click at [561, 410] on quentale-photo at bounding box center [477, 446] width 306 height 205
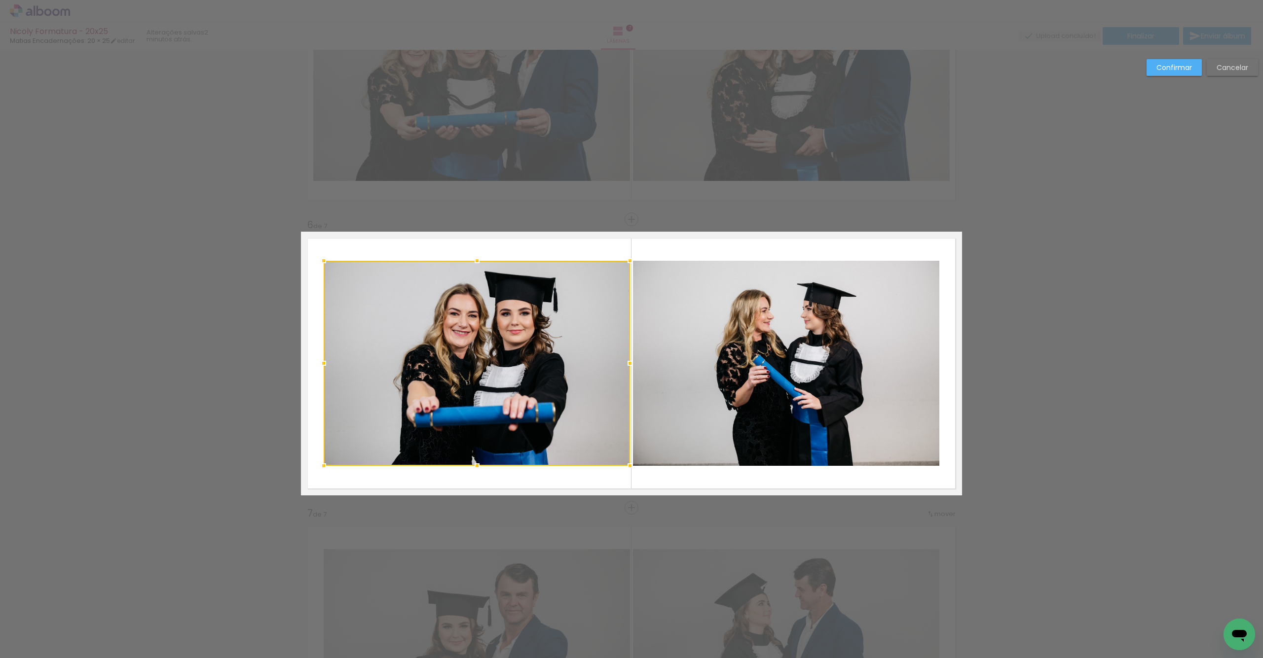
scroll to position [1330, 0]
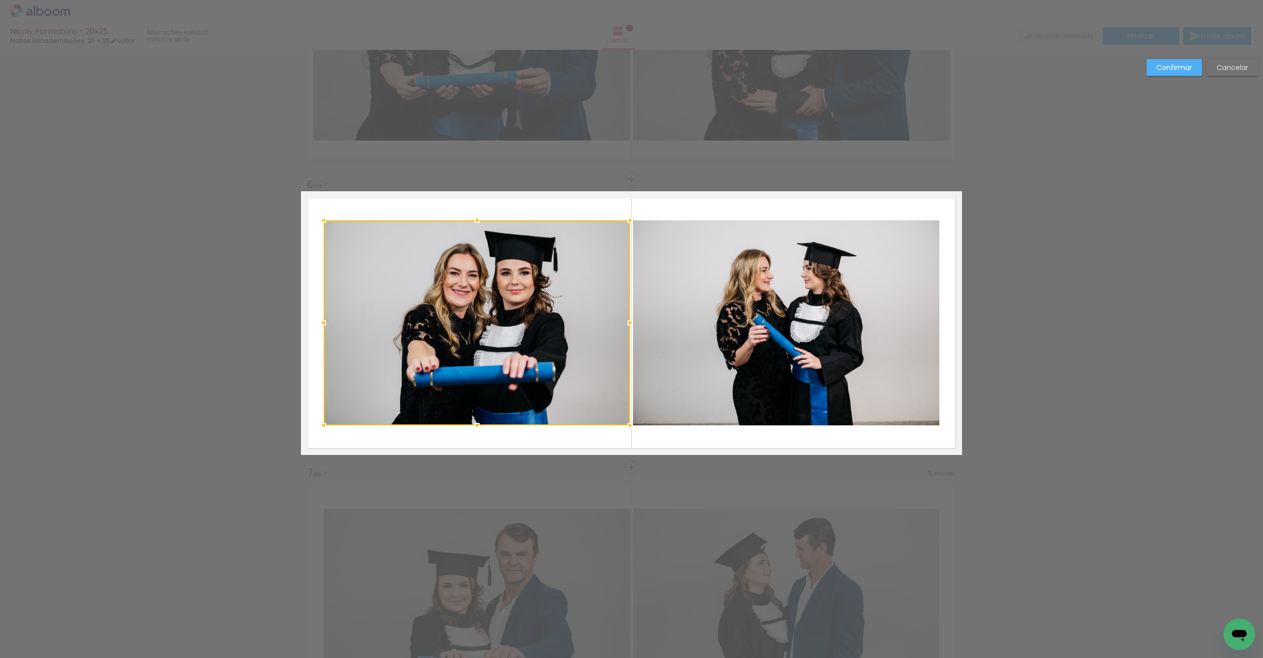
click at [743, 373] on quentale-photo at bounding box center [786, 322] width 306 height 205
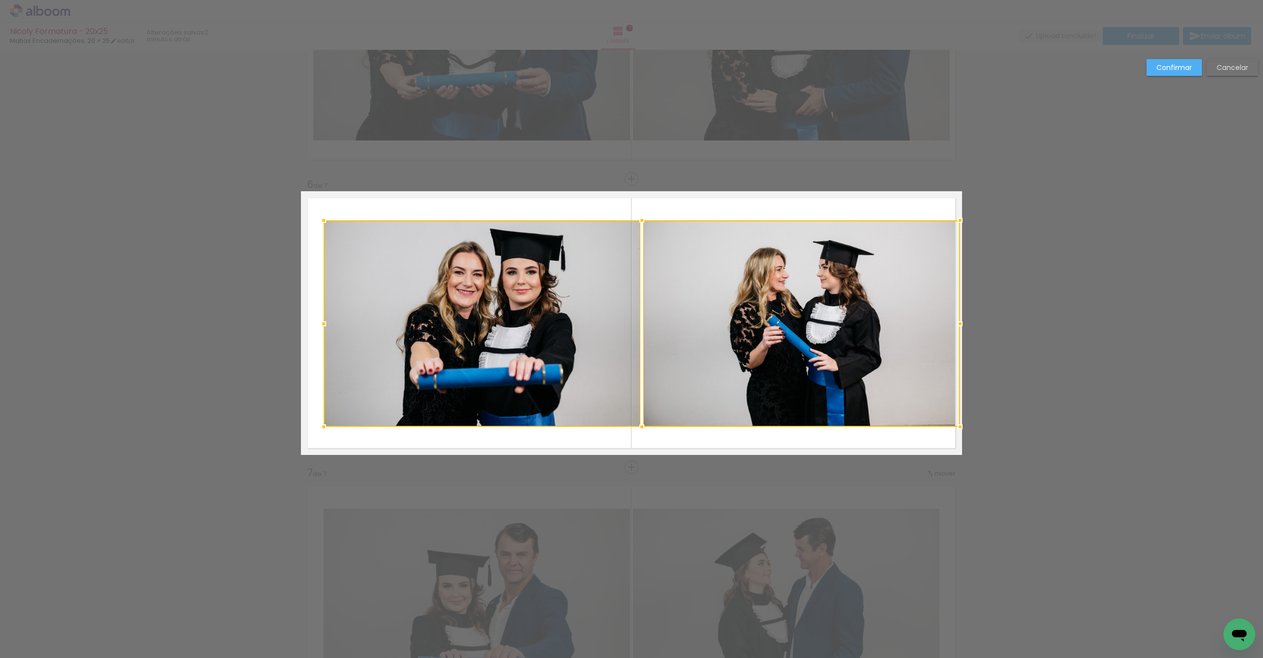
drag, startPoint x: 935, startPoint y: 425, endPoint x: 952, endPoint y: 426, distance: 16.8
click at [952, 429] on div at bounding box center [960, 427] width 20 height 20
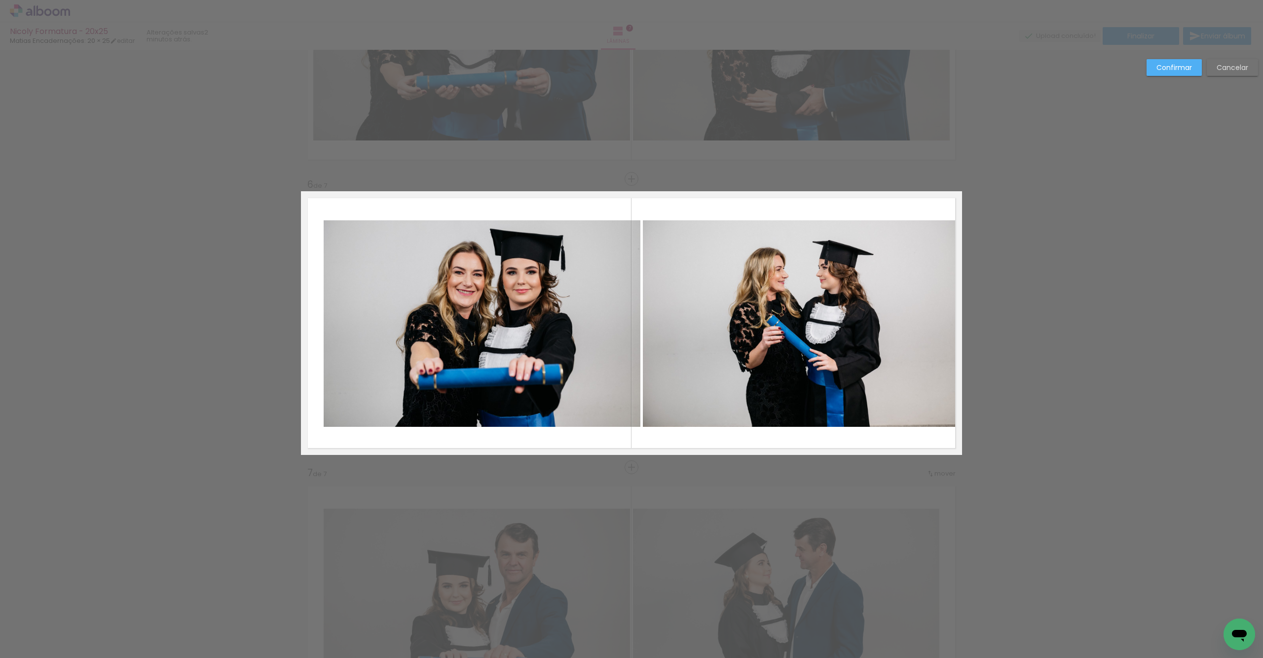
click at [506, 389] on quentale-photo at bounding box center [482, 323] width 317 height 207
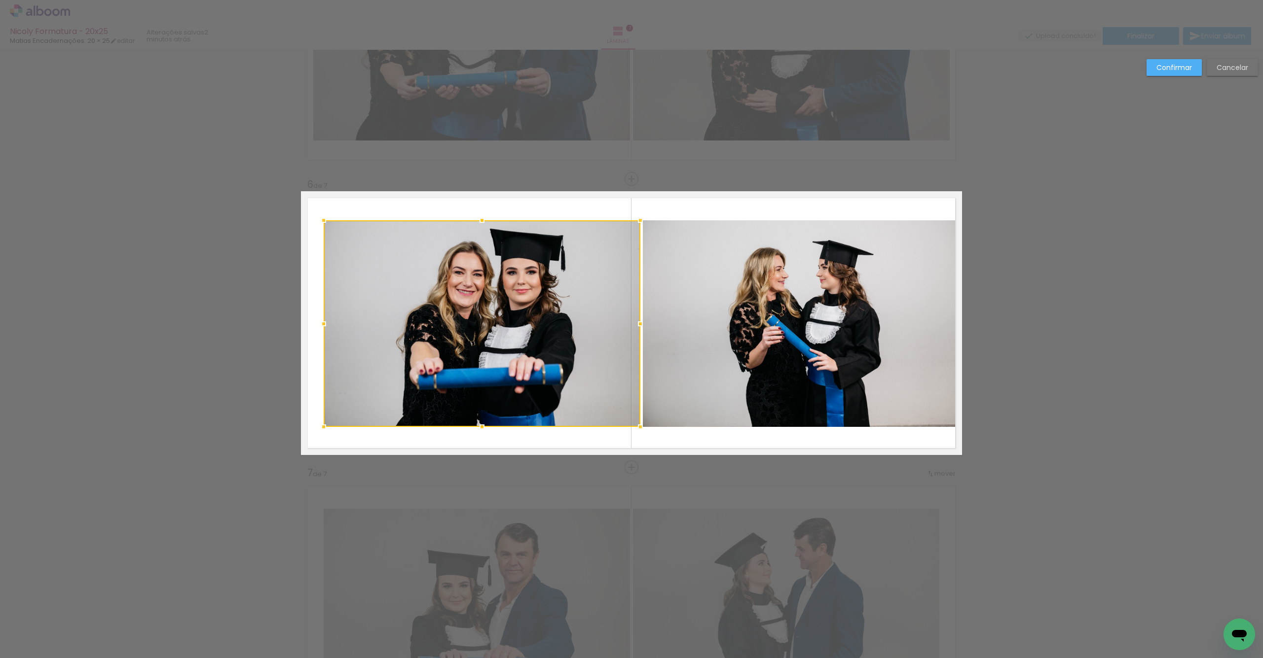
click at [677, 370] on quentale-photo at bounding box center [801, 323] width 317 height 207
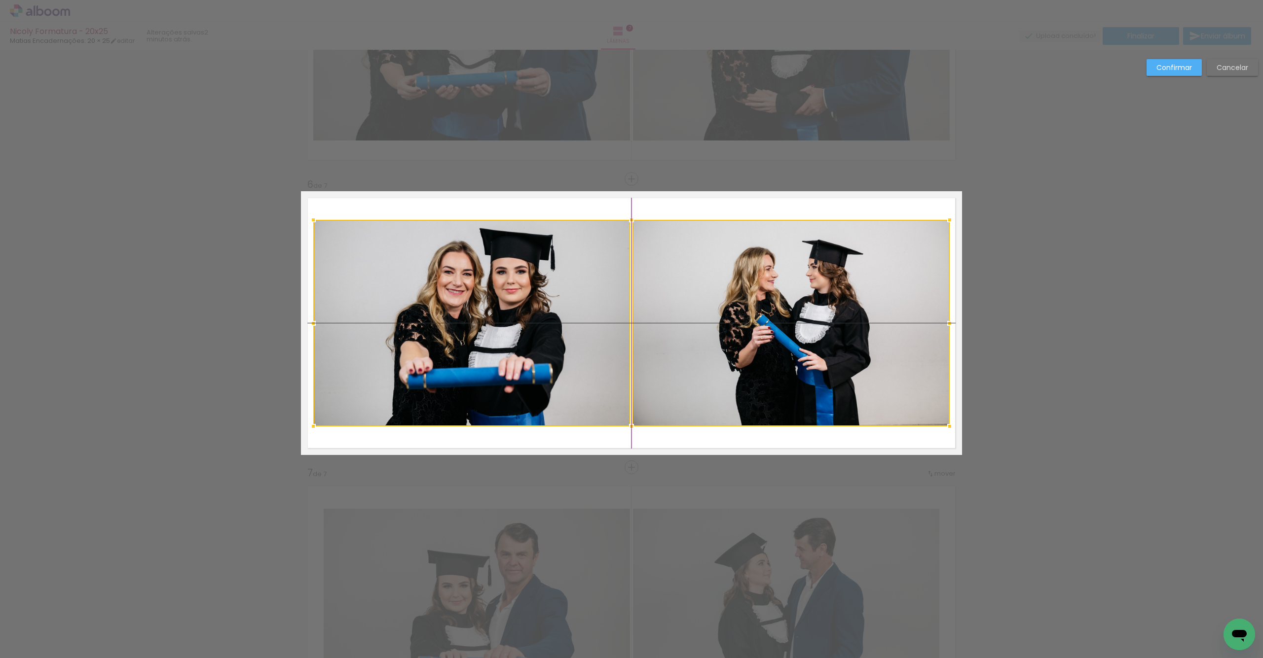
click at [685, 368] on div at bounding box center [631, 323] width 636 height 207
click at [526, 372] on quentale-photo at bounding box center [471, 323] width 317 height 207
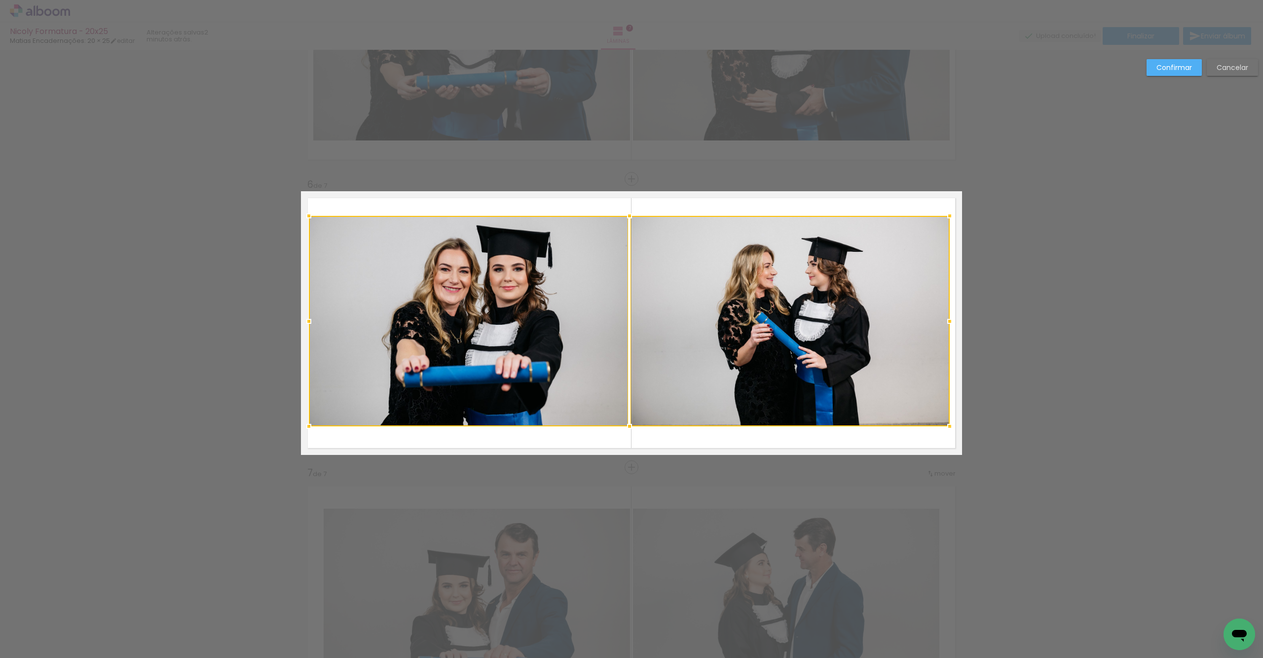
click at [308, 219] on div at bounding box center [309, 216] width 20 height 20
click at [693, 310] on quentale-photo at bounding box center [789, 321] width 319 height 211
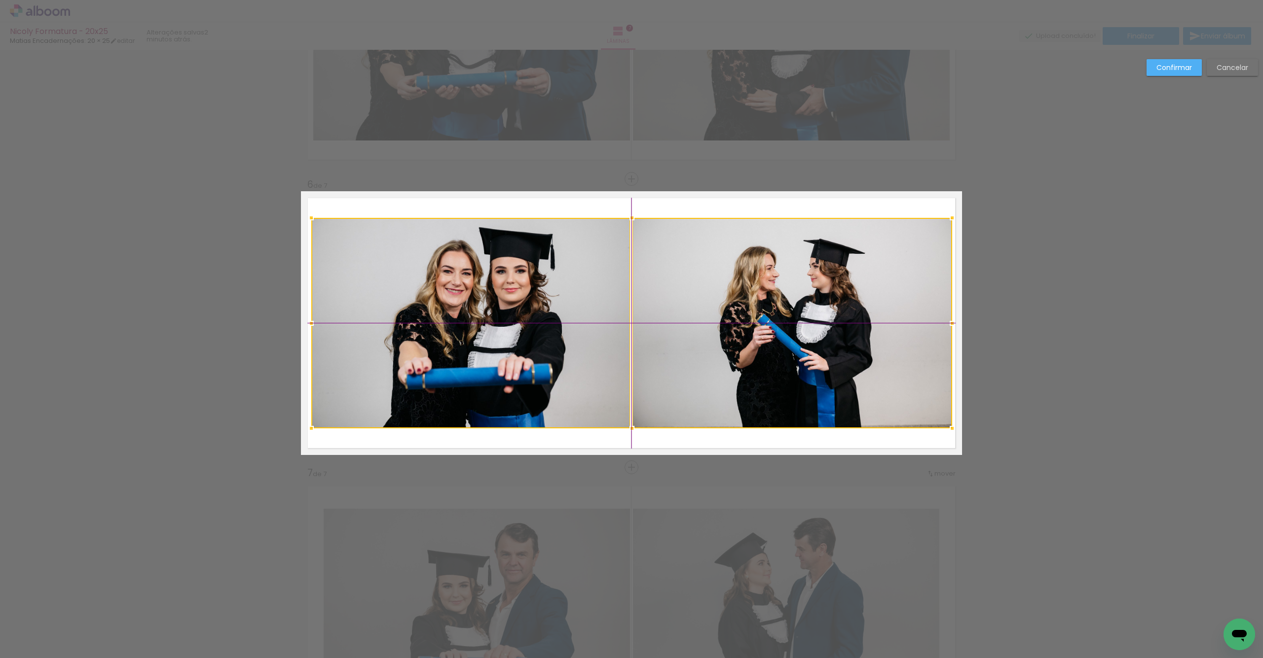
drag, startPoint x: 693, startPoint y: 310, endPoint x: 733, endPoint y: 295, distance: 42.1
click at [702, 315] on div at bounding box center [631, 323] width 641 height 211
click at [0, 0] on slot "Confirmar" at bounding box center [0, 0] width 0 height 0
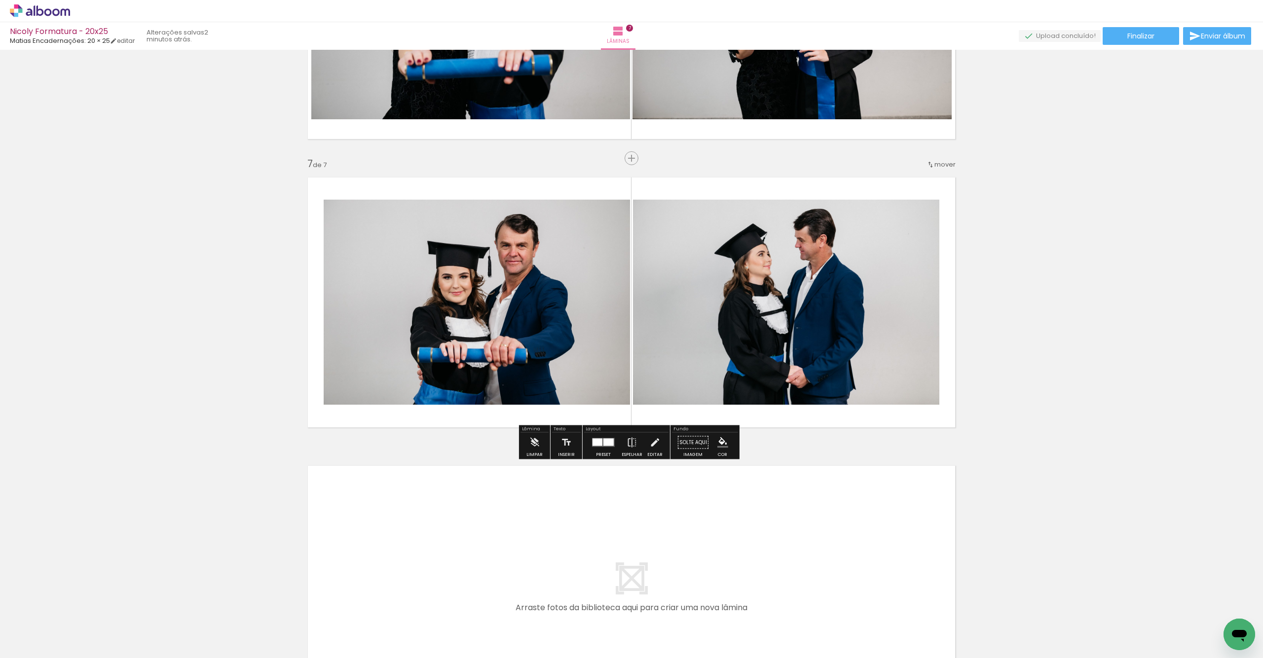
click at [507, 346] on quentale-photo at bounding box center [477, 302] width 306 height 205
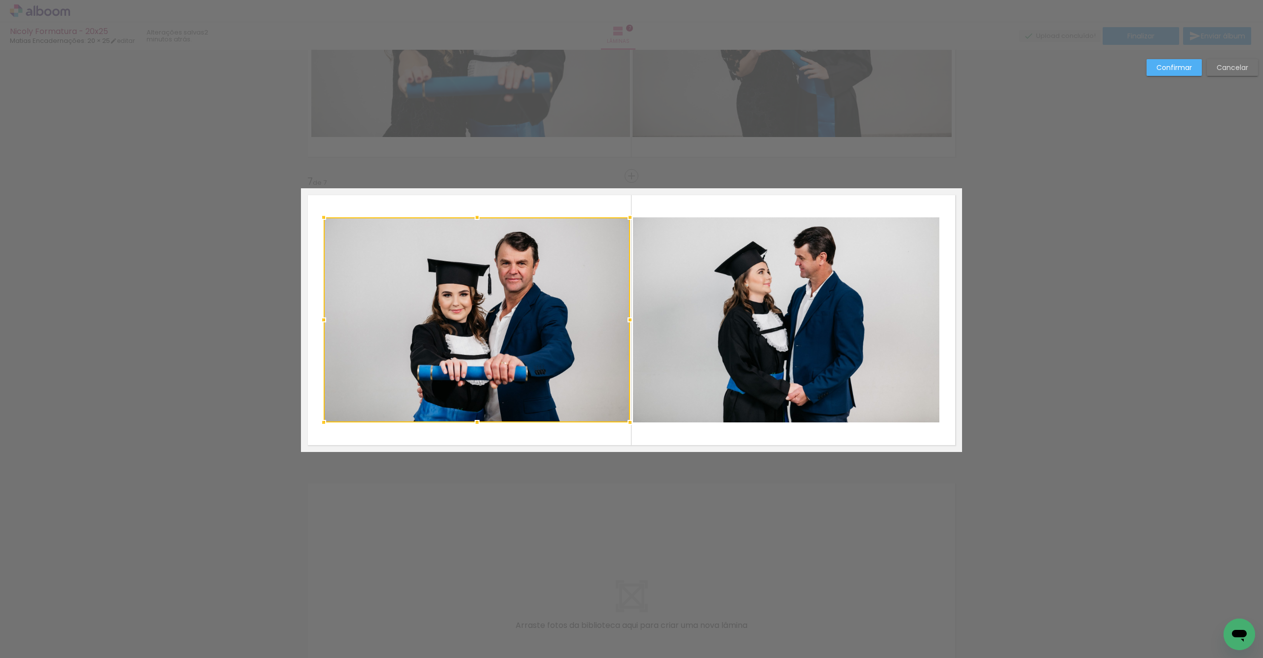
scroll to position [1618, 0]
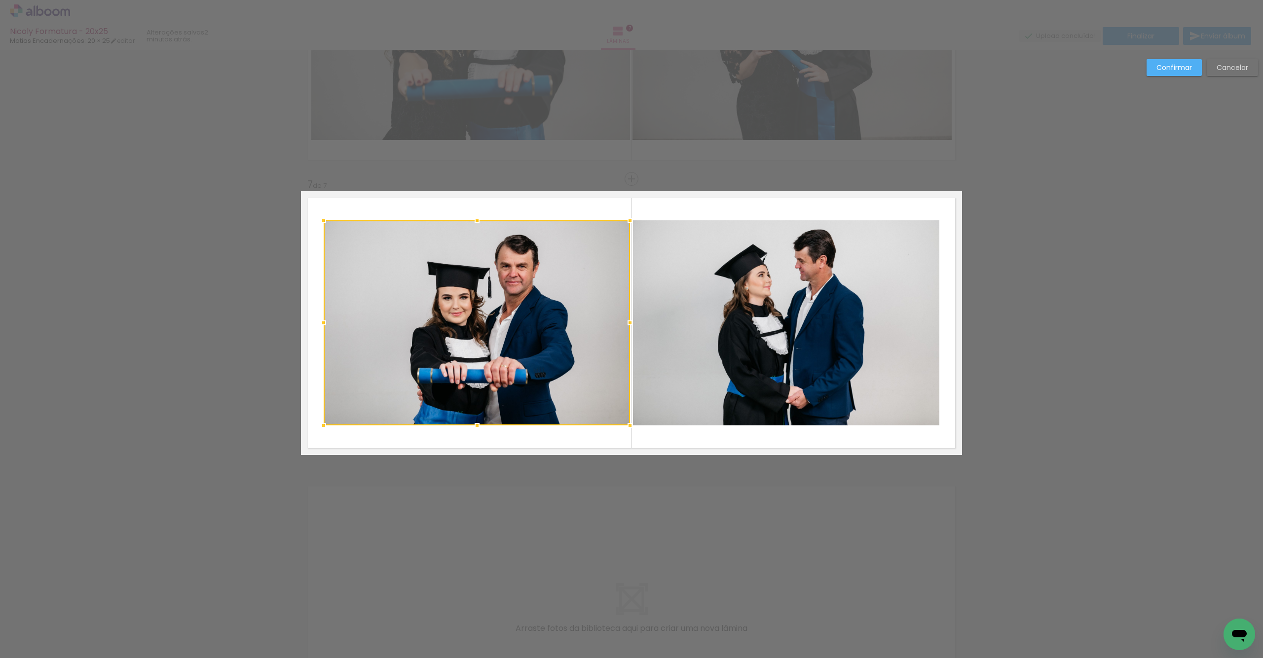
click at [678, 348] on quentale-photo at bounding box center [786, 322] width 306 height 205
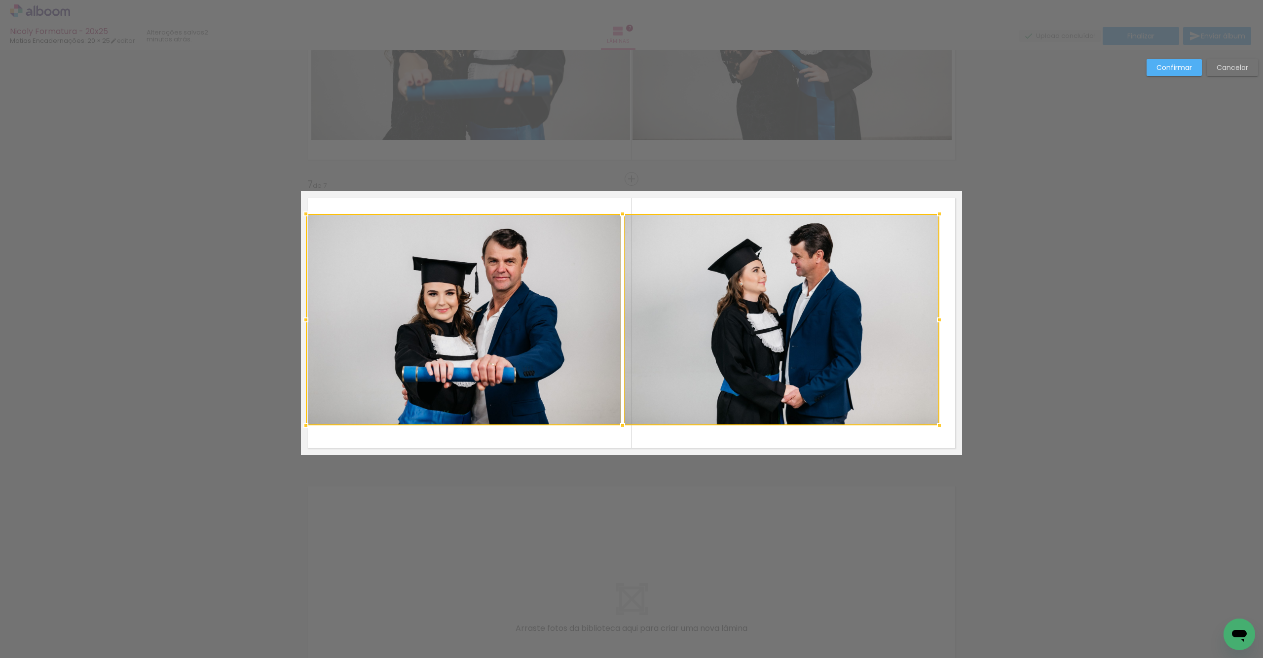
drag, startPoint x: 321, startPoint y: 217, endPoint x: 304, endPoint y: 207, distance: 19.5
click at [300, 207] on div at bounding box center [306, 214] width 20 height 20
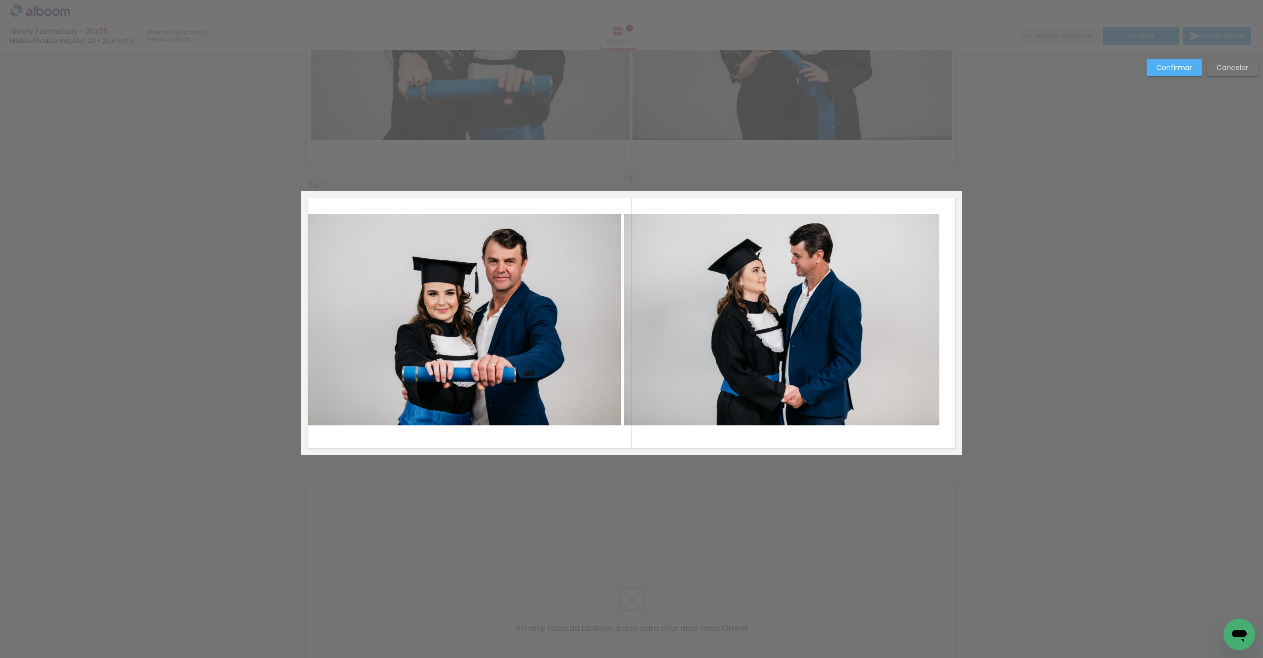
drag, startPoint x: 498, startPoint y: 289, endPoint x: 519, endPoint y: 289, distance: 20.7
click at [498, 289] on quentale-photo at bounding box center [463, 320] width 315 height 212
click at [656, 300] on quentale-photo at bounding box center [781, 320] width 315 height 212
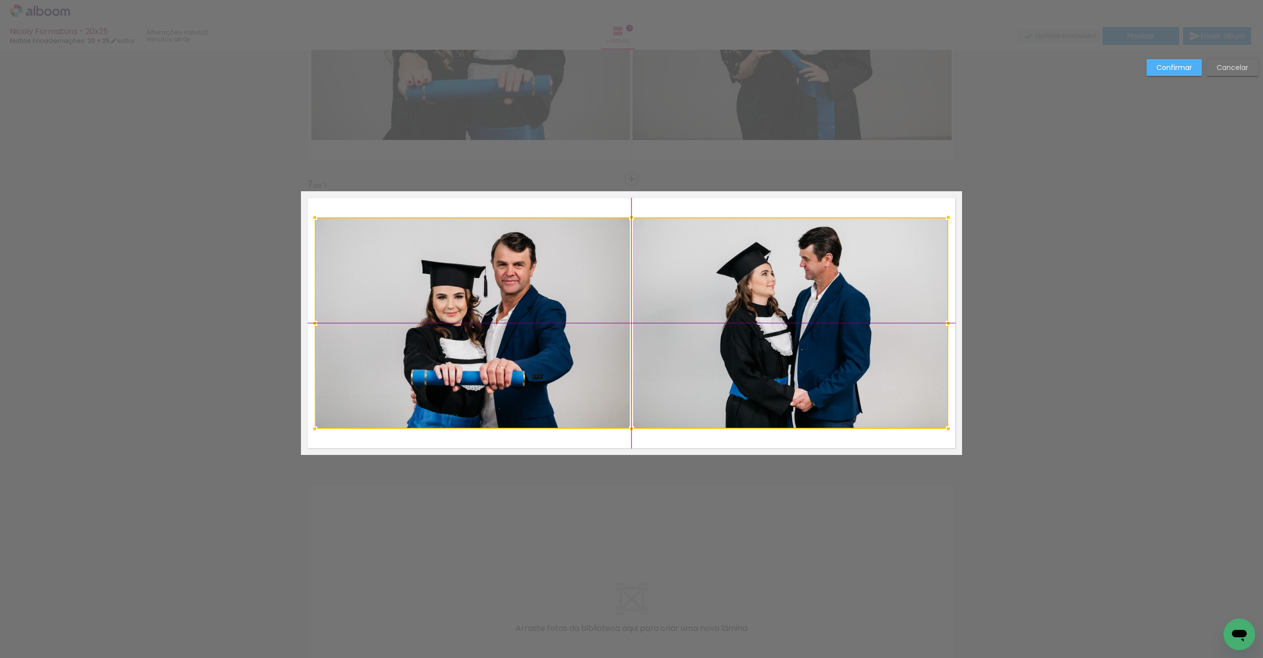
drag, startPoint x: 661, startPoint y: 306, endPoint x: 669, endPoint y: 302, distance: 8.8
click at [671, 303] on div at bounding box center [631, 323] width 633 height 212
click at [403, 258] on quentale-photo at bounding box center [472, 323] width 315 height 212
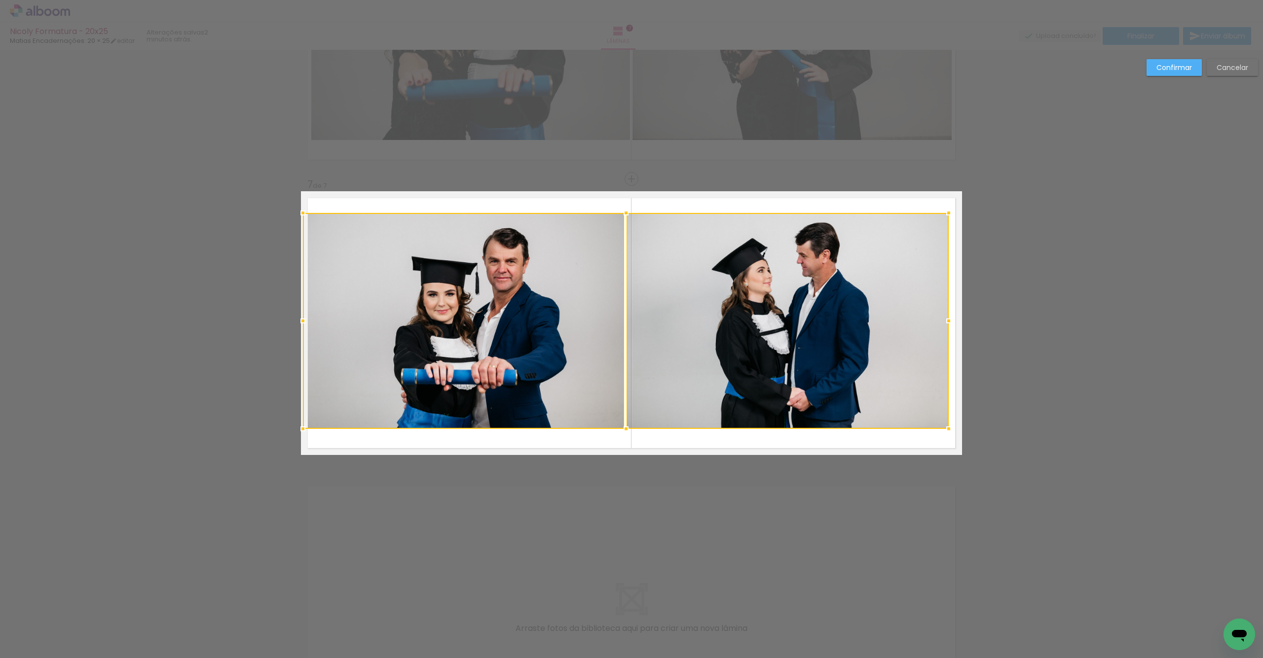
click at [302, 218] on div at bounding box center [303, 213] width 20 height 20
click at [685, 266] on quentale-photo at bounding box center [787, 321] width 322 height 216
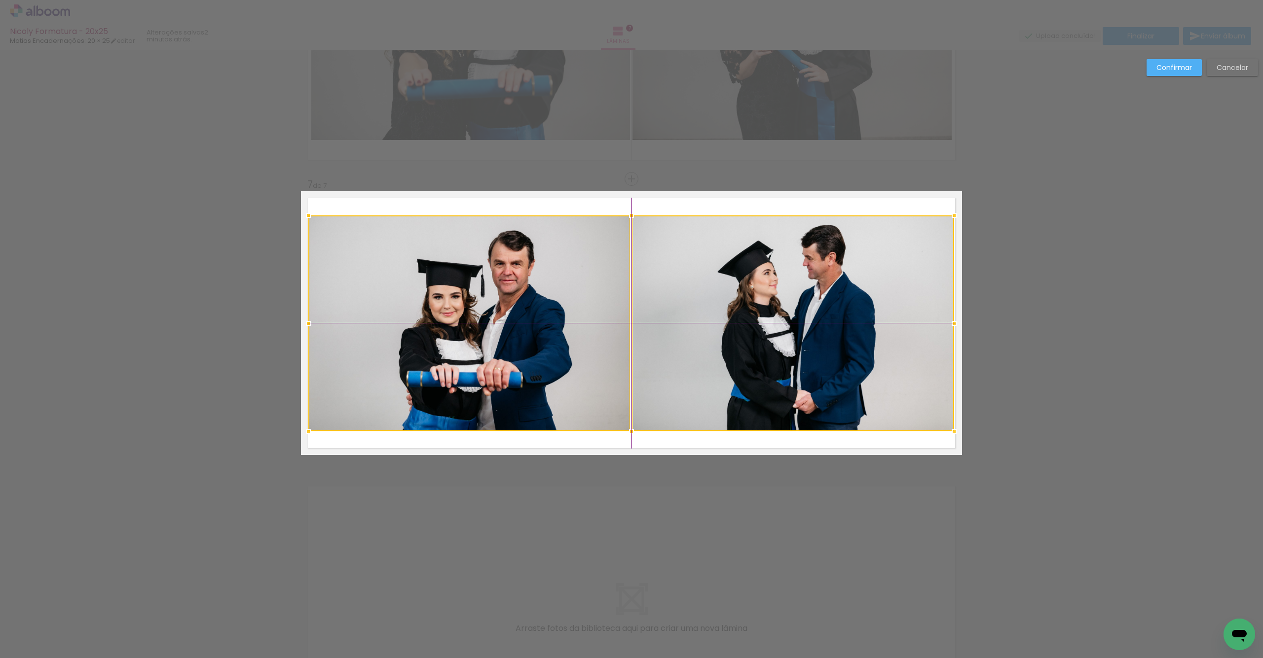
drag, startPoint x: 545, startPoint y: 303, endPoint x: 555, endPoint y: 299, distance: 10.0
click at [550, 305] on div at bounding box center [631, 324] width 646 height 216
click at [0, 0] on slot "Confirmar" at bounding box center [0, 0] width 0 height 0
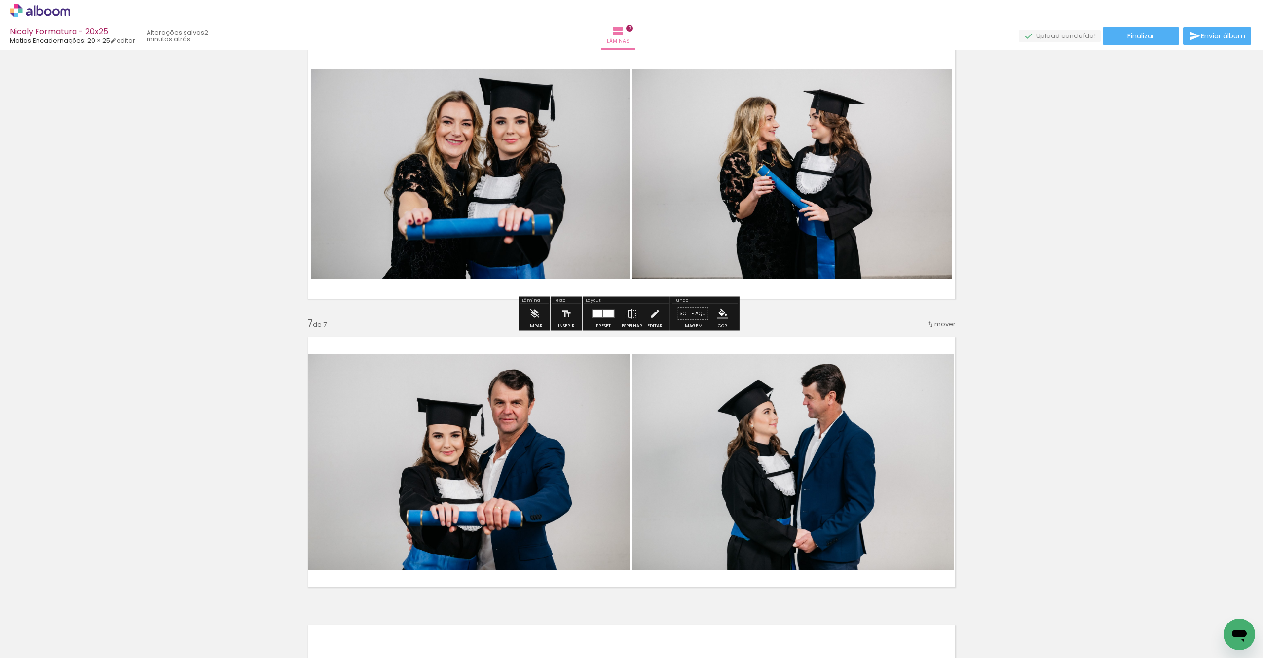
scroll to position [1485, 0]
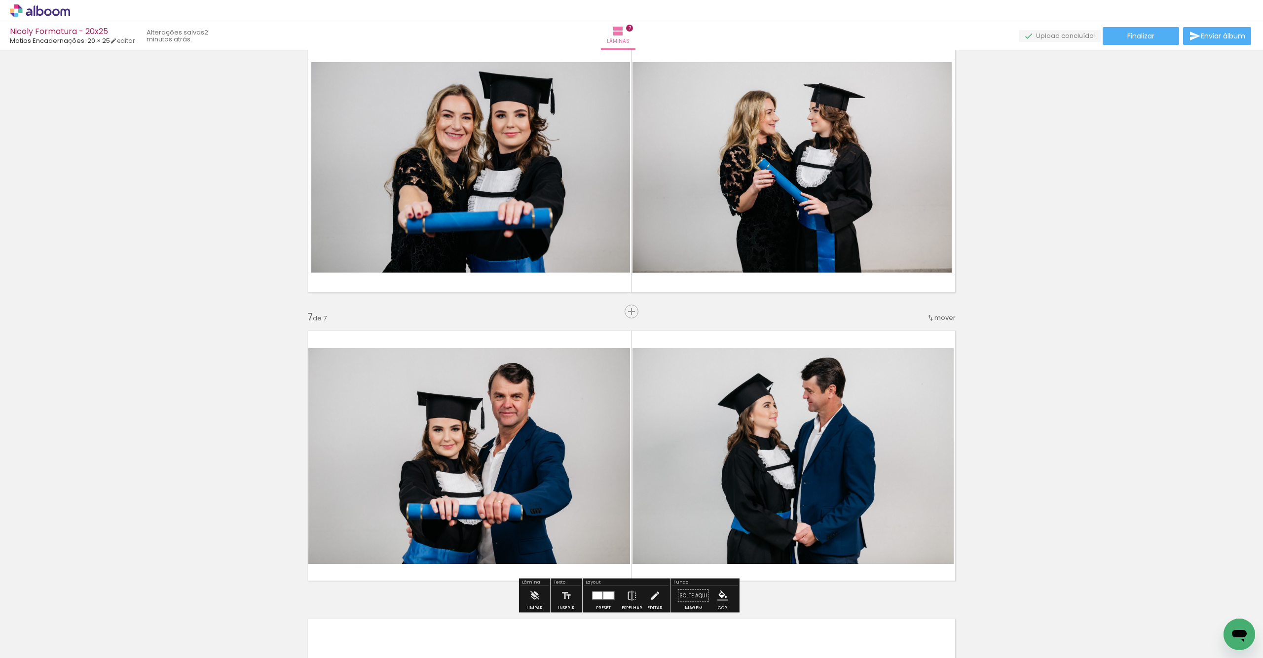
click at [534, 385] on quentale-photo at bounding box center [469, 456] width 322 height 216
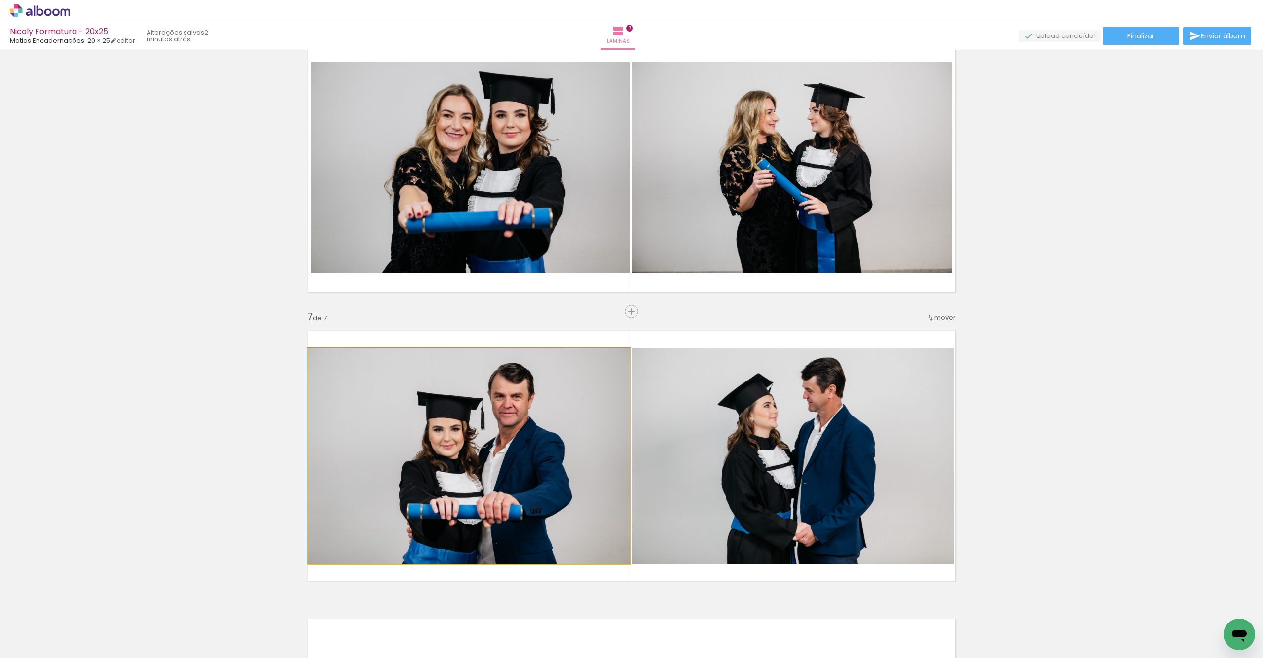
drag, startPoint x: 534, startPoint y: 385, endPoint x: 539, endPoint y: 384, distance: 5.0
click at [534, 385] on quentale-photo at bounding box center [469, 456] width 322 height 216
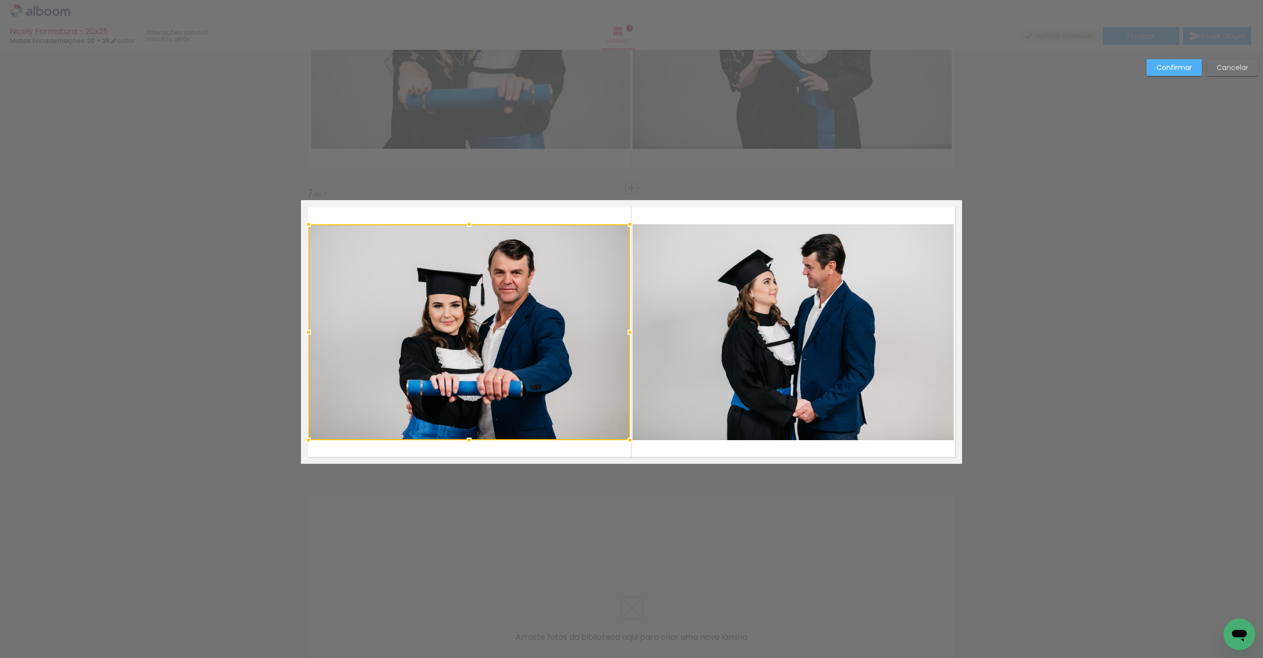
scroll to position [1618, 0]
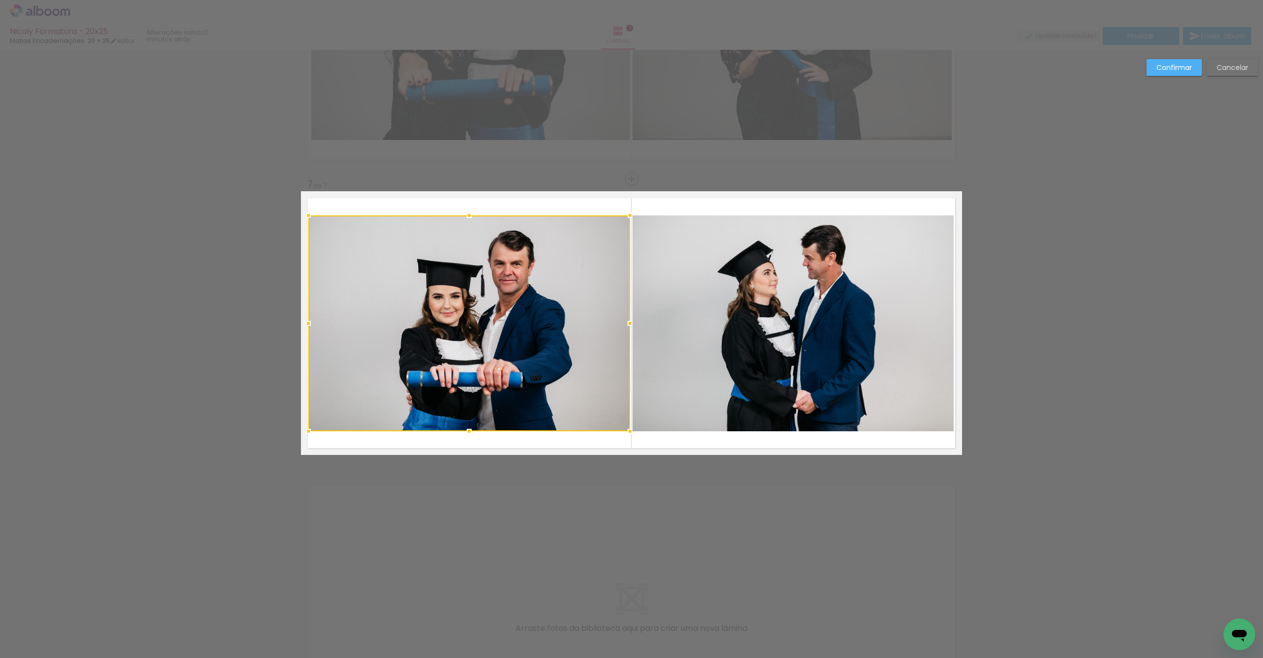
click at [679, 374] on quentale-photo at bounding box center [793, 324] width 322 height 216
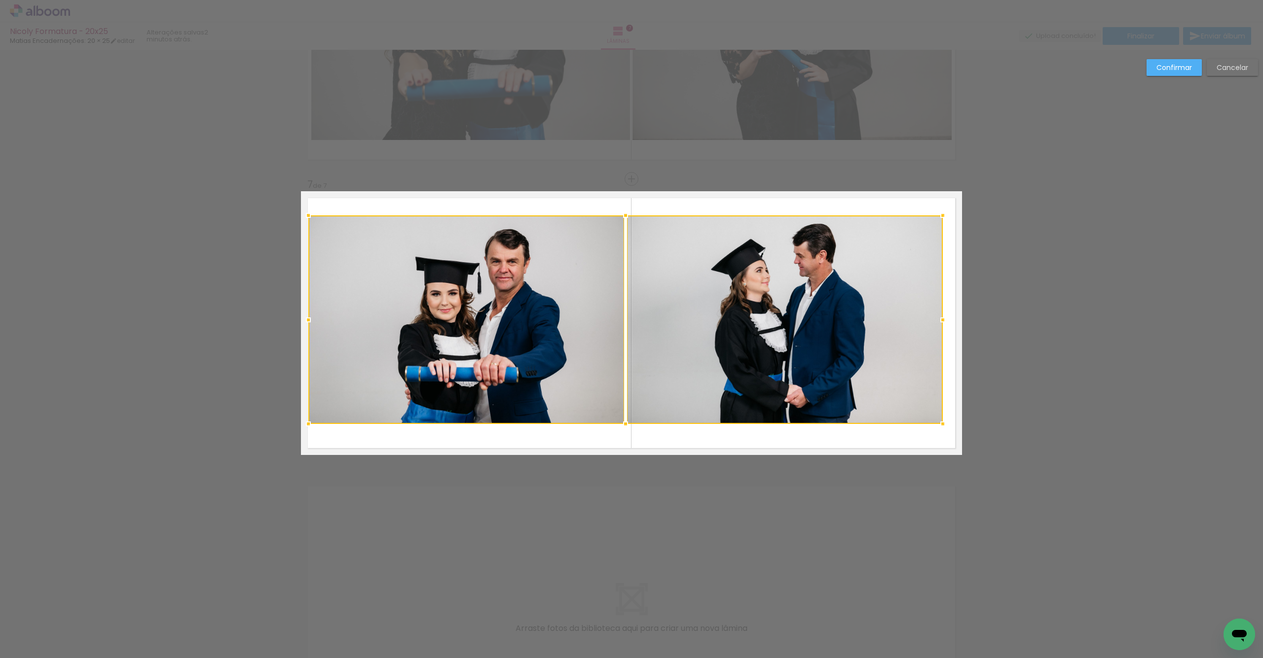
drag, startPoint x: 949, startPoint y: 427, endPoint x: 935, endPoint y: 419, distance: 15.9
click at [935, 419] on div at bounding box center [943, 424] width 20 height 20
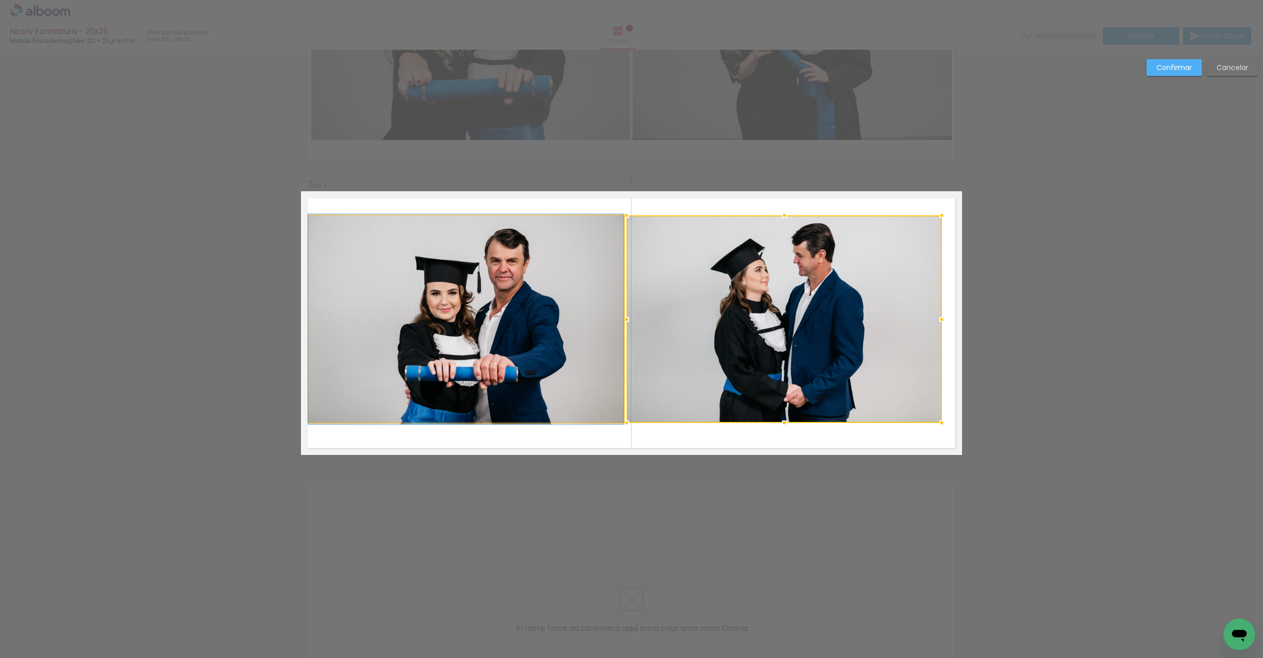
drag, startPoint x: 543, startPoint y: 369, endPoint x: 589, endPoint y: 369, distance: 45.9
click at [543, 369] on quentale-photo at bounding box center [465, 320] width 315 height 208
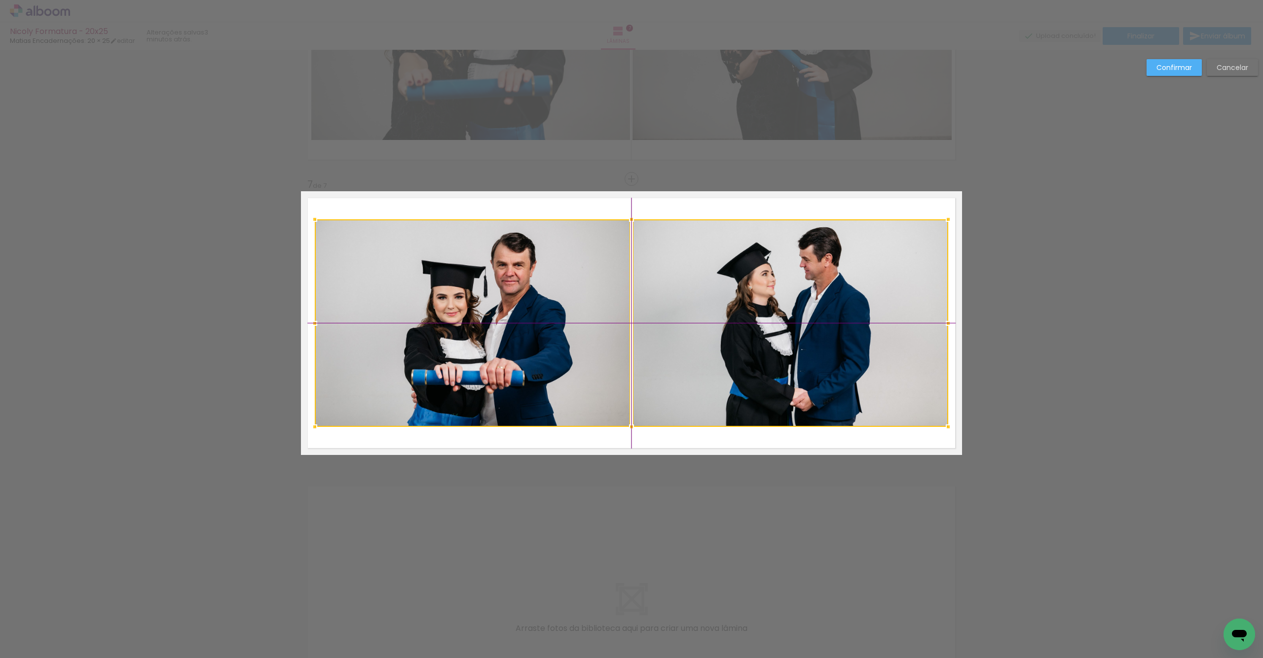
click at [683, 359] on div at bounding box center [631, 323] width 633 height 208
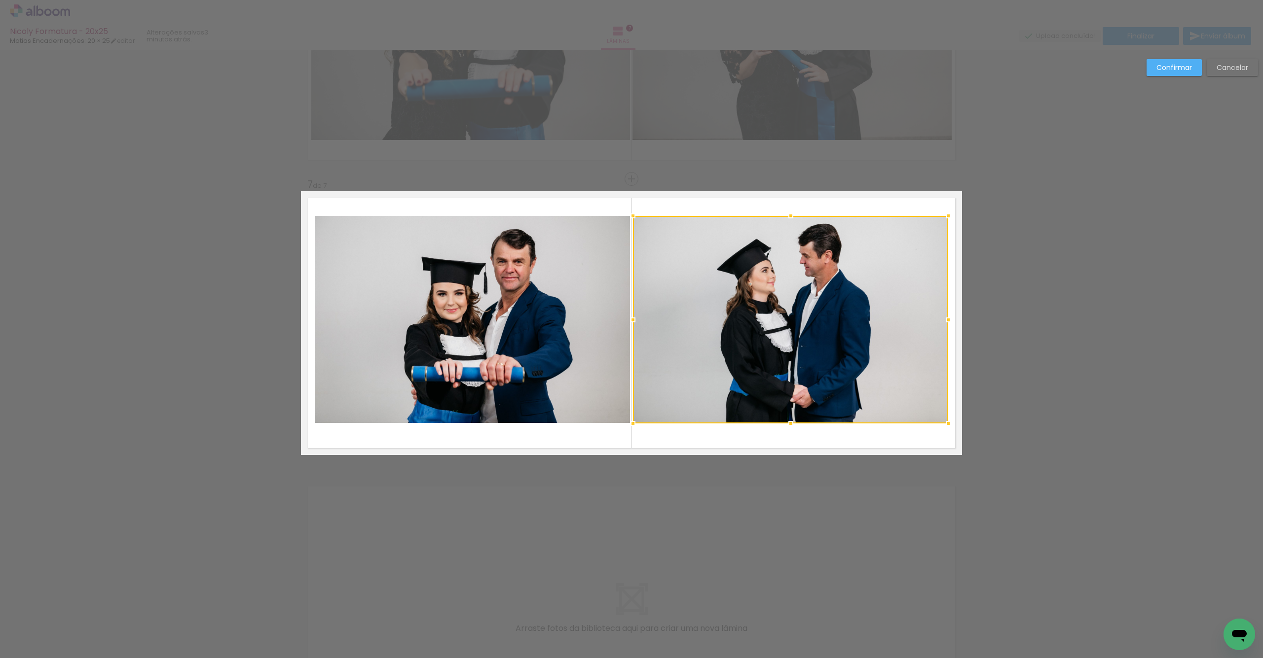
click at [566, 339] on quentale-photo at bounding box center [472, 320] width 315 height 208
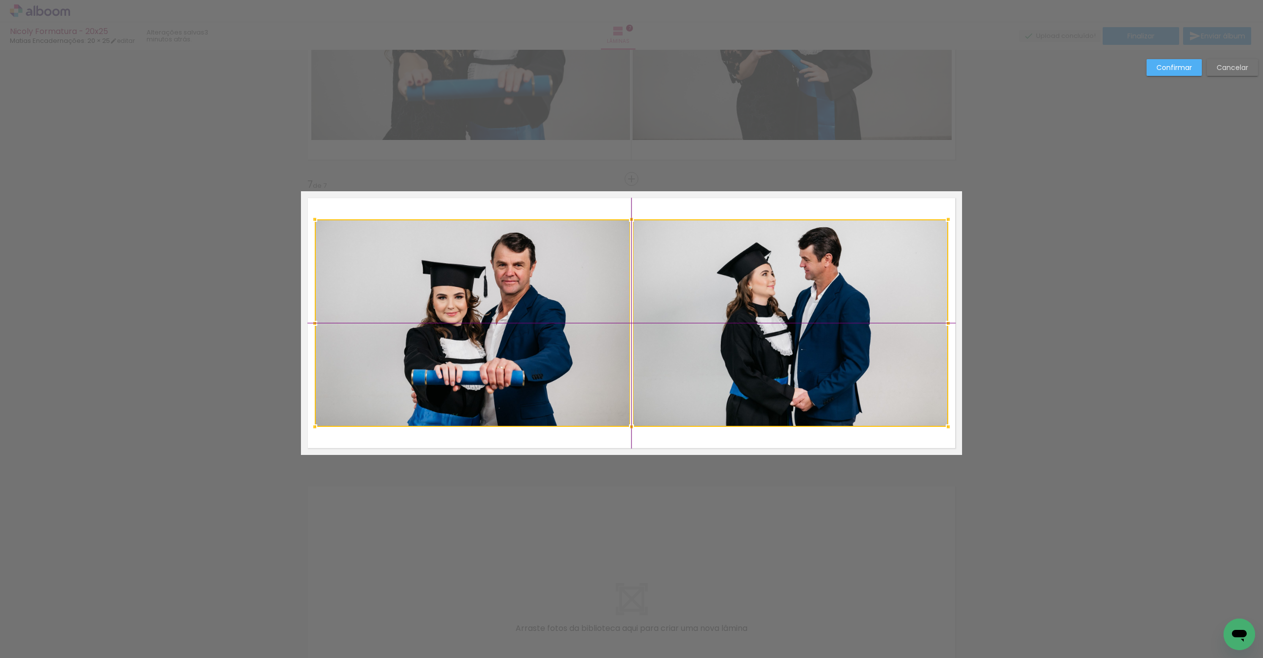
drag, startPoint x: 675, startPoint y: 332, endPoint x: 685, endPoint y: 327, distance: 10.8
click at [676, 332] on div at bounding box center [631, 323] width 633 height 208
click at [537, 341] on quentale-photo at bounding box center [472, 323] width 315 height 208
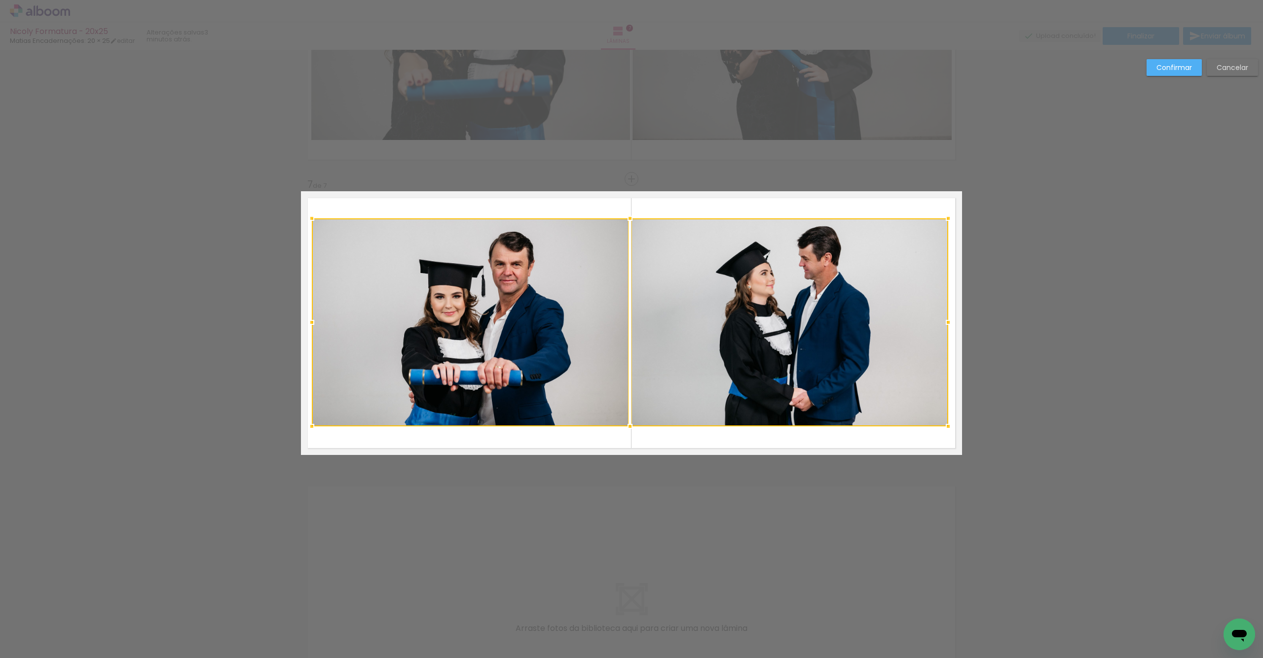
click at [306, 217] on div at bounding box center [312, 219] width 20 height 20
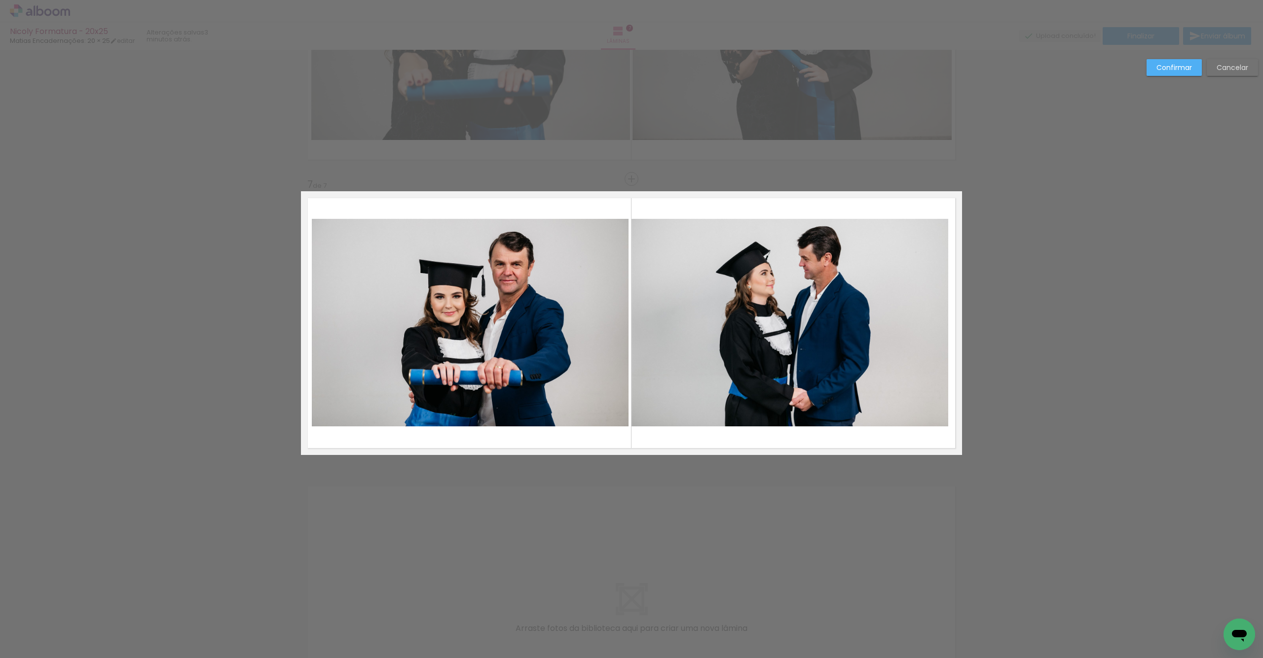
drag, startPoint x: 527, startPoint y: 268, endPoint x: 558, endPoint y: 267, distance: 31.1
click at [527, 268] on quentale-photo at bounding box center [470, 323] width 317 height 208
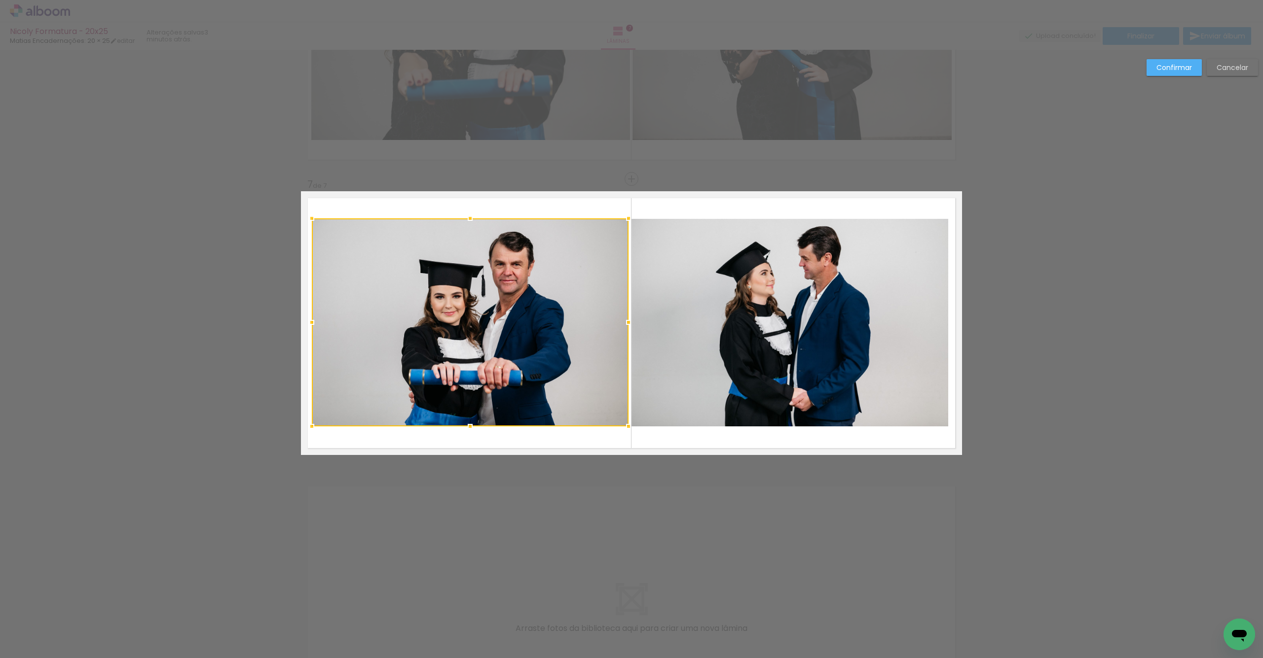
click at [666, 273] on quentale-photo at bounding box center [789, 323] width 317 height 208
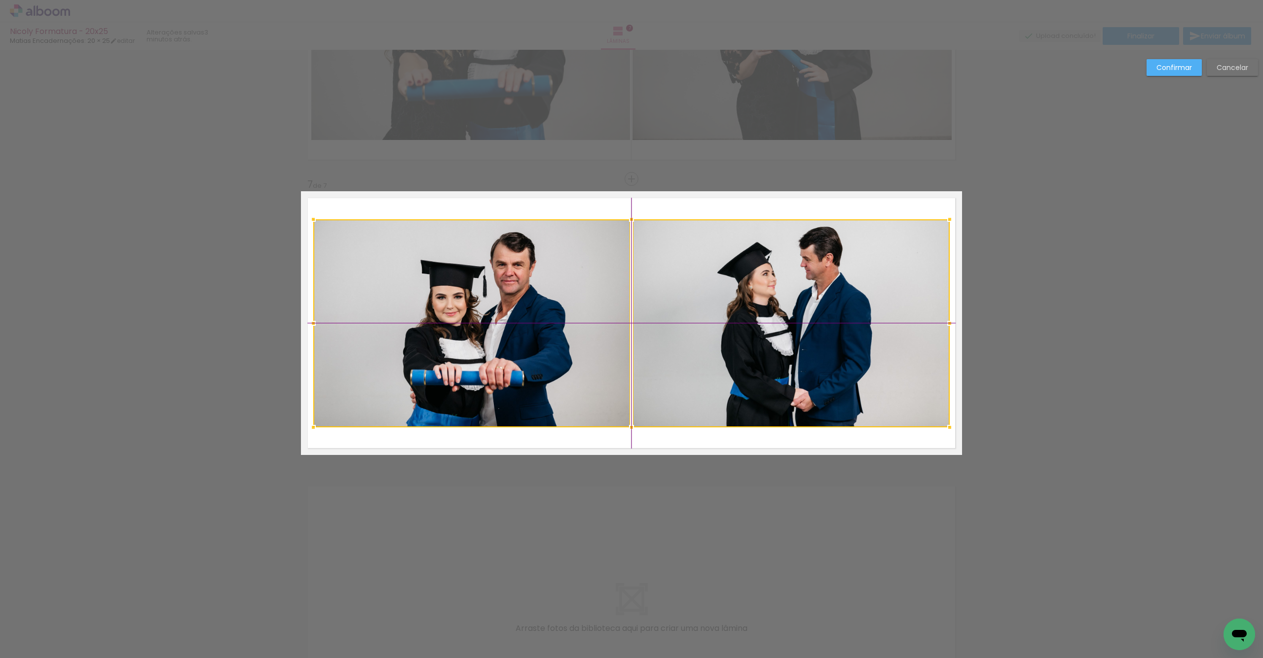
drag, startPoint x: 534, startPoint y: 288, endPoint x: 528, endPoint y: 290, distance: 6.4
click at [528, 290] on div at bounding box center [631, 323] width 636 height 208
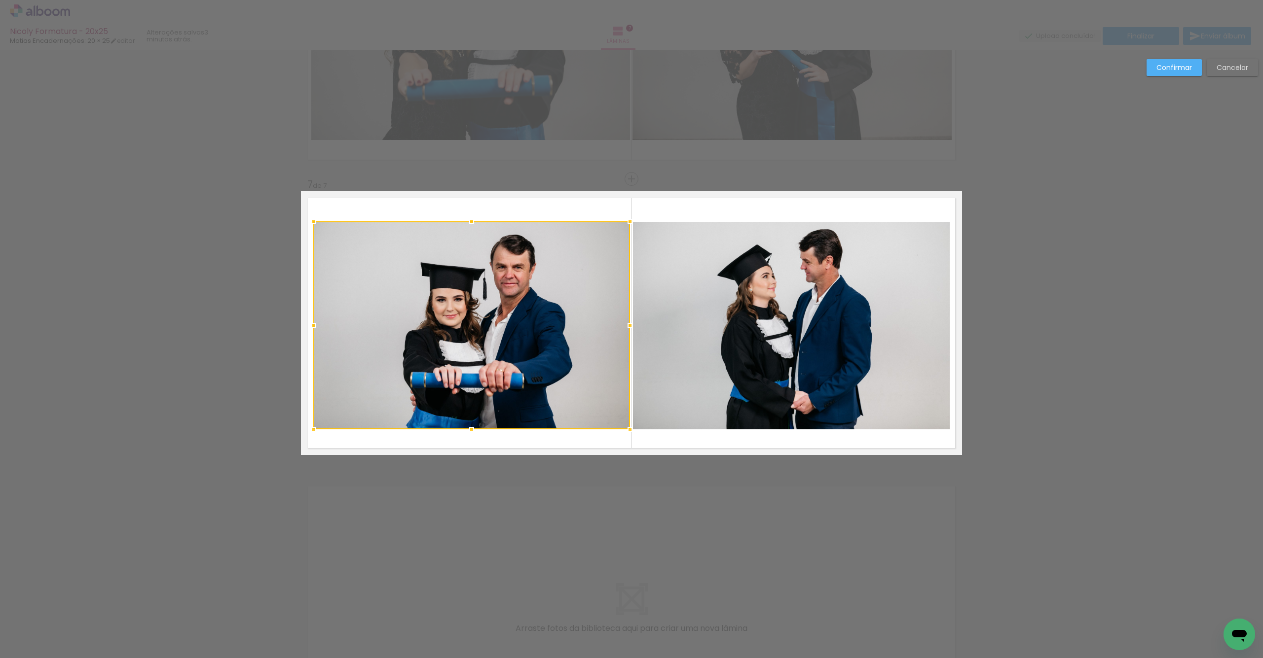
click at [652, 278] on quentale-photo at bounding box center [791, 326] width 317 height 208
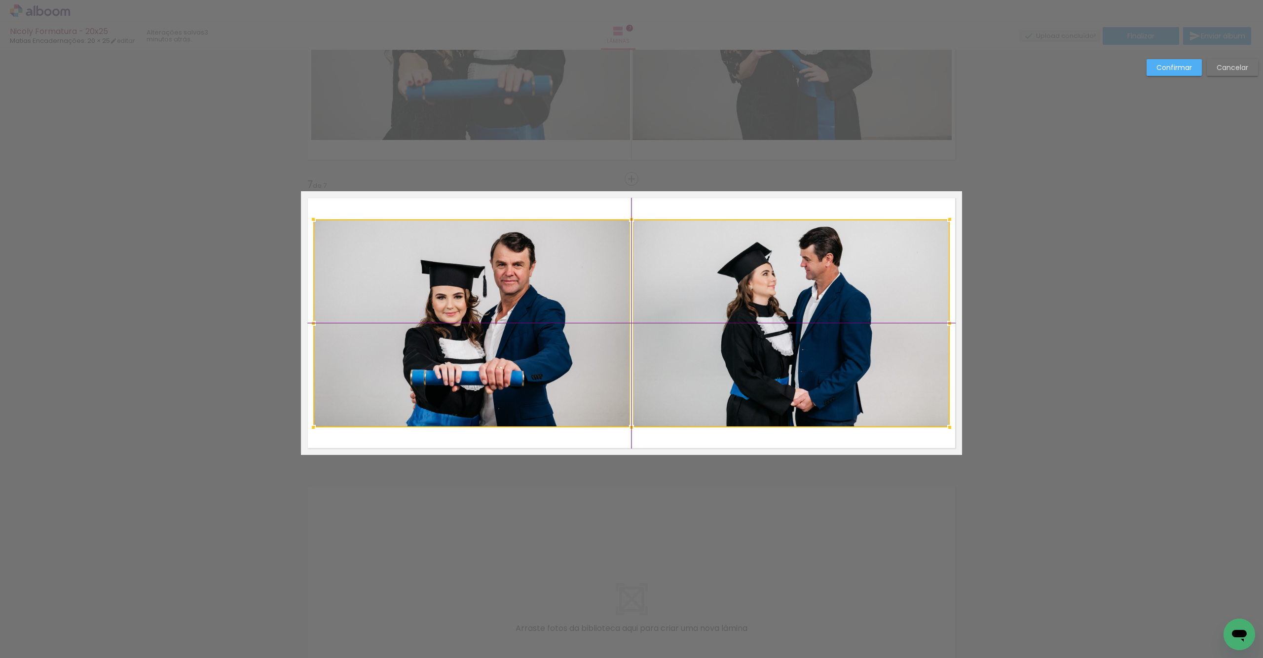
click at [555, 298] on div at bounding box center [631, 323] width 636 height 208
drag, startPoint x: 885, startPoint y: 289, endPoint x: 895, endPoint y: 283, distance: 10.8
click at [885, 289] on quentale-photo at bounding box center [791, 323] width 317 height 208
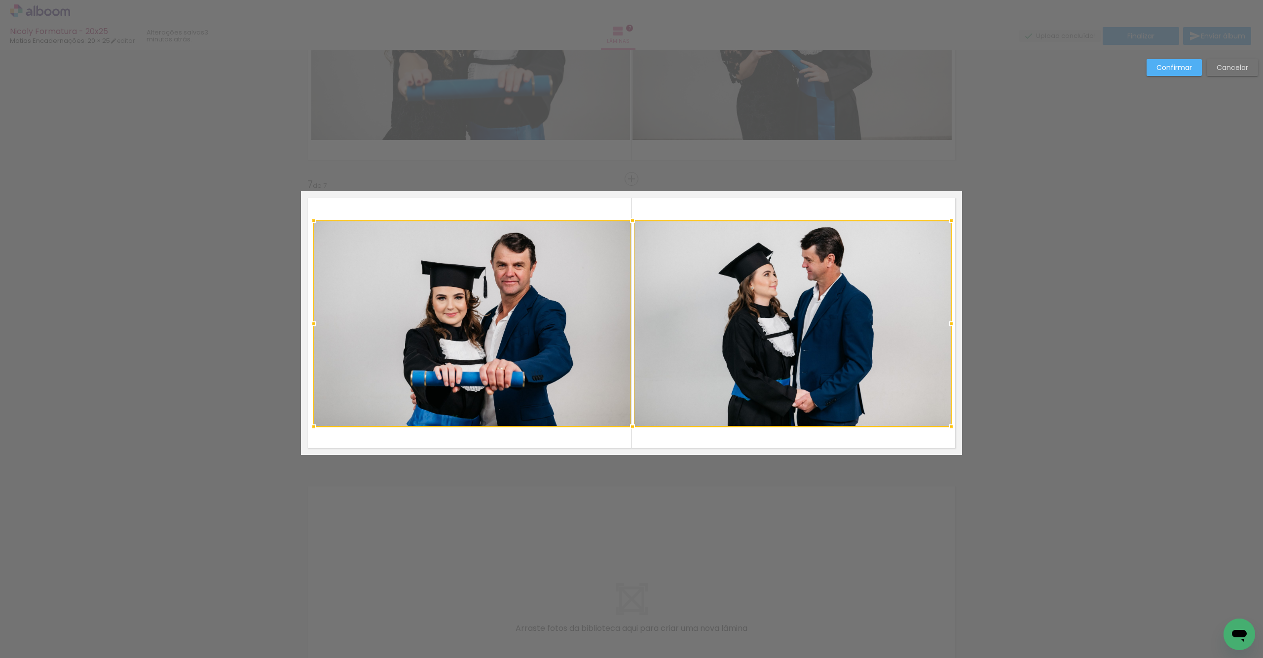
click at [948, 217] on div at bounding box center [951, 221] width 20 height 20
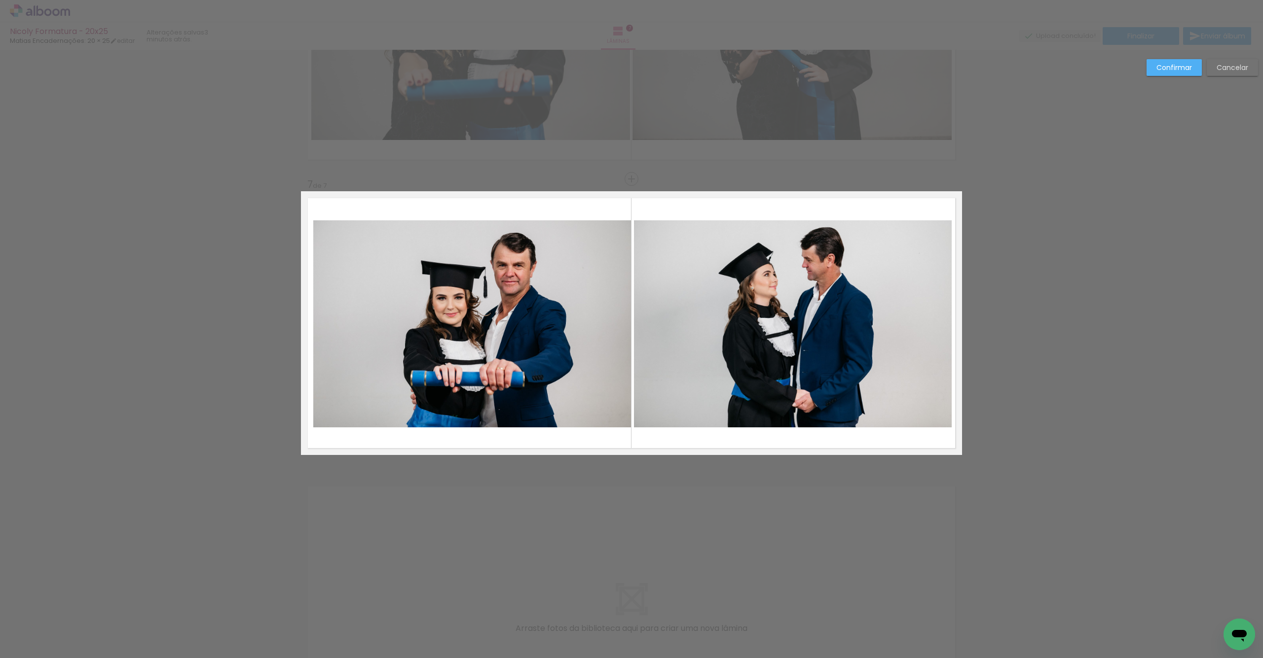
click at [528, 313] on quentale-photo at bounding box center [472, 323] width 318 height 207
click at [665, 315] on quentale-photo at bounding box center [793, 323] width 318 height 207
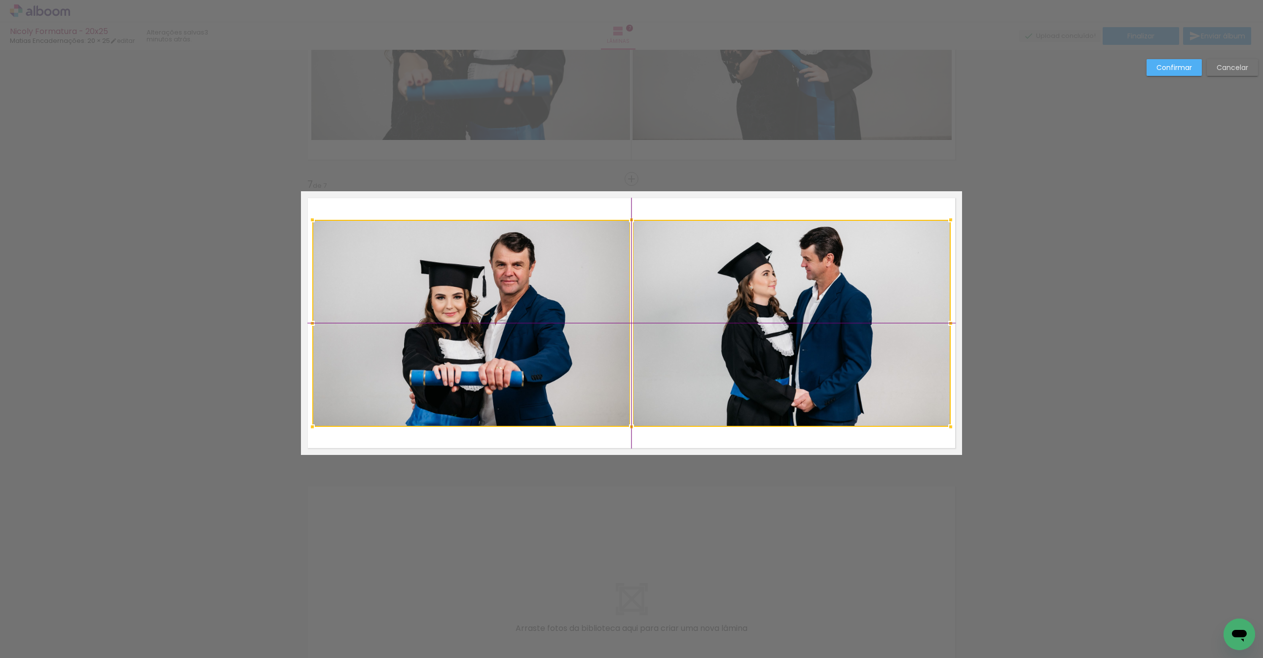
click at [680, 319] on div at bounding box center [631, 323] width 638 height 207
click at [0, 0] on slot "Confirmar" at bounding box center [0, 0] width 0 height 0
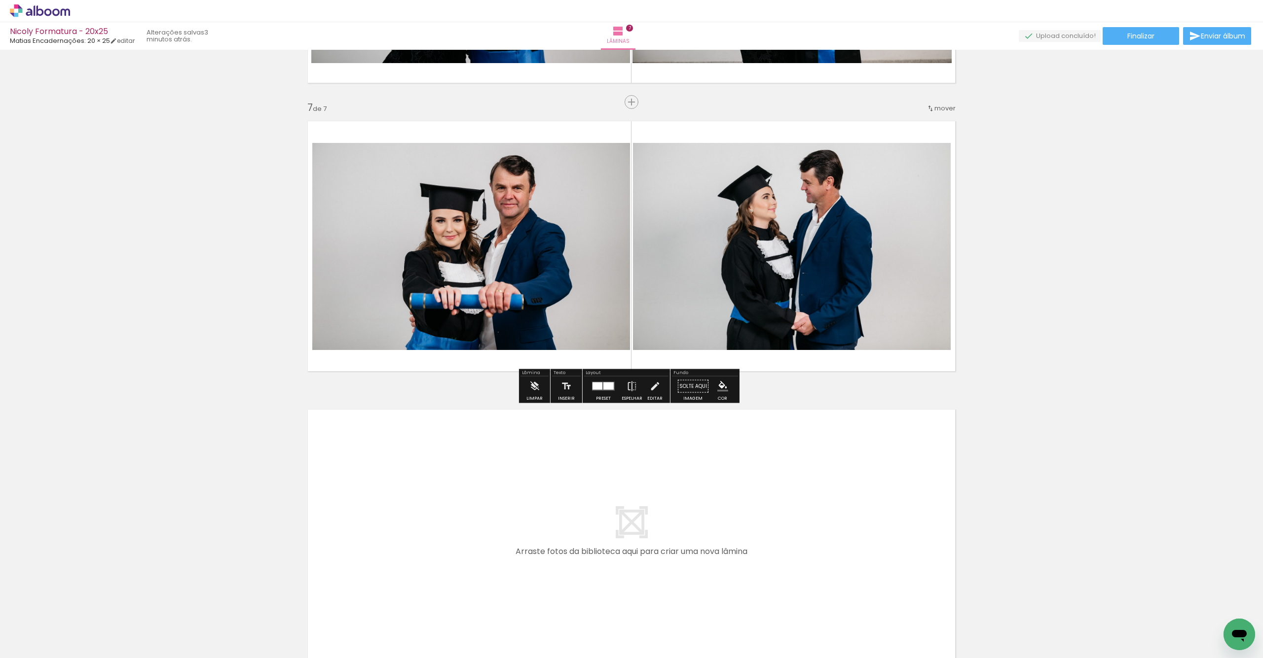
scroll to position [1733, 0]
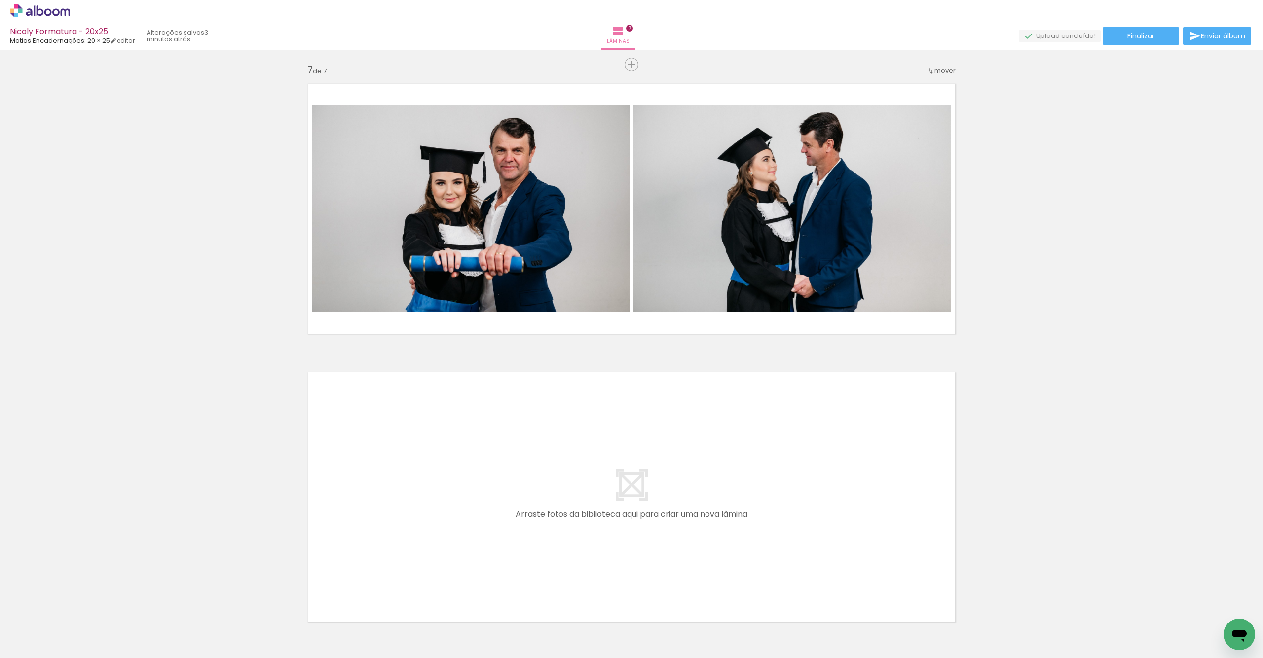
click at [138, 602] on iron-icon at bounding box center [132, 605] width 10 height 10
click at [138, 603] on iron-icon at bounding box center [132, 605] width 10 height 10
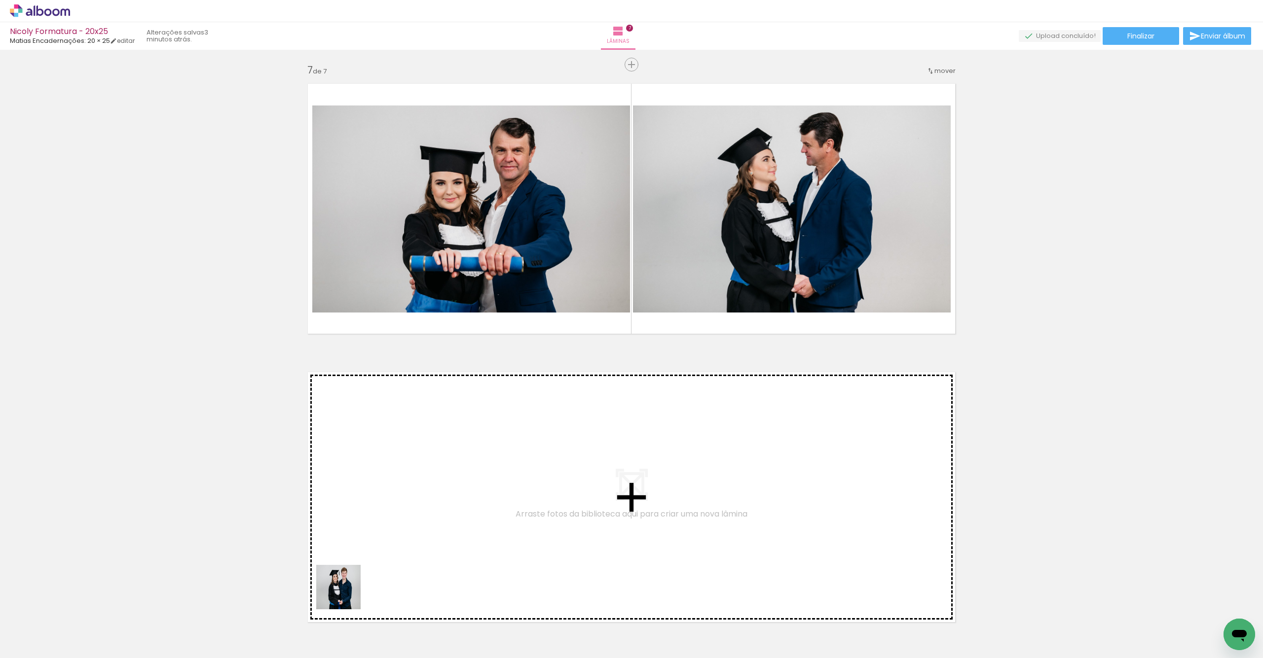
drag, startPoint x: 276, startPoint y: 634, endPoint x: 340, endPoint y: 602, distance: 71.7
click at [457, 489] on quentale-workspace at bounding box center [631, 329] width 1263 height 658
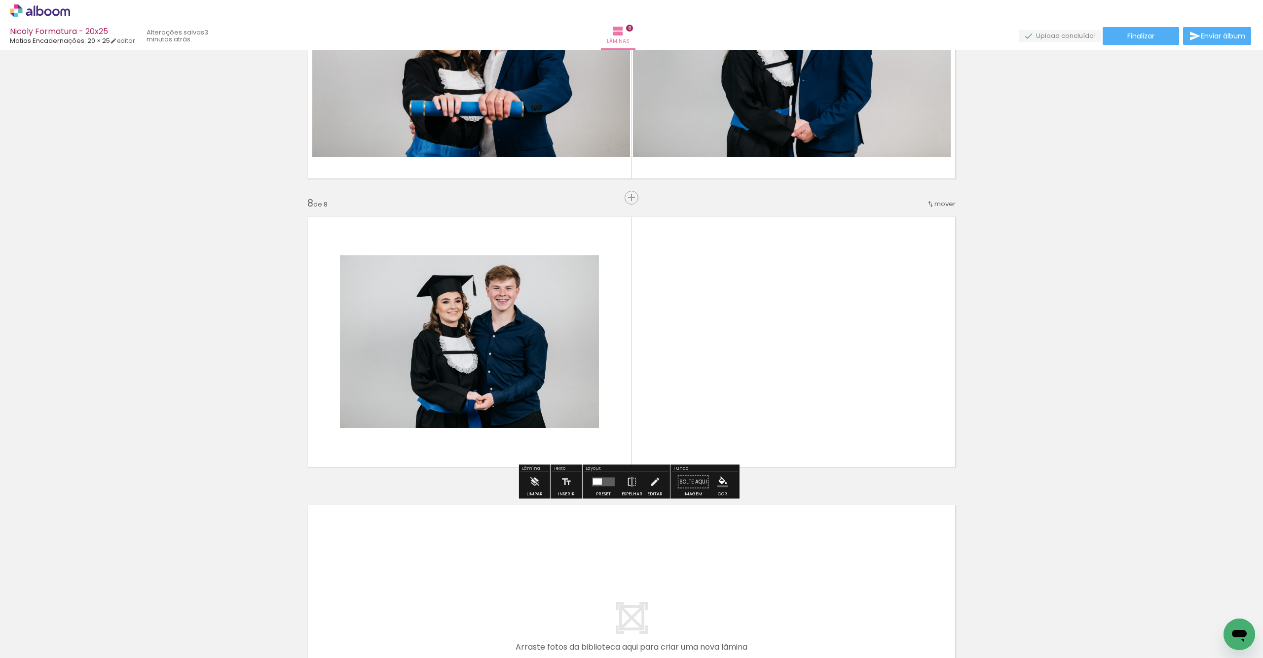
scroll to position [1907, 0]
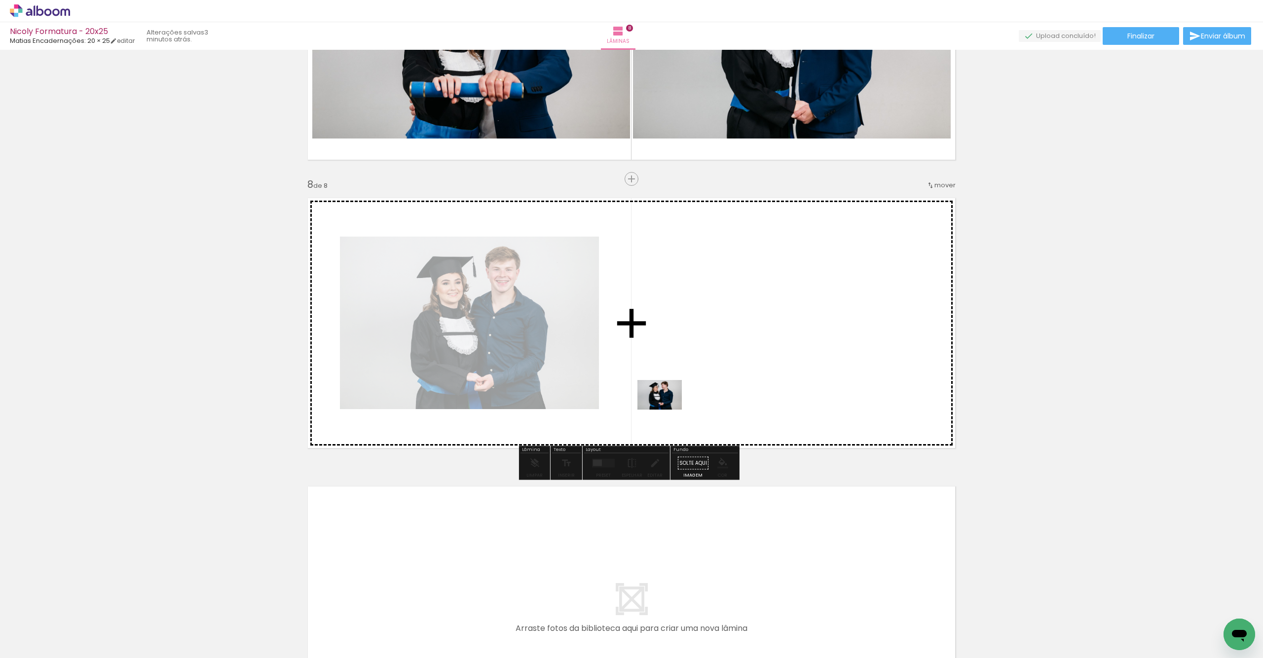
drag, startPoint x: 273, startPoint y: 631, endPoint x: 542, endPoint y: 452, distance: 322.9
click at [684, 387] on quentale-workspace at bounding box center [631, 329] width 1263 height 658
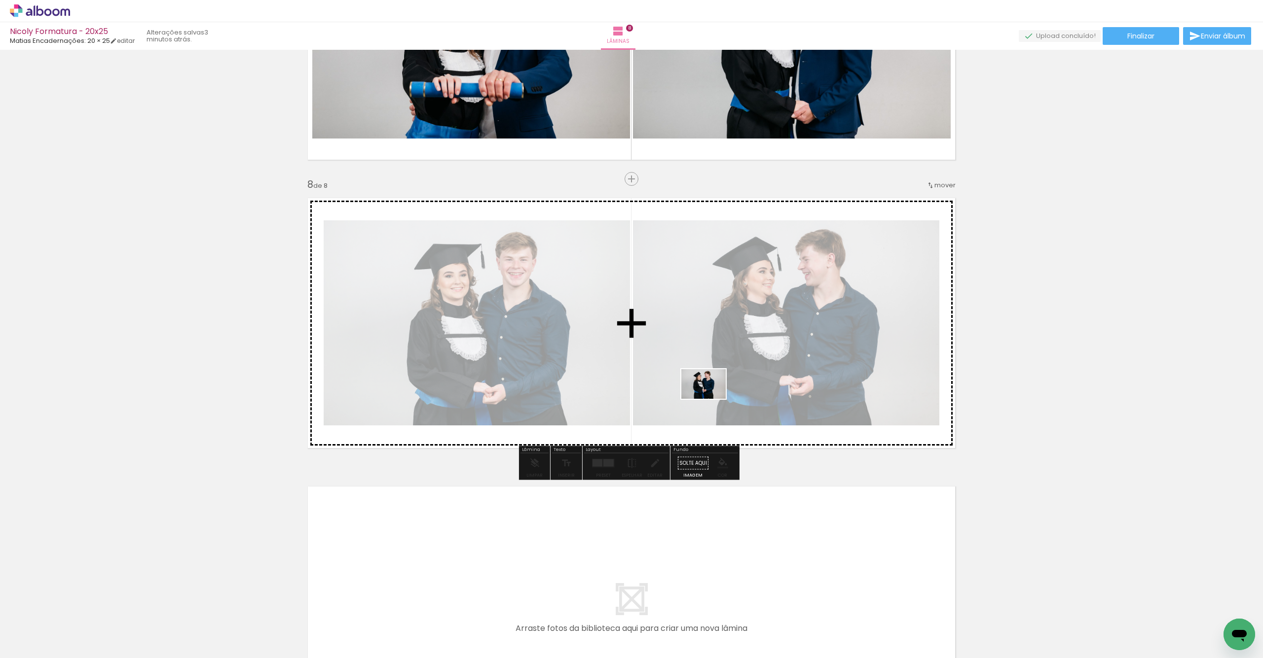
drag, startPoint x: 270, startPoint y: 639, endPoint x: 703, endPoint y: 447, distance: 473.0
click at [711, 399] on quentale-workspace at bounding box center [631, 329] width 1263 height 658
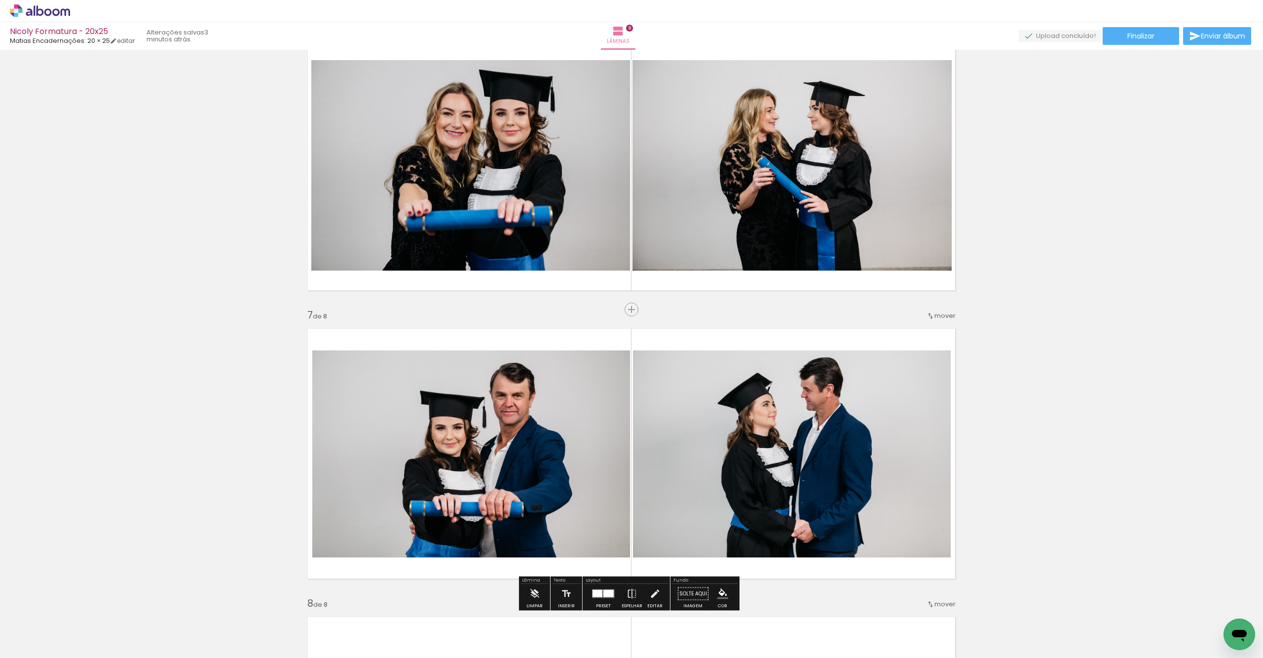
scroll to position [1491, 0]
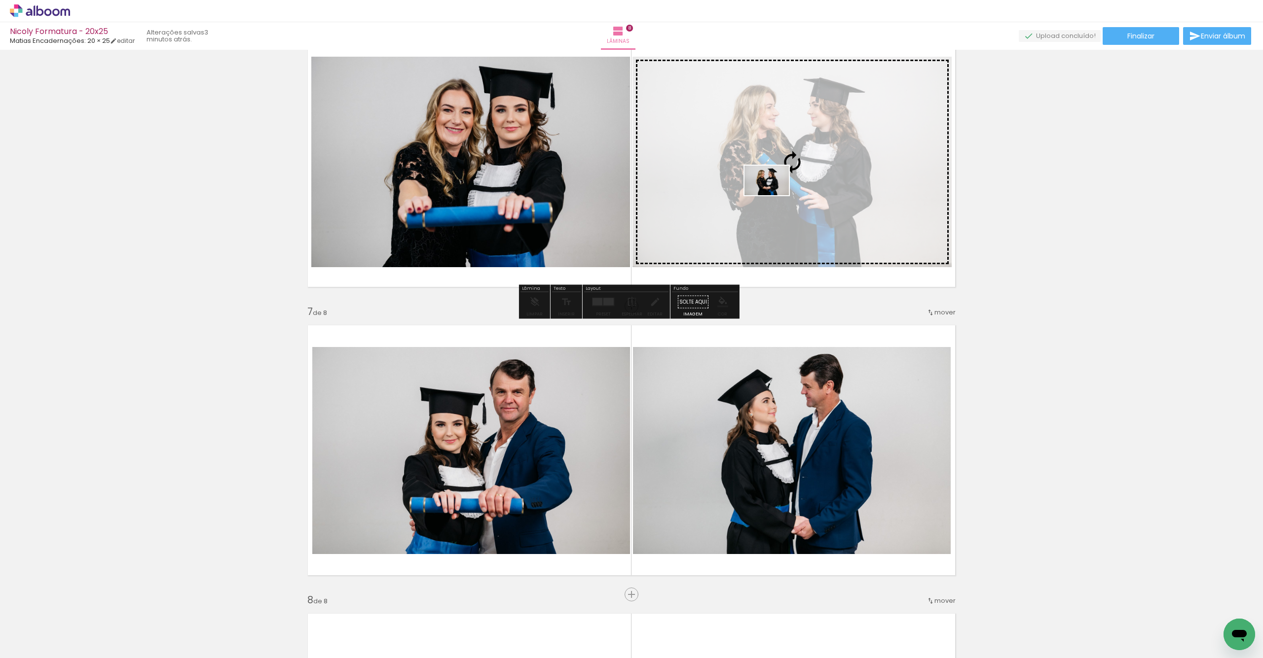
drag, startPoint x: 150, startPoint y: 635, endPoint x: 766, endPoint y: 208, distance: 749.3
click at [774, 195] on quentale-workspace at bounding box center [631, 329] width 1263 height 658
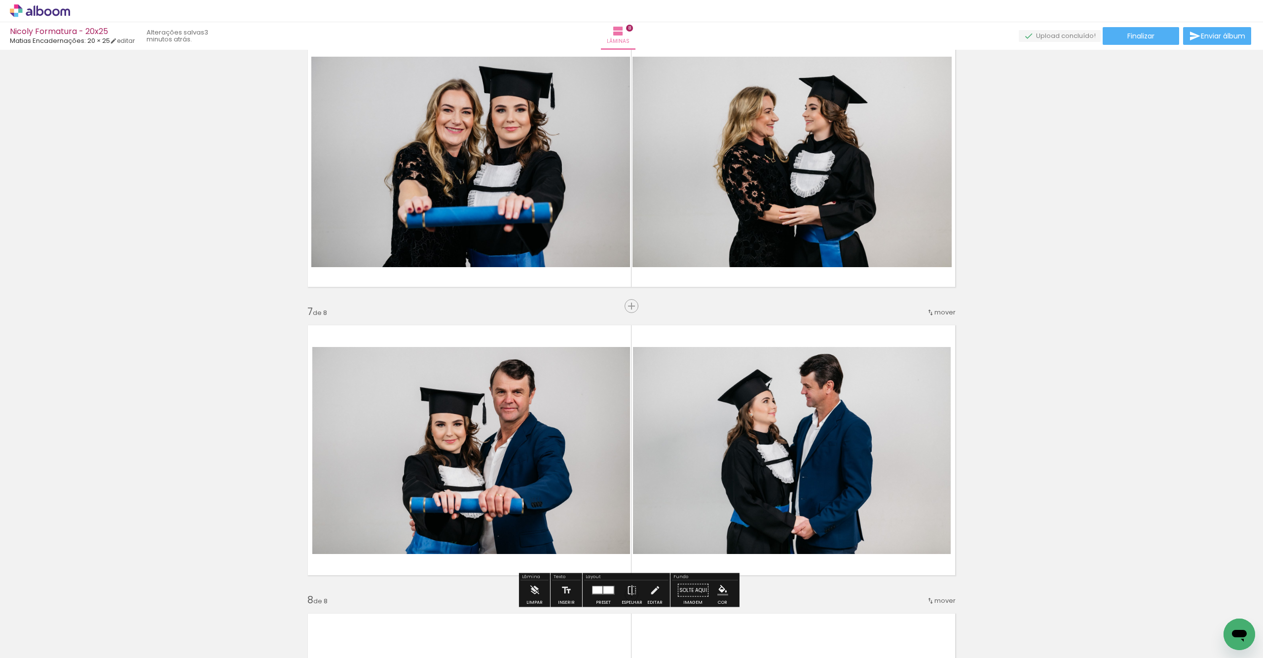
click at [127, 602] on iron-icon at bounding box center [132, 605] width 10 height 10
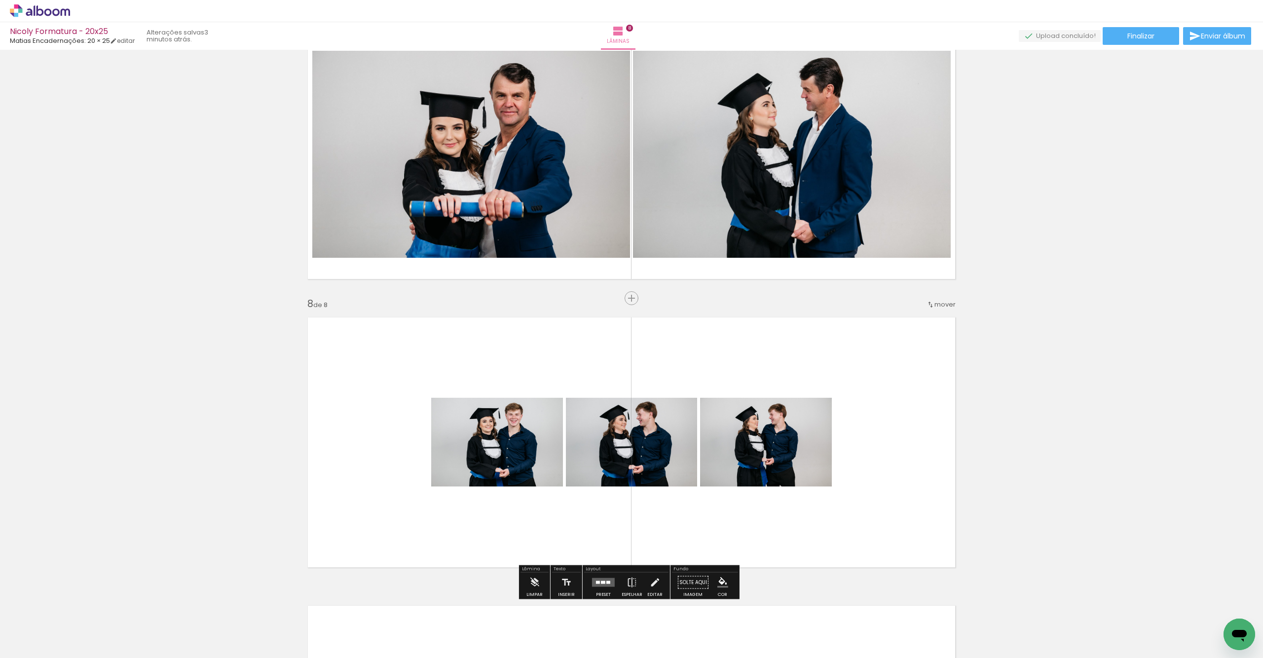
scroll to position [1788, 0]
click at [592, 585] on quentale-layouter at bounding box center [603, 582] width 23 height 9
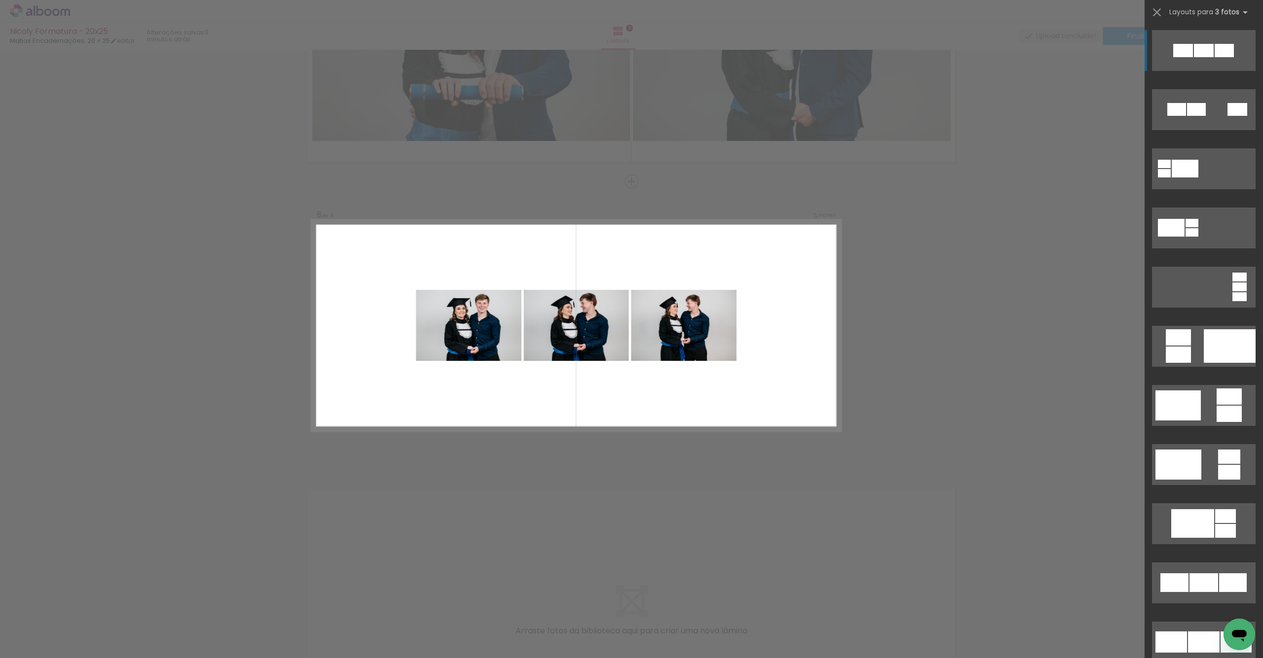
scroll to position [1907, 0]
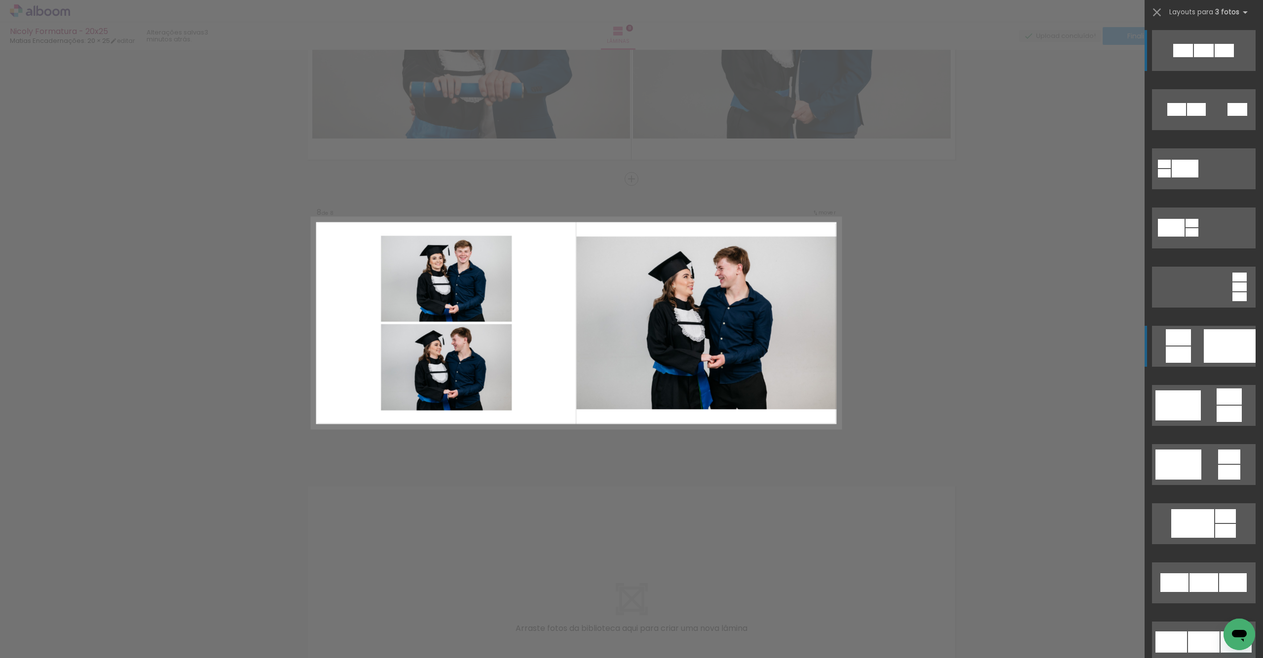
click at [1193, 57] on div at bounding box center [1203, 50] width 20 height 13
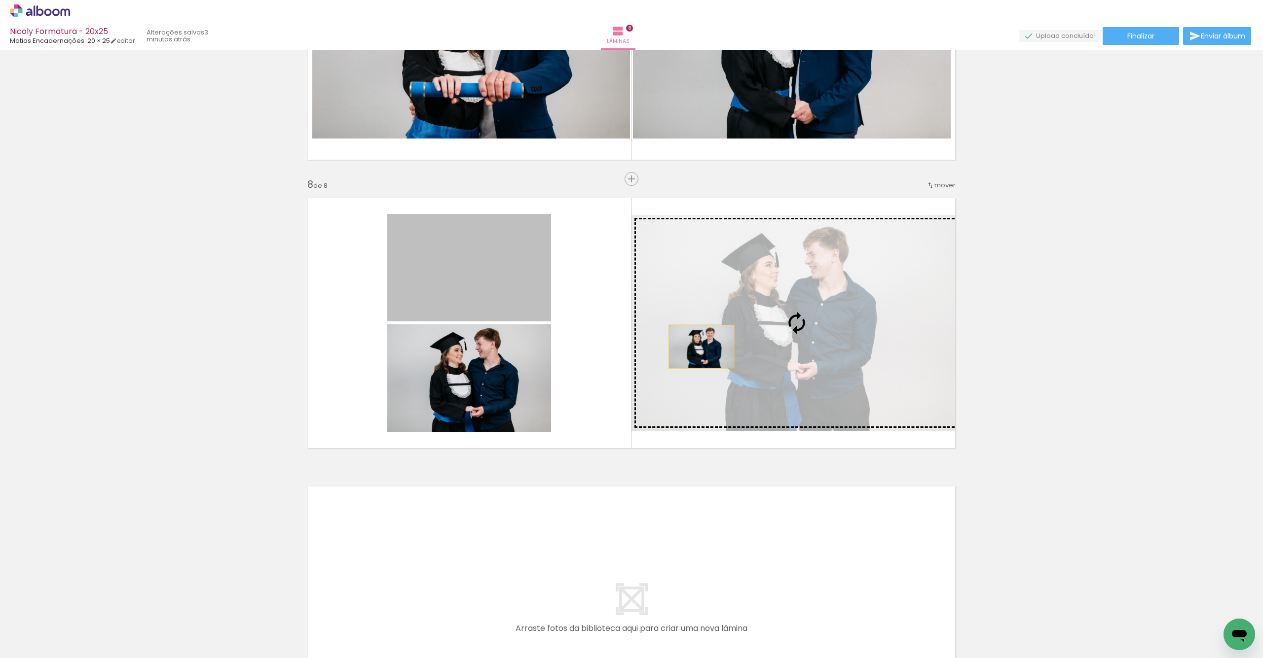
drag, startPoint x: 577, startPoint y: 330, endPoint x: 741, endPoint y: 353, distance: 165.7
click at [0, 0] on slot at bounding box center [0, 0] width 0 height 0
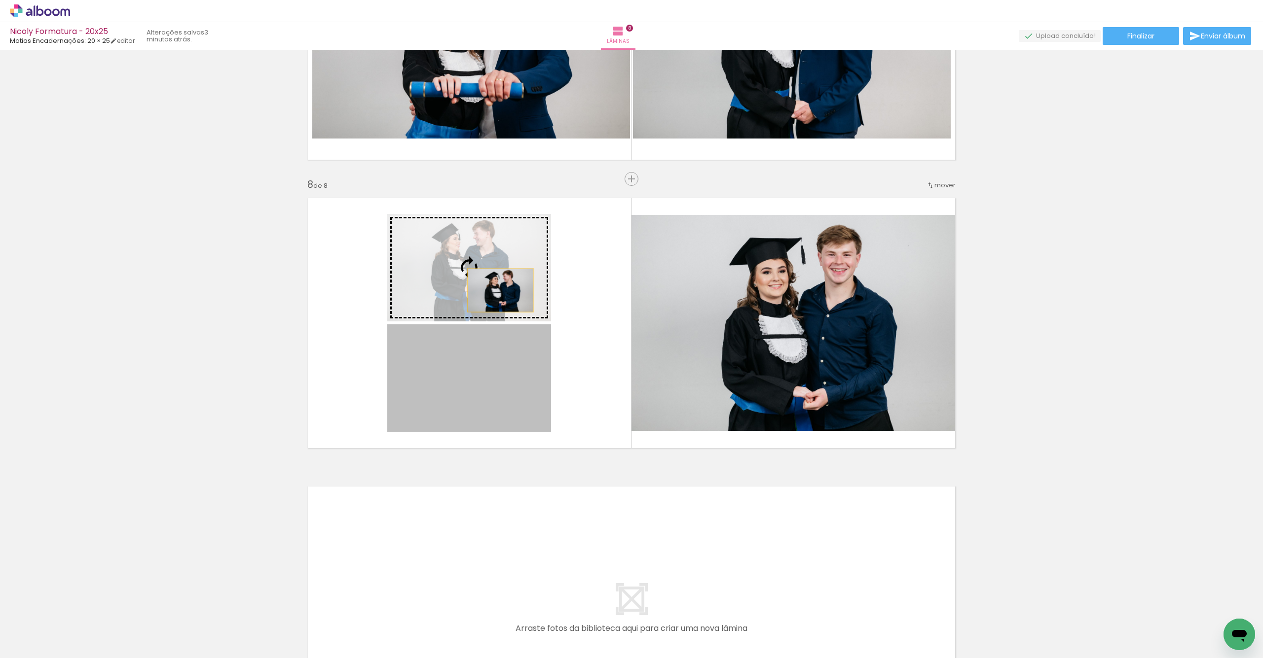
drag, startPoint x: 505, startPoint y: 373, endPoint x: 500, endPoint y: 298, distance: 75.1
click at [0, 0] on slot at bounding box center [0, 0] width 0 height 0
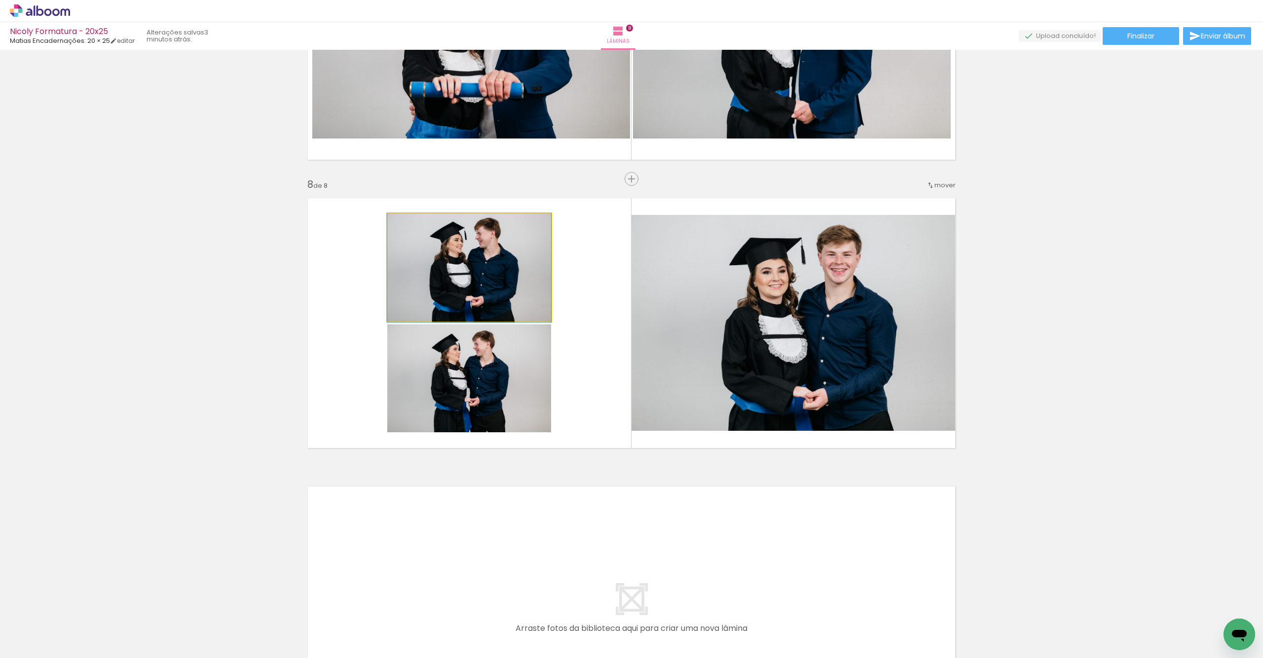
click at [506, 280] on quentale-photo at bounding box center [469, 268] width 164 height 108
click at [507, 279] on quentale-photo at bounding box center [469, 268] width 164 height 108
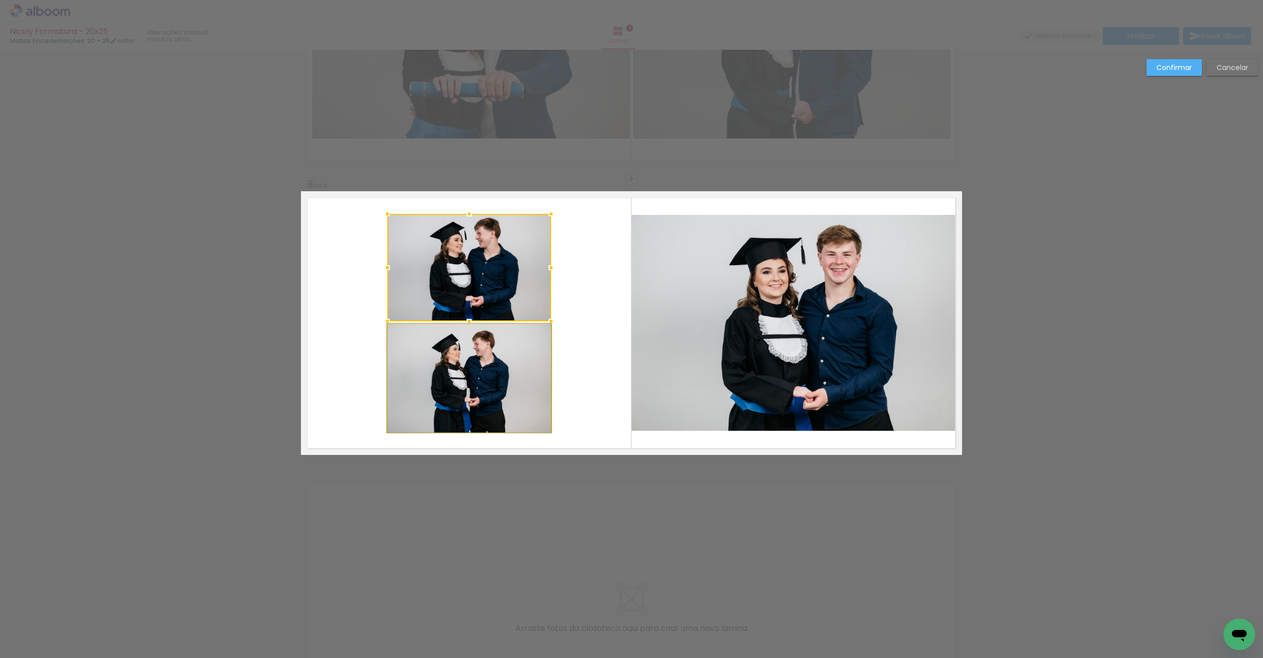
drag, startPoint x: 493, startPoint y: 378, endPoint x: 531, endPoint y: 396, distance: 42.2
click at [493, 378] on quentale-photo at bounding box center [469, 379] width 164 height 108
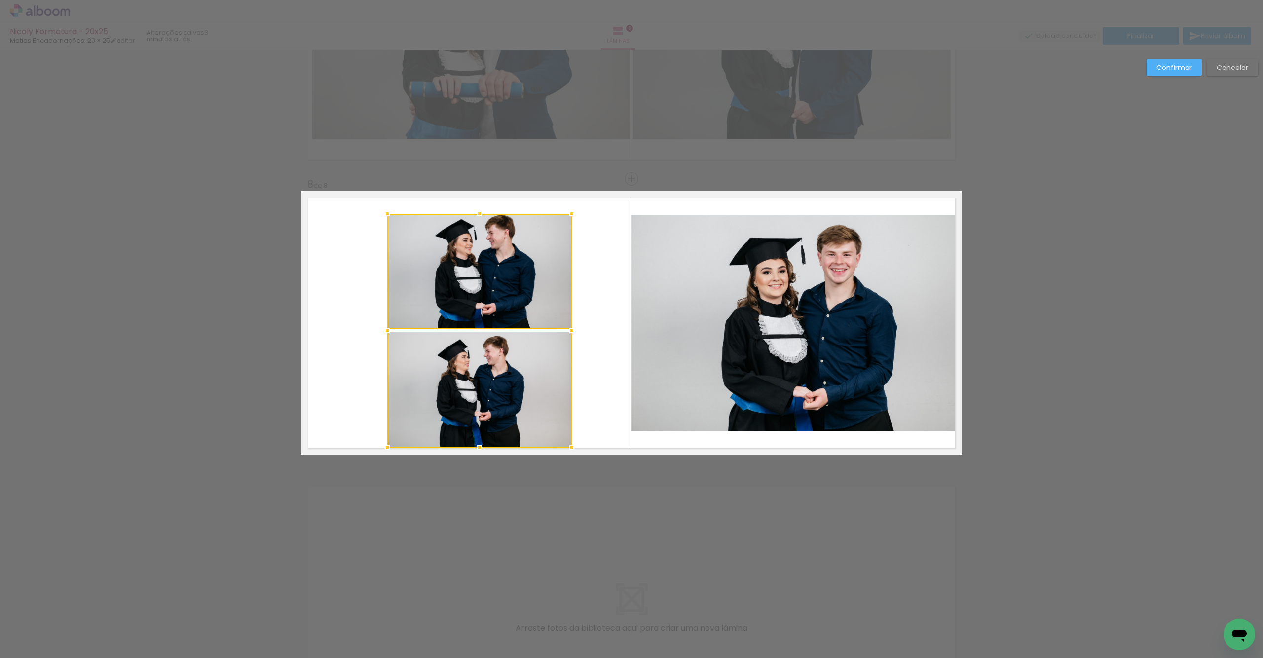
drag, startPoint x: 549, startPoint y: 433, endPoint x: 569, endPoint y: 442, distance: 21.6
click at [570, 444] on div at bounding box center [572, 448] width 20 height 20
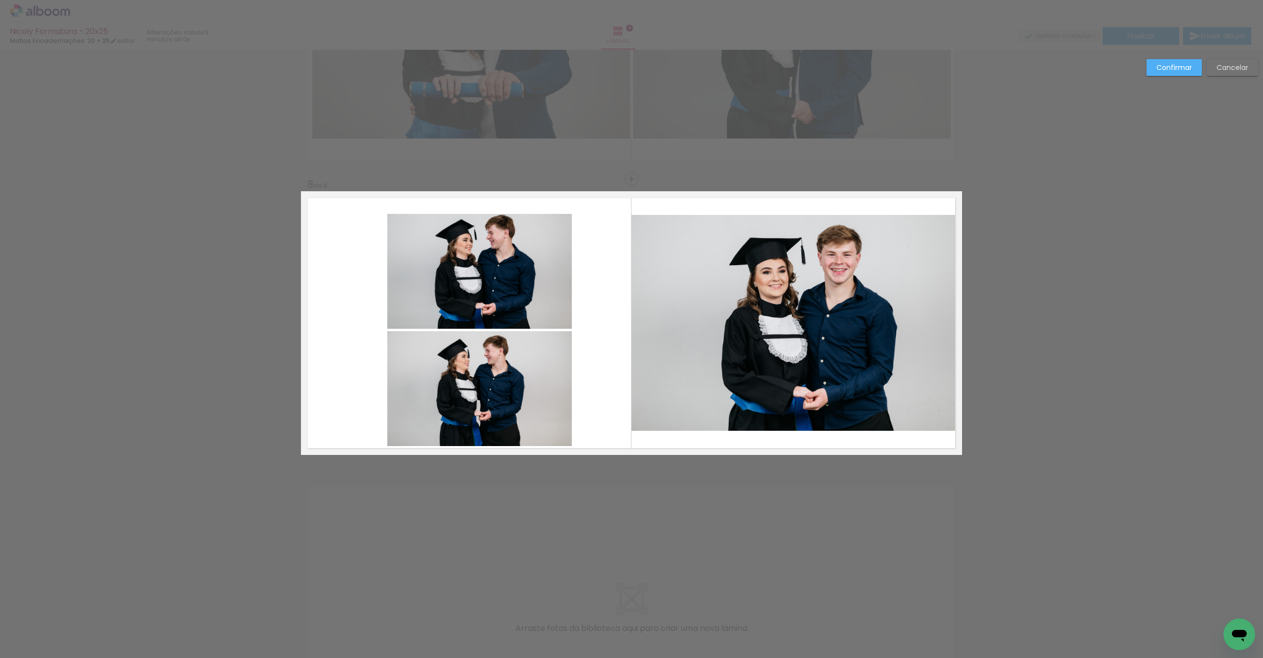
click at [507, 309] on quentale-photo at bounding box center [479, 271] width 184 height 115
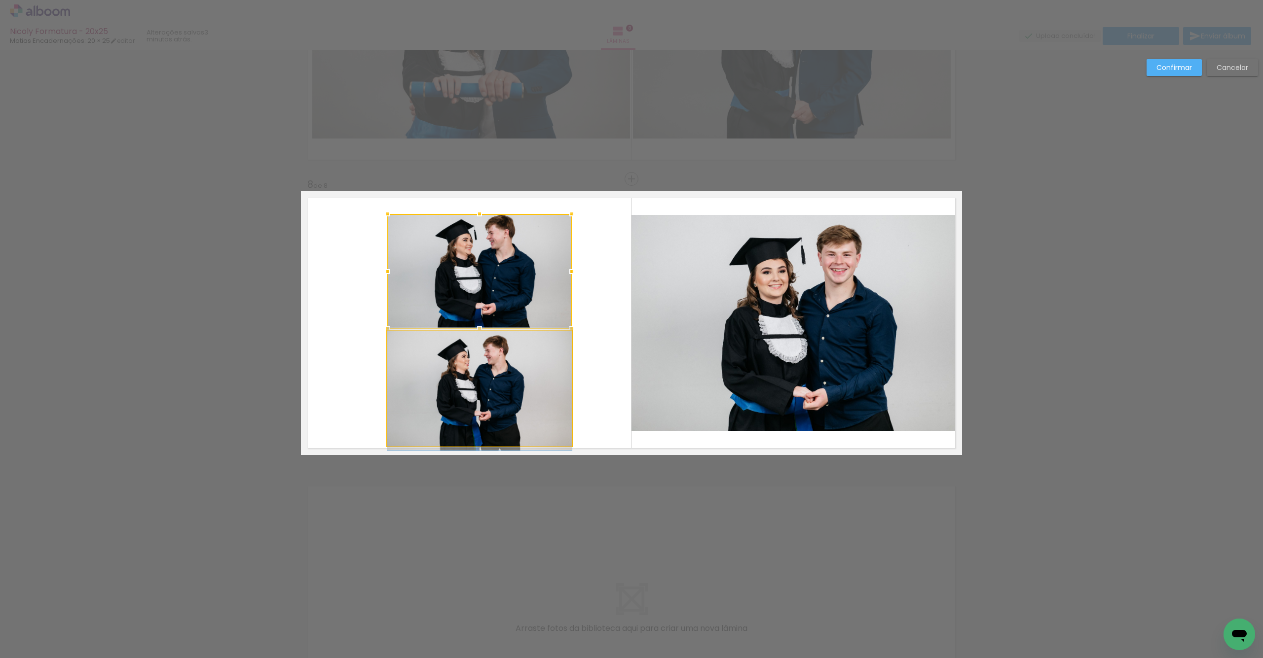
click at [511, 357] on quentale-photo at bounding box center [479, 388] width 184 height 115
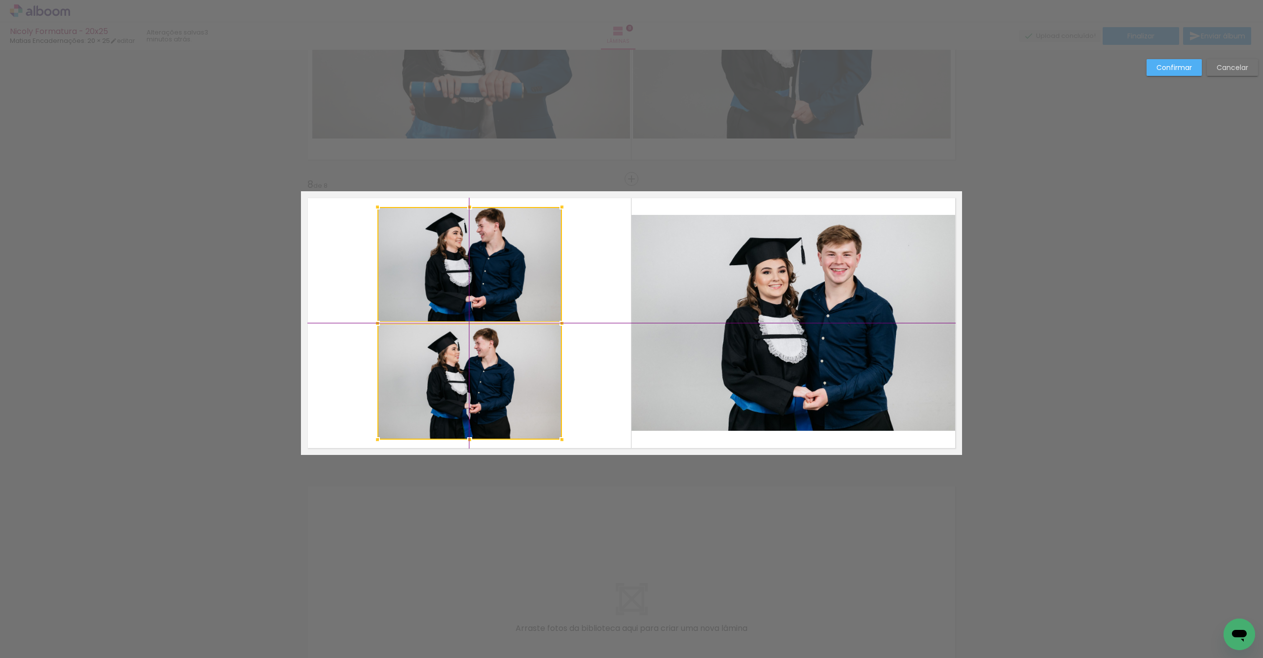
click at [516, 394] on div at bounding box center [469, 323] width 184 height 233
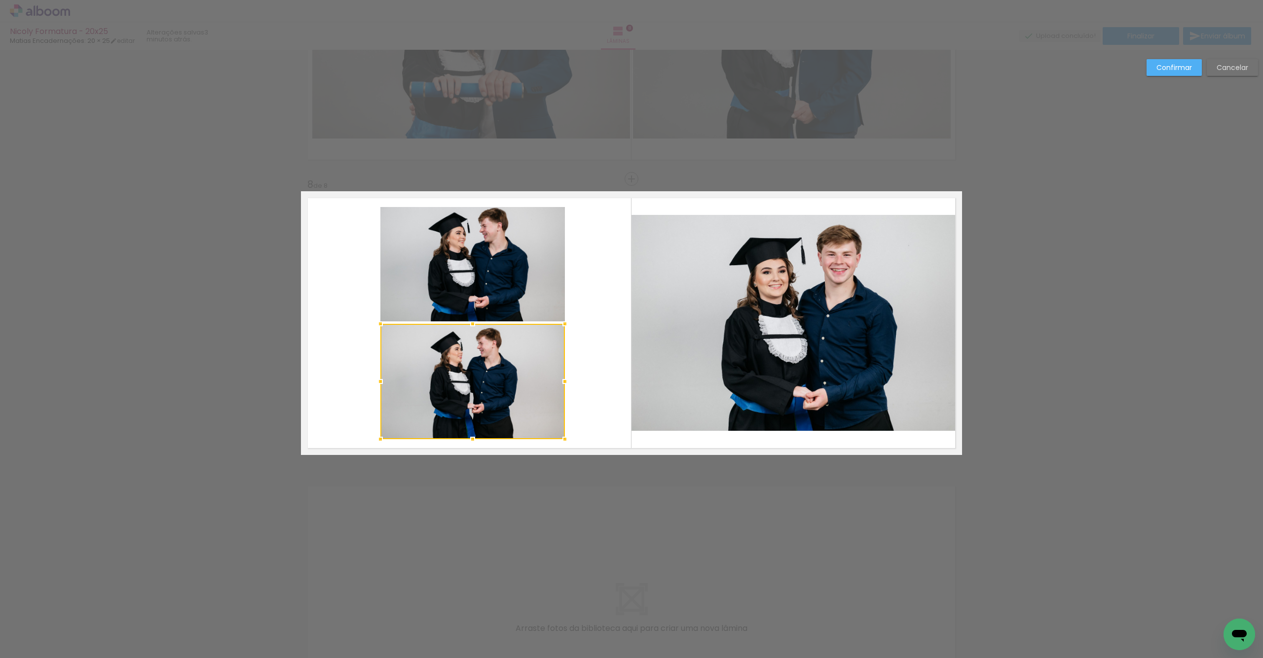
click at [497, 306] on quentale-photo at bounding box center [472, 264] width 184 height 115
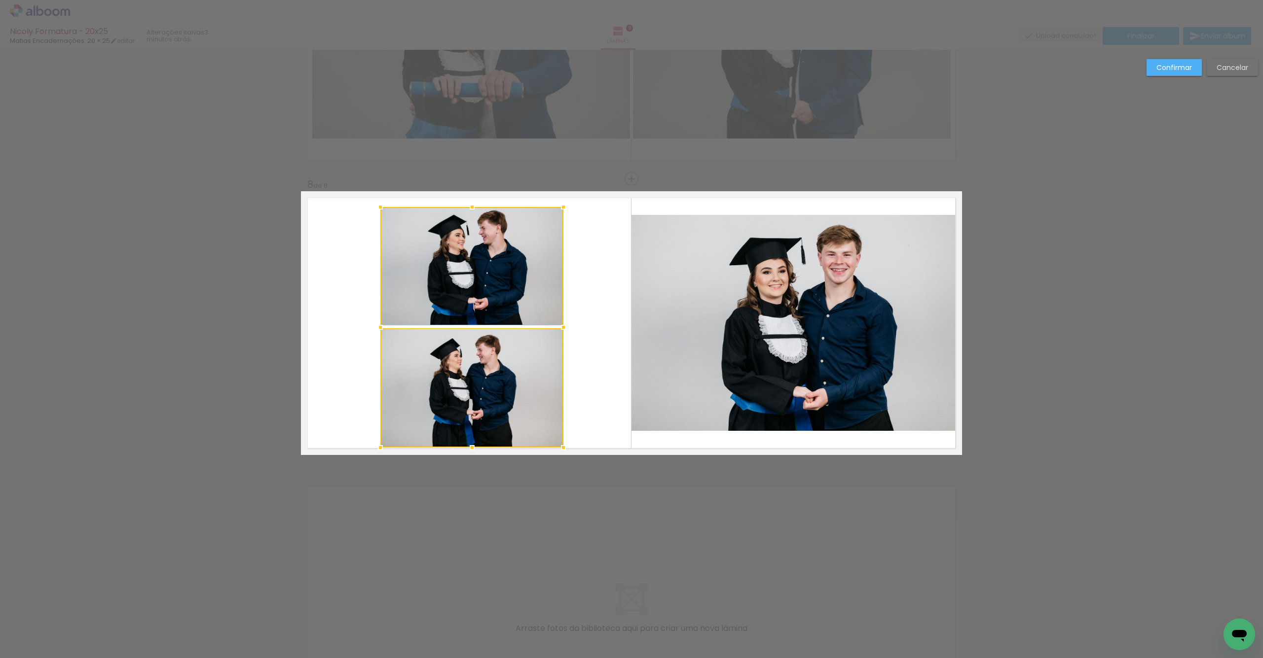
drag, startPoint x: 558, startPoint y: 440, endPoint x: 556, endPoint y: 447, distance: 7.5
click at [556, 447] on div at bounding box center [563, 448] width 20 height 20
click at [493, 293] on quentale-photo at bounding box center [471, 266] width 183 height 119
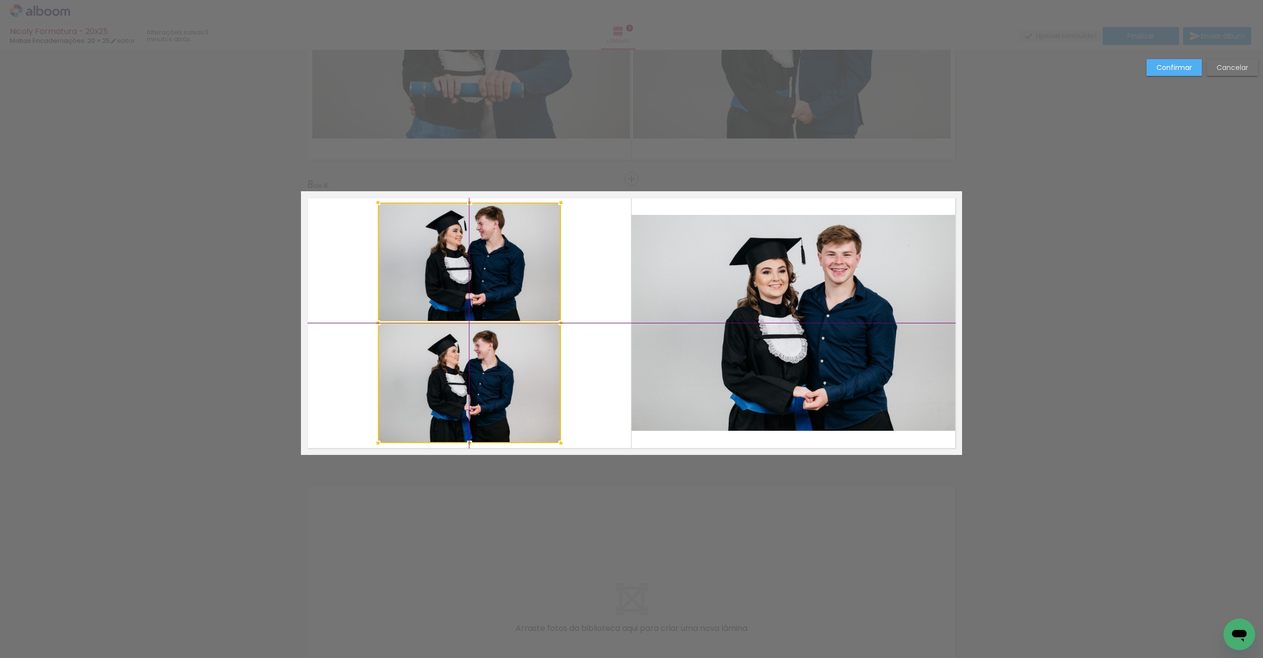
drag, startPoint x: 501, startPoint y: 399, endPoint x: 497, endPoint y: 391, distance: 9.3
click at [496, 397] on div at bounding box center [469, 323] width 183 height 241
drag, startPoint x: 1167, startPoint y: 70, endPoint x: 1127, endPoint y: 91, distance: 44.8
click at [0, 0] on slot "Confirmar" at bounding box center [0, 0] width 0 height 0
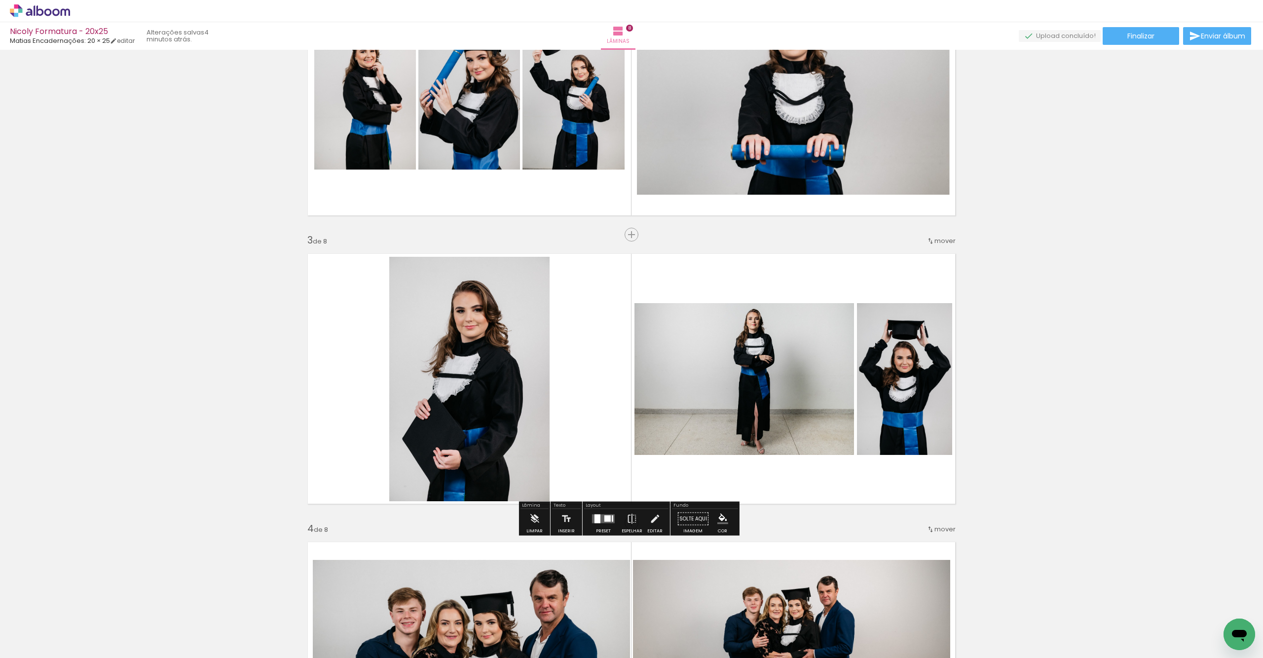
scroll to position [419, 0]
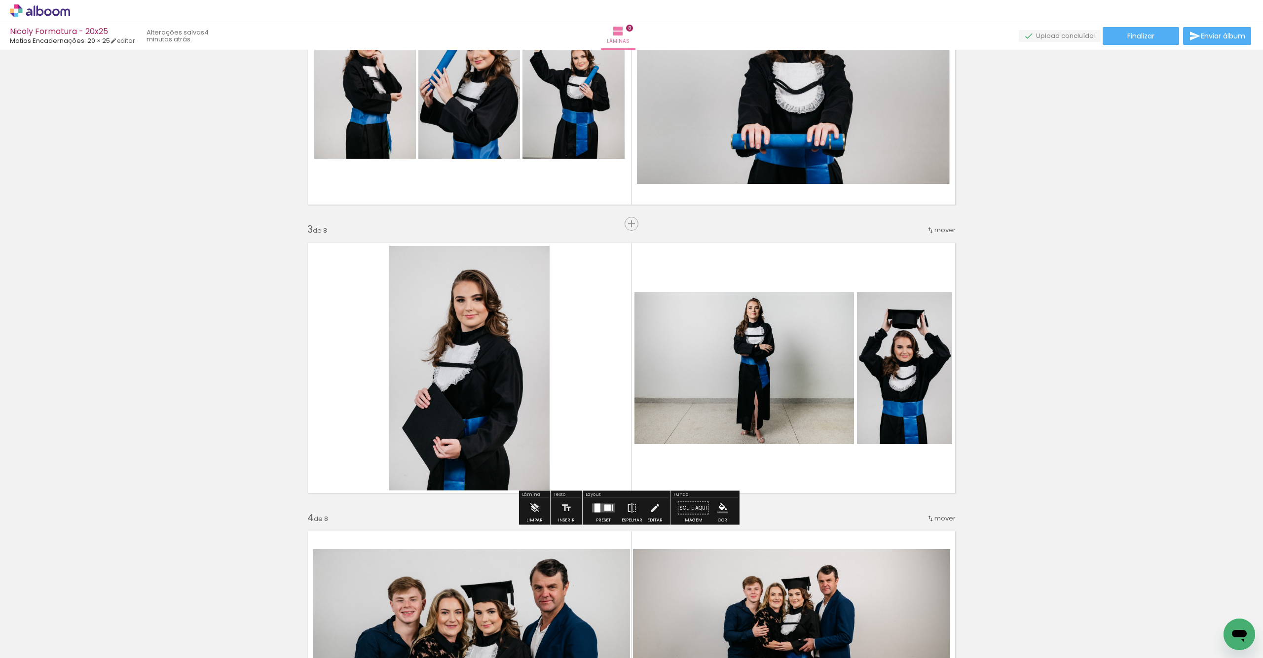
click at [718, 510] on iron-icon "color picker" at bounding box center [722, 508] width 11 height 11
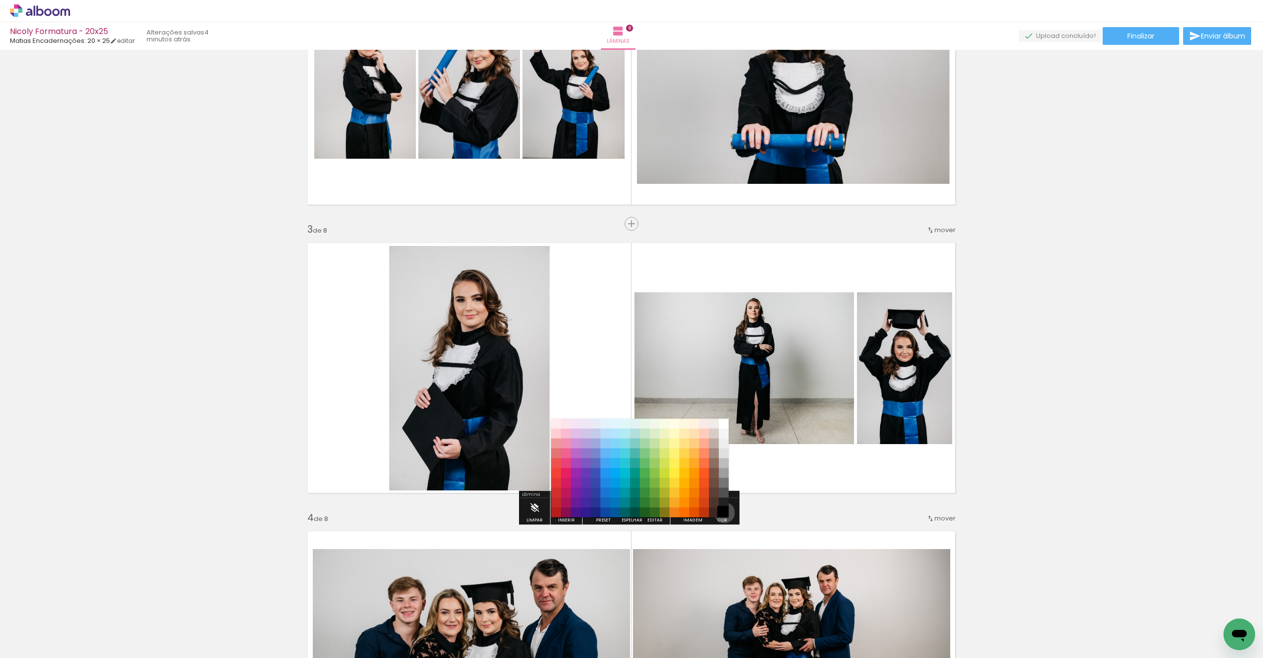
click at [721, 513] on paper-item "#000000" at bounding box center [724, 513] width 10 height 10
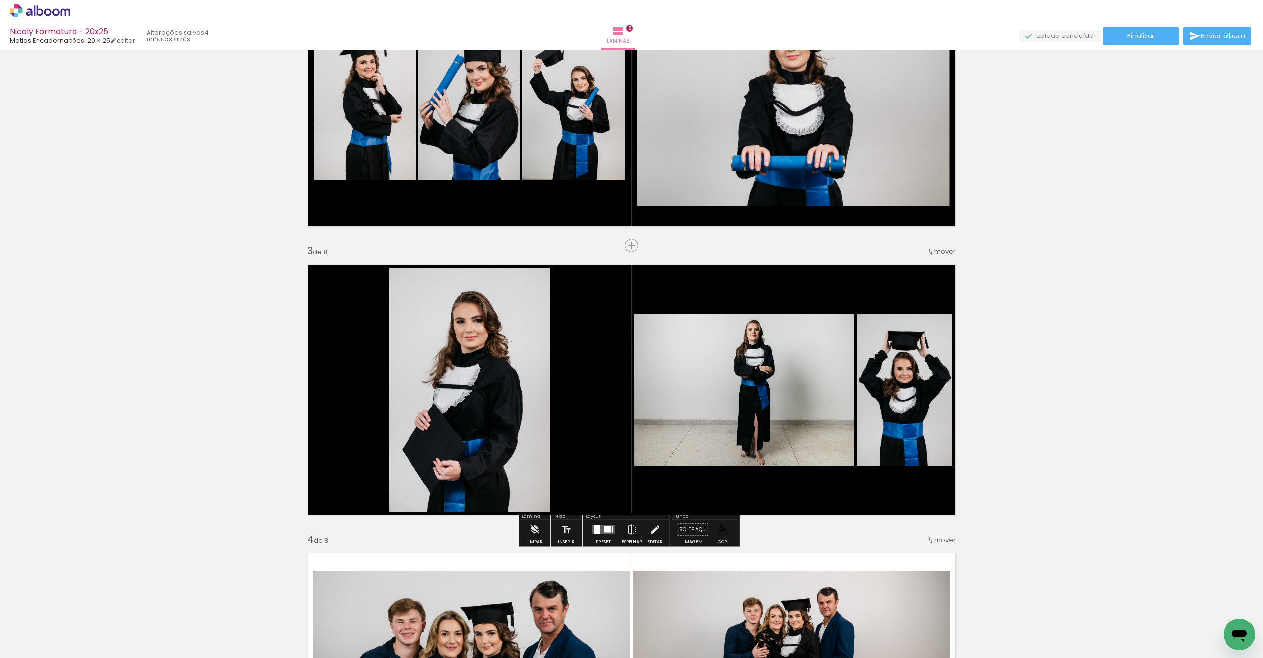
scroll to position [408, 0]
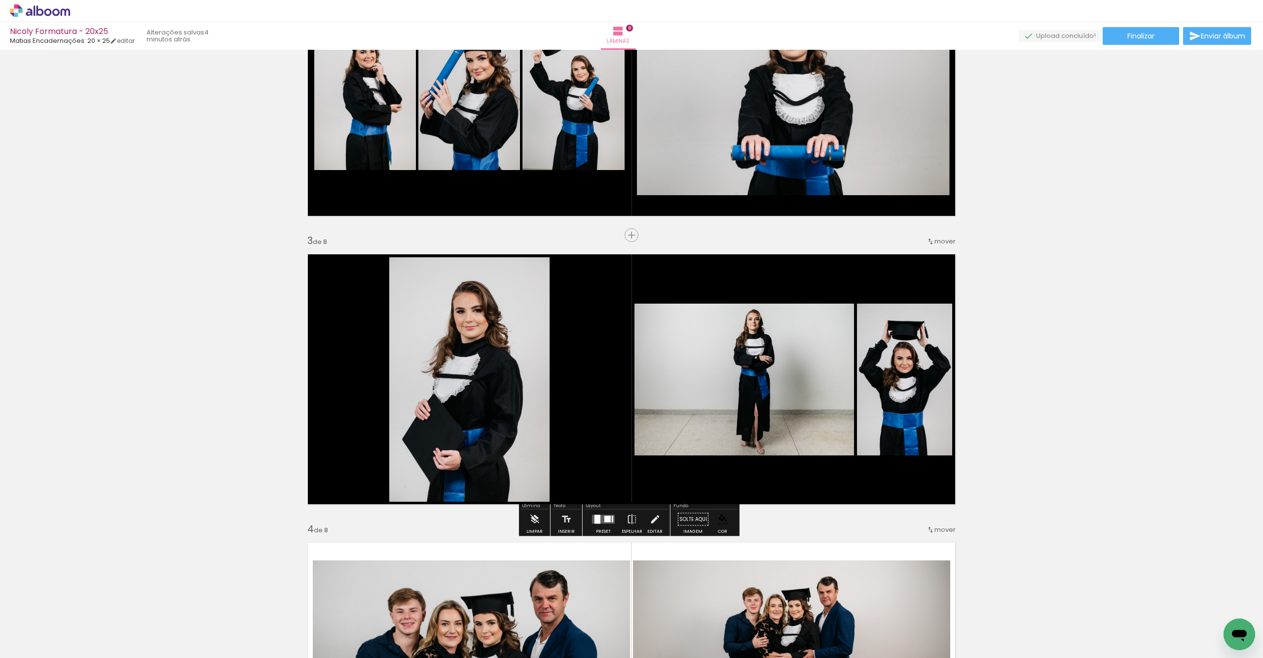
click at [590, 353] on quentale-layouter at bounding box center [631, 380] width 661 height 264
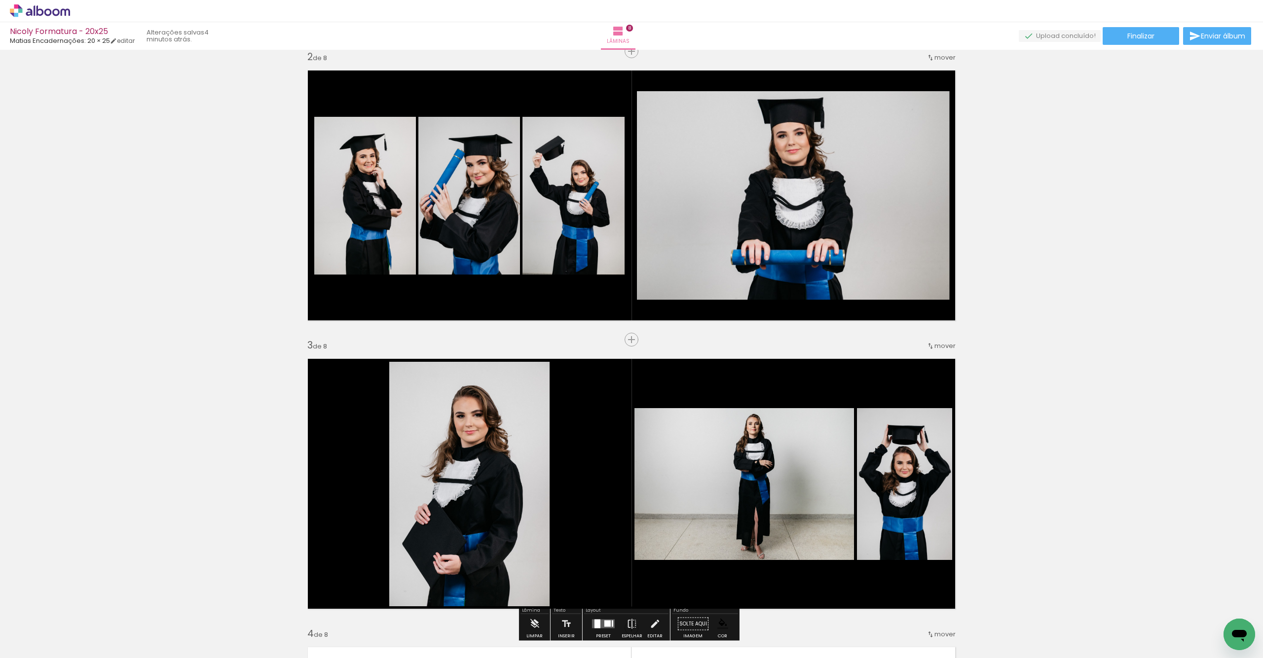
scroll to position [169, 0]
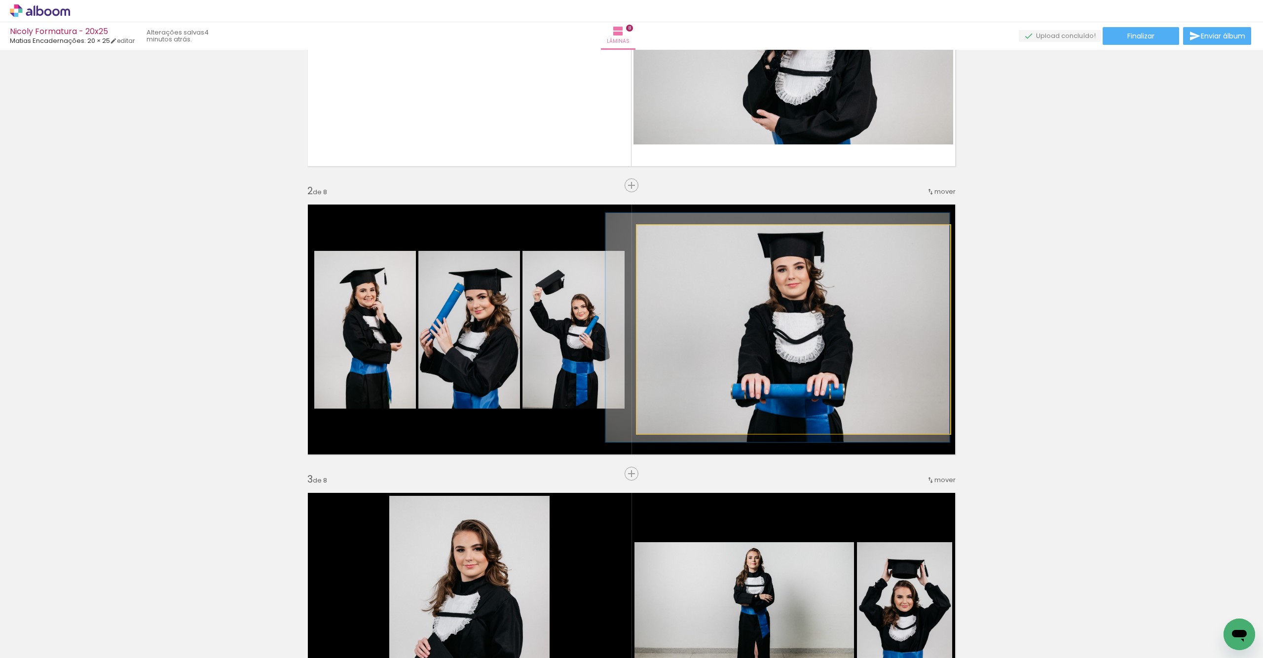
click at [731, 354] on quentale-photo at bounding box center [793, 329] width 313 height 209
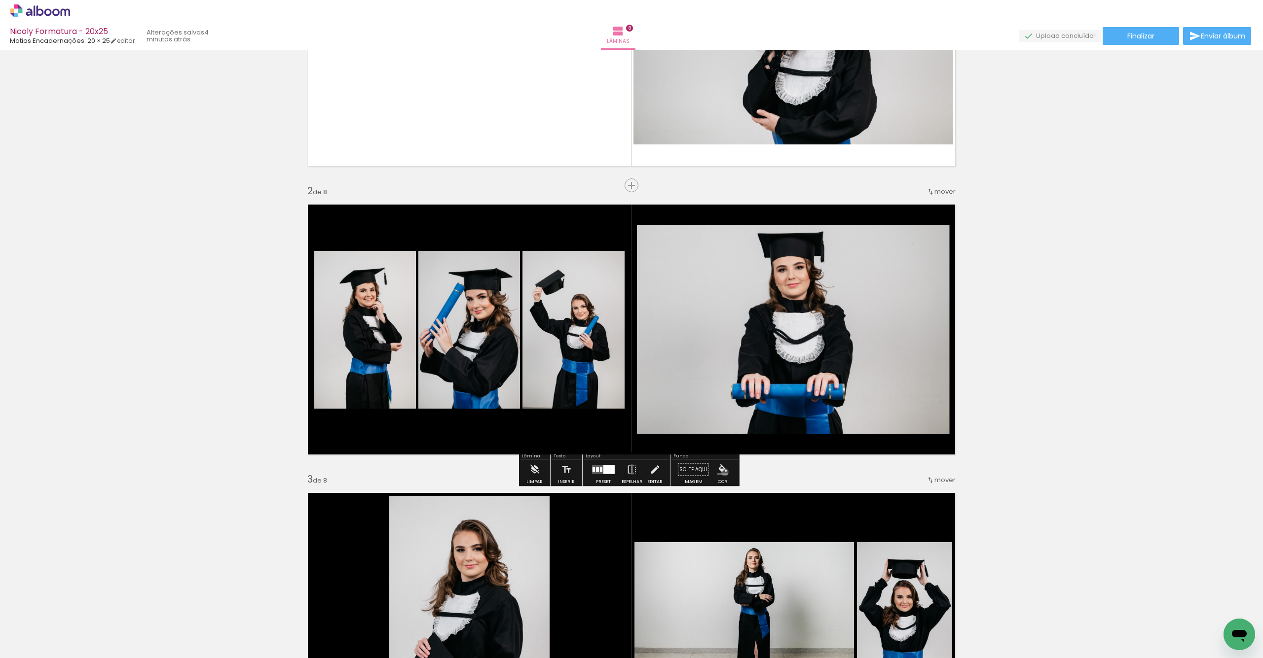
click at [721, 472] on iron-icon "color picker" at bounding box center [722, 470] width 11 height 11
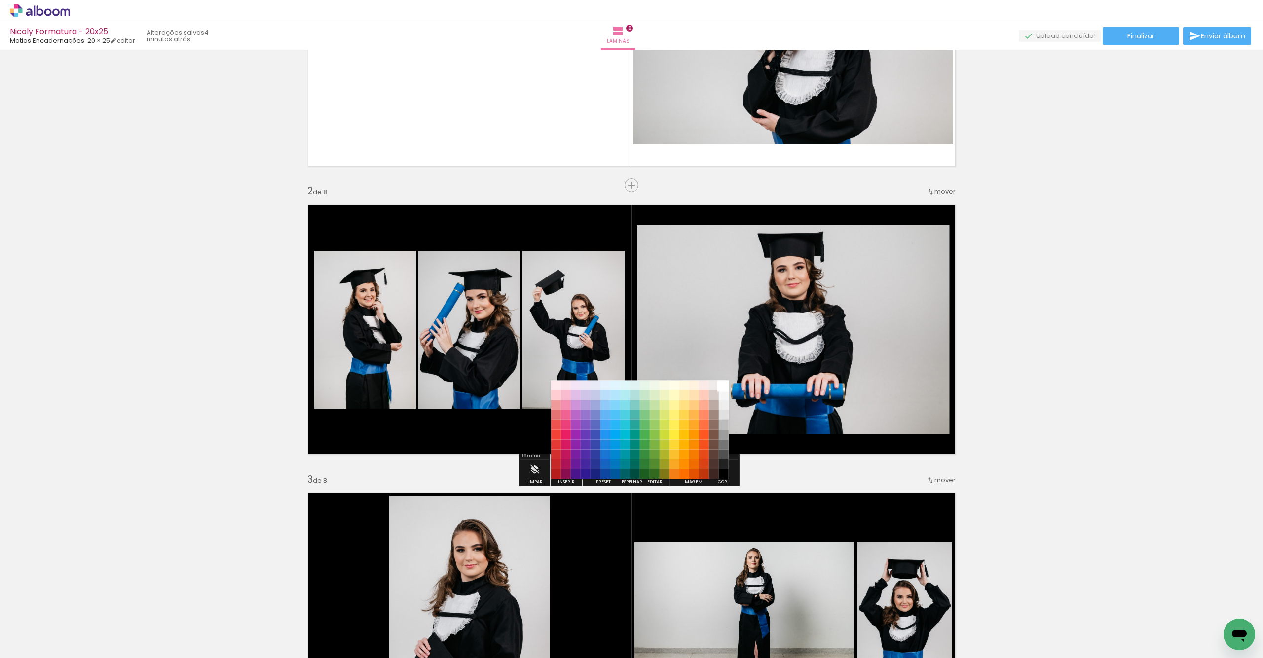
click at [728, 387] on paper-item "#ffffff" at bounding box center [724, 386] width 10 height 10
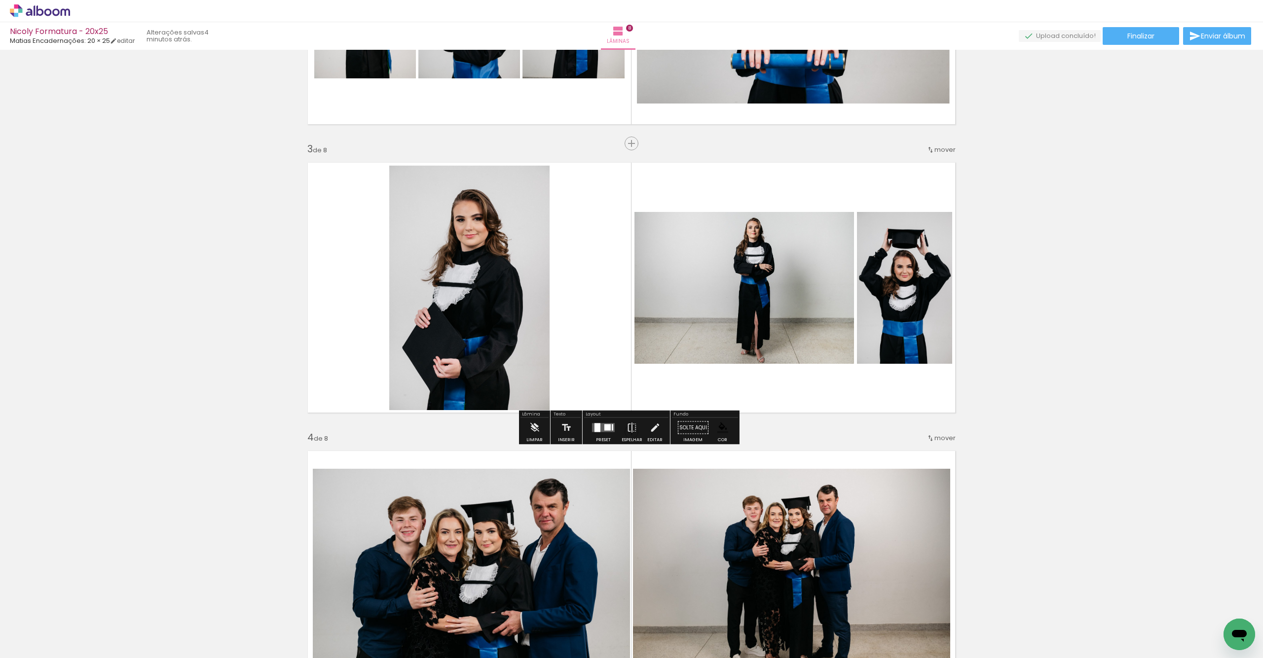
scroll to position [496, 0]
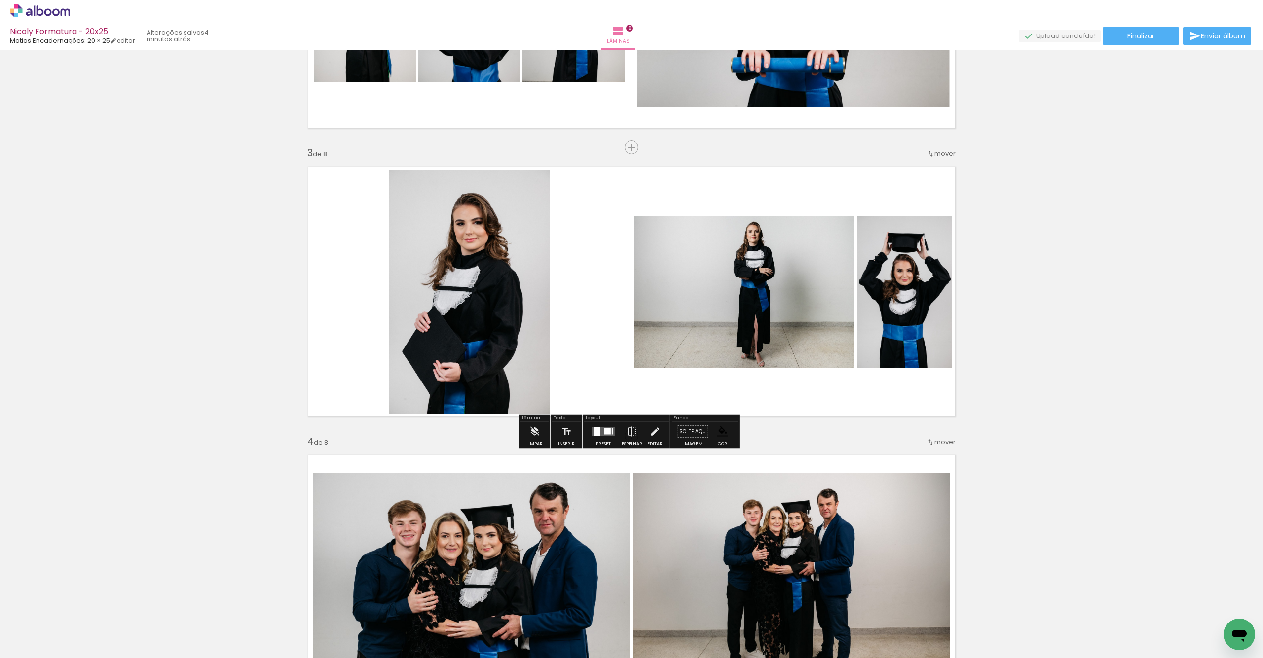
click at [556, 371] on quentale-layouter at bounding box center [631, 292] width 661 height 264
click at [575, 371] on quentale-layouter at bounding box center [631, 292] width 661 height 264
drag, startPoint x: 577, startPoint y: 371, endPoint x: 571, endPoint y: 373, distance: 6.7
click at [577, 371] on quentale-layouter at bounding box center [631, 292] width 661 height 264
click at [571, 373] on quentale-layouter at bounding box center [631, 292] width 661 height 264
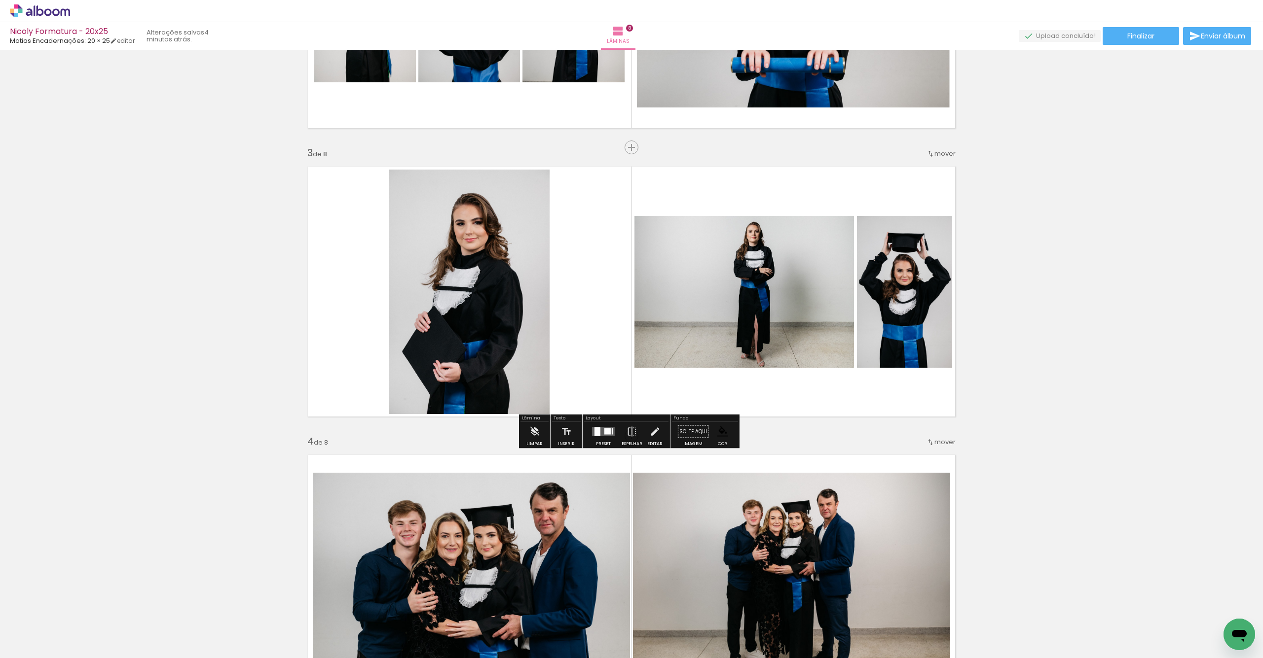
click at [571, 373] on quentale-layouter at bounding box center [631, 292] width 661 height 264
click at [722, 430] on iron-icon "color picker" at bounding box center [722, 432] width 11 height 11
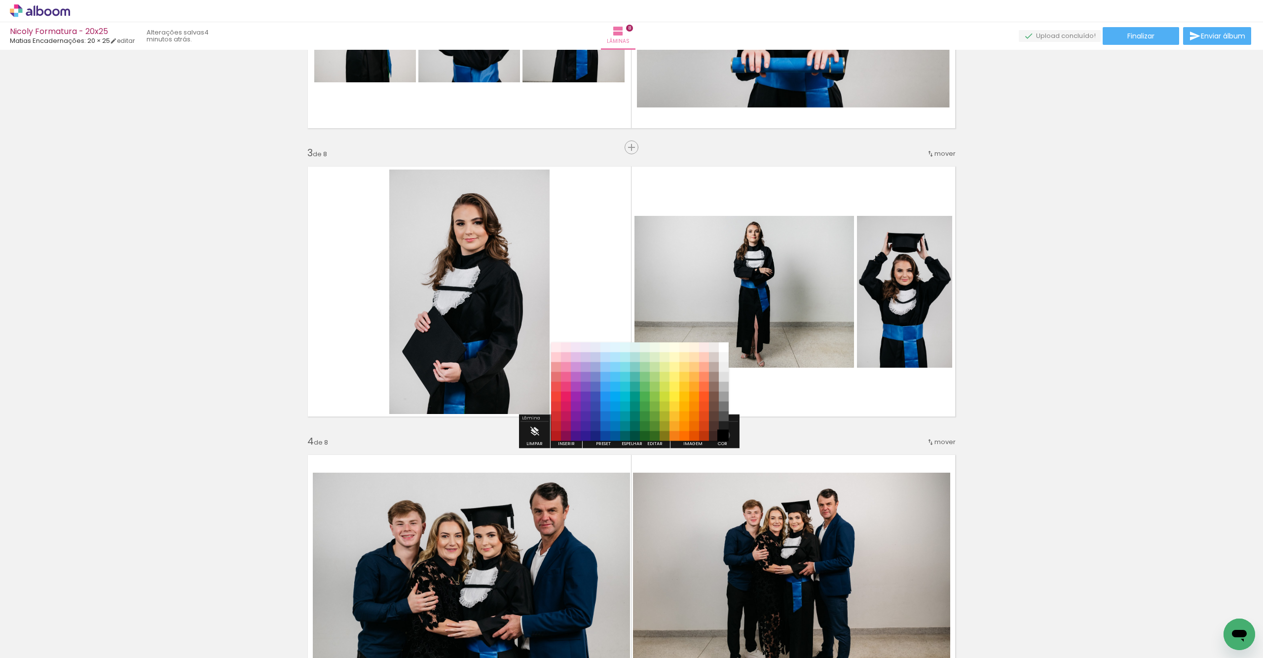
click at [722, 435] on paper-item "#000000" at bounding box center [724, 437] width 10 height 10
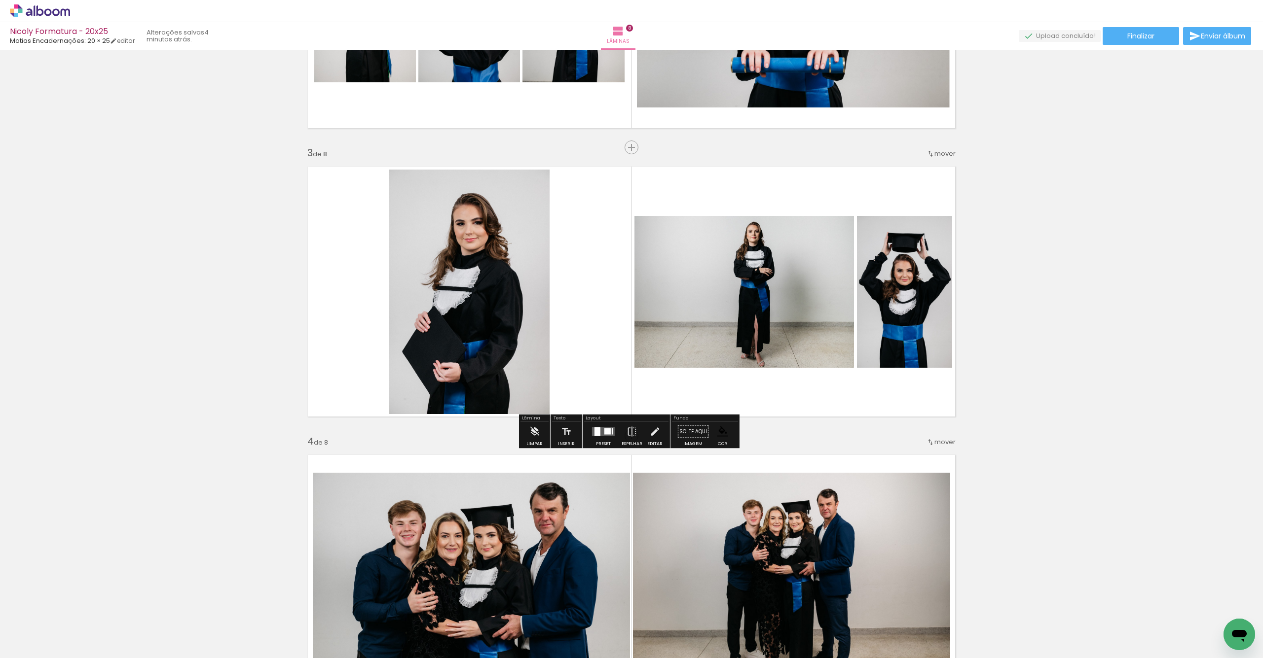
click at [717, 429] on iron-icon "color picker" at bounding box center [722, 432] width 11 height 11
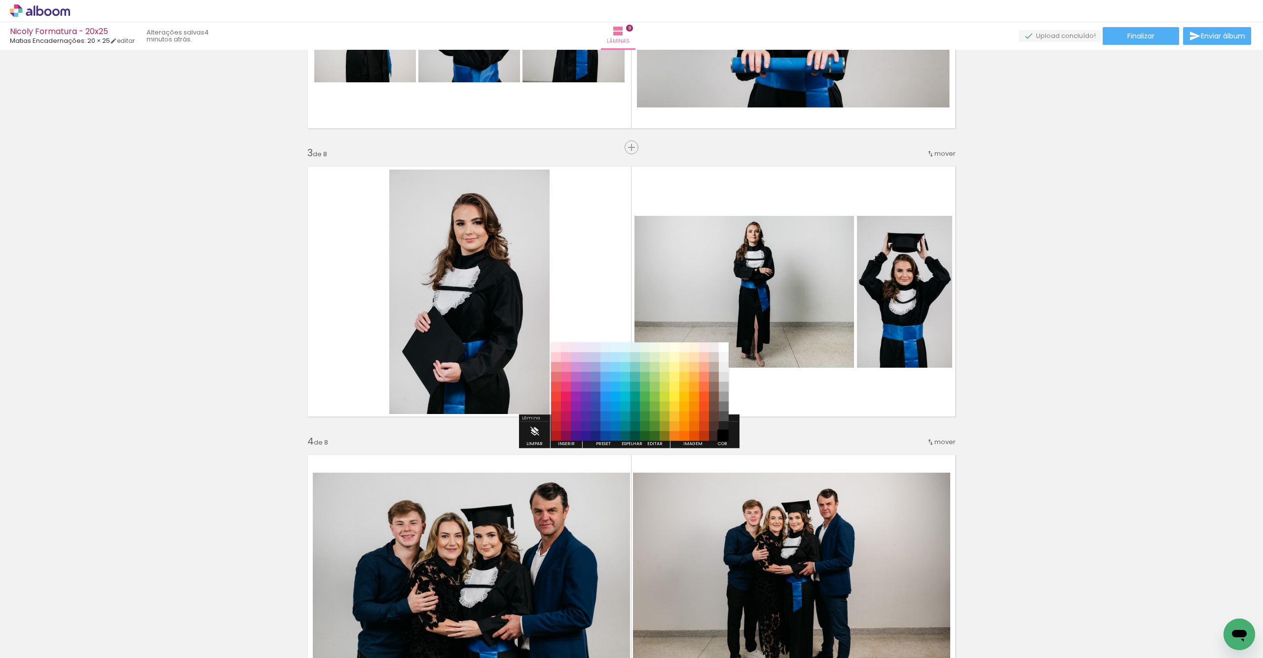
click at [726, 436] on paper-item "#000000" at bounding box center [724, 437] width 10 height 10
click at [602, 317] on quentale-layouter at bounding box center [631, 292] width 661 height 264
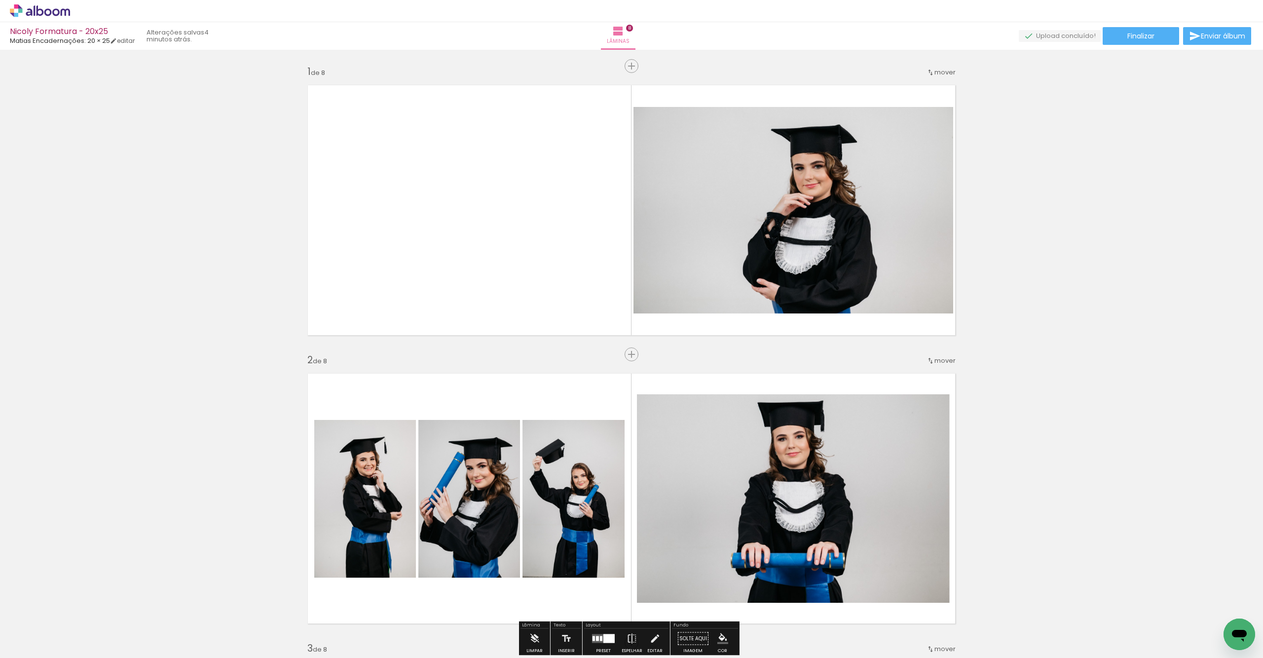
scroll to position [0, 0]
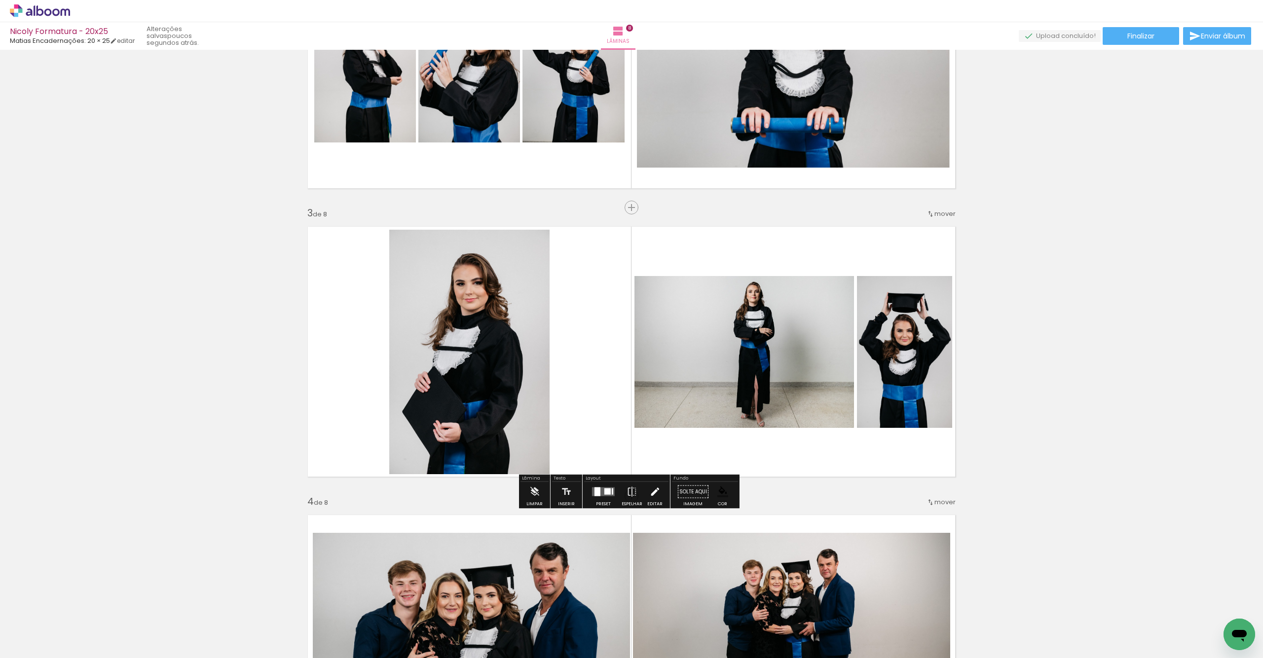
click at [652, 490] on iron-icon at bounding box center [654, 492] width 11 height 20
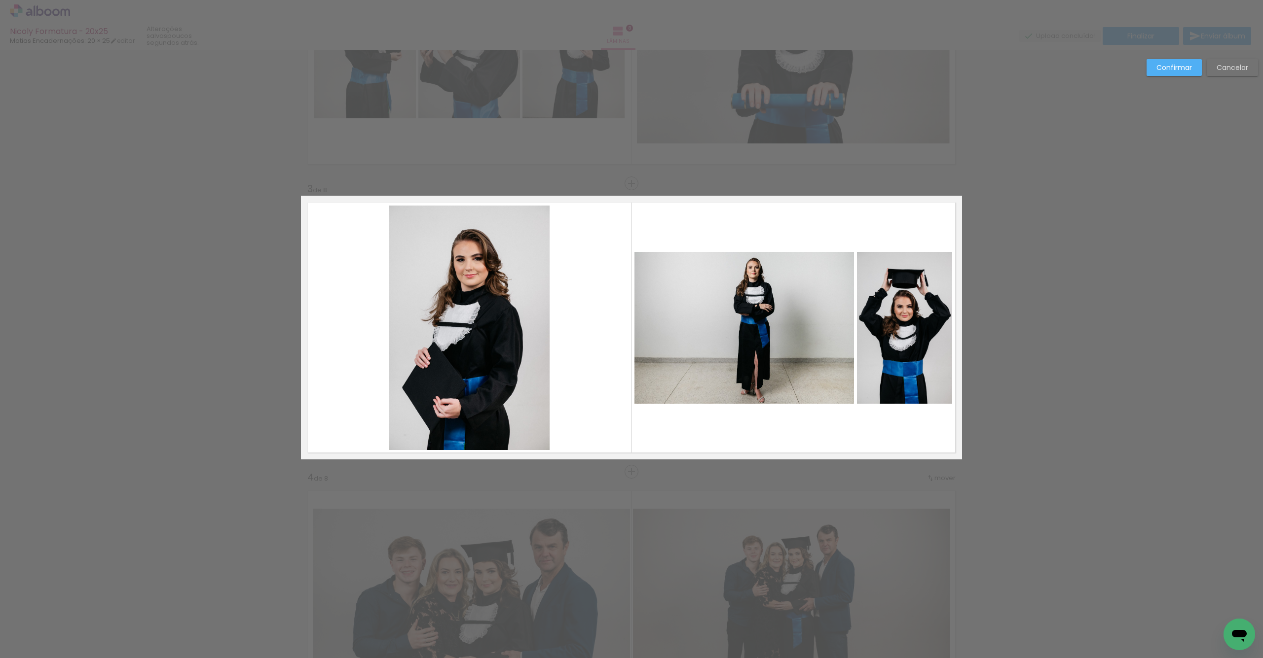
scroll to position [464, 0]
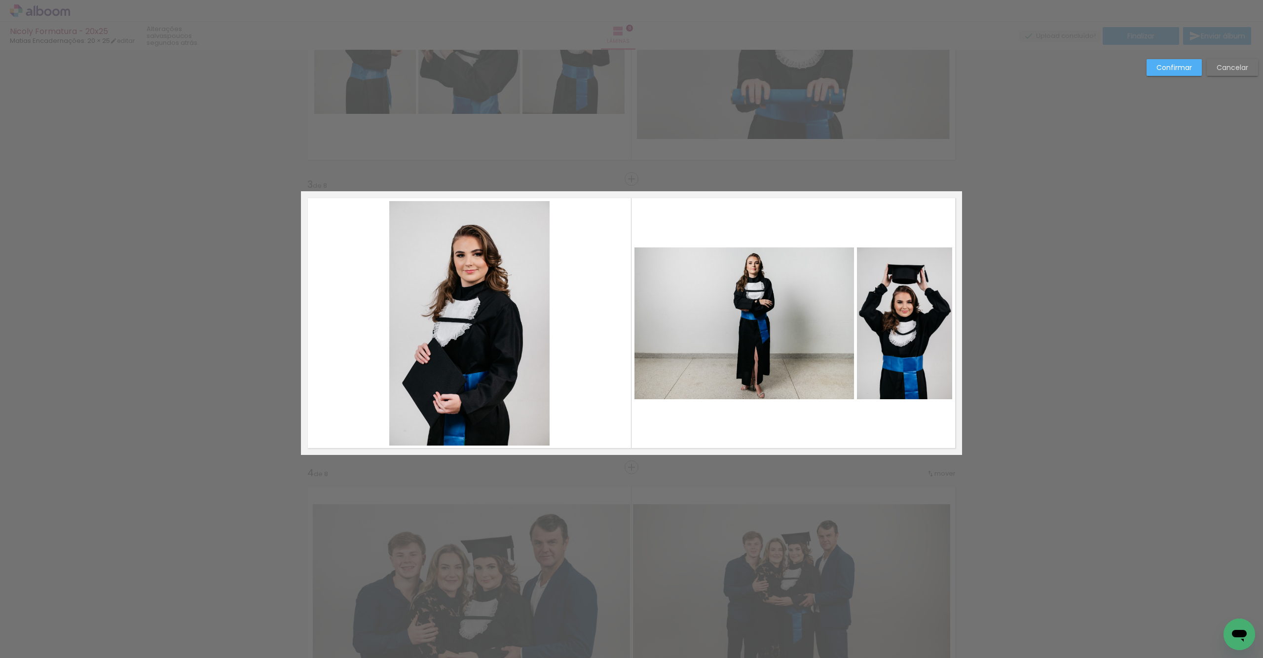
click at [695, 433] on quentale-layouter at bounding box center [631, 323] width 661 height 264
click at [0, 0] on slot "Confirmar" at bounding box center [0, 0] width 0 height 0
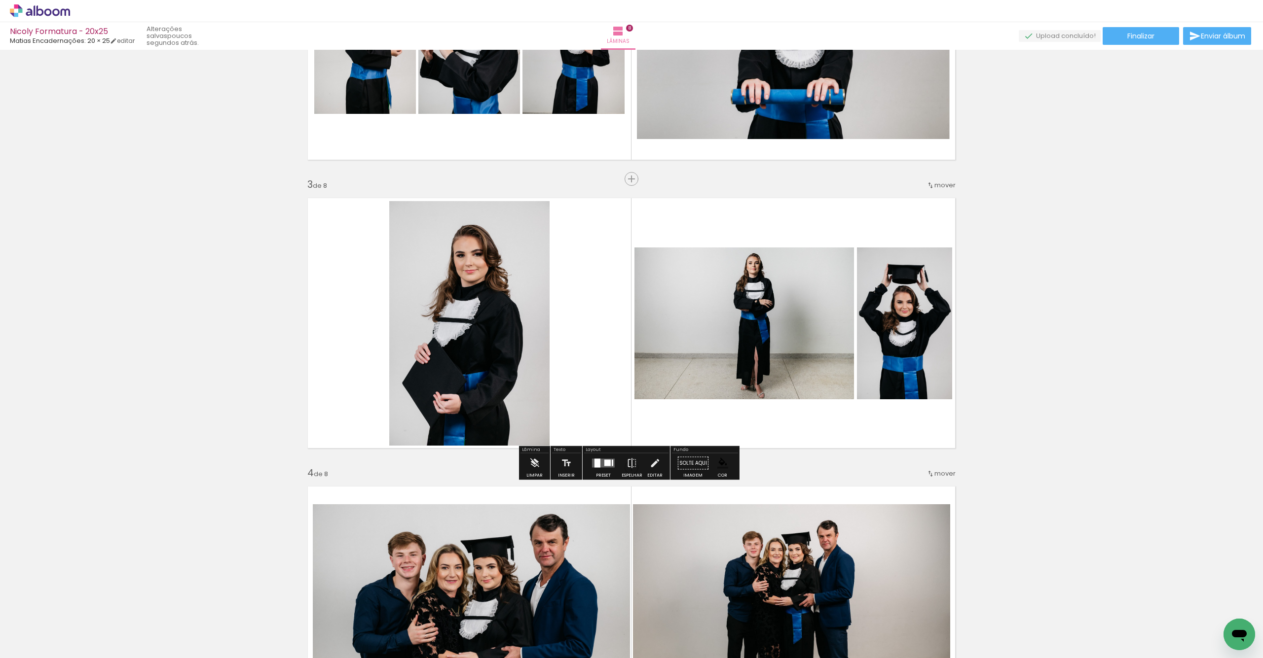
click at [723, 469] on iron-icon "color picker" at bounding box center [722, 463] width 11 height 11
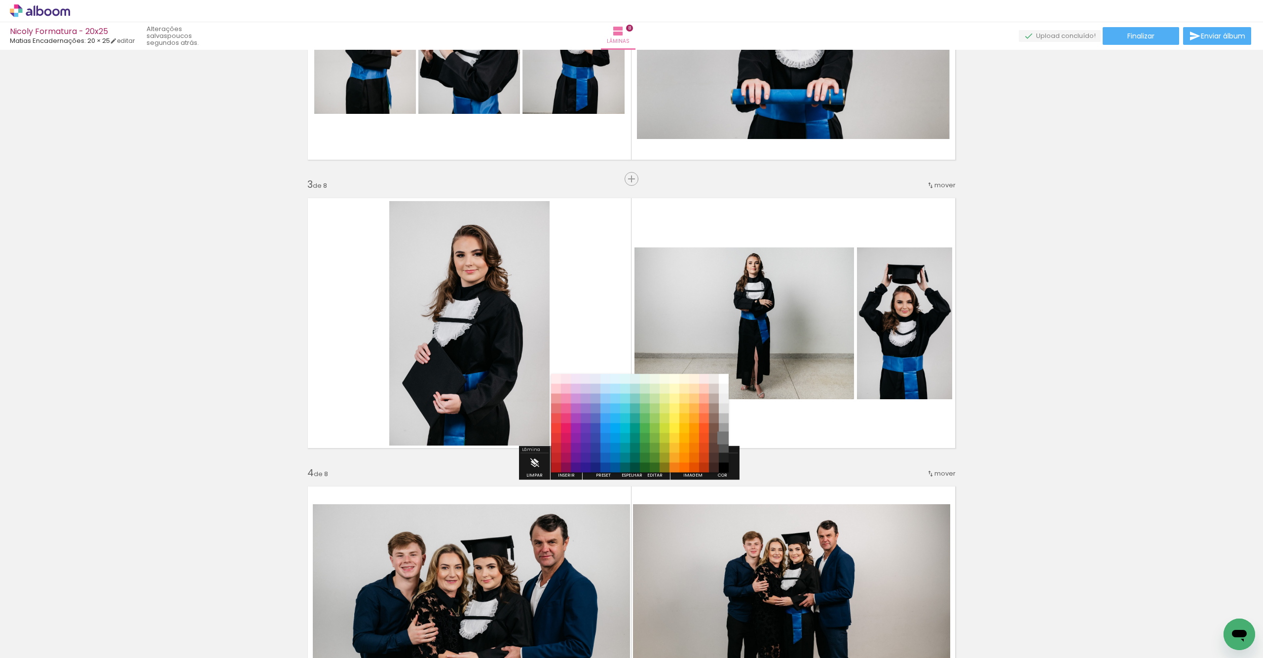
click at [721, 439] on paper-item "#757575" at bounding box center [724, 439] width 10 height 10
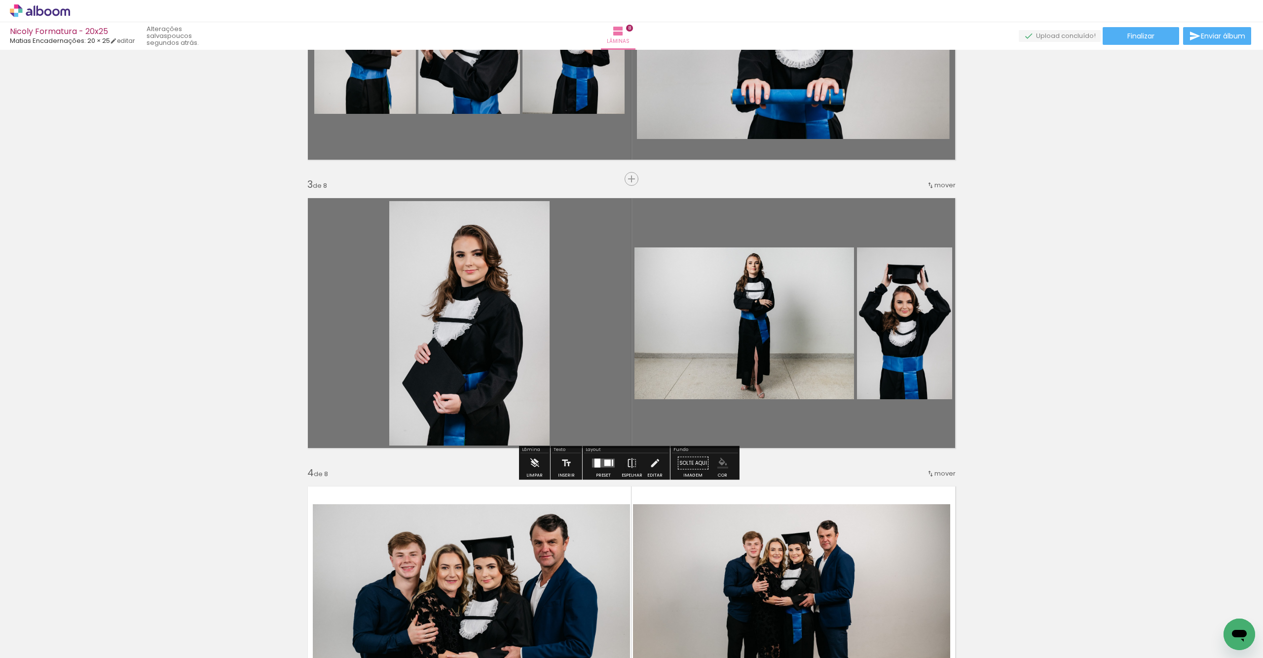
click at [719, 466] on iron-icon "color picker" at bounding box center [722, 463] width 11 height 11
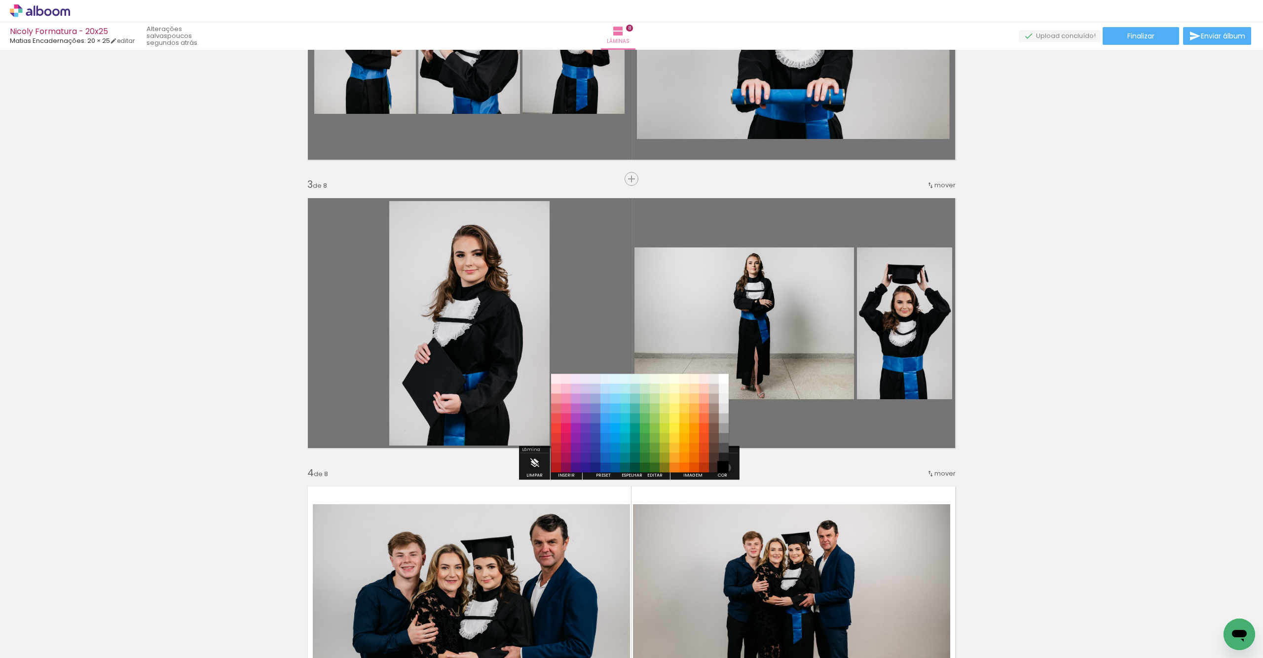
click at [723, 468] on paper-item "#000000" at bounding box center [724, 468] width 10 height 10
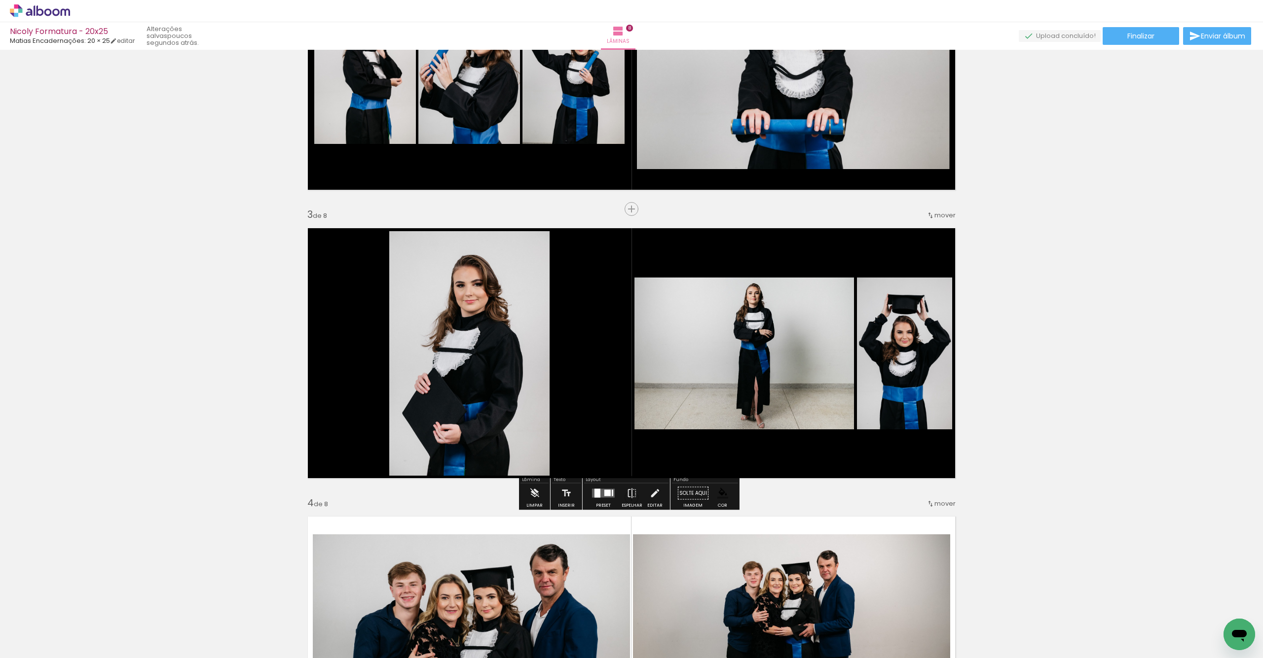
scroll to position [445, 0]
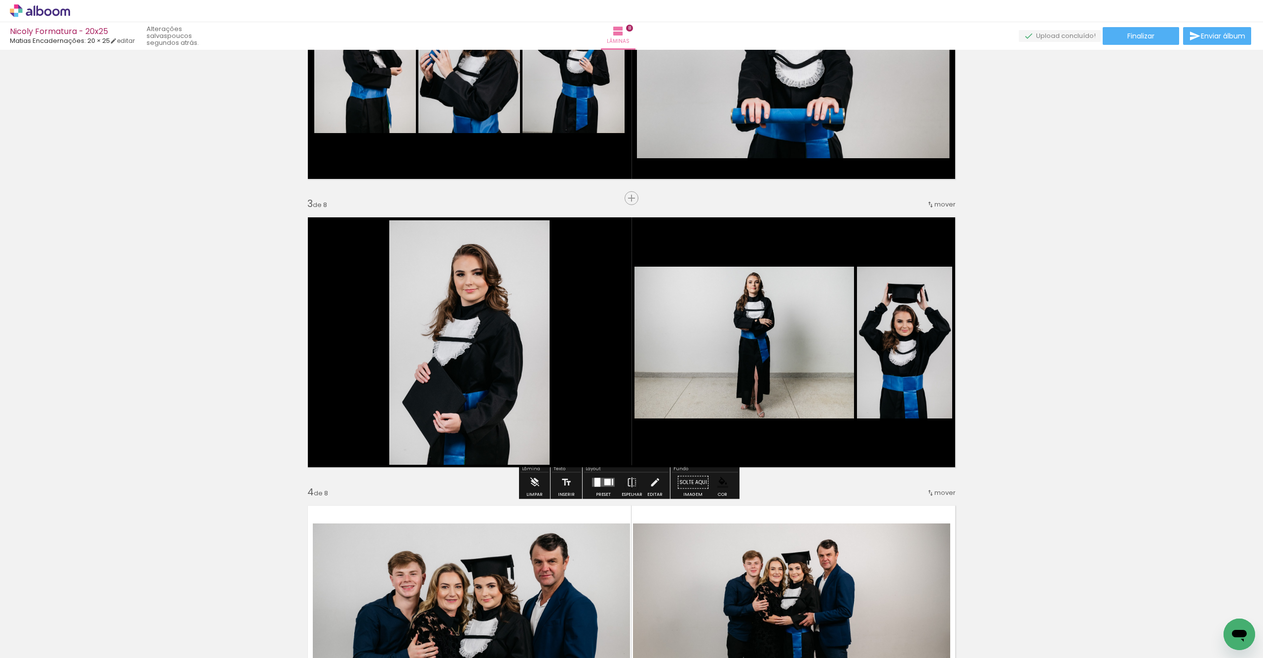
click at [721, 483] on iron-icon "color picker" at bounding box center [722, 482] width 11 height 11
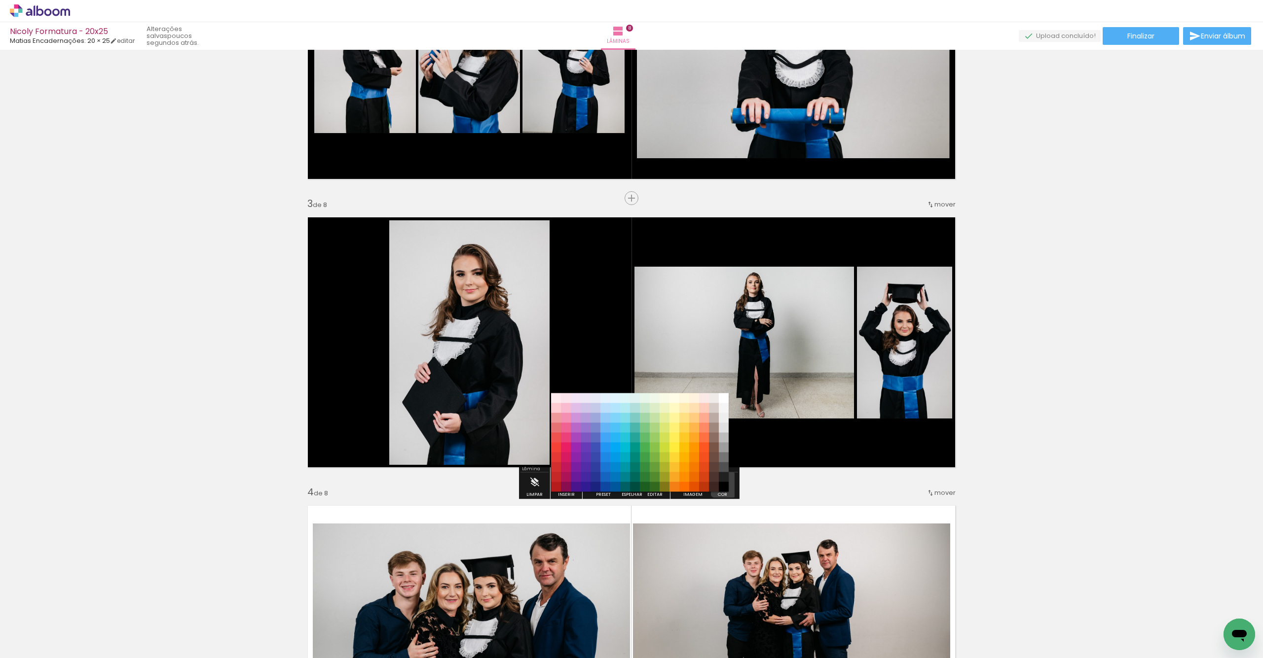
click at [721, 483] on iron-icon "color picker" at bounding box center [722, 482] width 11 height 11
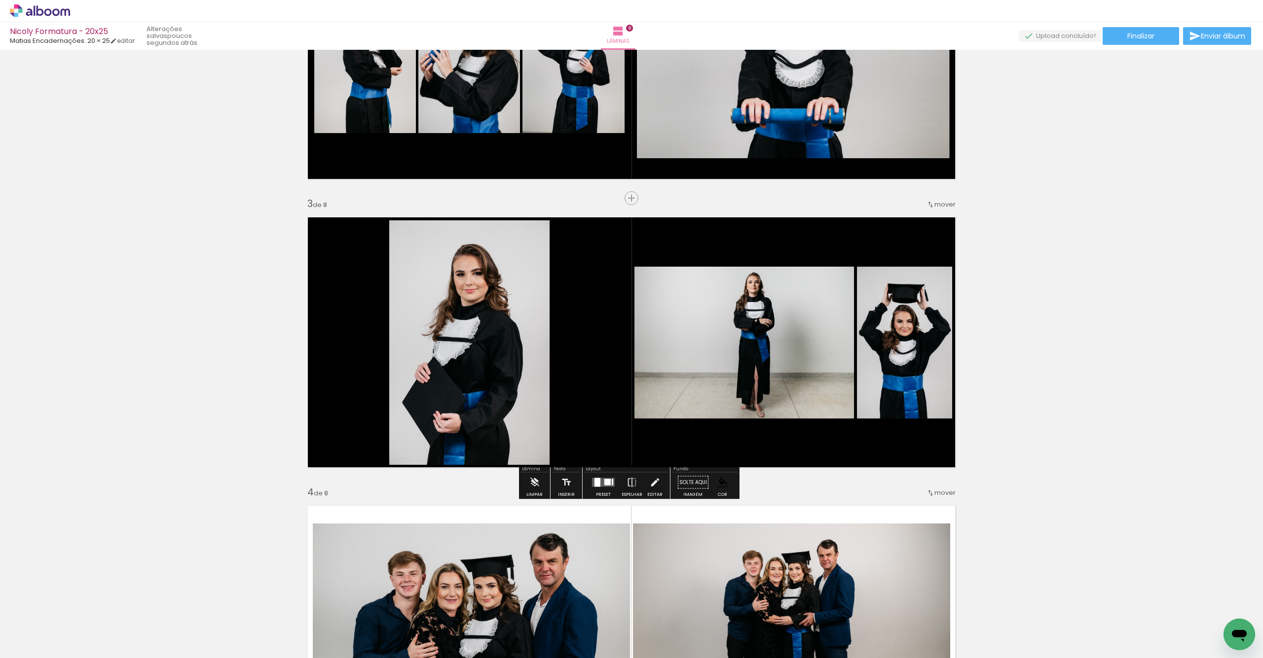
click at [718, 486] on iron-icon "color picker" at bounding box center [722, 482] width 11 height 11
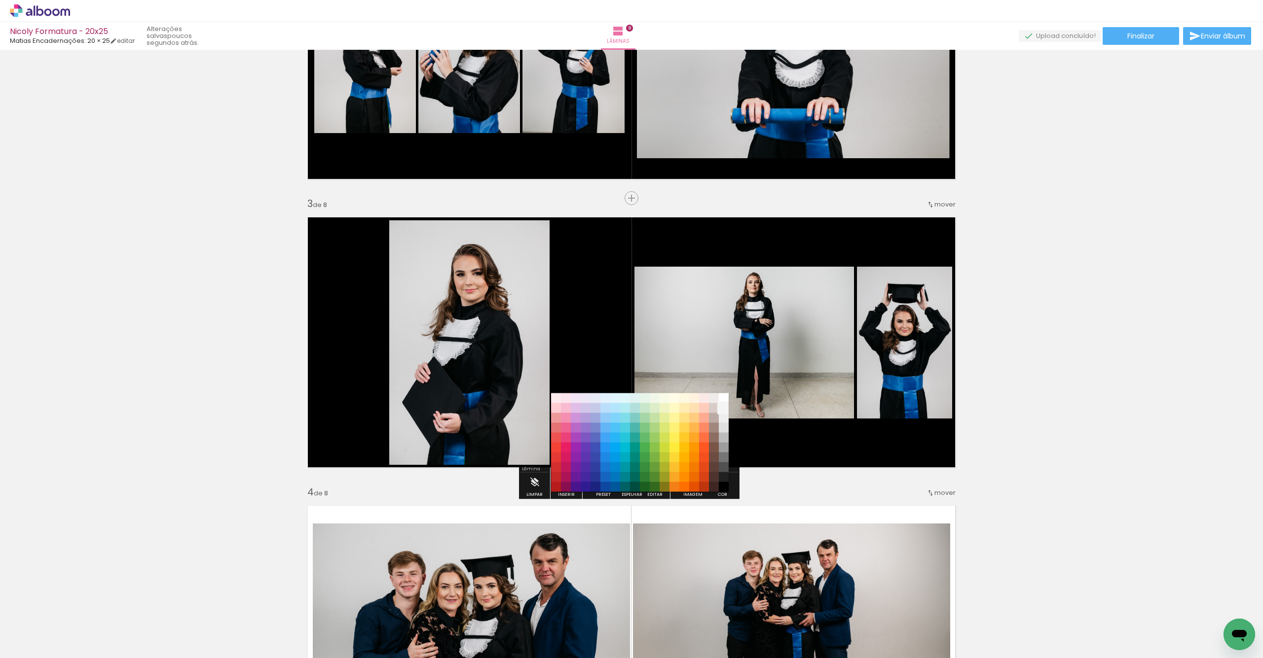
click at [725, 403] on paper-item "#f5f5f5" at bounding box center [724, 408] width 10 height 10
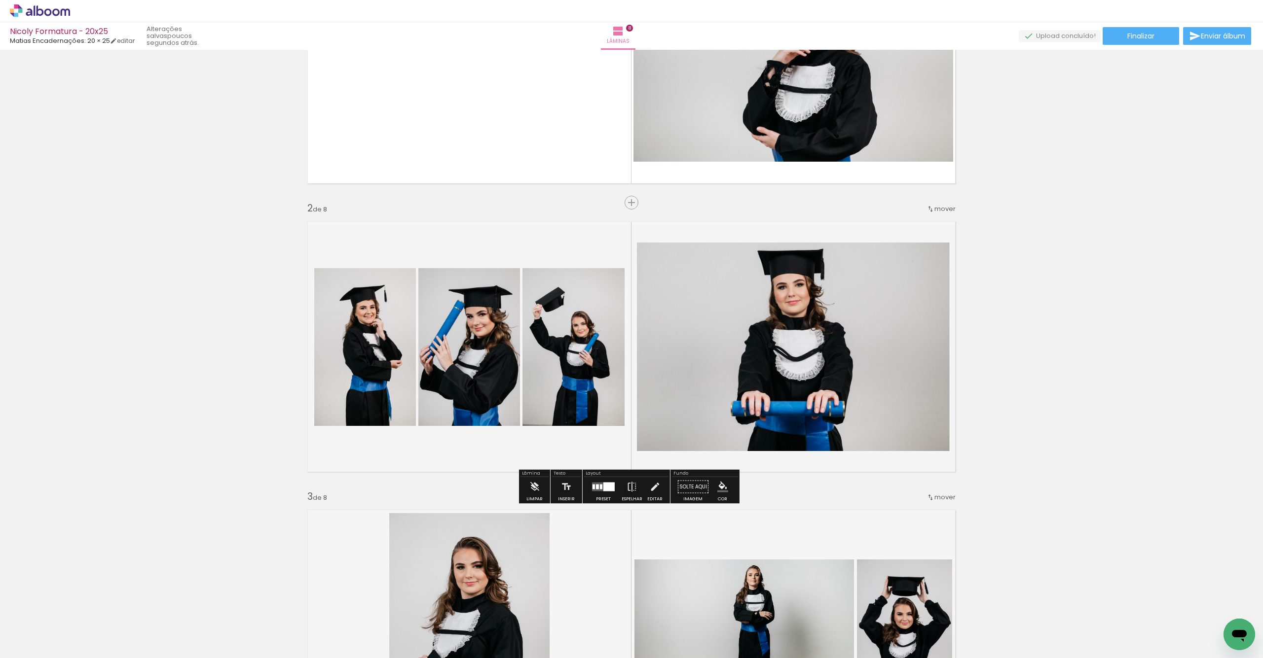
scroll to position [150, 0]
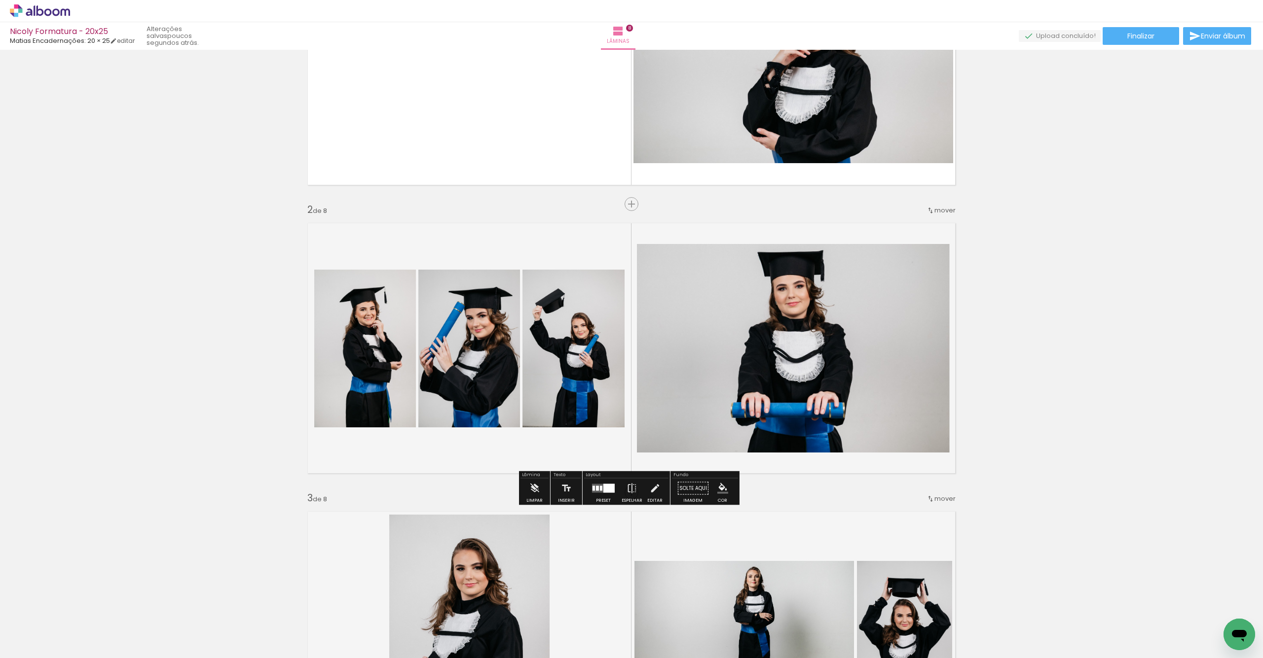
click at [592, 240] on quentale-layouter at bounding box center [631, 349] width 661 height 264
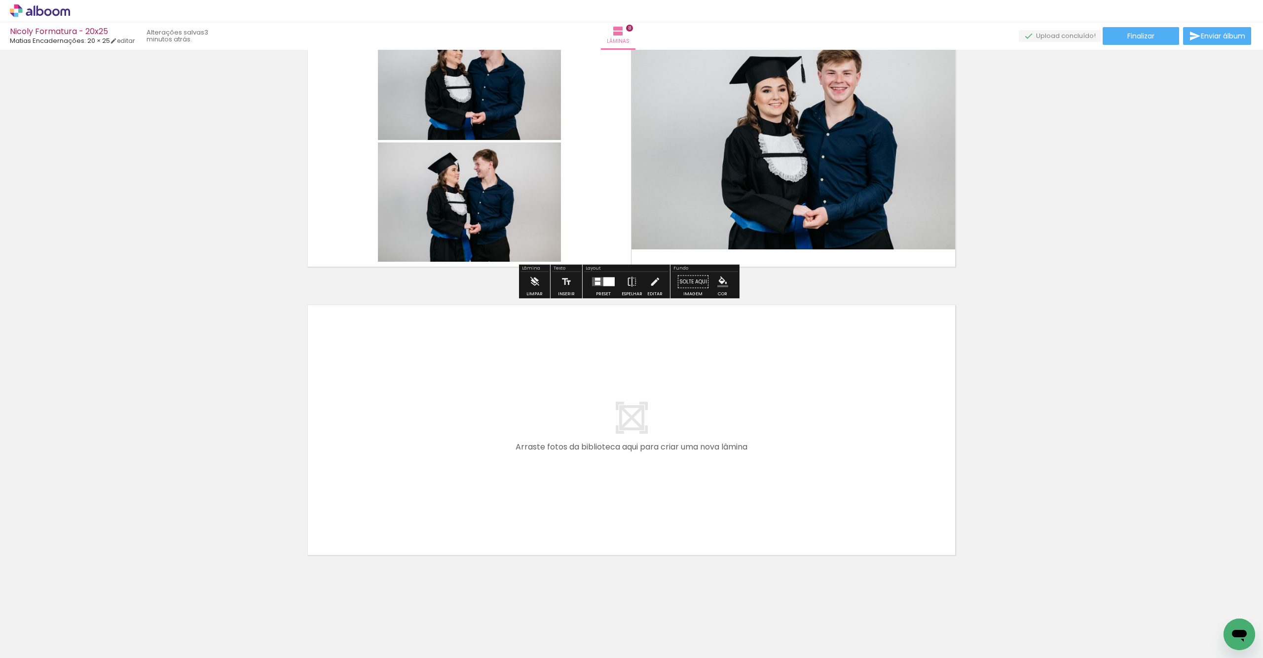
scroll to position [2088, 0]
click at [127, 603] on iron-icon at bounding box center [132, 605] width 10 height 10
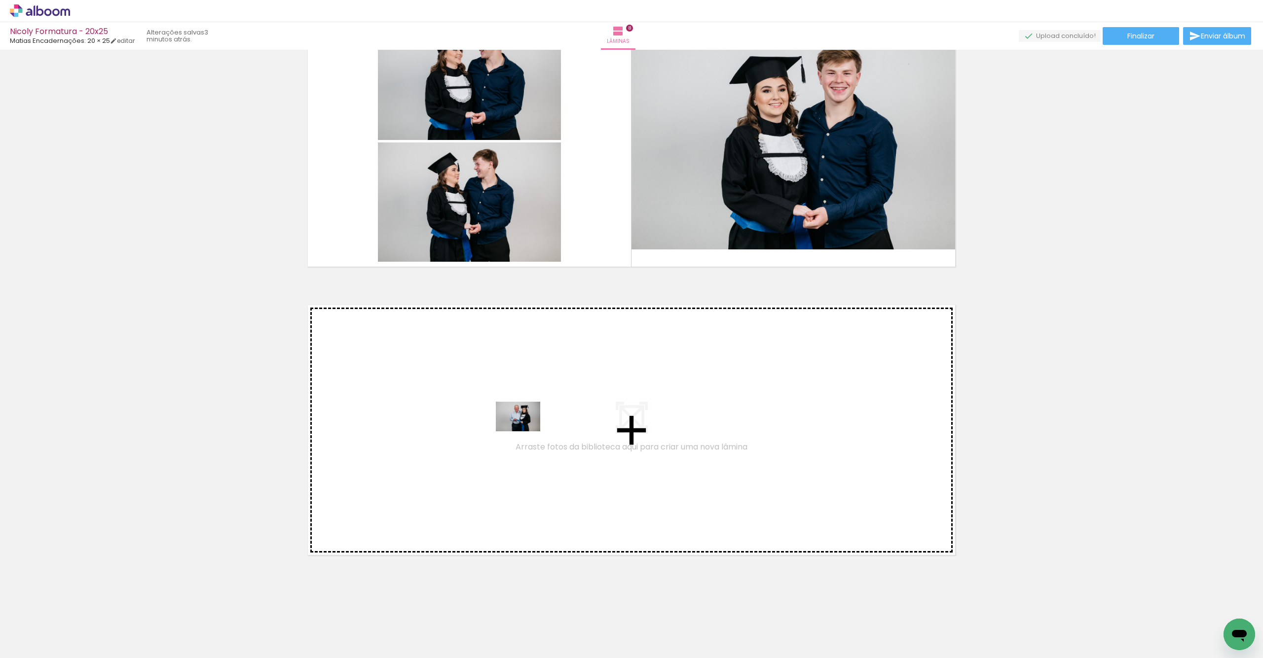
drag, startPoint x: 166, startPoint y: 621, endPoint x: 514, endPoint y: 432, distance: 397.0
click at [514, 432] on quentale-workspace at bounding box center [631, 329] width 1263 height 658
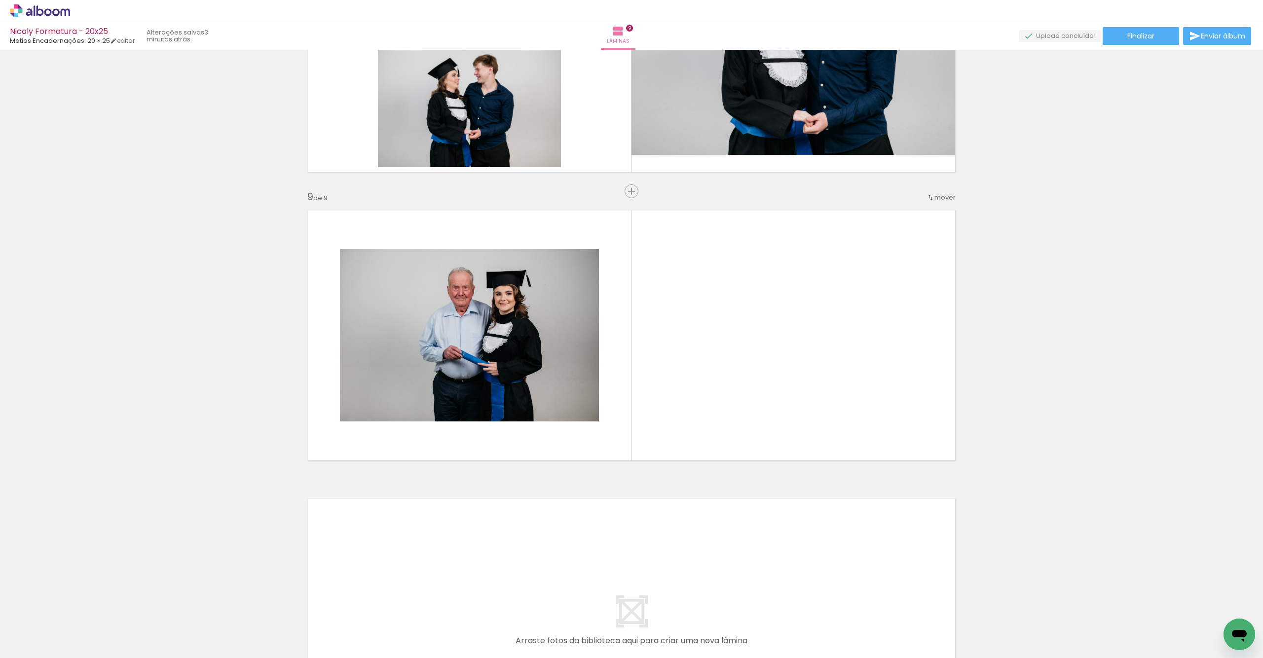
scroll to position [2195, 0]
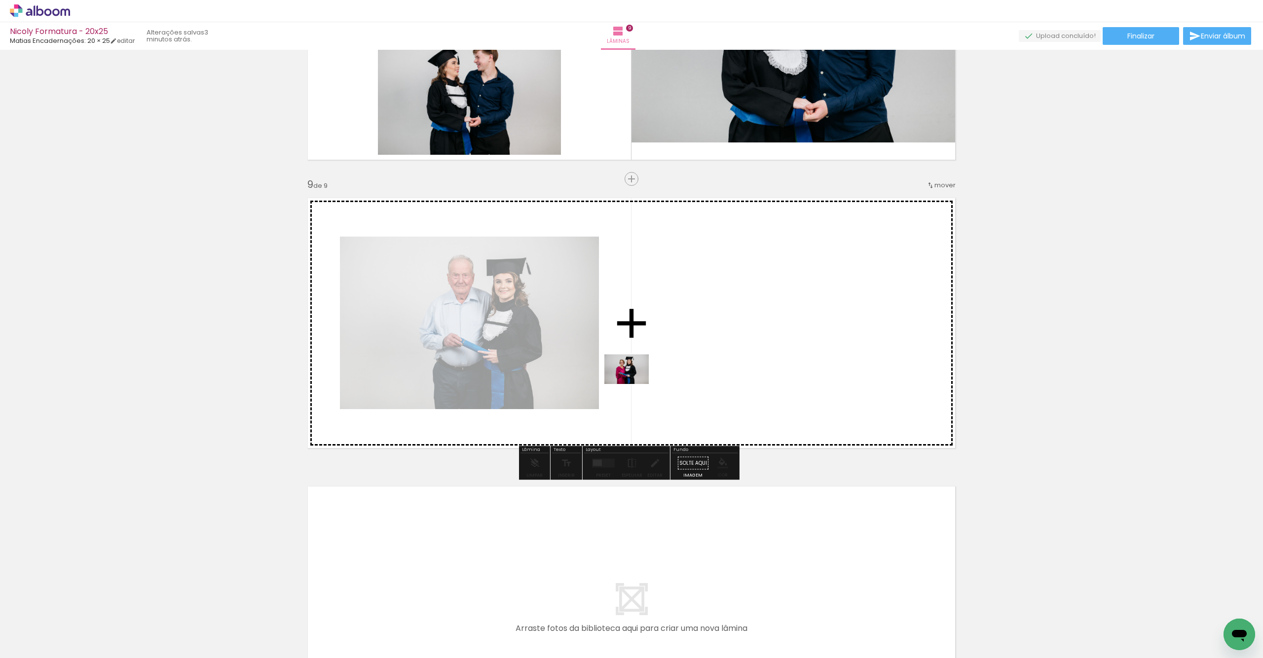
drag, startPoint x: 221, startPoint y: 588, endPoint x: 580, endPoint y: 416, distance: 398.4
click at [677, 373] on quentale-workspace at bounding box center [631, 329] width 1263 height 658
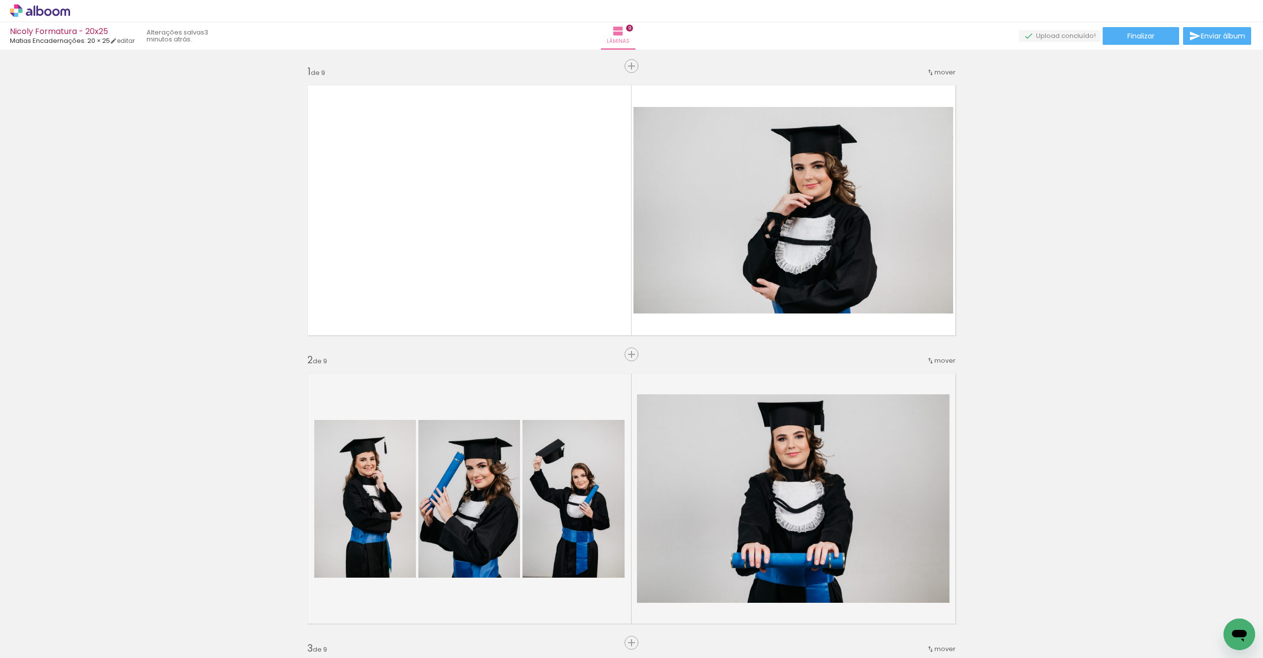
scroll to position [2195, 0]
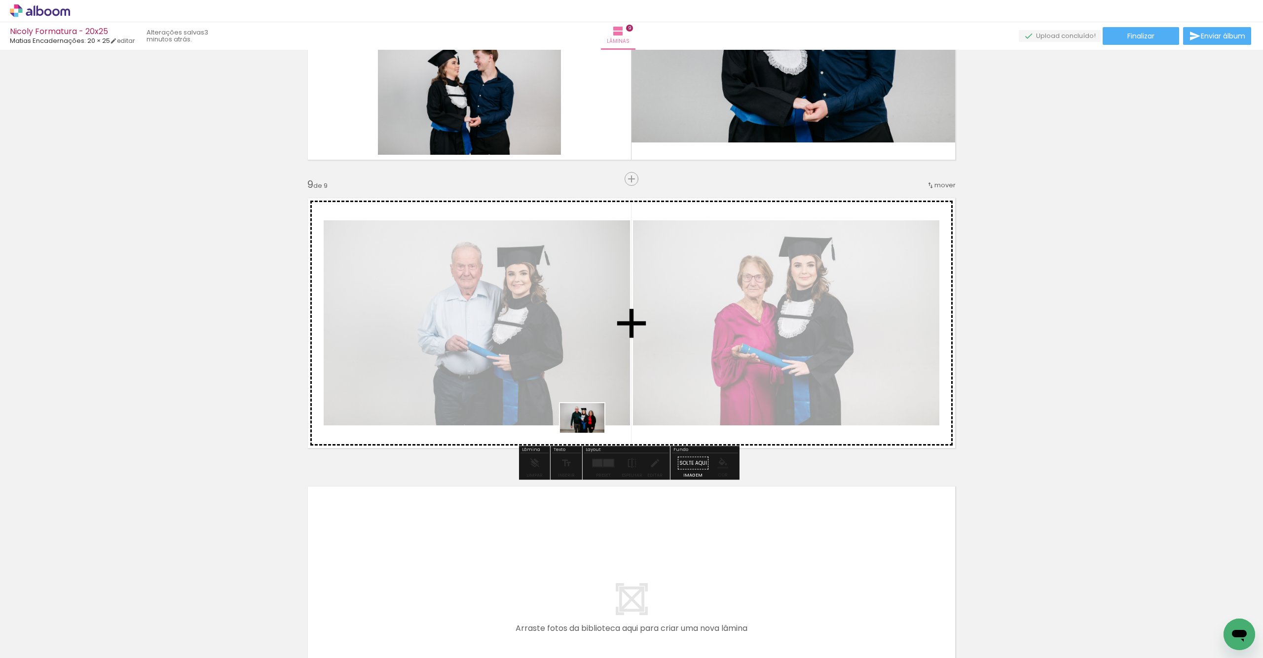
drag, startPoint x: 498, startPoint y: 638, endPoint x: 535, endPoint y: 551, distance: 95.0
click at [589, 433] on quentale-workspace at bounding box center [631, 329] width 1263 height 658
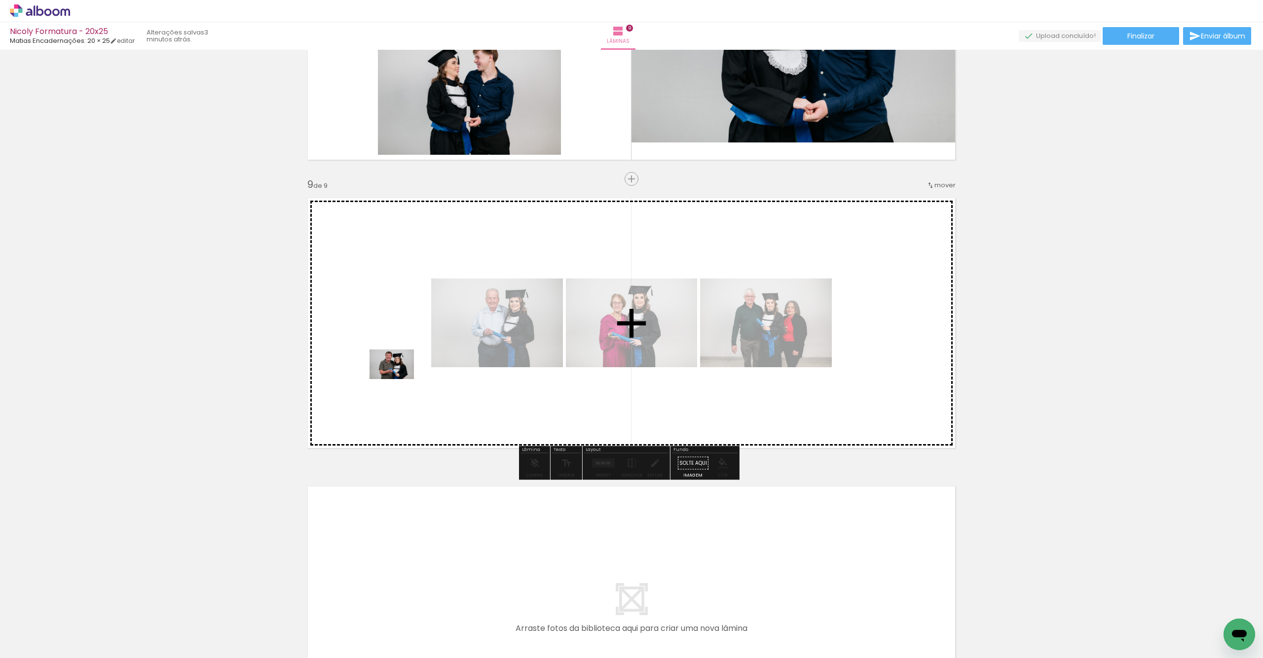
drag, startPoint x: 108, startPoint y: 635, endPoint x: 245, endPoint y: 529, distance: 174.0
click at [398, 379] on quentale-workspace at bounding box center [631, 329] width 1263 height 658
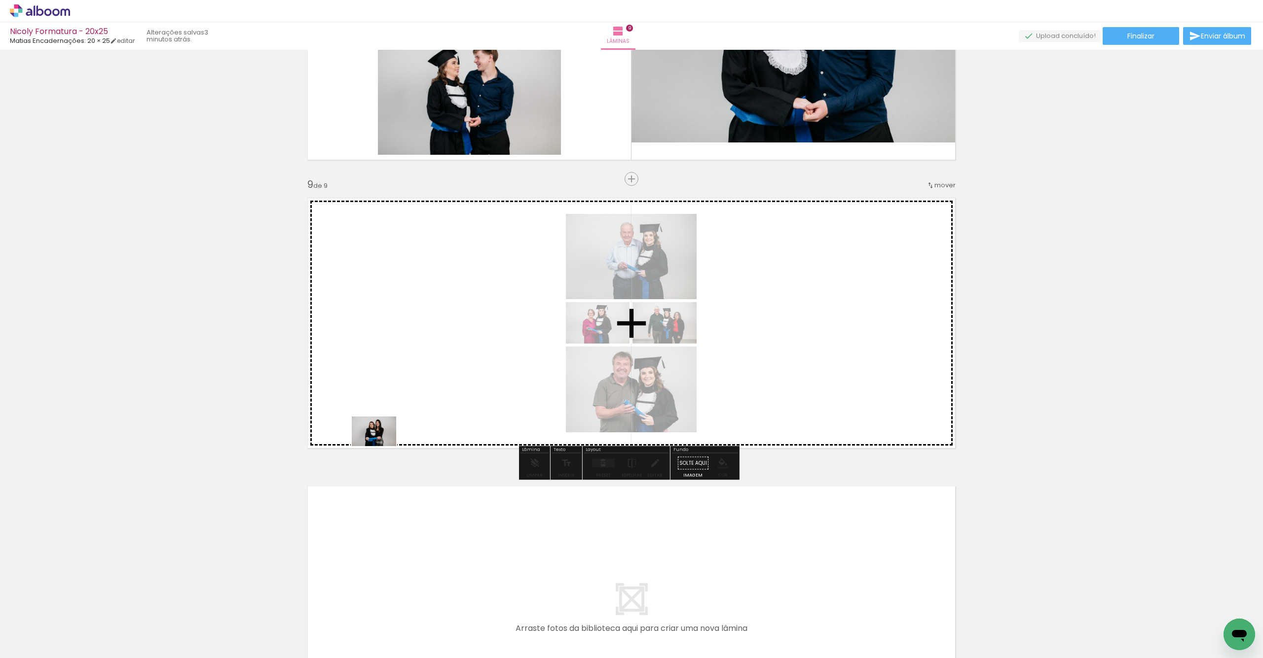
drag, startPoint x: 102, startPoint y: 633, endPoint x: 427, endPoint y: 441, distance: 377.6
click at [448, 380] on quentale-workspace at bounding box center [631, 329] width 1263 height 658
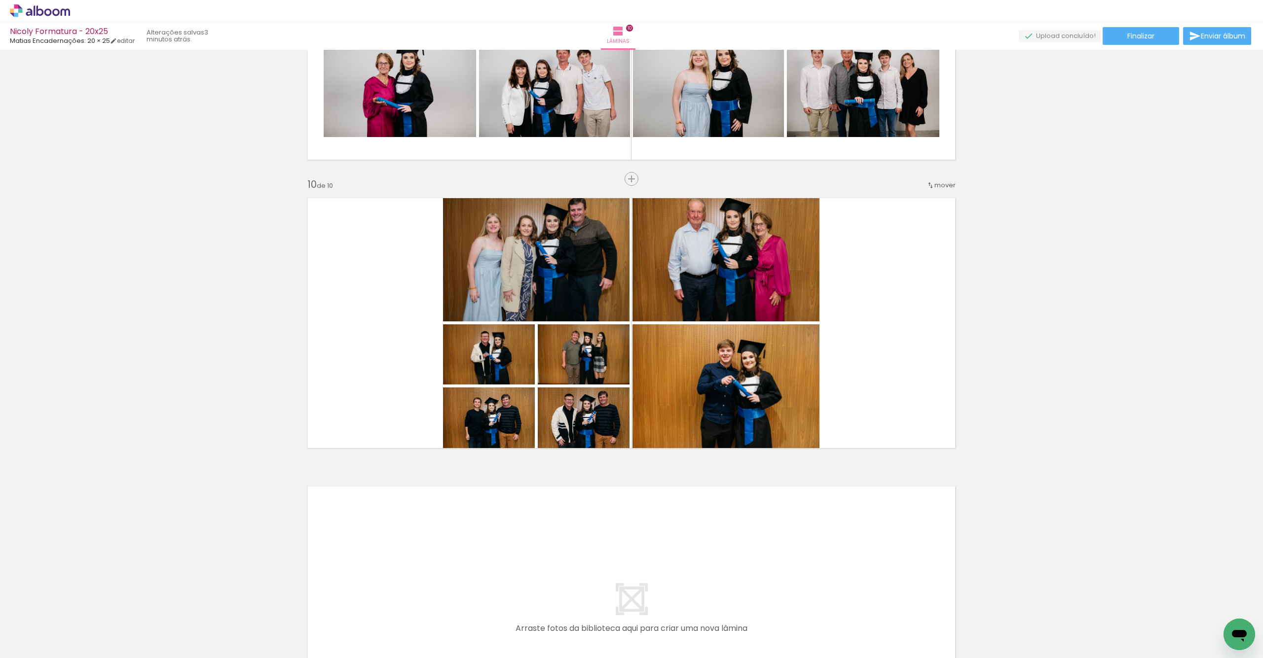
scroll to position [707, 0]
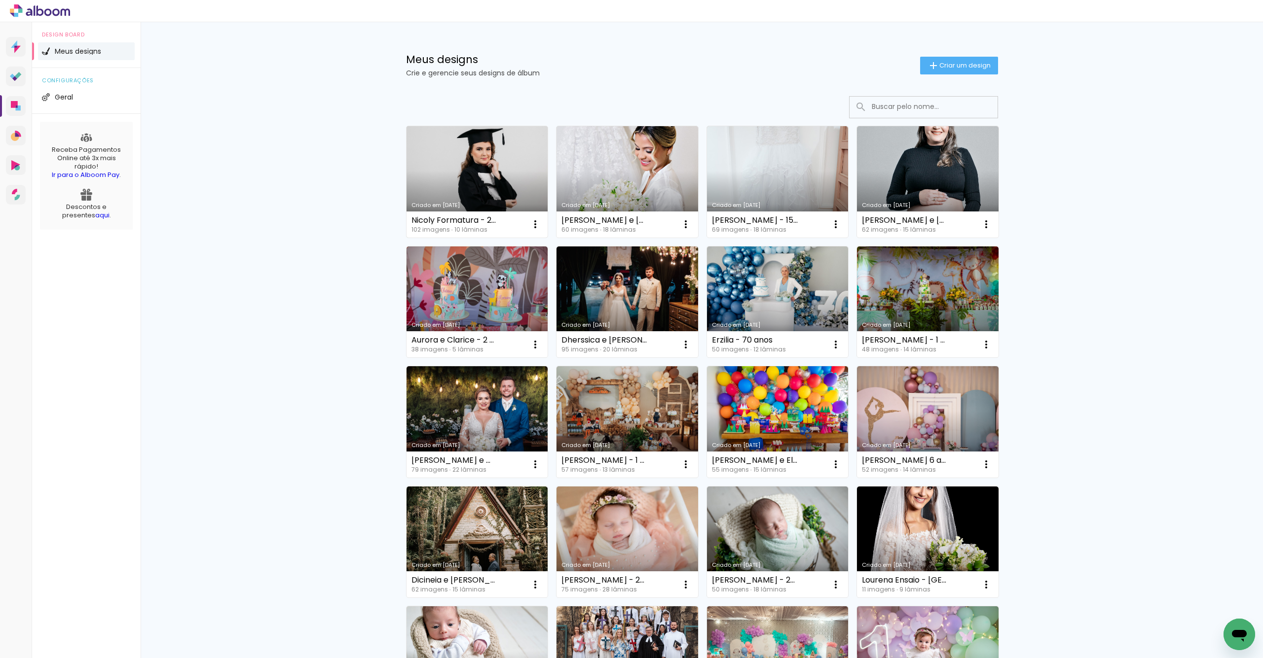
click at [466, 172] on link "Criado em [DATE]" at bounding box center [477, 181] width 142 height 111
